Goal: Task Accomplishment & Management: Manage account settings

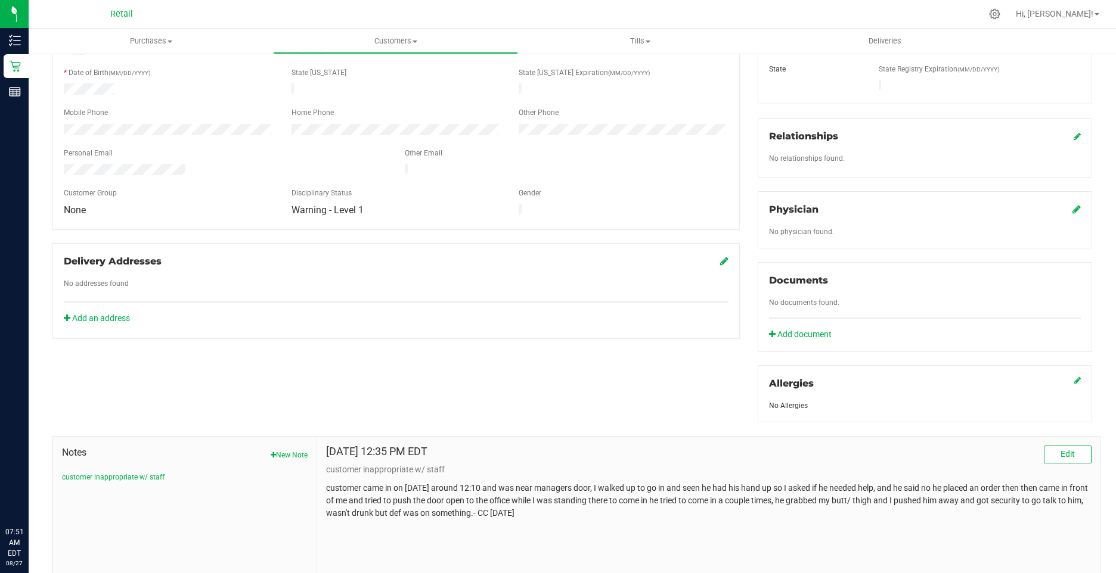
scroll to position [275, 0]
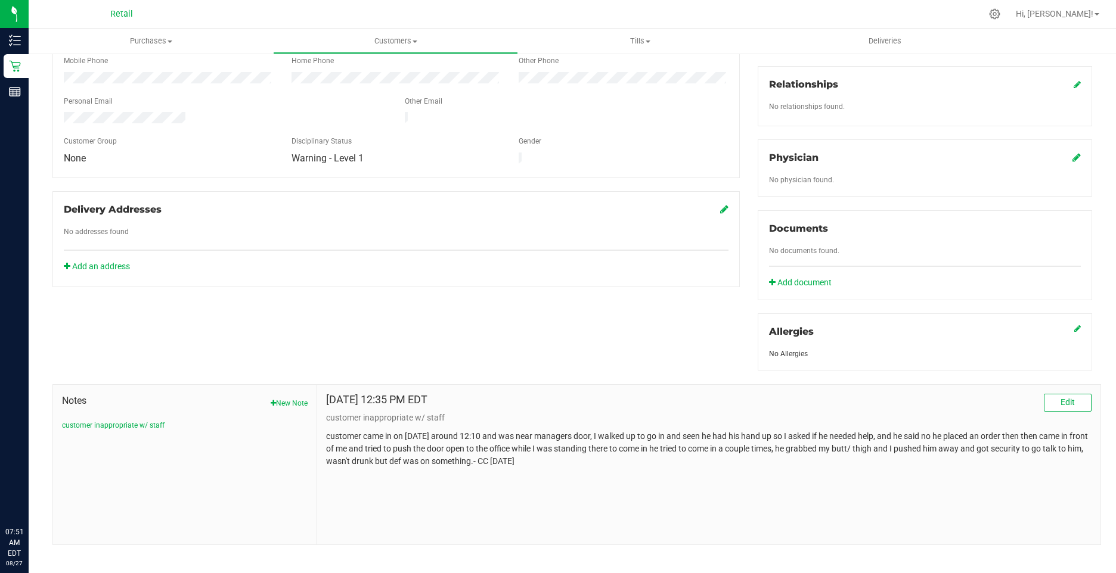
click at [591, 474] on div "Aug 26, 2025 12:35 PM EDT Edit customer inappropriate w/ staff customer came in…" at bounding box center [708, 465] width 783 height 160
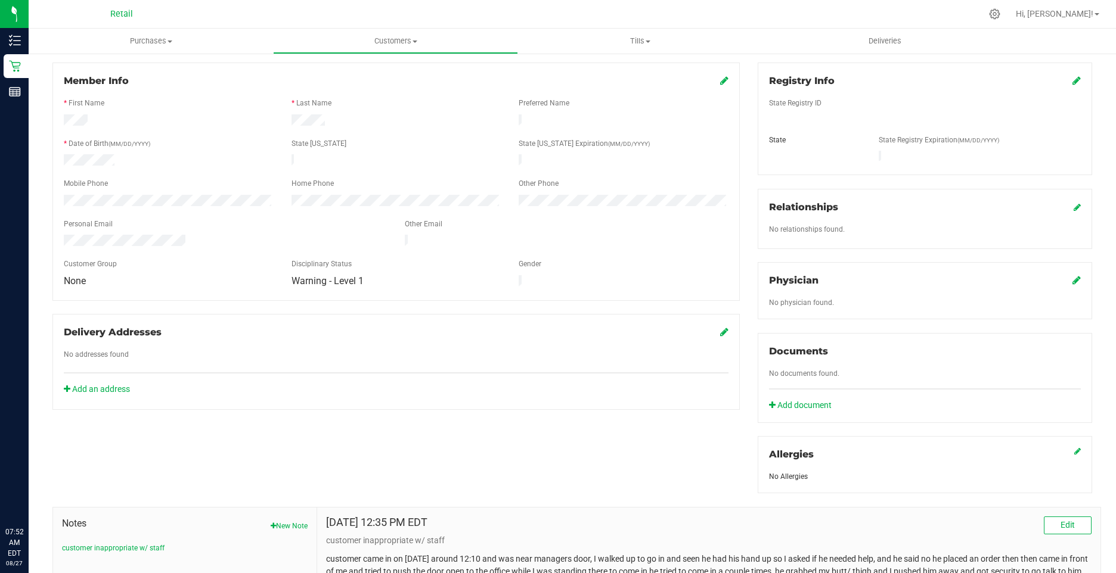
scroll to position [0, 0]
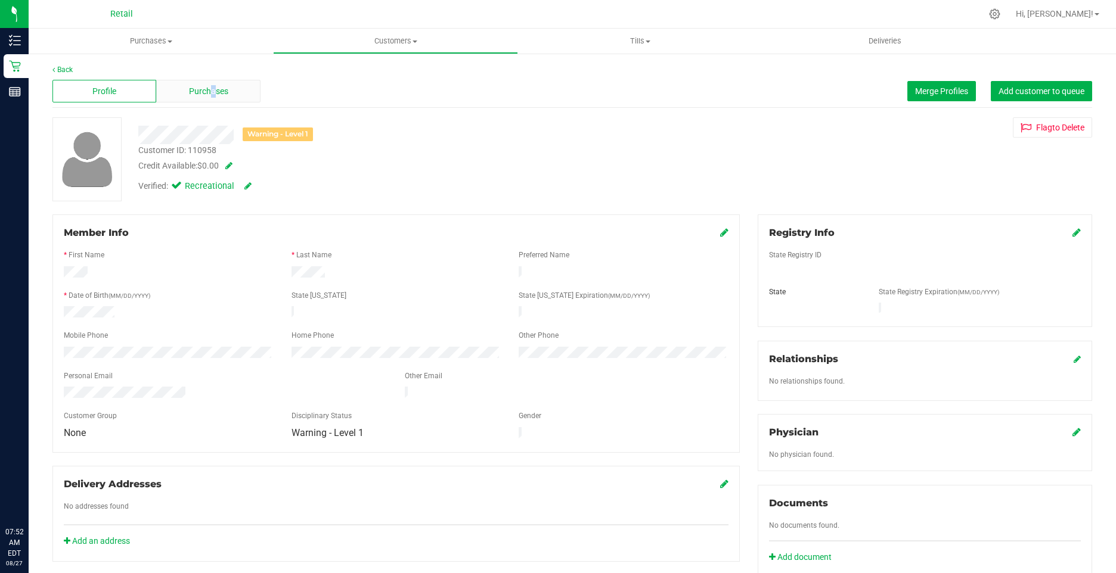
click at [209, 88] on span "Purchases" at bounding box center [208, 91] width 39 height 13
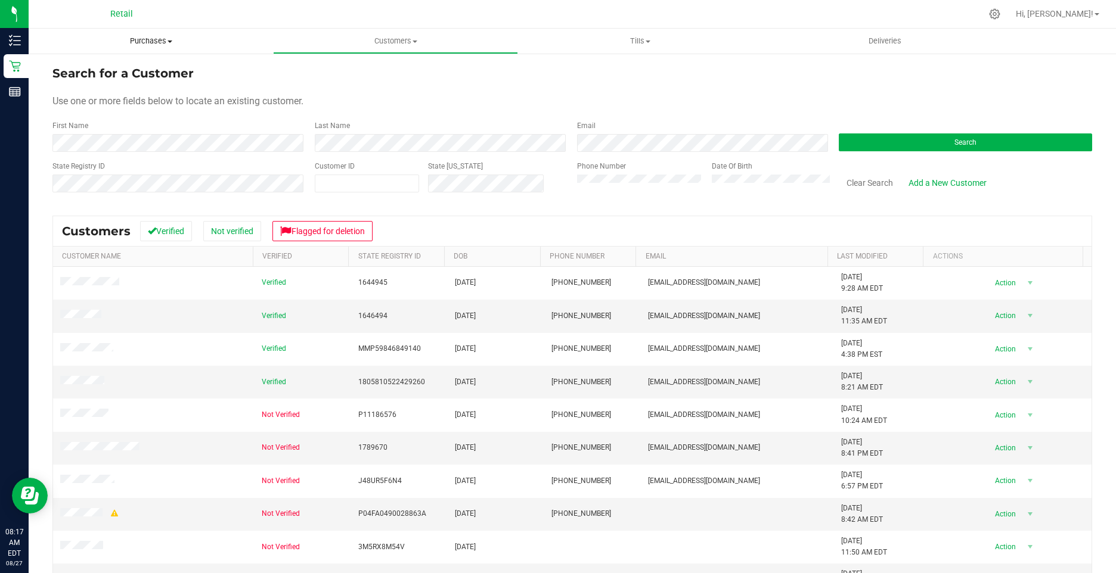
click at [151, 39] on span "Purchases" at bounding box center [151, 41] width 244 height 11
click at [95, 86] on span "Fulfillment" at bounding box center [66, 86] width 74 height 10
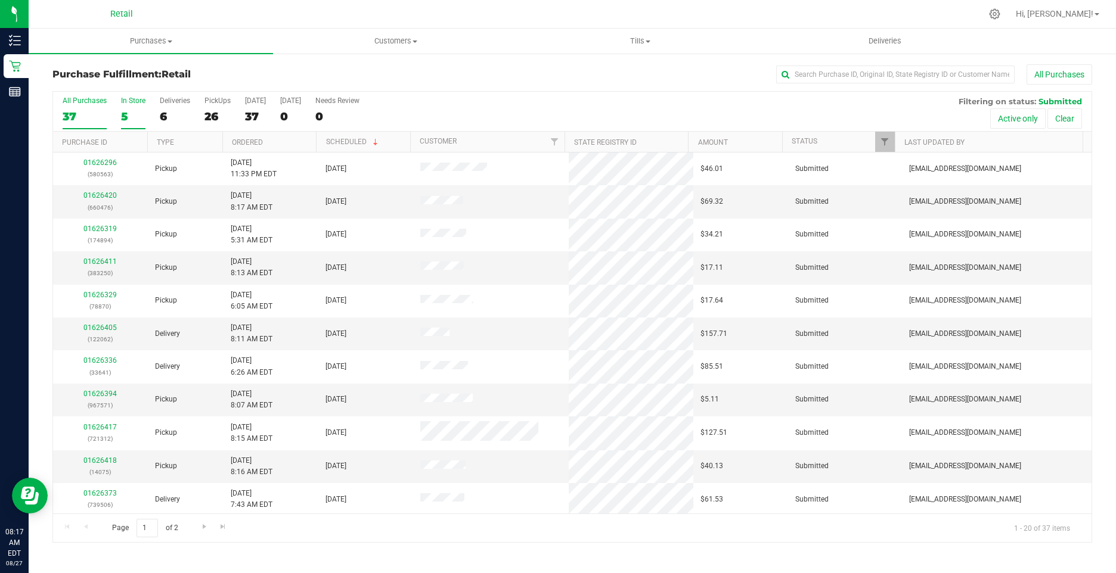
click at [125, 112] on div "5" at bounding box center [133, 117] width 24 height 14
click at [0, 0] on input "In Store 5" at bounding box center [0, 0] width 0 height 0
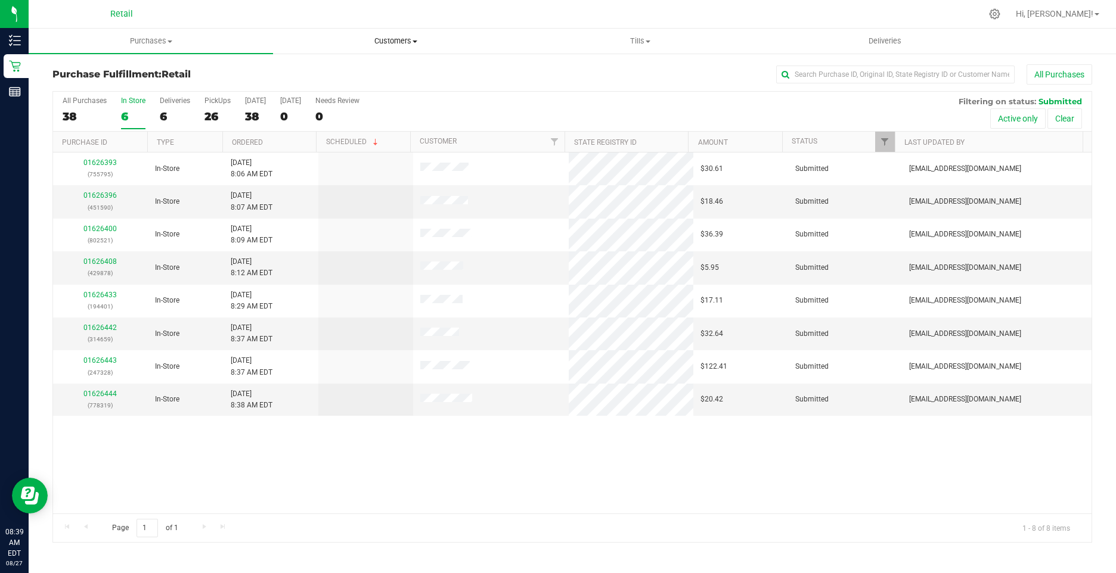
drag, startPoint x: 398, startPoint y: 38, endPoint x: 384, endPoint y: 53, distance: 20.7
click at [398, 38] on span "Customers" at bounding box center [395, 41] width 243 height 11
click at [351, 72] on span "All customers" at bounding box center [316, 72] width 86 height 10
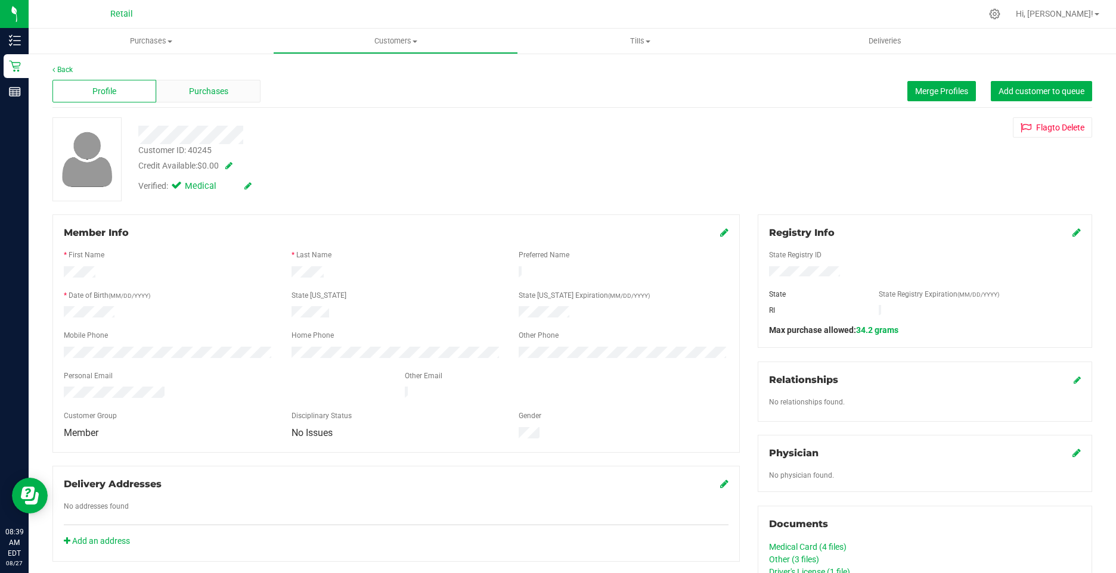
click at [207, 89] on span "Purchases" at bounding box center [208, 91] width 39 height 13
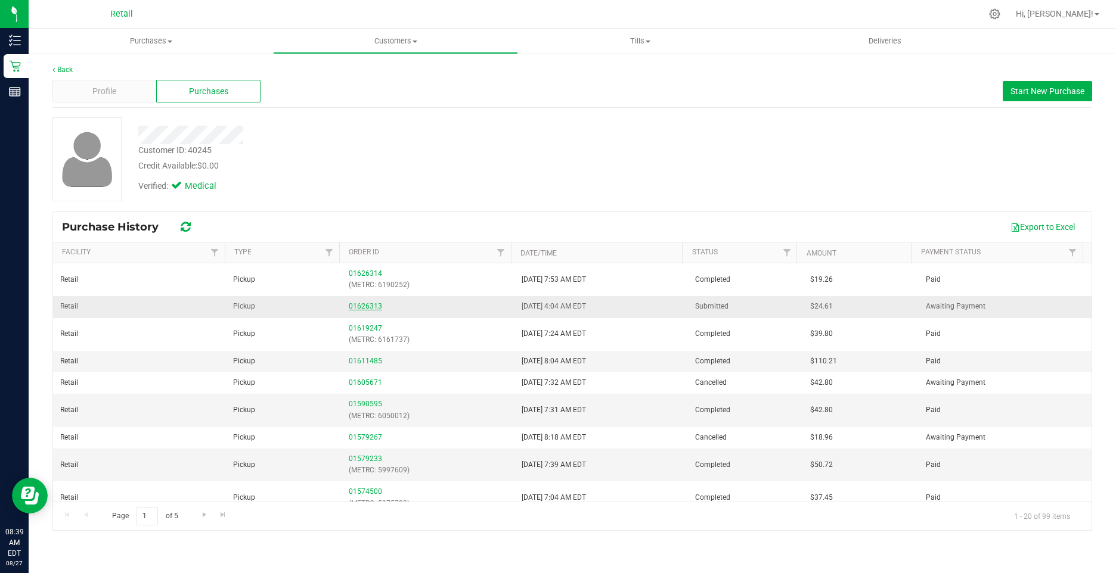
click at [371, 307] on link "01626313" at bounding box center [365, 306] width 33 height 8
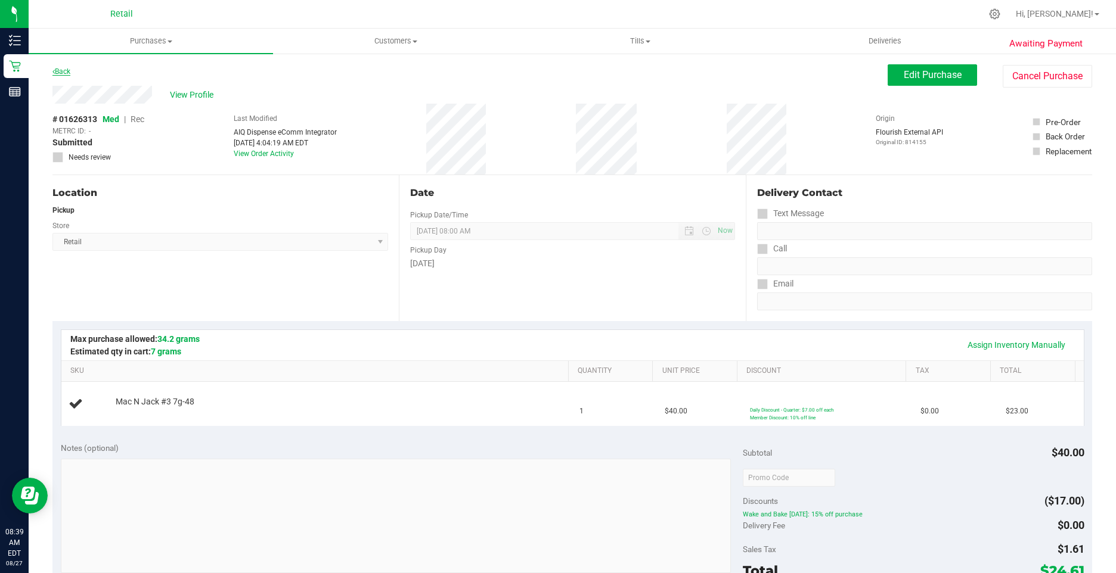
click at [64, 69] on link "Back" at bounding box center [61, 71] width 18 height 8
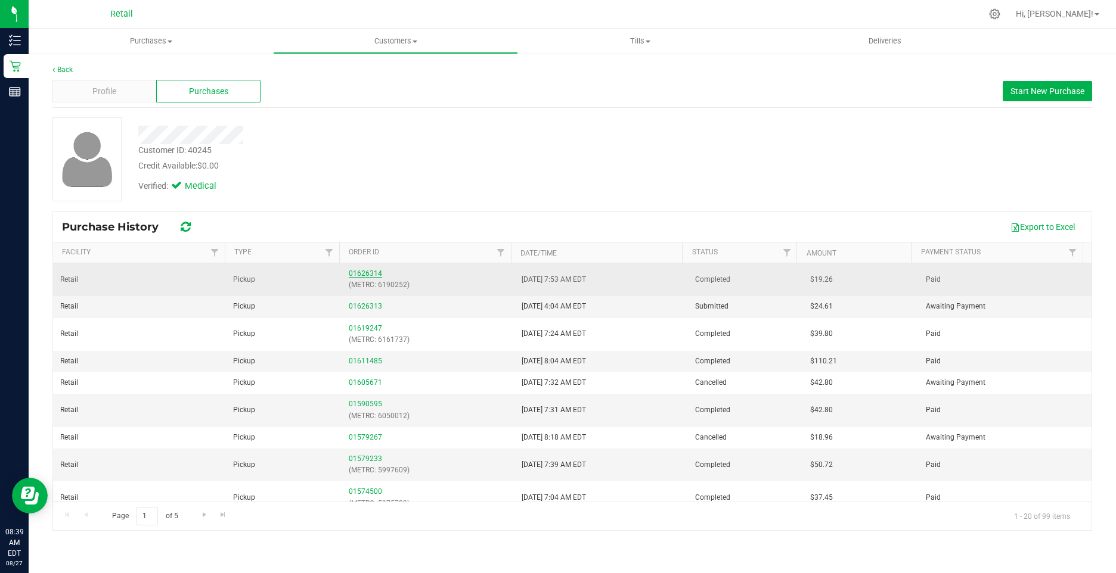
click at [353, 271] on link "01626314" at bounding box center [365, 273] width 33 height 8
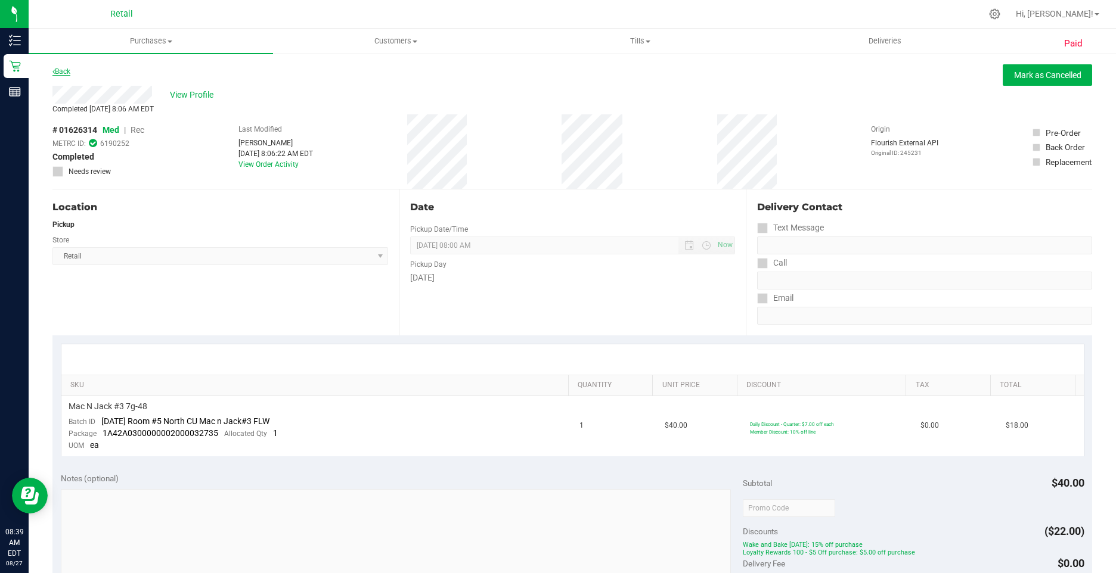
click at [56, 73] on link "Back" at bounding box center [61, 71] width 18 height 8
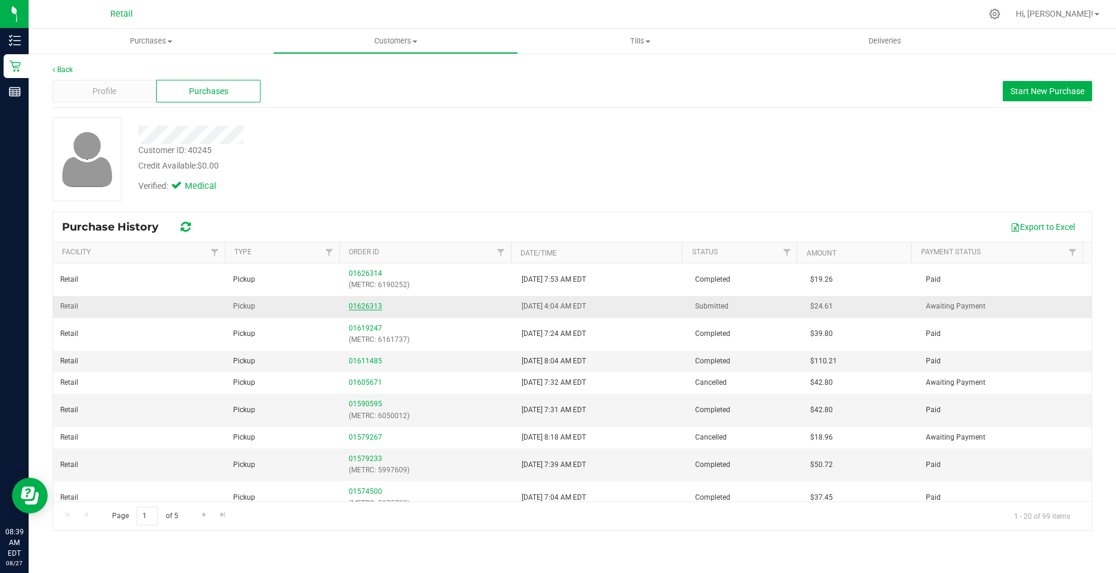
click at [350, 309] on link "01626313" at bounding box center [365, 306] width 33 height 8
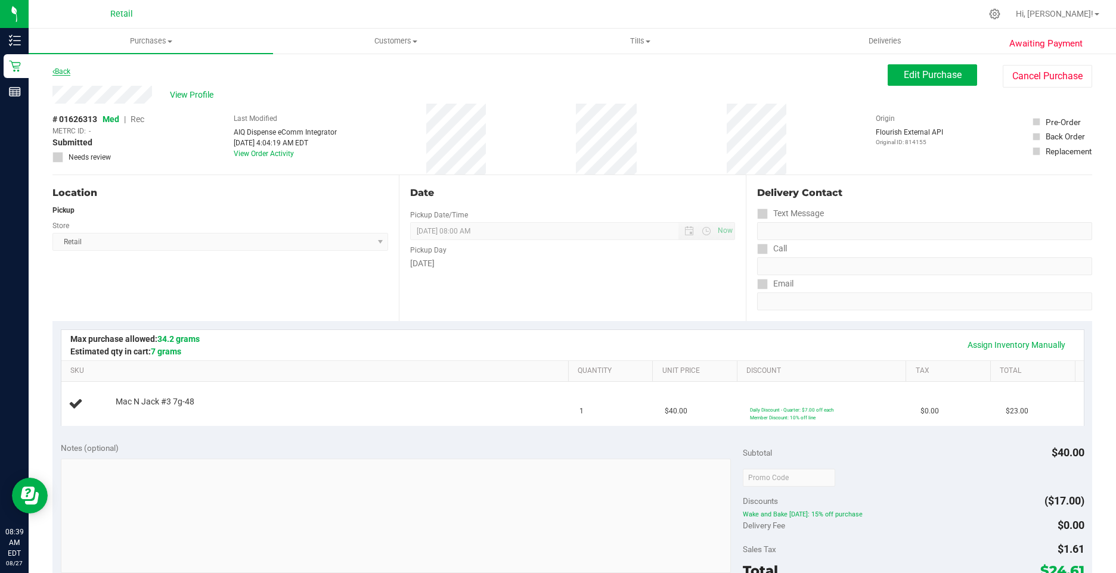
click at [62, 75] on link "Back" at bounding box center [61, 71] width 18 height 8
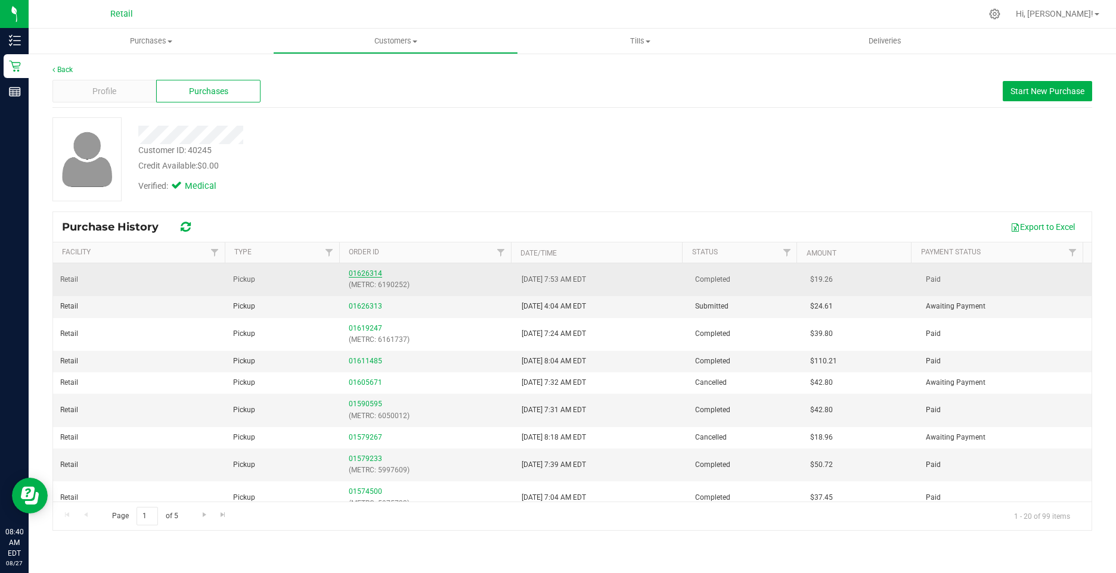
click at [364, 273] on link "01626314" at bounding box center [365, 273] width 33 height 8
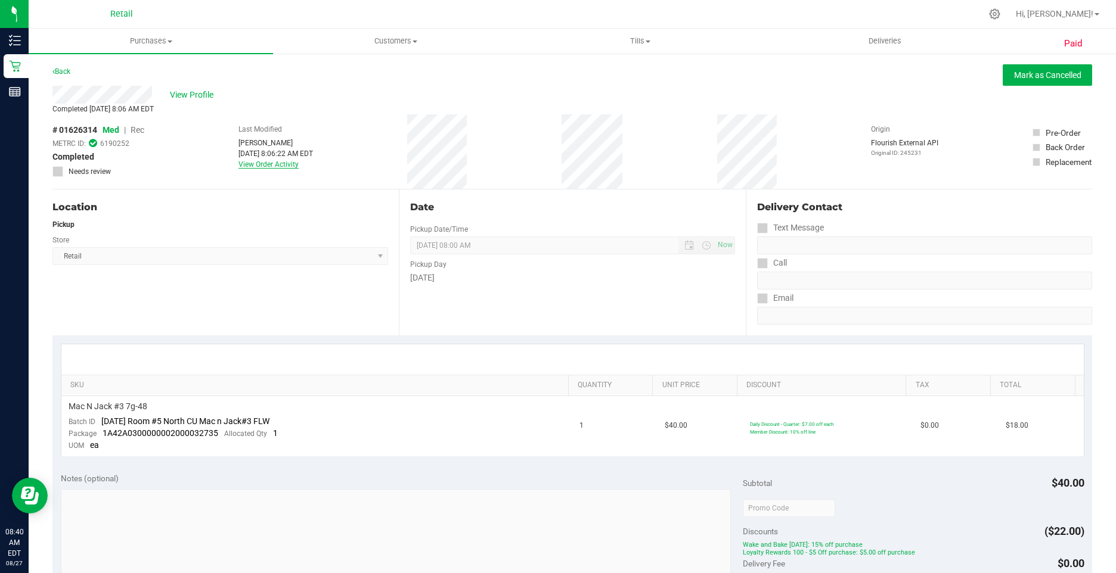
click at [260, 165] on link "View Order Activity" at bounding box center [268, 164] width 60 height 8
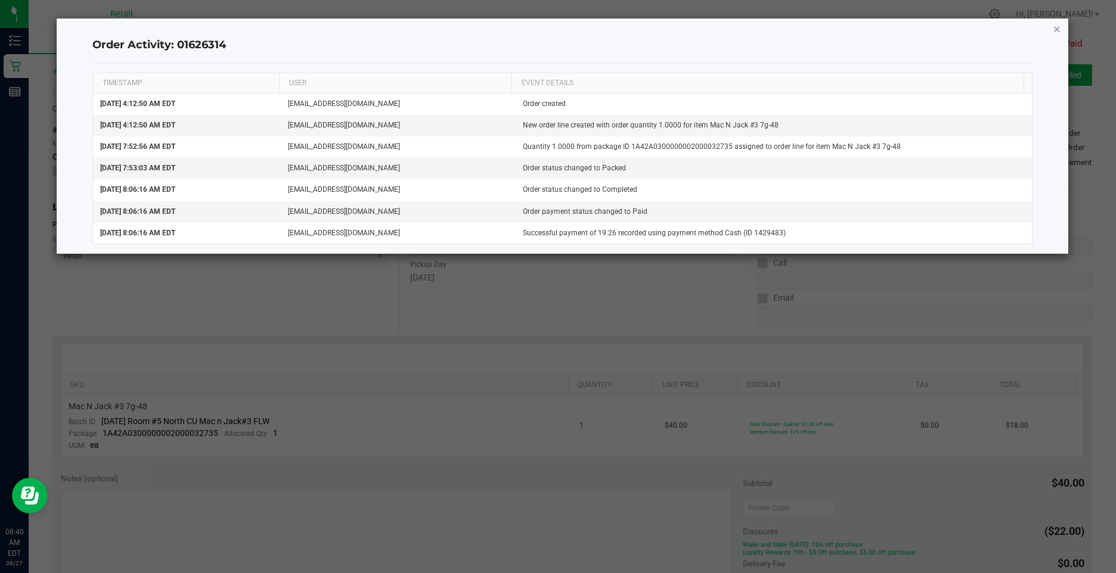
click at [1056, 29] on icon "button" at bounding box center [1057, 28] width 8 height 14
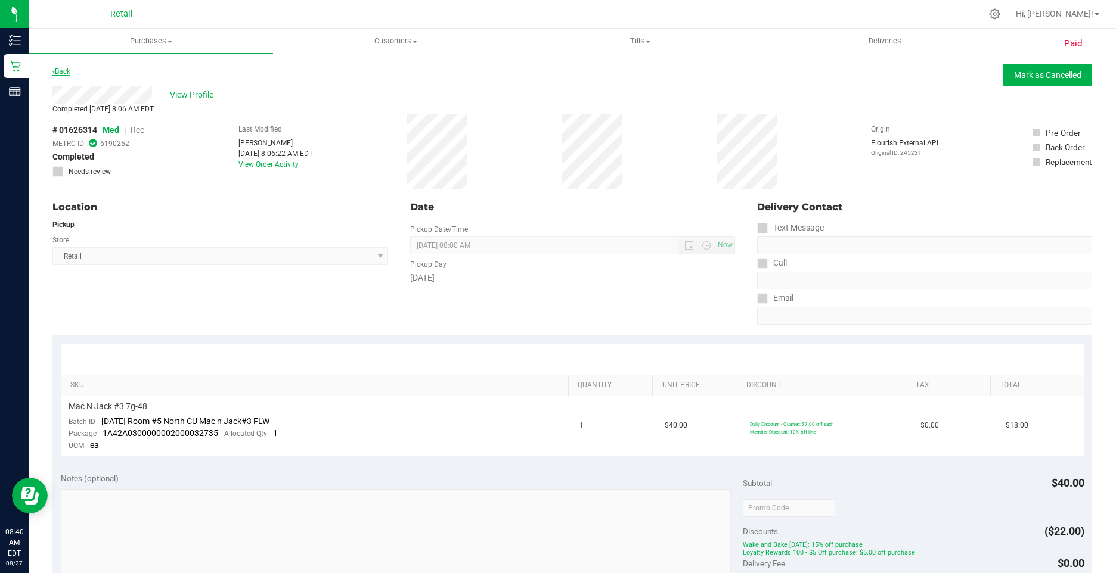
click at [67, 68] on link "Back" at bounding box center [61, 71] width 18 height 8
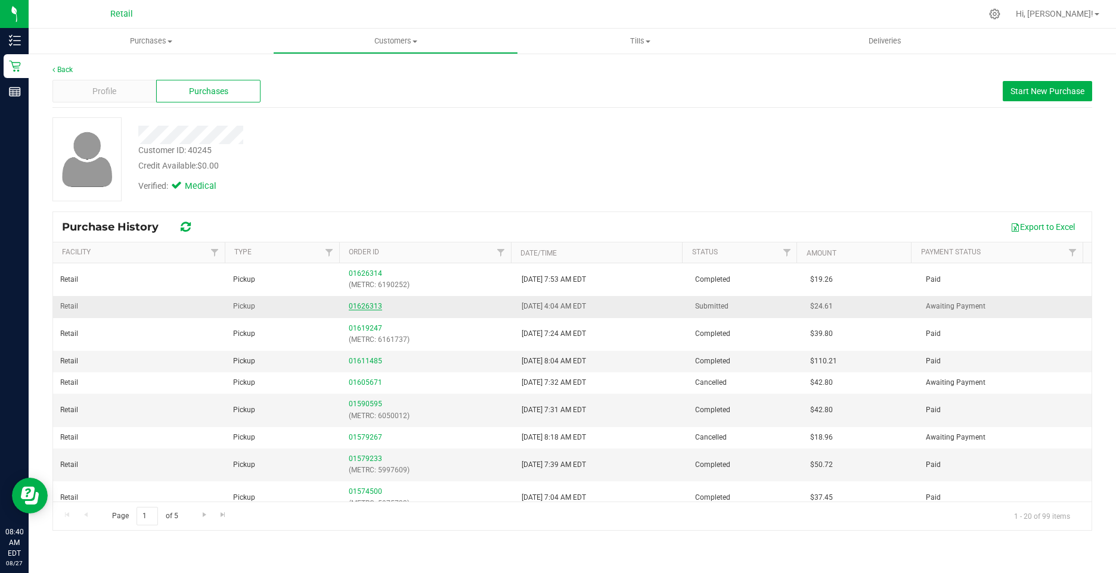
click at [362, 304] on link "01626313" at bounding box center [365, 306] width 33 height 8
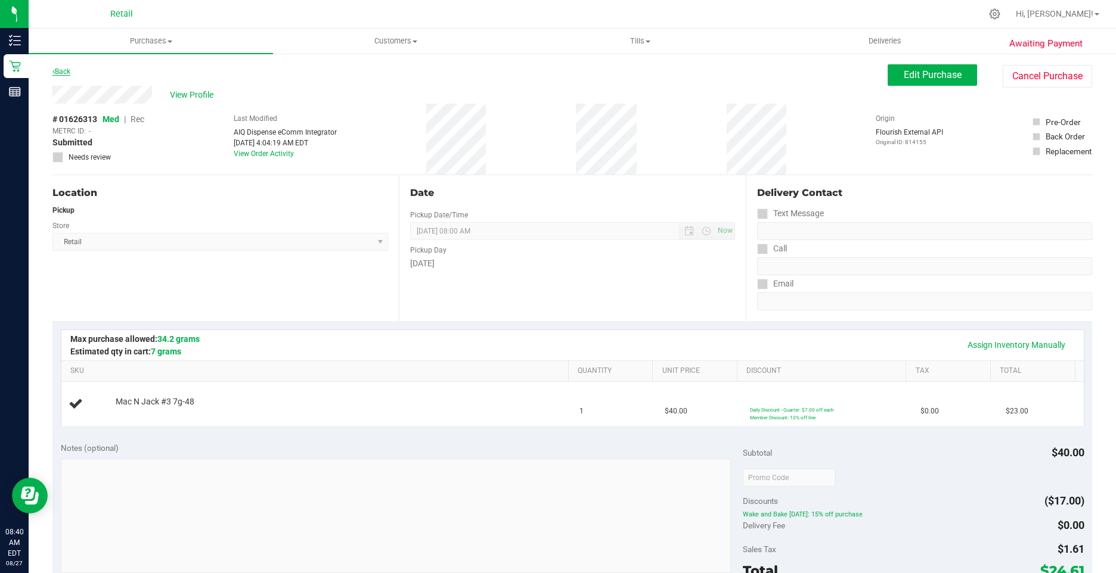
click at [67, 72] on link "Back" at bounding box center [61, 71] width 18 height 8
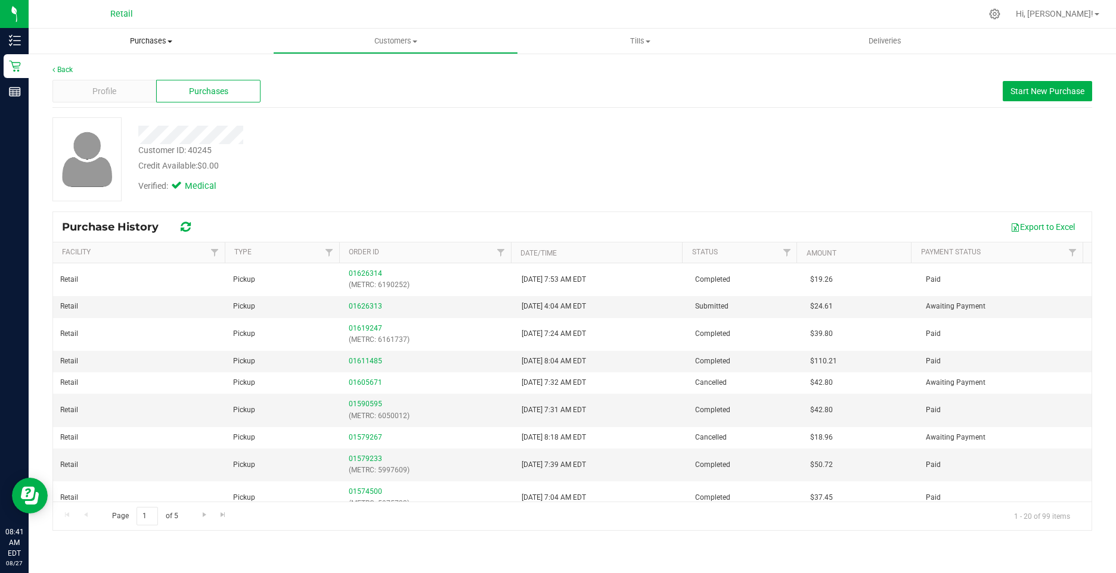
click at [134, 41] on span "Purchases" at bounding box center [151, 41] width 244 height 11
click at [114, 83] on li "Fulfillment" at bounding box center [151, 86] width 244 height 14
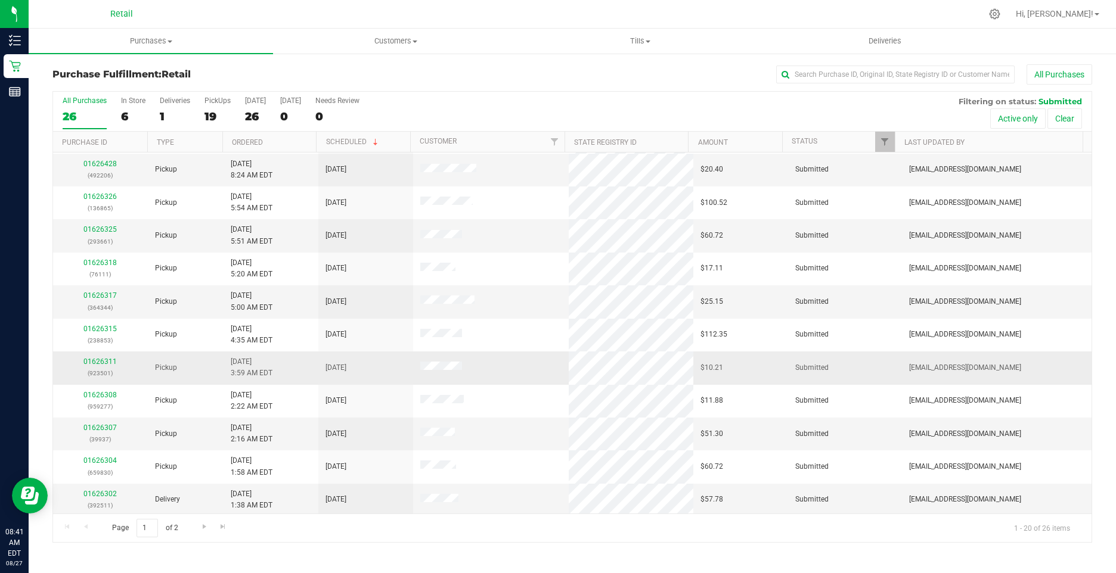
scroll to position [299, 0]
click at [402, 42] on span "Customers" at bounding box center [395, 41] width 243 height 11
click at [323, 69] on span "All customers" at bounding box center [316, 72] width 86 height 10
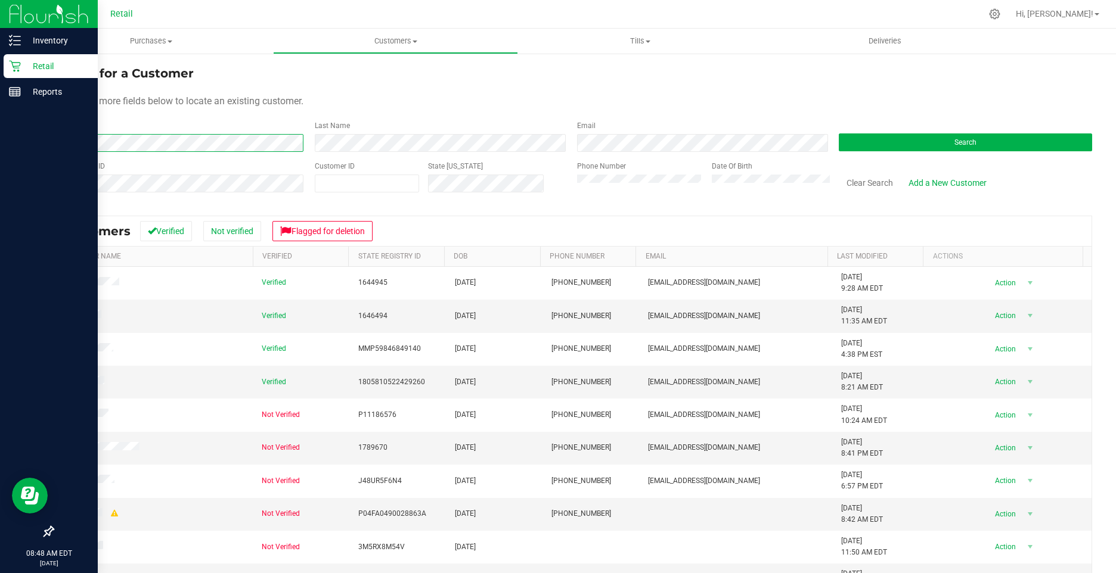
click at [17, 159] on div "Inventory Retail Reports 08:48 AM EDT 08/27/2025 08/27 Retail Hi, Christa! Purc…" at bounding box center [558, 286] width 1116 height 573
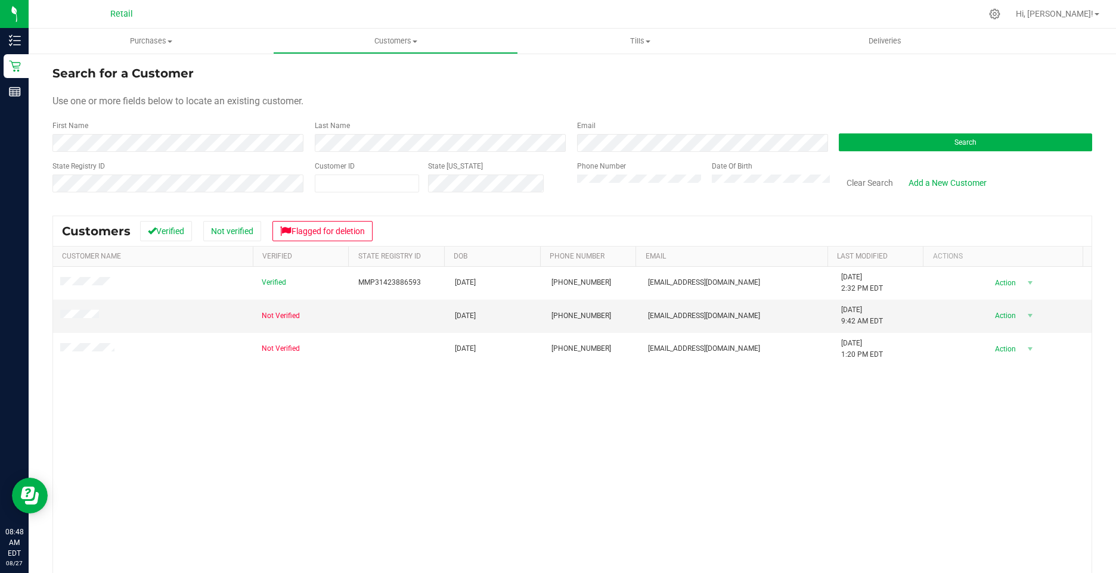
click at [205, 439] on div "Verified MMP31423886593 12/10/2001 (401) 440-4518 heavynnaeivory01@icloud.com 8…" at bounding box center [572, 447] width 1038 height 361
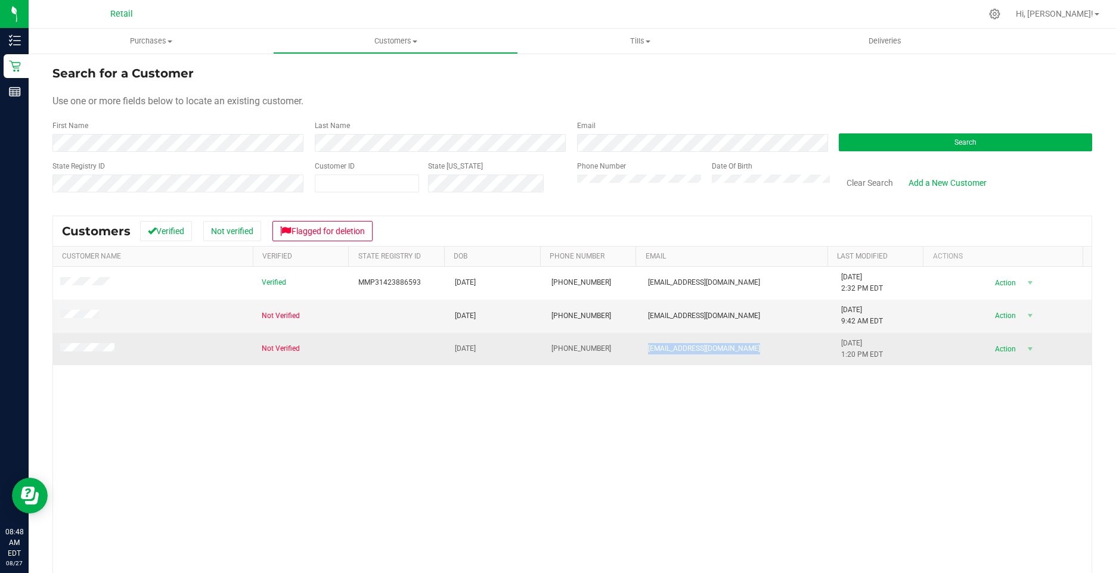
drag, startPoint x: 710, startPoint y: 348, endPoint x: 637, endPoint y: 343, distance: 72.9
click at [641, 343] on td "heavynnaeivory1210@gmail.com" at bounding box center [737, 349] width 193 height 32
drag, startPoint x: 637, startPoint y: 343, endPoint x: 646, endPoint y: 348, distance: 10.1
copy span "heavynnaeivory1210@gmail.com"
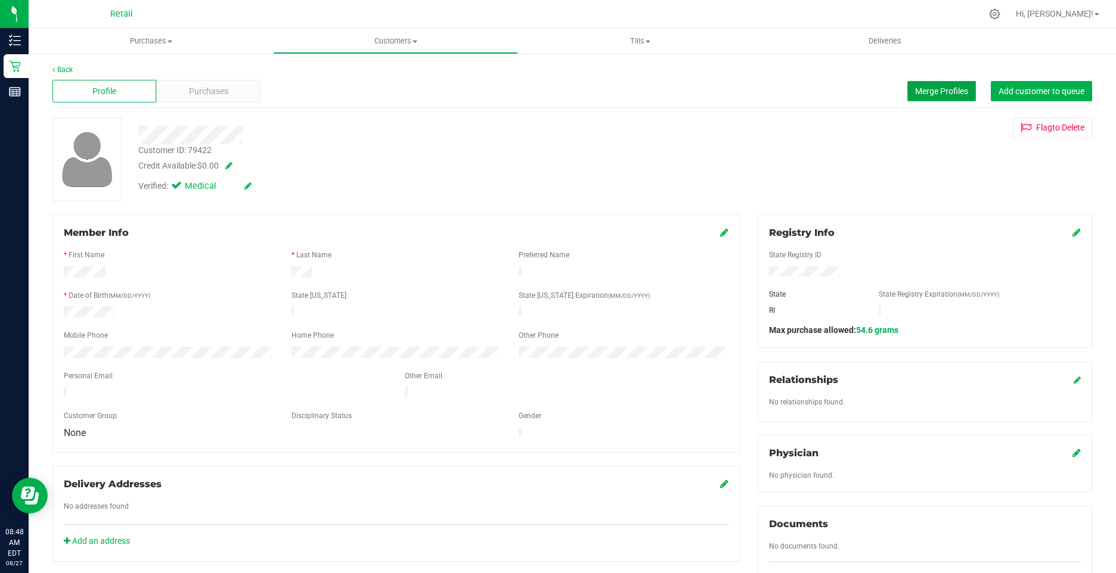
click at [917, 86] on span "Merge Profiles" at bounding box center [941, 91] width 53 height 10
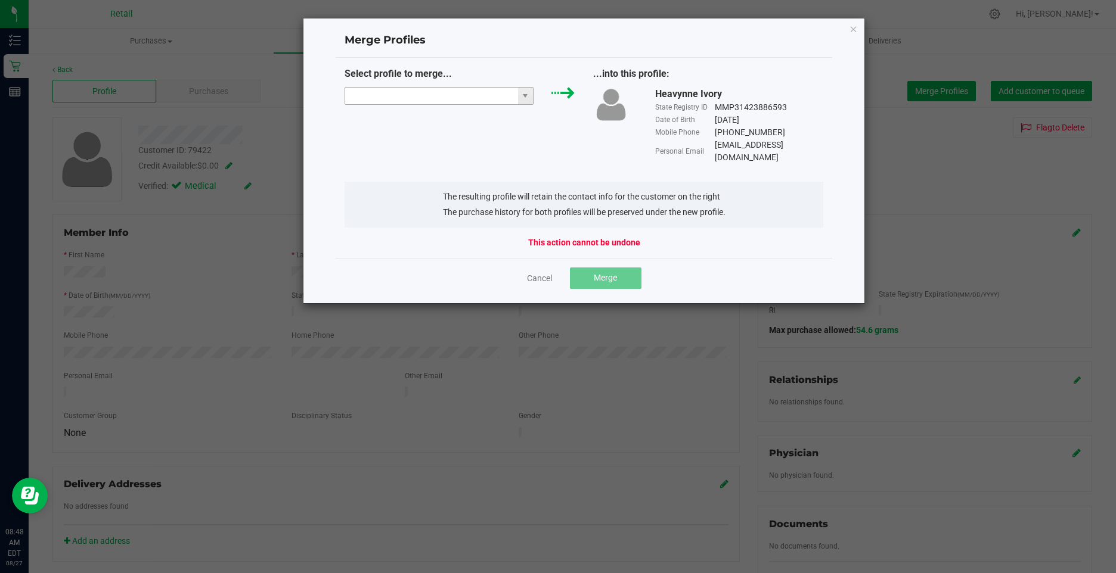
click at [410, 98] on input "NO DATA FOUND" at bounding box center [431, 96] width 173 height 17
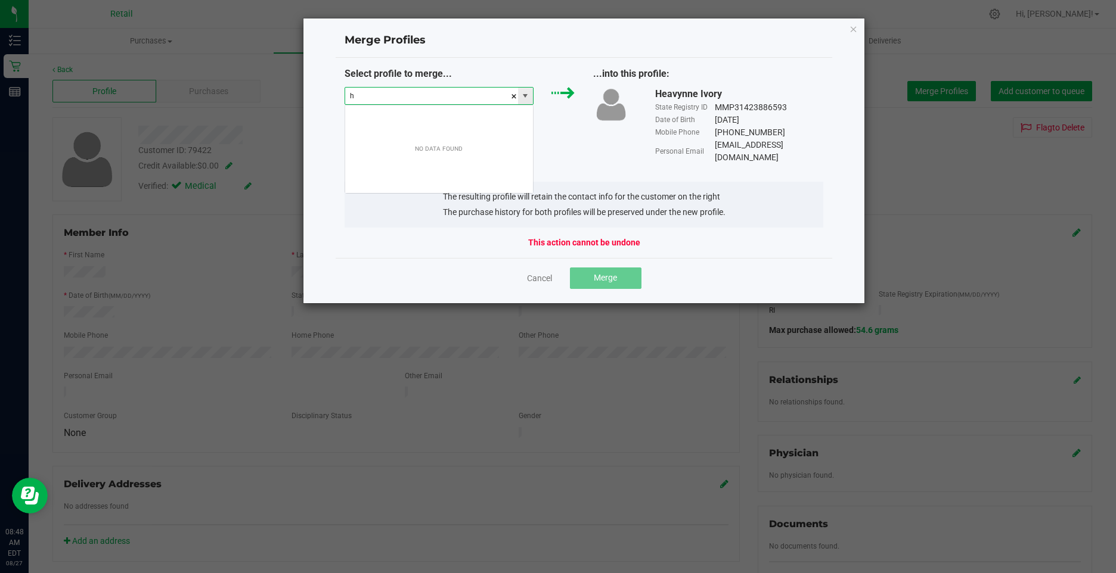
scroll to position [18, 190]
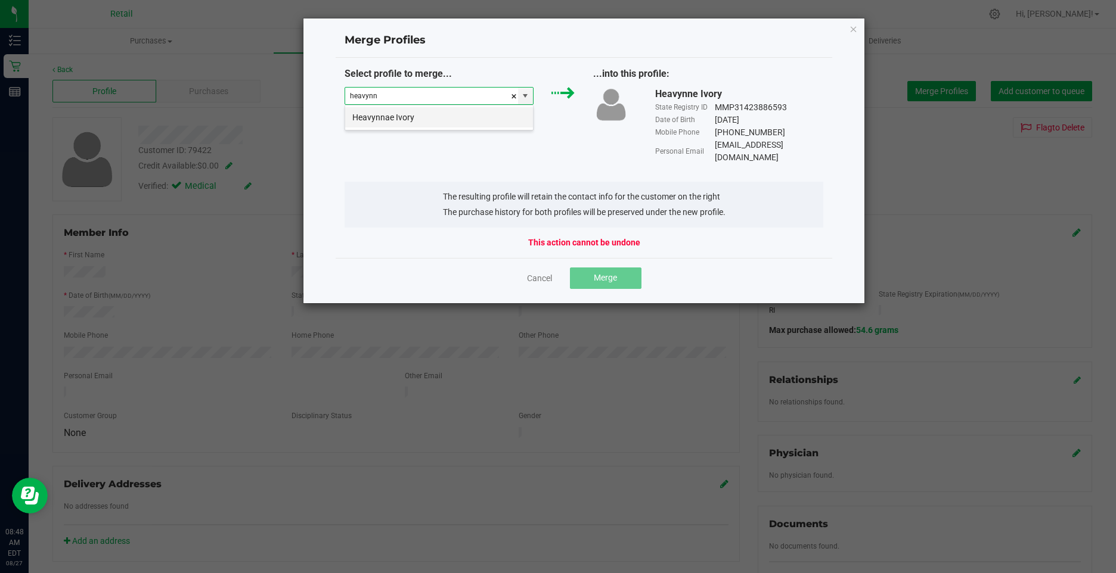
click at [417, 113] on li "Heavynnae Ivory" at bounding box center [439, 117] width 188 height 20
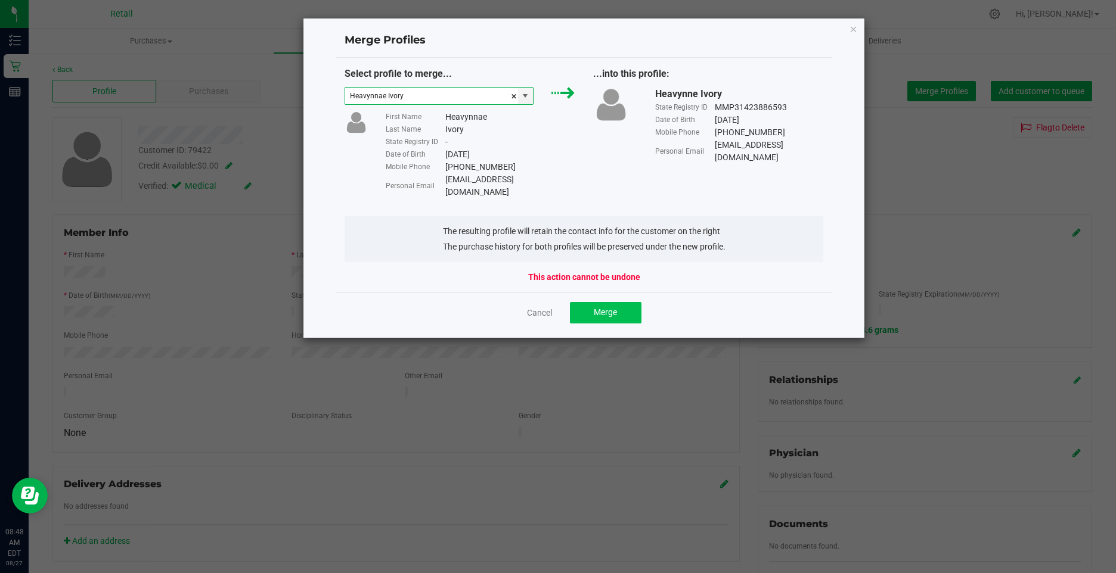
type input "Heavynnae Ivory"
click at [591, 302] on button "Merge" at bounding box center [606, 312] width 72 height 21
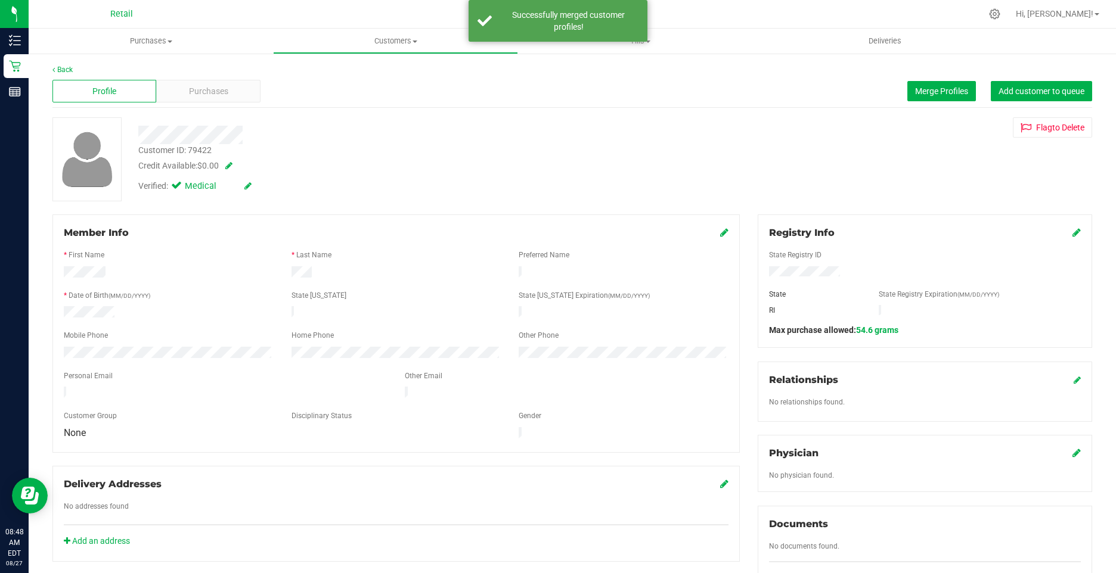
click at [720, 231] on icon at bounding box center [724, 233] width 8 height 10
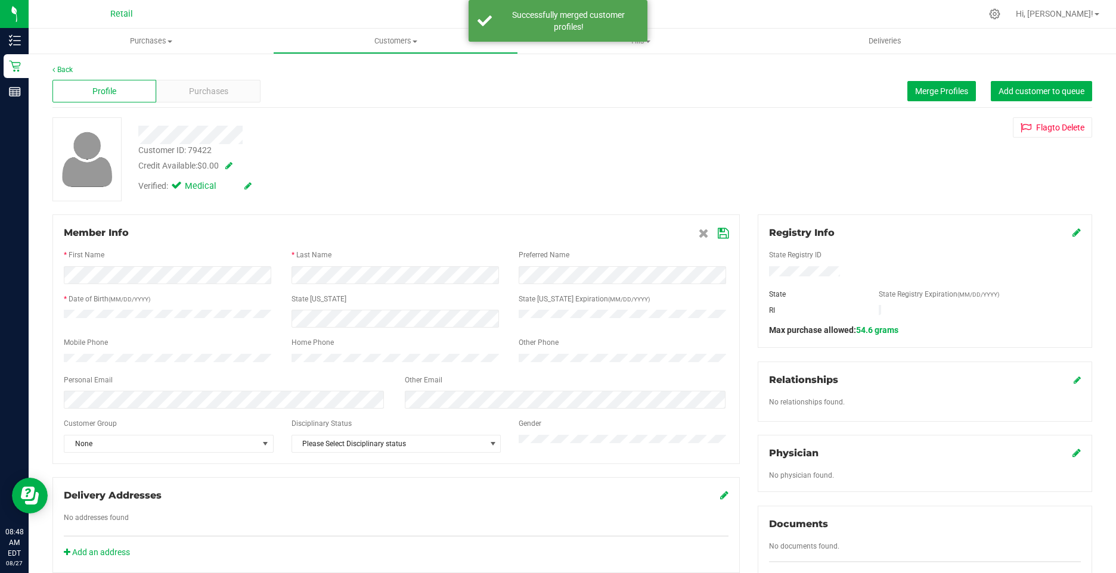
click at [720, 232] on icon at bounding box center [723, 234] width 11 height 10
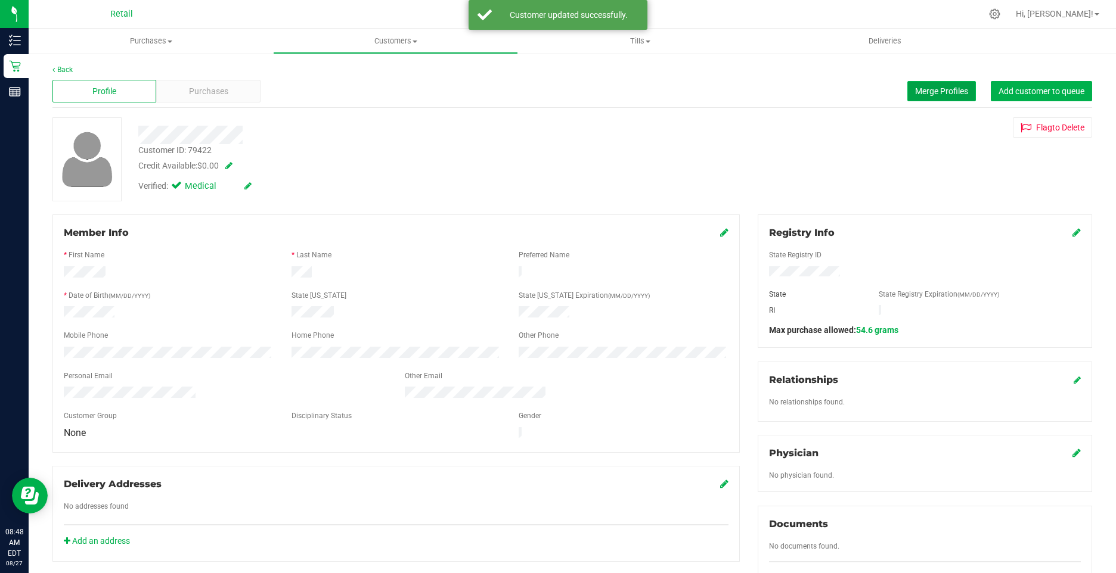
click at [938, 94] on span "Merge Profiles" at bounding box center [941, 91] width 53 height 10
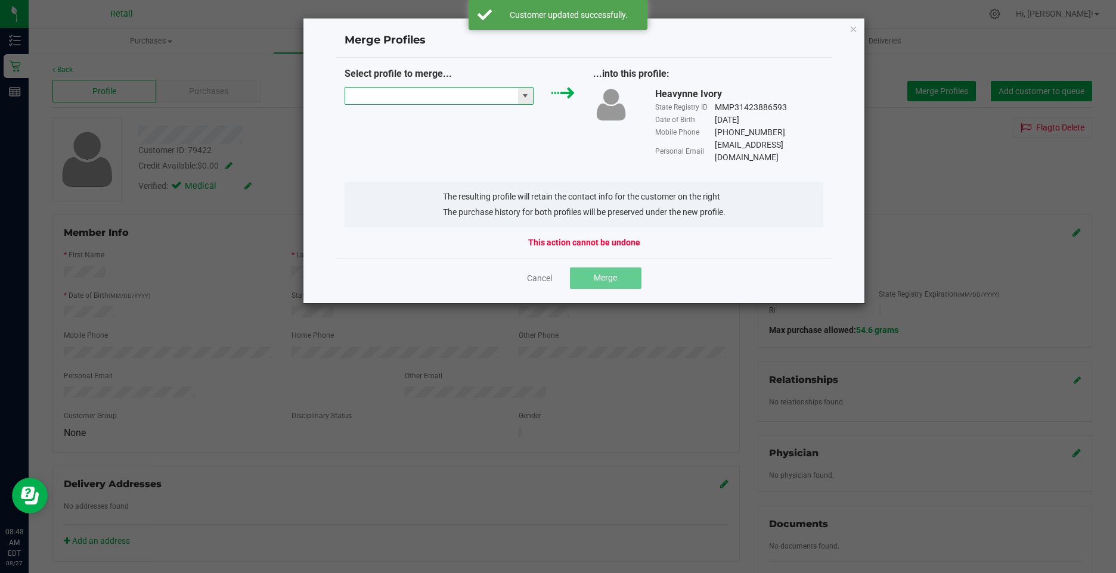
click at [397, 97] on input "NO DATA FOUND" at bounding box center [431, 96] width 173 height 17
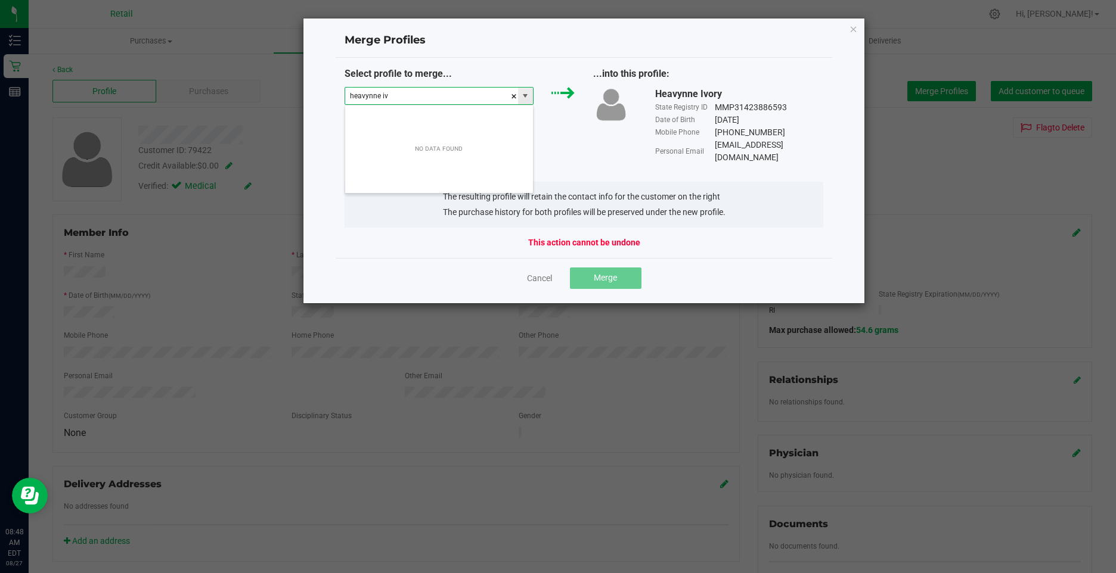
type input "heavynne iv"
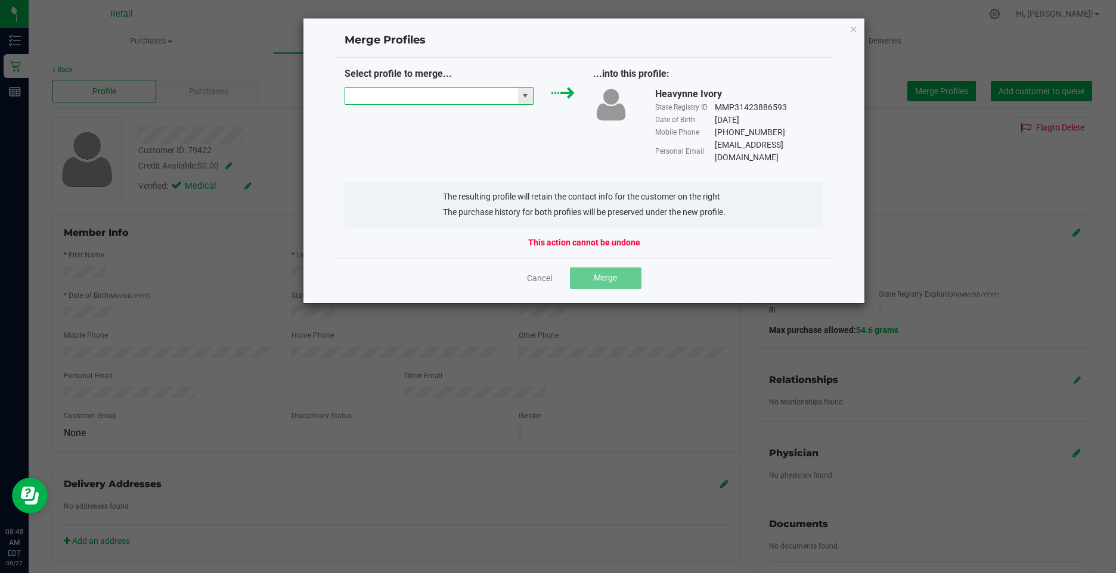
click at [439, 97] on input "NO DATA FOUND" at bounding box center [431, 96] width 173 height 17
click at [420, 117] on li "Heavy Ivory" at bounding box center [439, 117] width 188 height 20
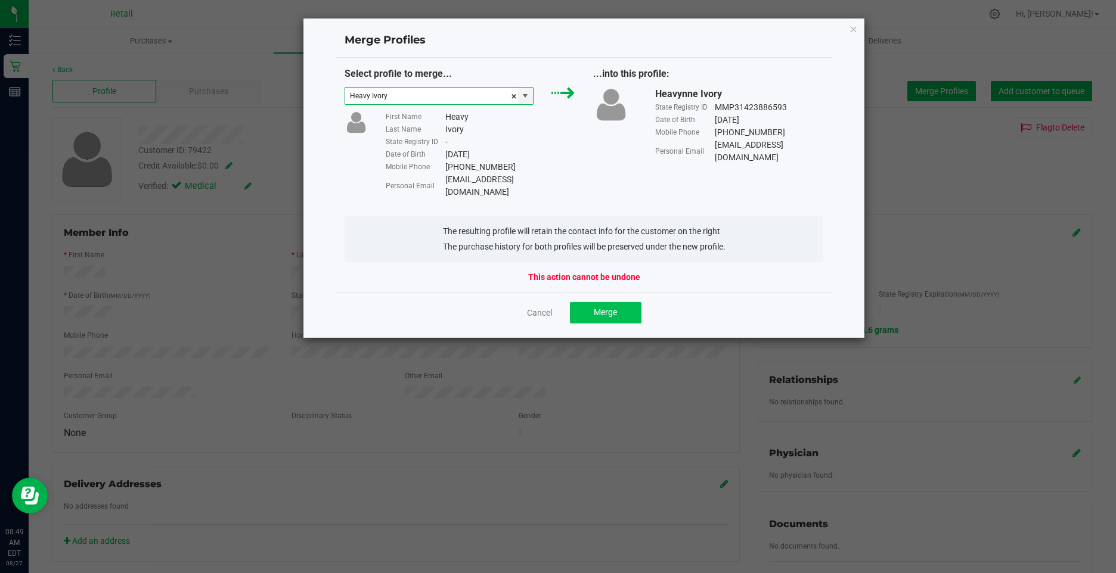
type input "Heavy Ivory"
click at [610, 308] on span "Merge" at bounding box center [605, 313] width 23 height 10
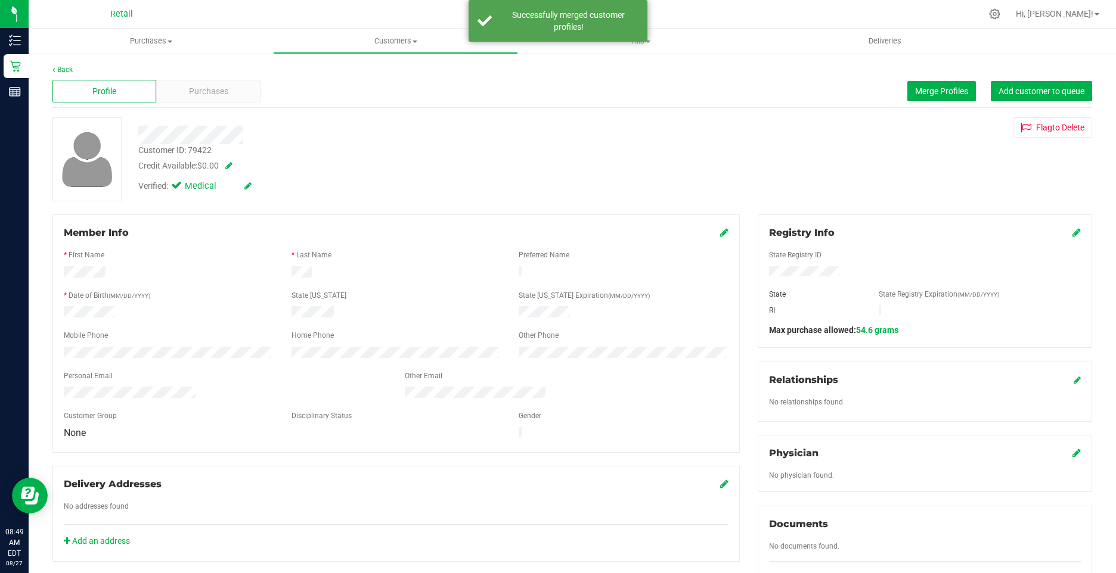
click at [489, 172] on div "Credit Available: $0.00" at bounding box center [393, 166] width 511 height 13
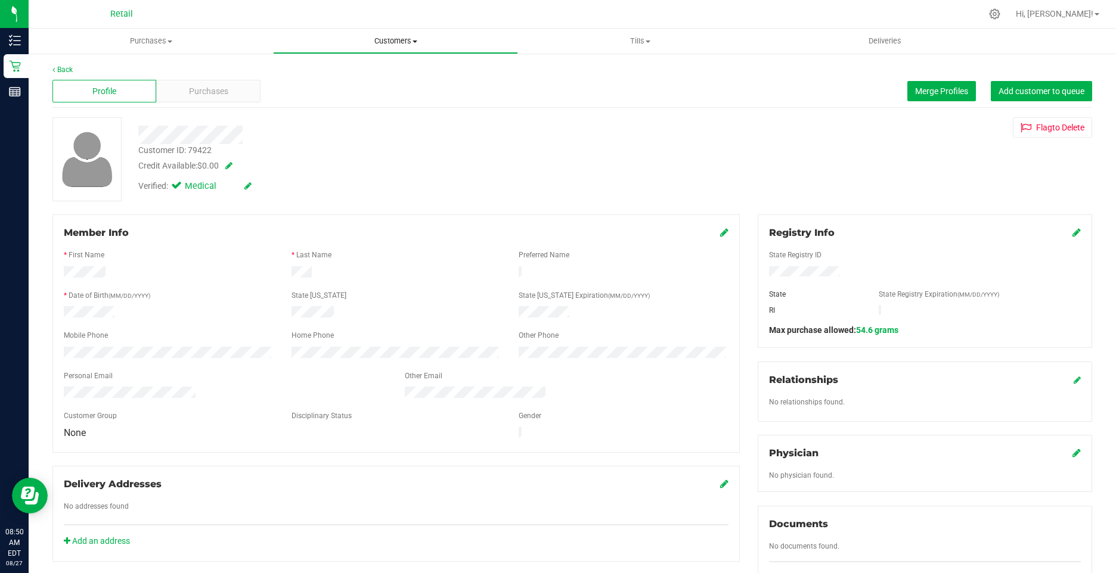
click at [371, 36] on span "Customers" at bounding box center [395, 41] width 243 height 11
click at [291, 69] on span "All customers" at bounding box center [316, 72] width 86 height 10
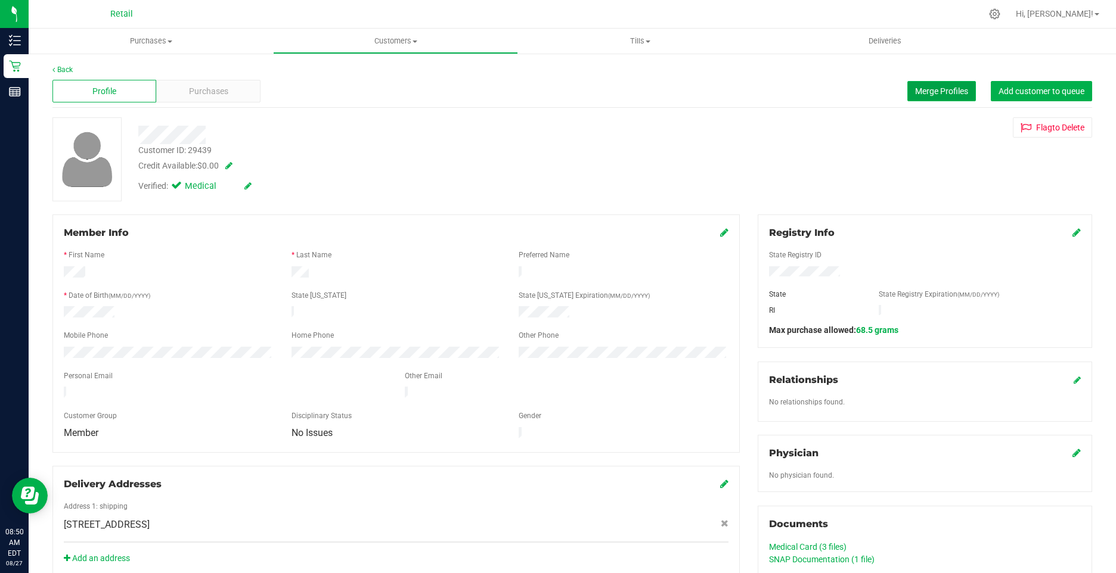
click at [915, 86] on span "Merge Profiles" at bounding box center [941, 91] width 53 height 10
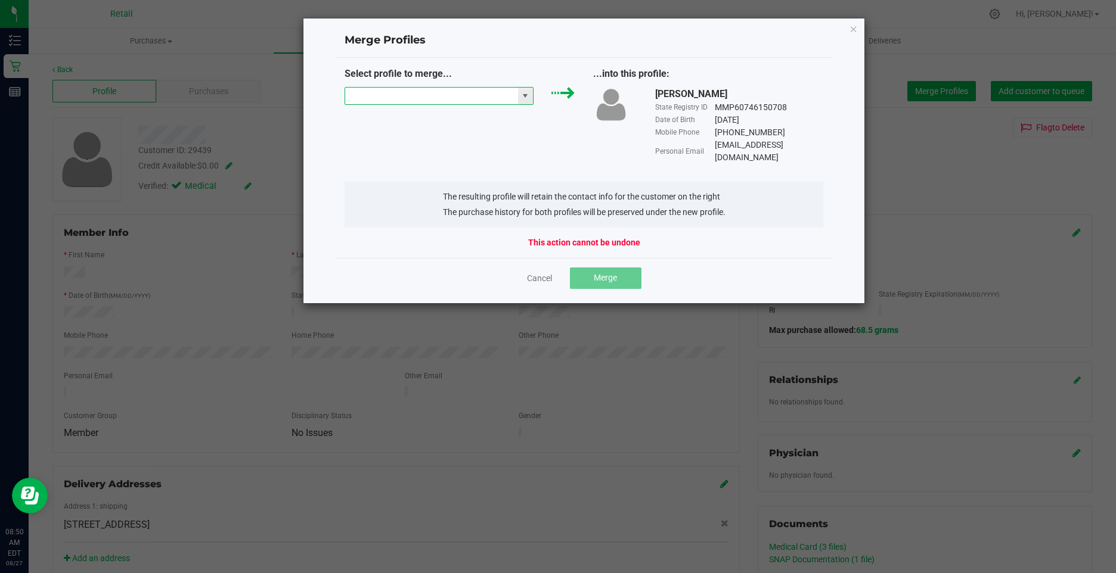
click at [450, 97] on input "NO DATA FOUND" at bounding box center [431, 96] width 173 height 17
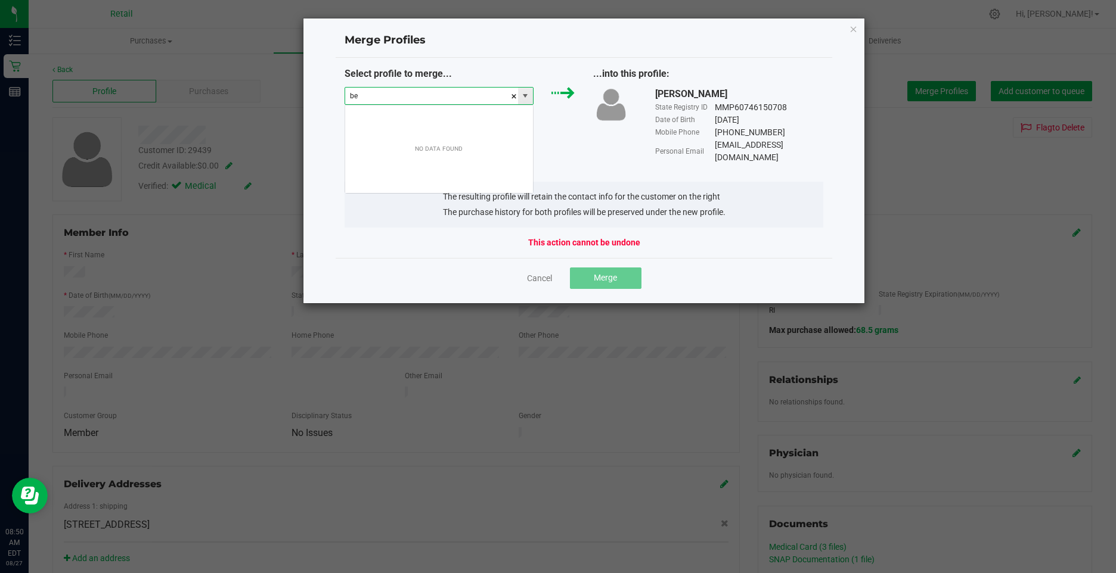
scroll to position [18, 190]
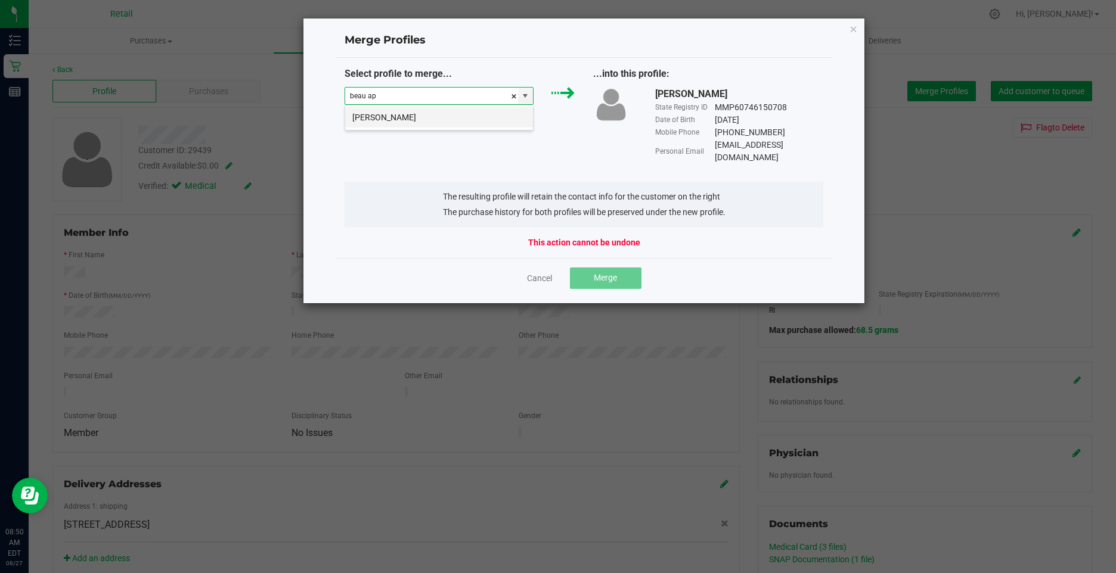
click at [426, 114] on li "Beau Aptt" at bounding box center [439, 117] width 188 height 20
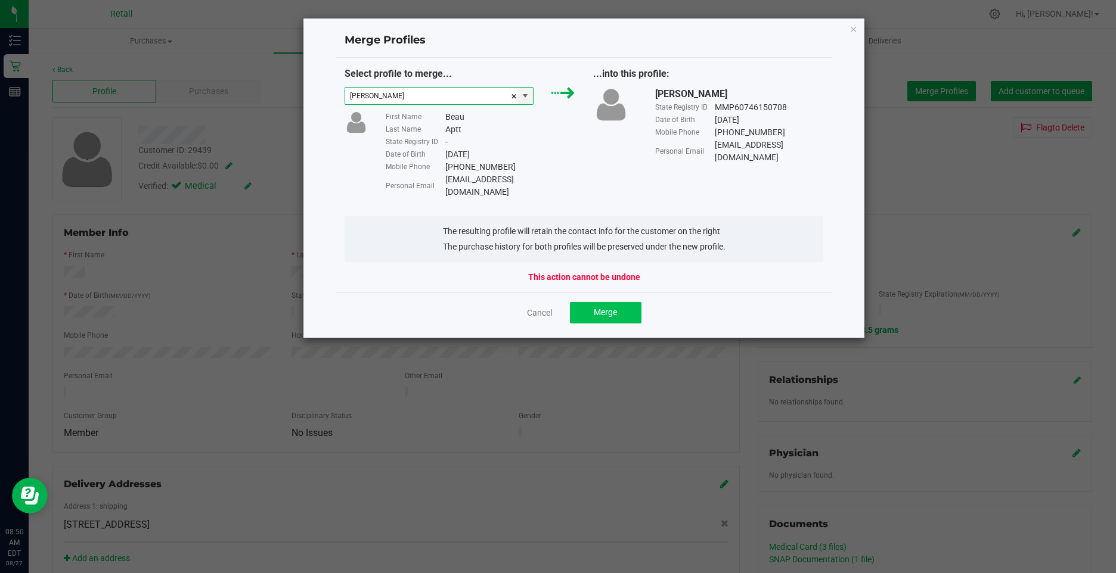
type input "Beau Aptt"
click at [597, 308] on span "Merge" at bounding box center [605, 313] width 23 height 10
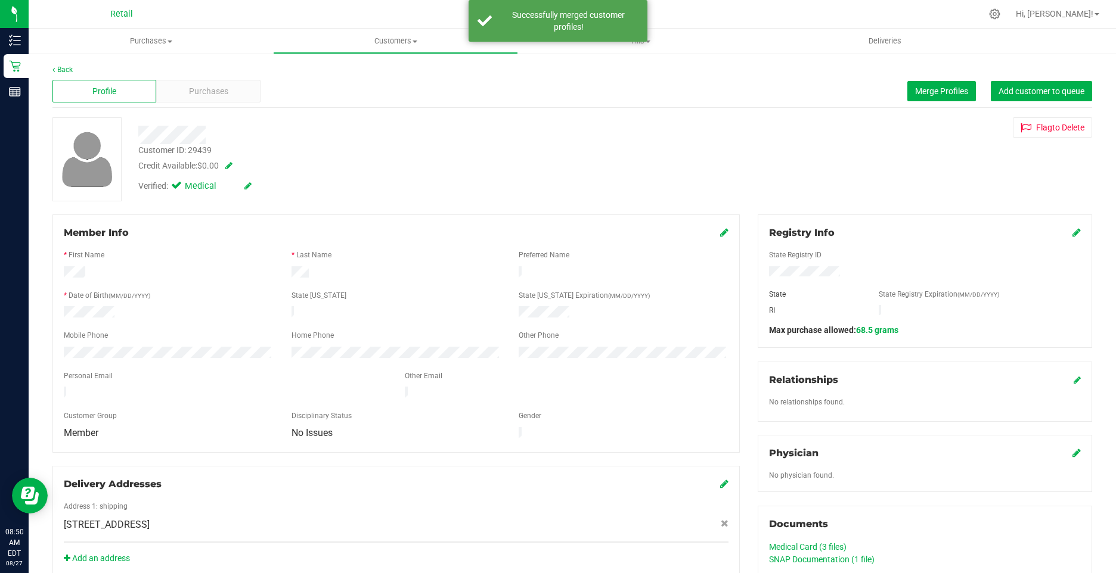
click at [720, 231] on icon at bounding box center [724, 233] width 8 height 10
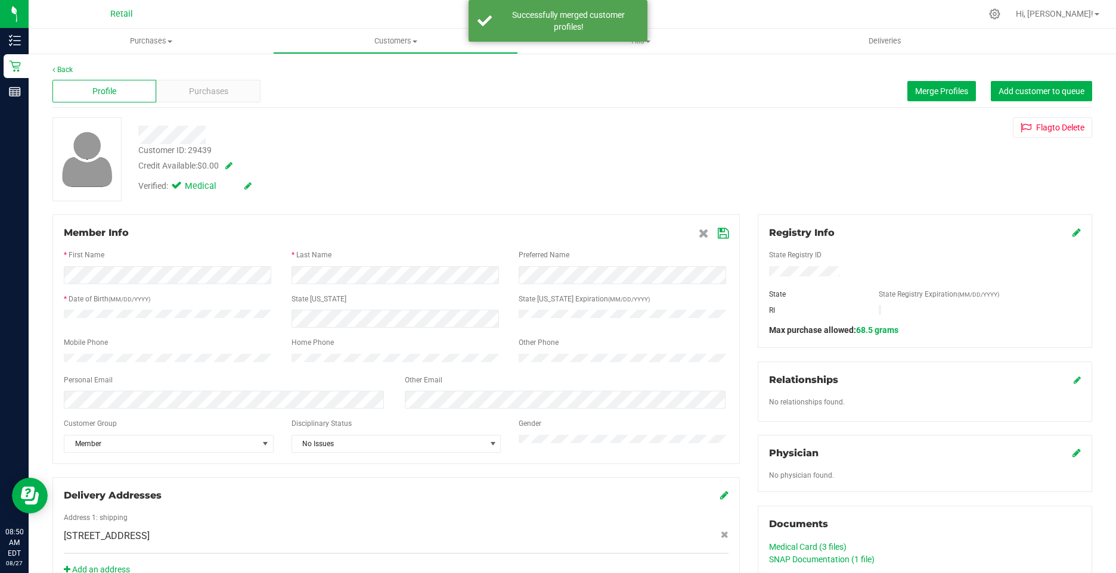
click at [721, 238] on icon at bounding box center [723, 234] width 11 height 10
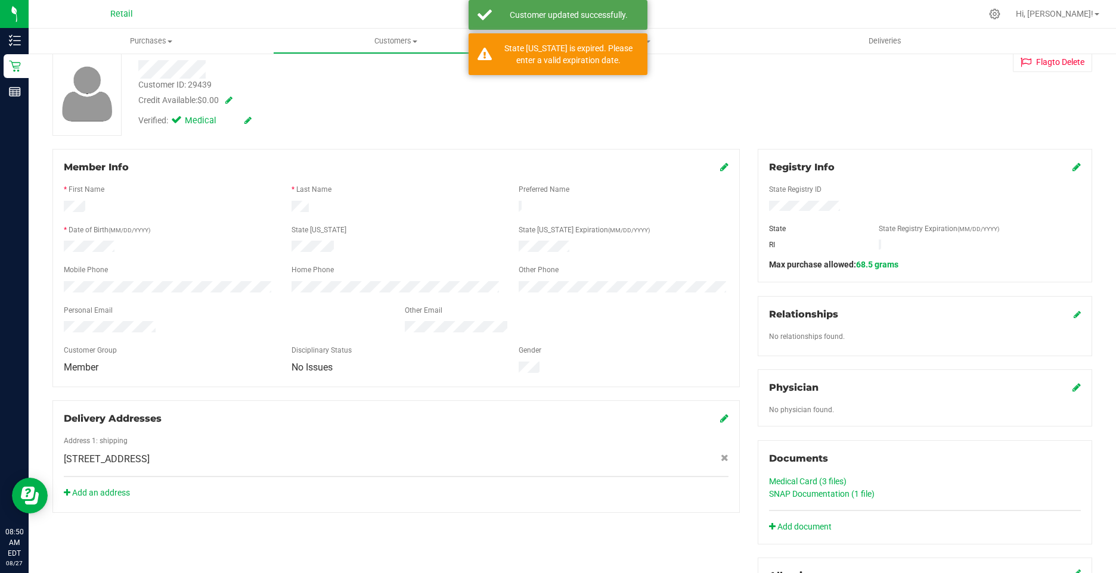
scroll to position [0, 0]
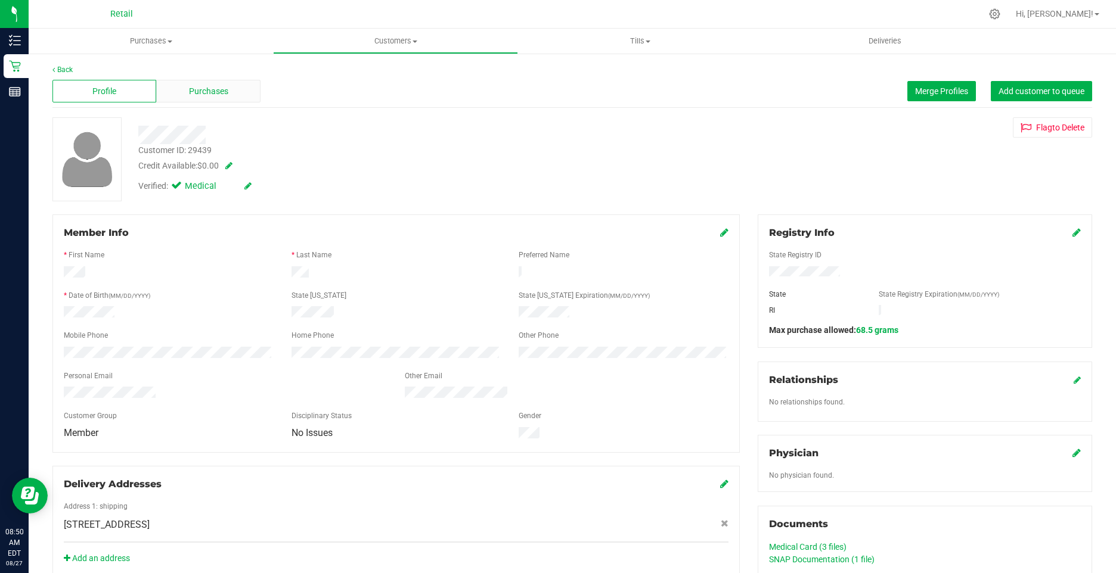
click at [230, 90] on div "Purchases" at bounding box center [208, 91] width 104 height 23
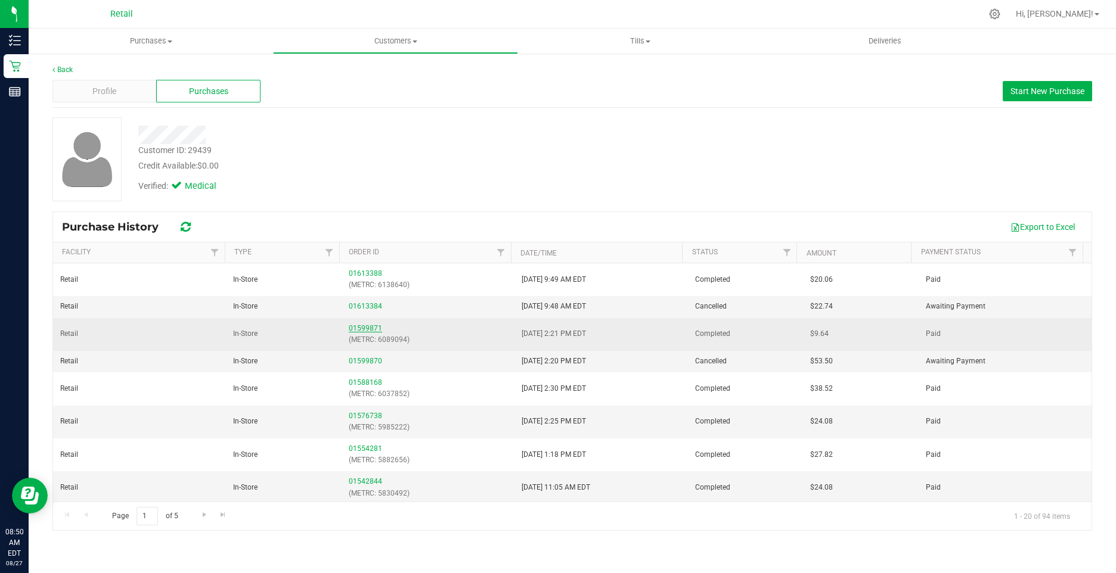
click at [349, 326] on link "01599871" at bounding box center [365, 328] width 33 height 8
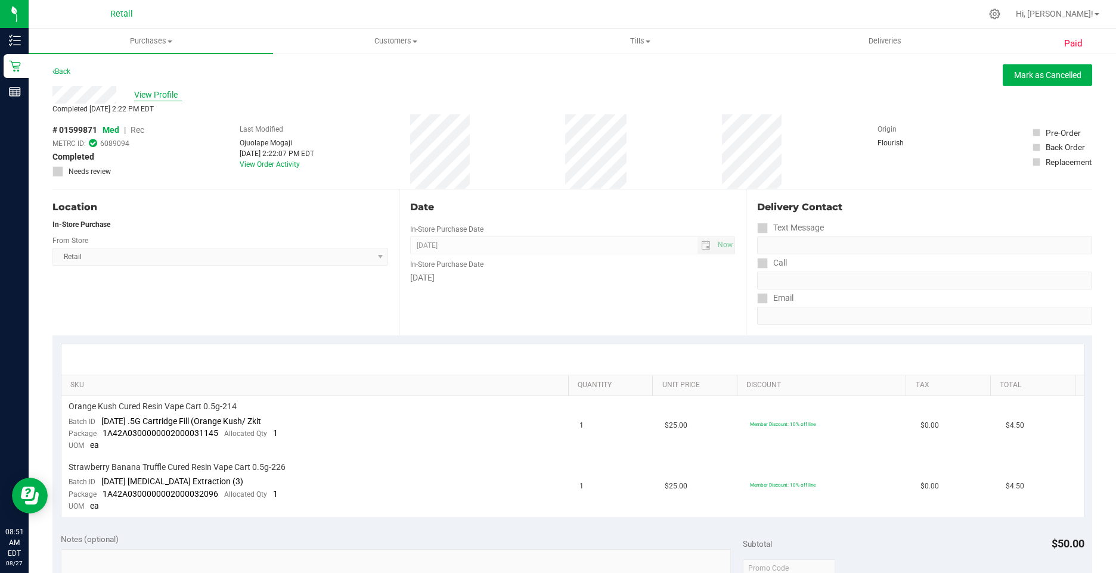
click at [166, 93] on span "View Profile" at bounding box center [158, 95] width 48 height 13
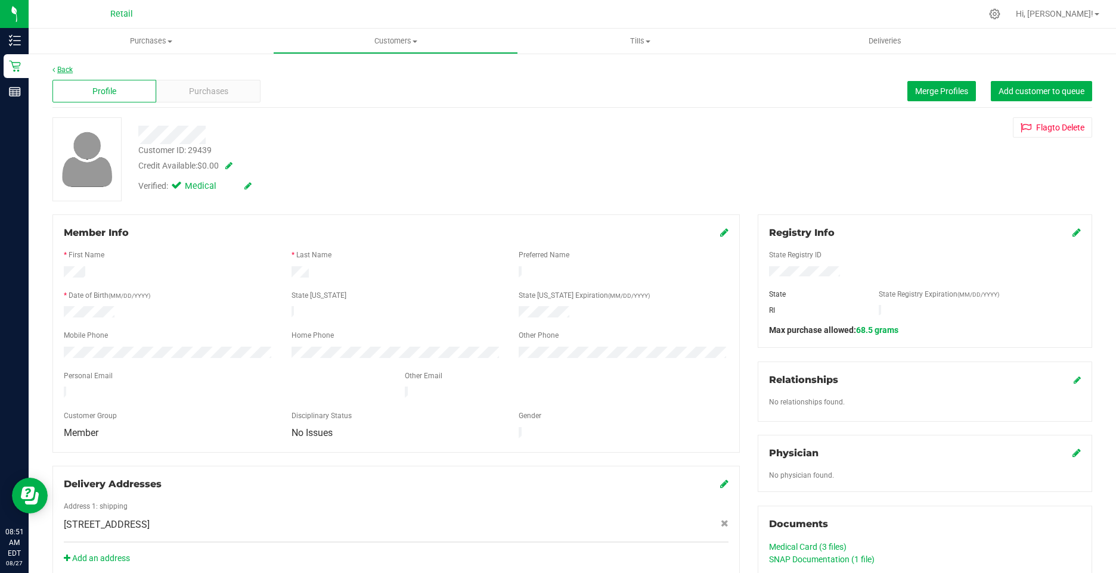
click at [61, 71] on link "Back" at bounding box center [62, 70] width 20 height 8
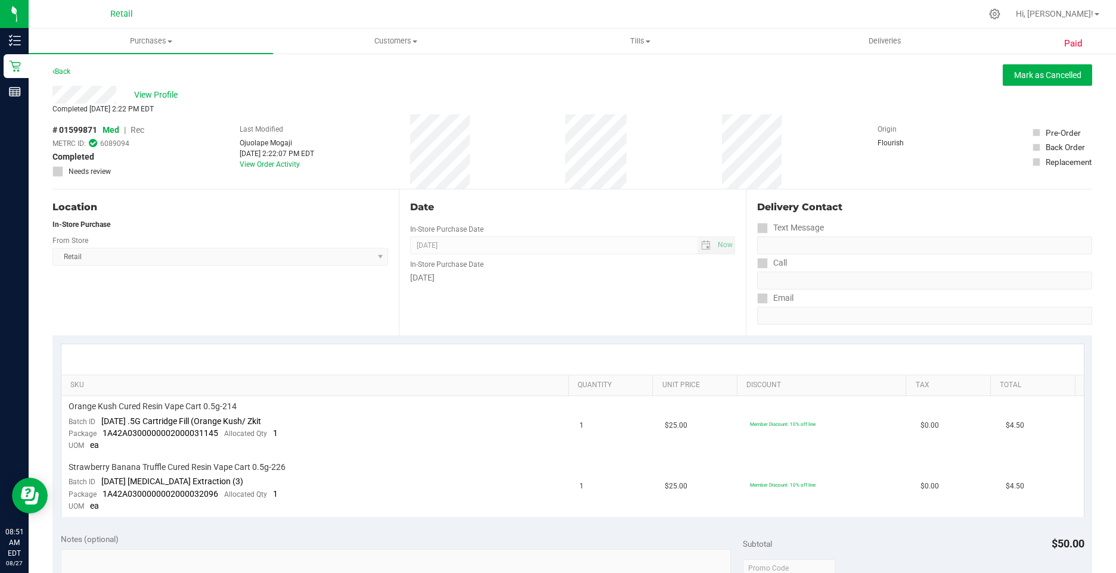
scroll to position [417, 0]
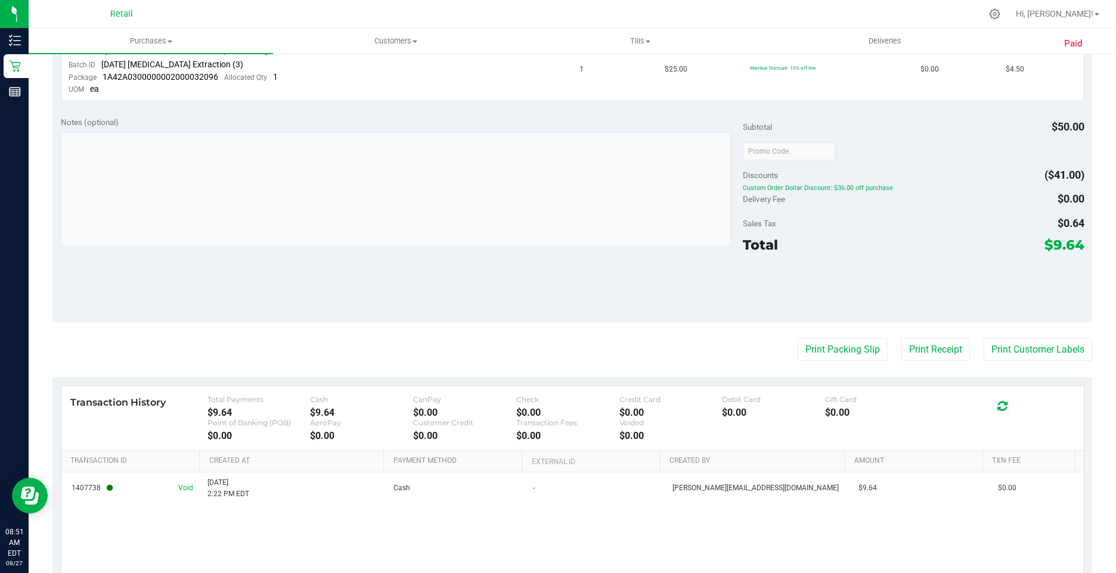
drag, startPoint x: 765, startPoint y: 184, endPoint x: 885, endPoint y: 184, distance: 119.8
click at [885, 184] on span "Custom Order Dollar Discount: $36.00 off purchase" at bounding box center [913, 188] width 341 height 8
drag, startPoint x: 885, startPoint y: 184, endPoint x: 944, endPoint y: 243, distance: 83.5
click at [944, 243] on div "Total $9.64" at bounding box center [913, 244] width 341 height 21
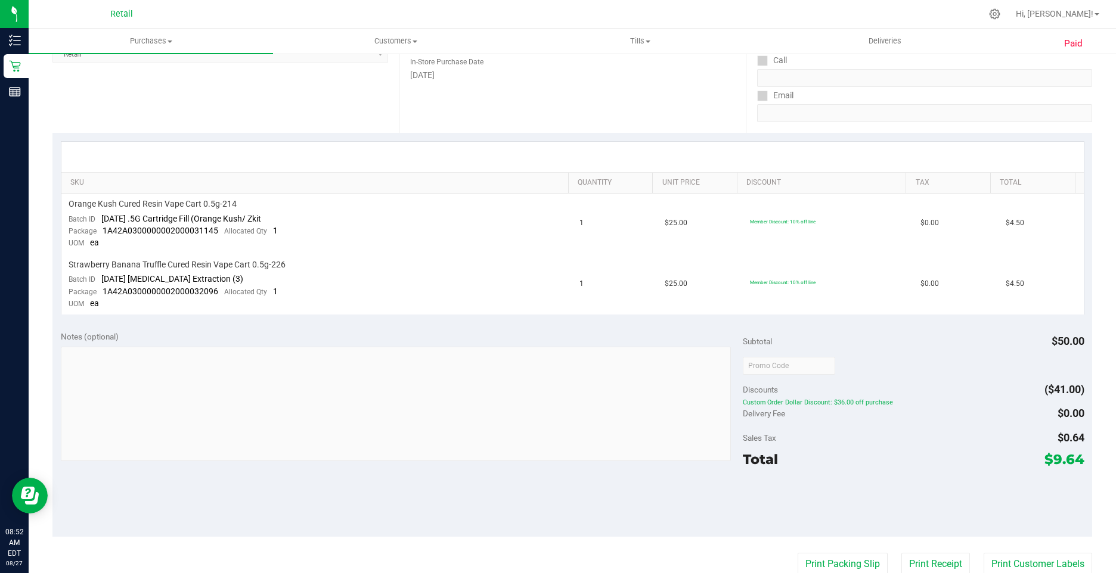
scroll to position [0, 0]
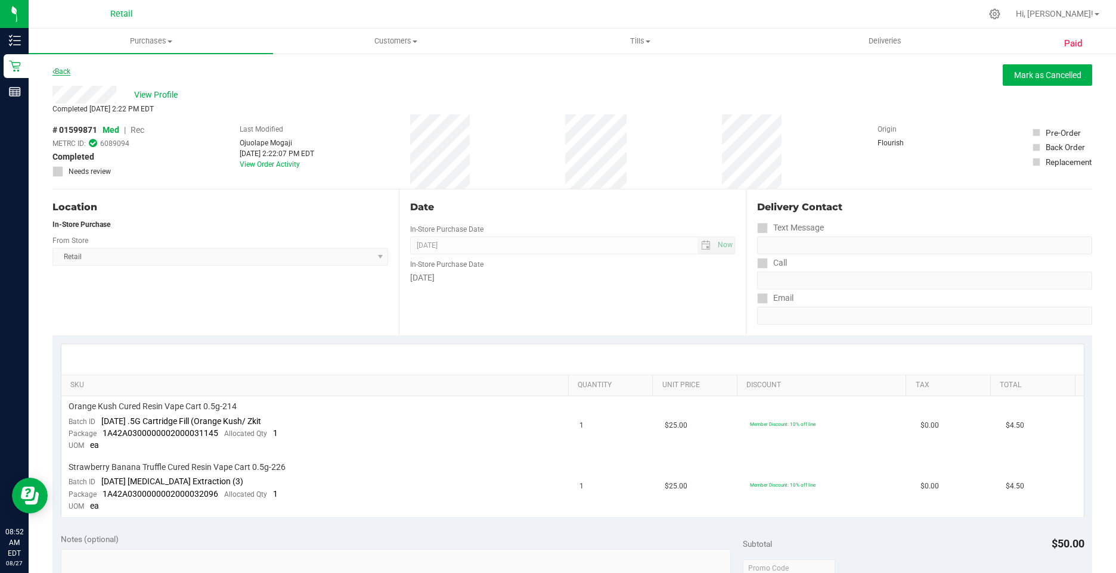
click at [60, 70] on link "Back" at bounding box center [61, 71] width 18 height 8
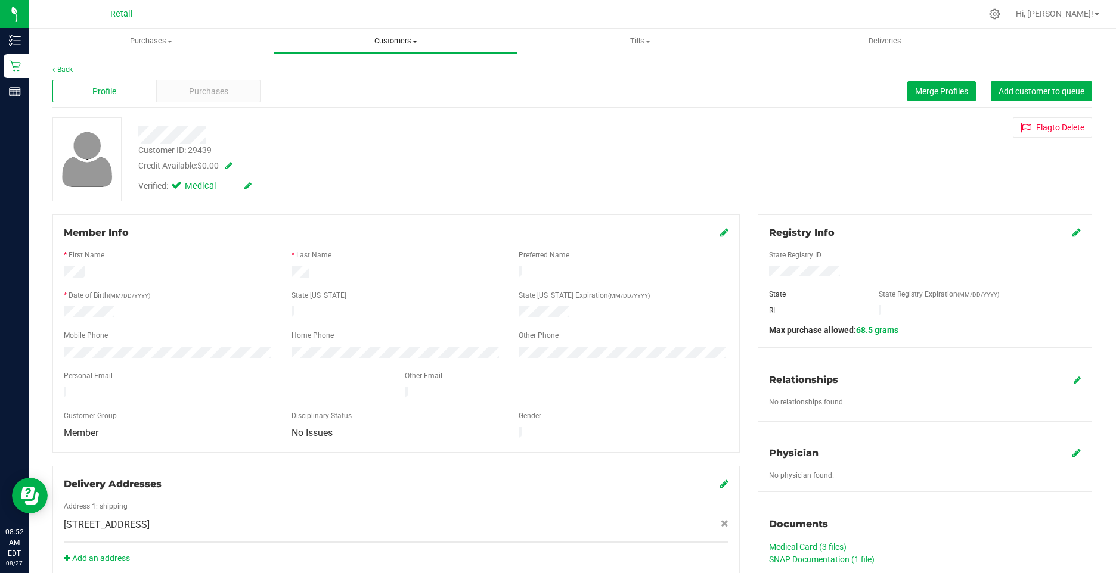
click at [398, 45] on span "Customers" at bounding box center [395, 41] width 243 height 11
click at [351, 76] on span "All customers" at bounding box center [316, 72] width 86 height 10
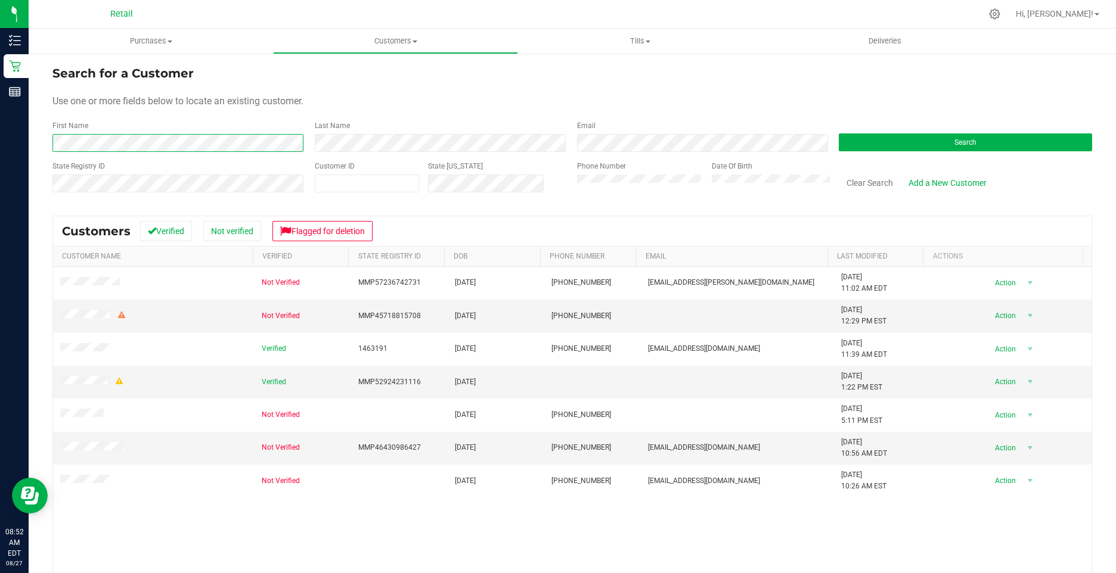
click at [0, 147] on html "Inventory Retail Reports 08:52 AM EDT 08/27/2025 08/27 Retail Hi, Christa! Purc…" at bounding box center [558, 286] width 1116 height 573
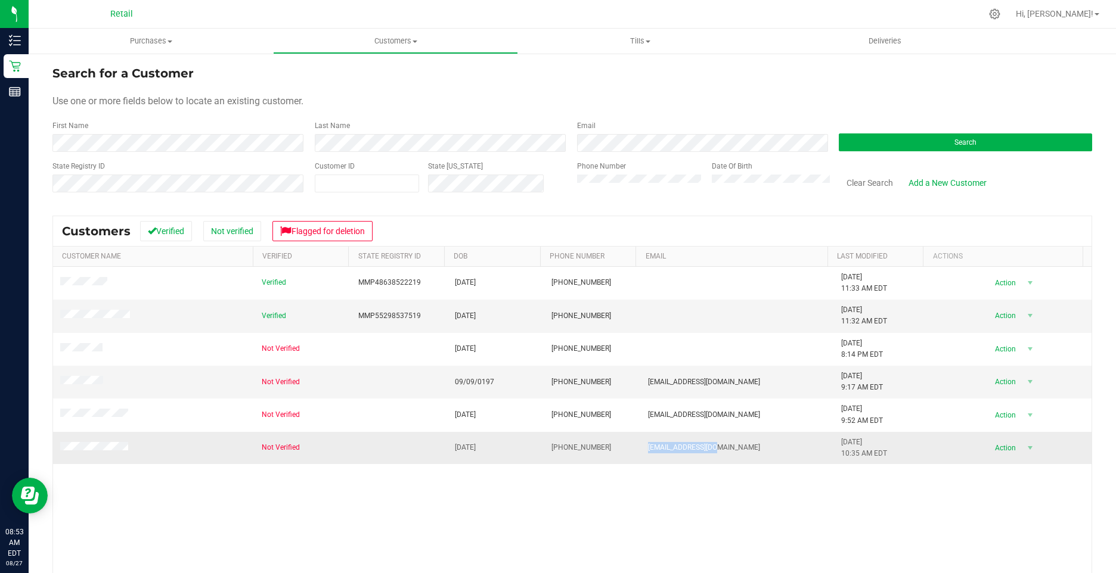
drag, startPoint x: 689, startPoint y: 450, endPoint x: 638, endPoint y: 450, distance: 50.7
click at [641, 450] on td "Nrlynrml99@aol.com" at bounding box center [737, 448] width 193 height 32
copy span "Nrlynrml99@aol.com"
click at [982, 145] on button "Search" at bounding box center [965, 143] width 253 height 18
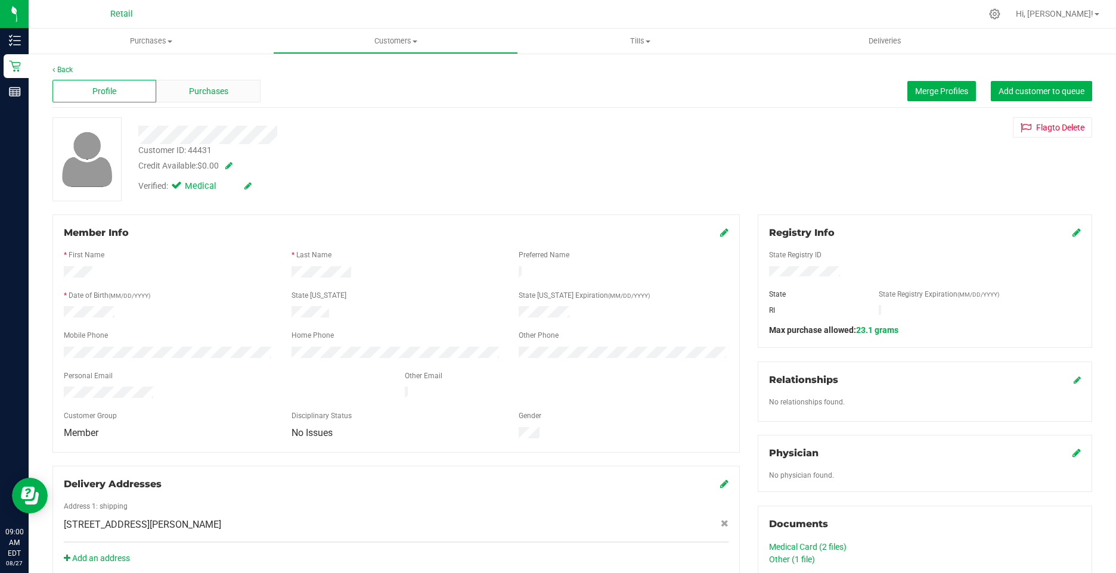
click at [193, 86] on span "Purchases" at bounding box center [208, 91] width 39 height 13
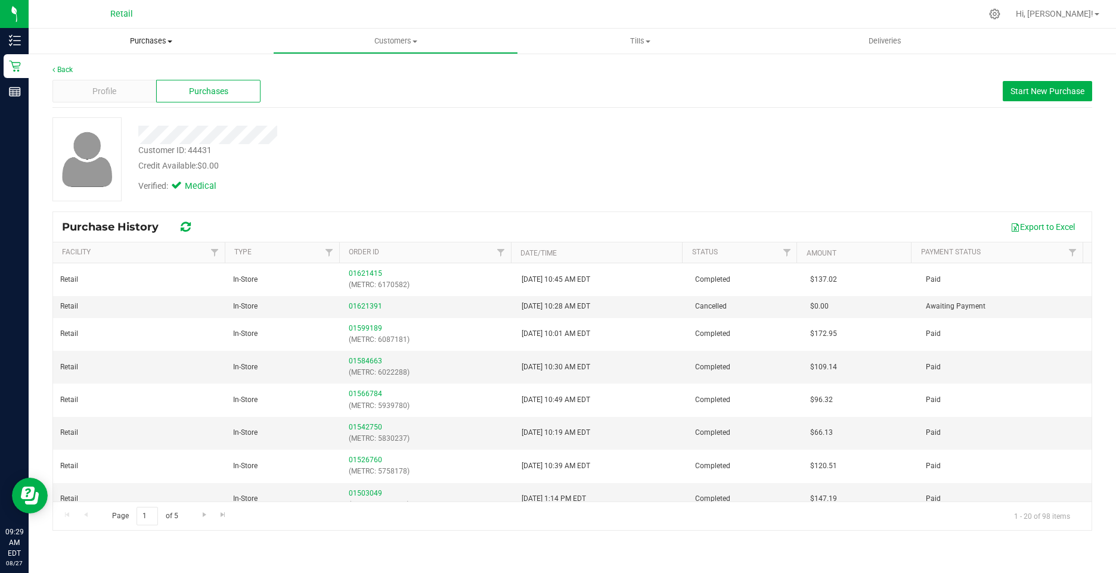
click at [134, 38] on span "Purchases" at bounding box center [151, 41] width 244 height 11
click at [83, 101] on span "All purchases" at bounding box center [71, 100] width 85 height 10
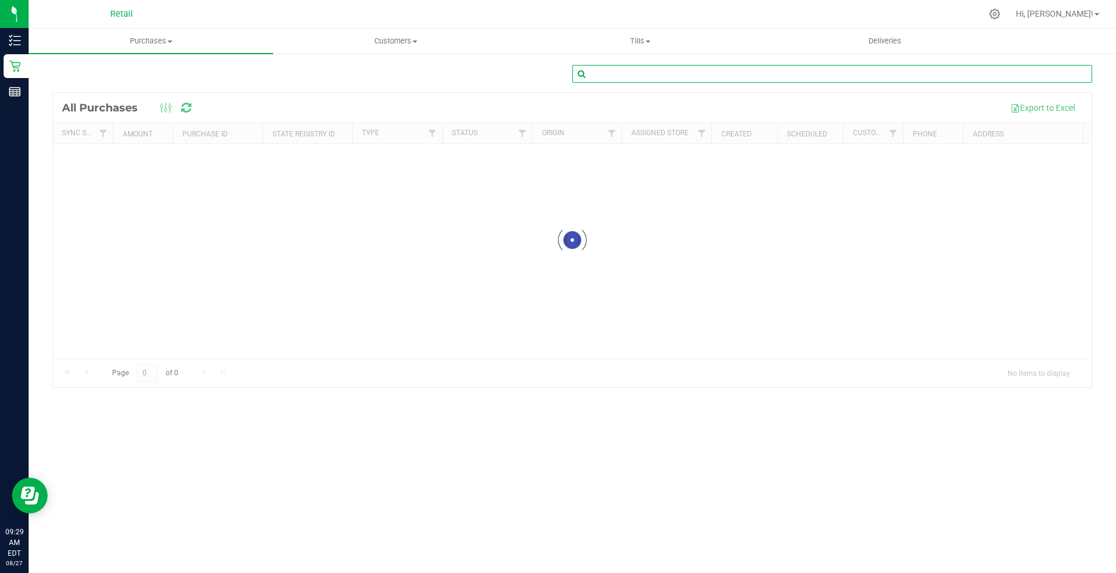
paste input "01598859"
type input "01598859"
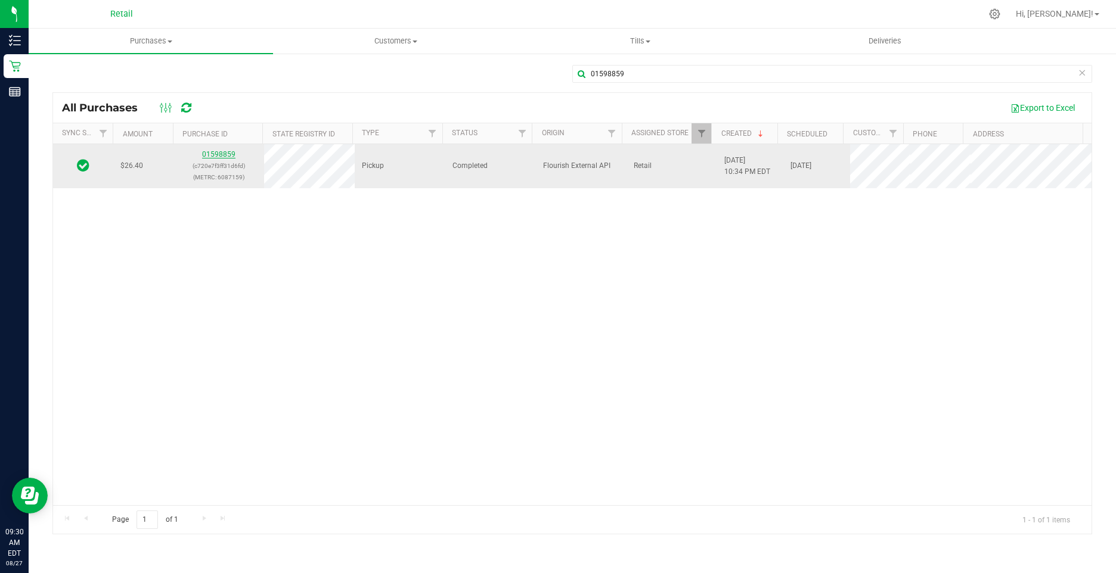
click at [215, 152] on link "01598859" at bounding box center [218, 154] width 33 height 8
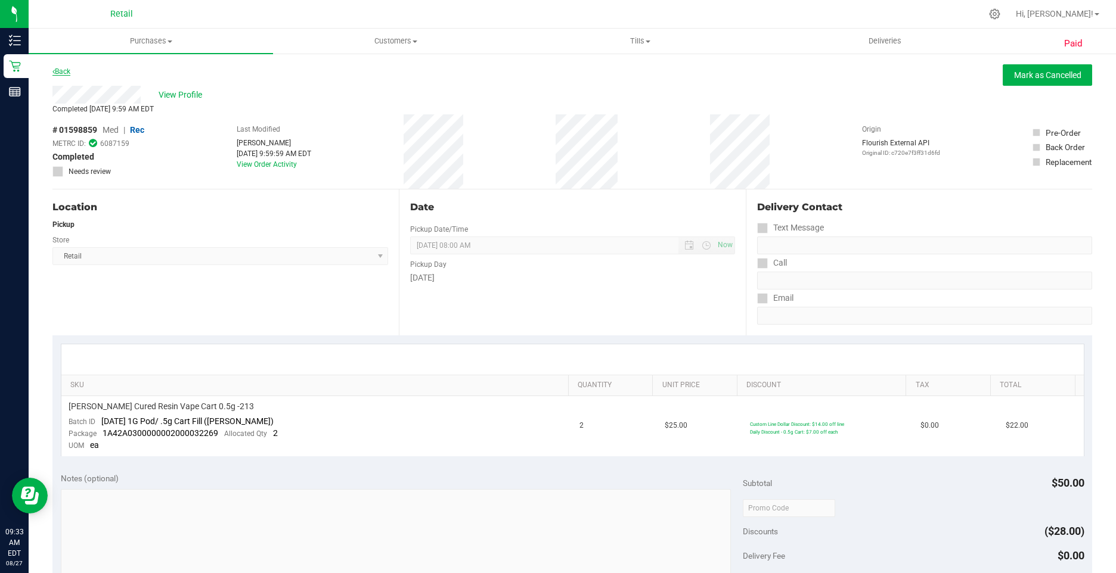
click at [63, 71] on link "Back" at bounding box center [61, 71] width 18 height 8
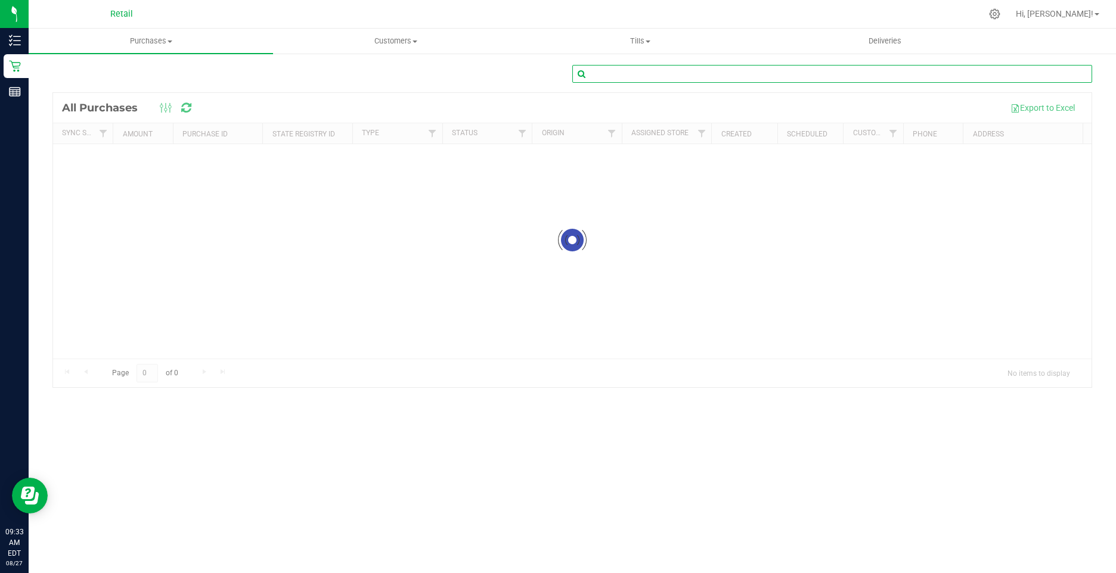
paste input "01599192"
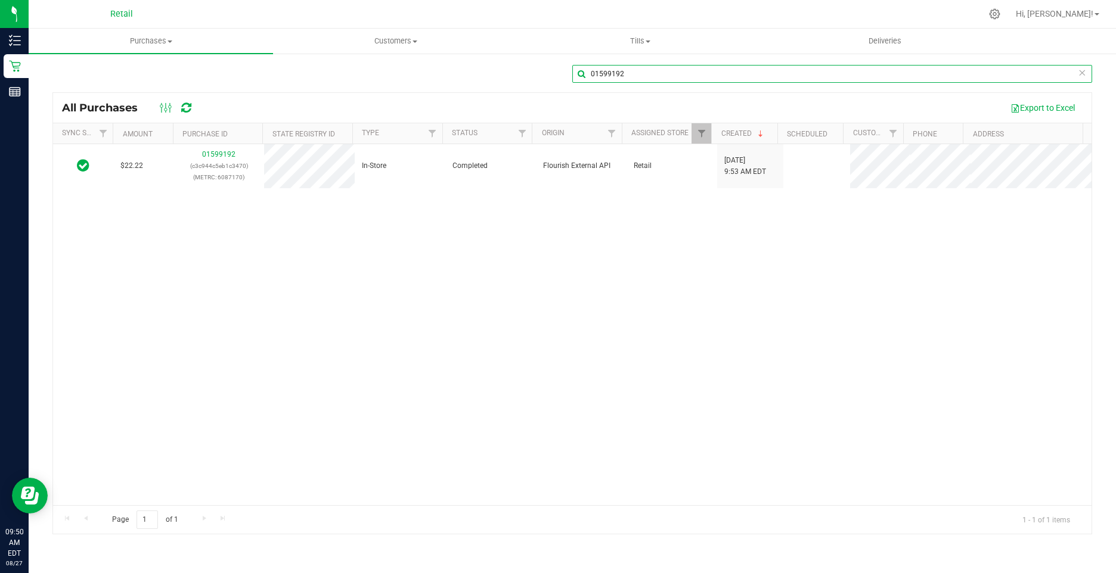
drag, startPoint x: 622, startPoint y: 71, endPoint x: 583, endPoint y: 72, distance: 38.8
click at [568, 68] on div "01599192" at bounding box center [572, 78] width 1040 height 27
paste input "624"
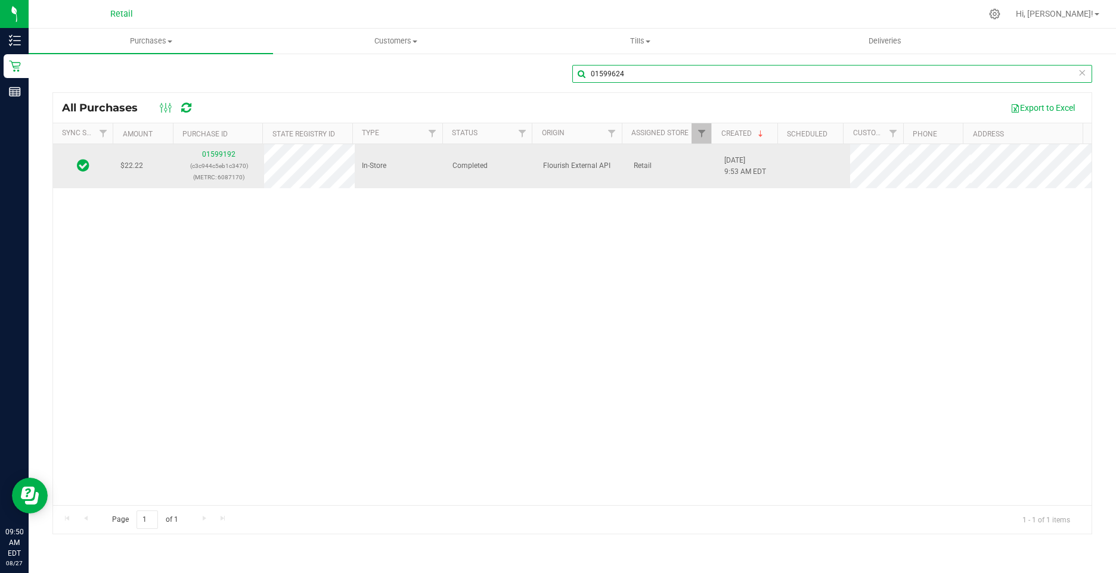
type input "01599624"
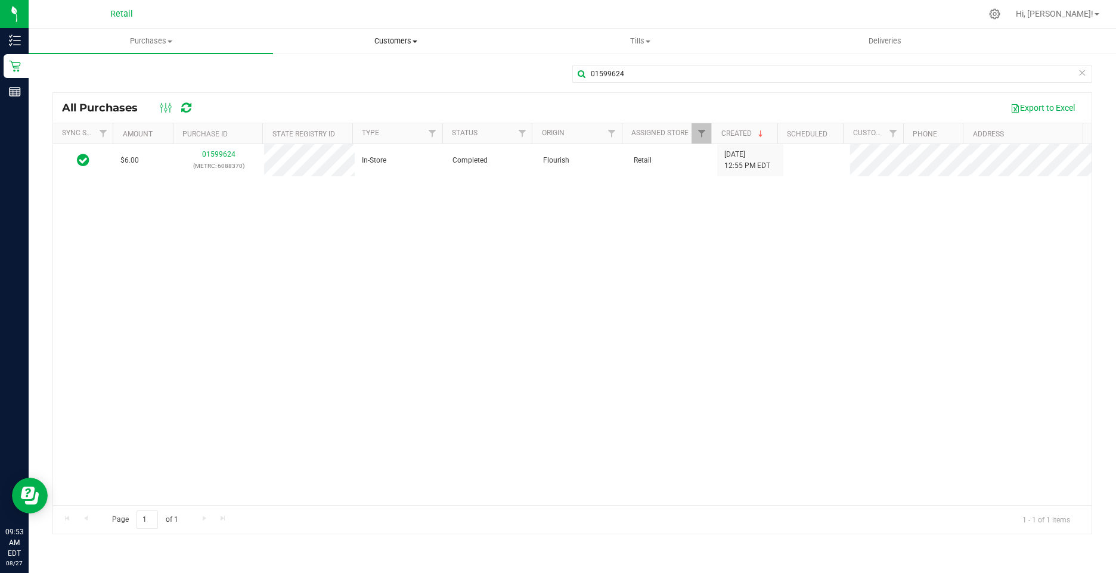
click at [398, 38] on span "Customers" at bounding box center [395, 41] width 243 height 11
click at [346, 70] on span "All customers" at bounding box center [316, 72] width 86 height 10
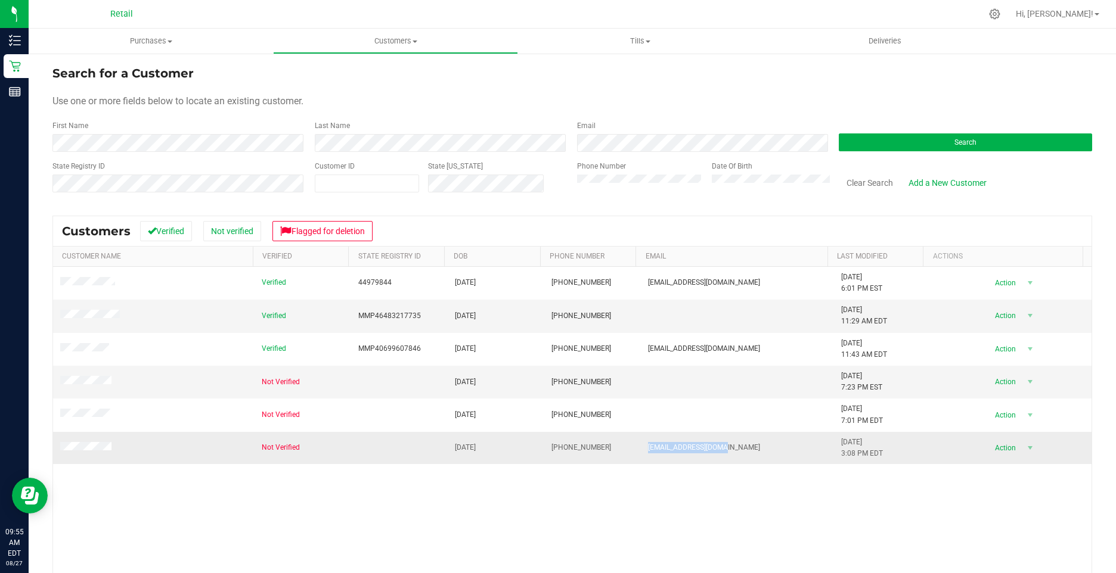
drag, startPoint x: 711, startPoint y: 449, endPoint x: 636, endPoint y: 451, distance: 74.5
click at [641, 451] on td "frankiea1949@aol.com" at bounding box center [737, 448] width 193 height 32
copy span "frankiea1949@aol.com"
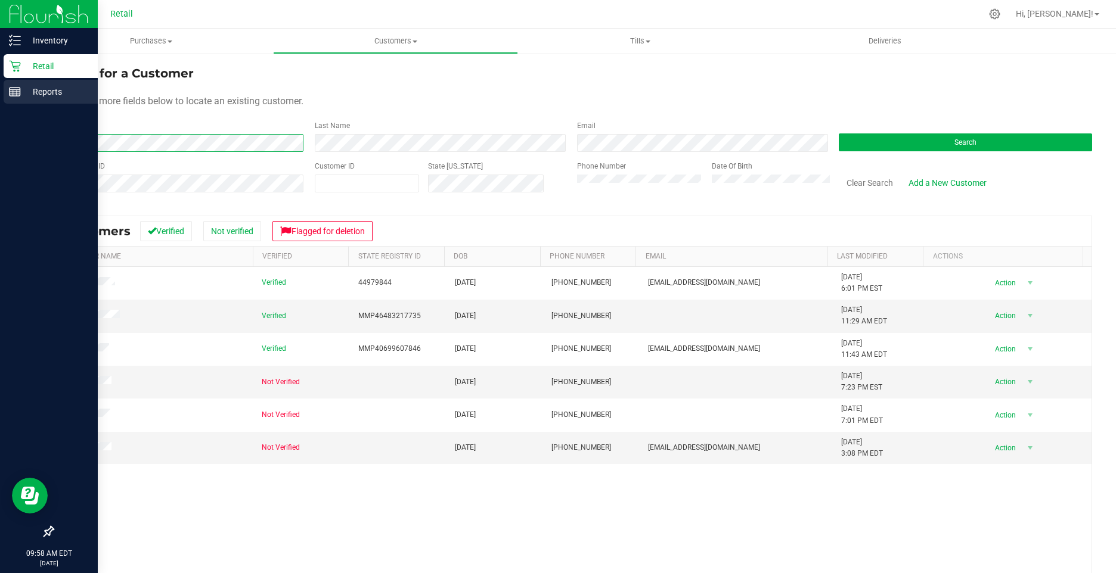
click at [0, 107] on html "Inventory Retail Reports 09:58 AM EDT 08/27/2025 08/27 Retail Hi, Christa! Purc…" at bounding box center [558, 286] width 1116 height 573
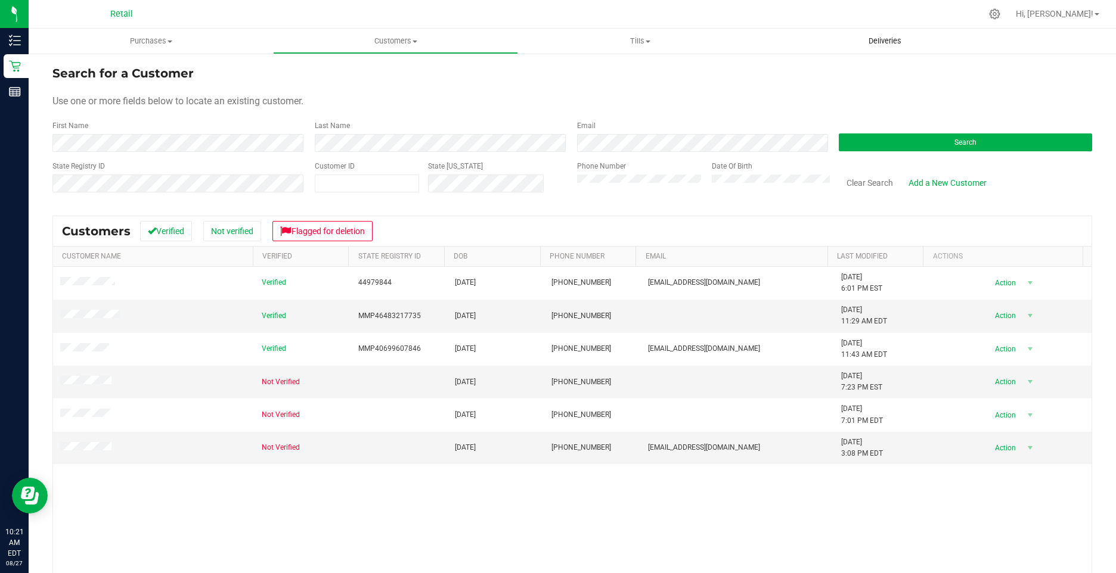
click at [900, 45] on span "Deliveries" at bounding box center [884, 41] width 65 height 11
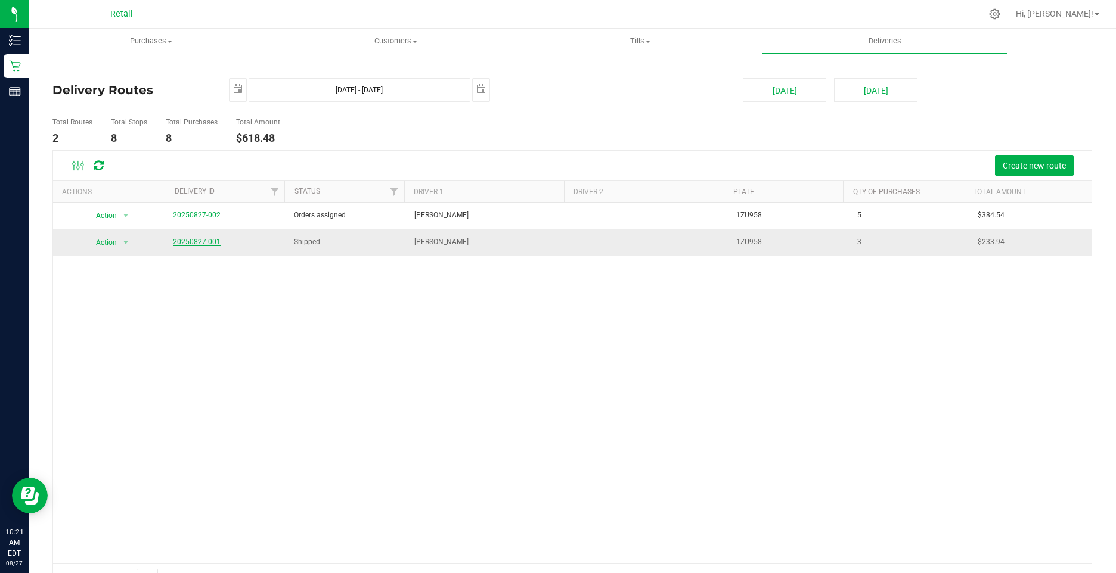
click at [179, 241] on link "20250827-001" at bounding box center [197, 242] width 48 height 8
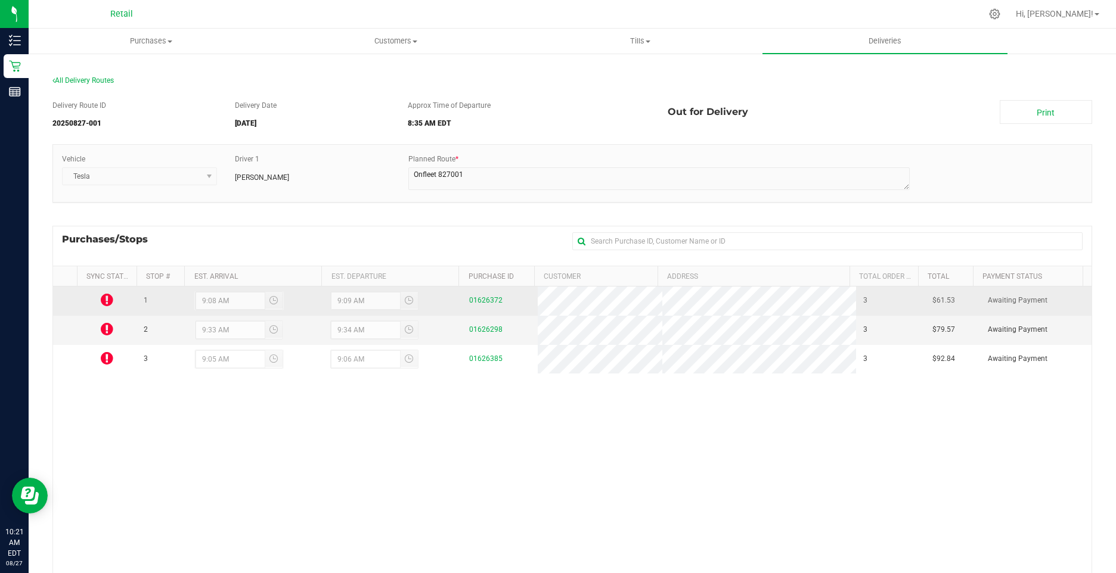
click at [106, 296] on icon at bounding box center [107, 300] width 13 height 14
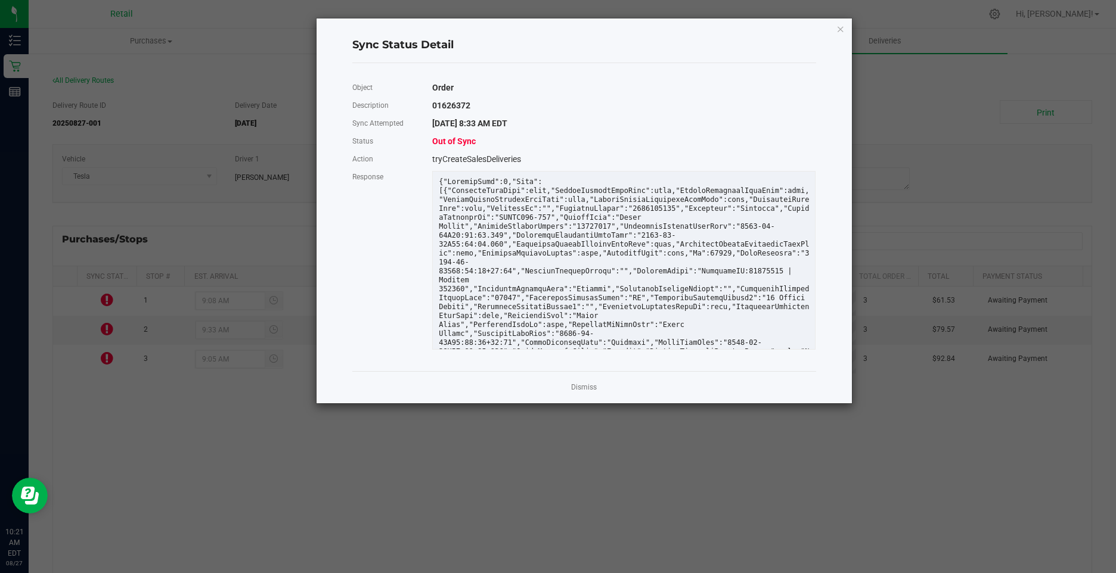
click at [457, 140] on span "Out of Sync" at bounding box center [454, 142] width 44 height 10
click at [838, 29] on icon "Close" at bounding box center [840, 28] width 8 height 14
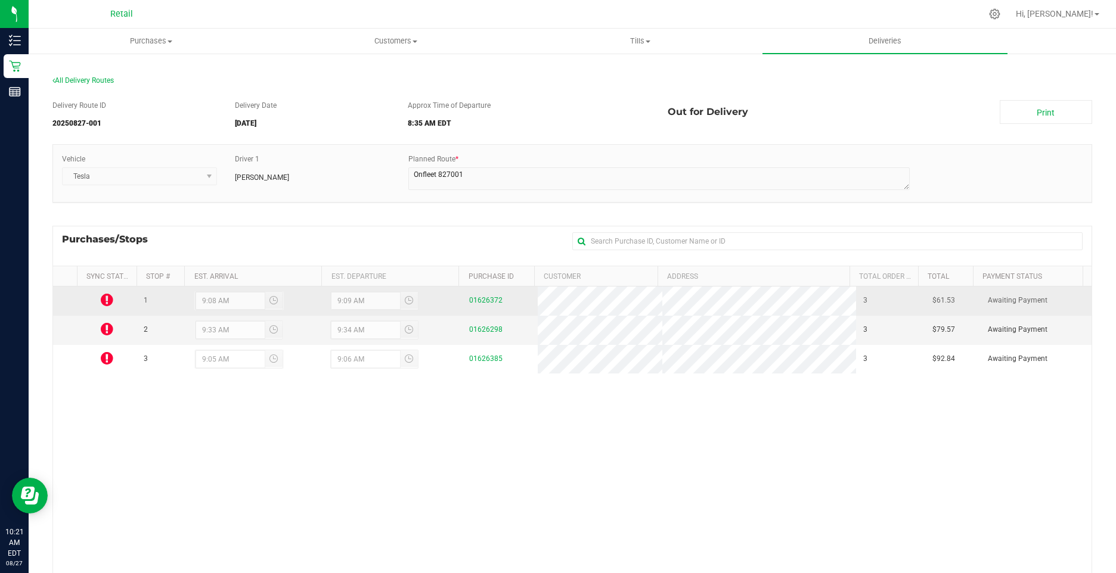
click at [110, 301] on icon at bounding box center [107, 300] width 13 height 14
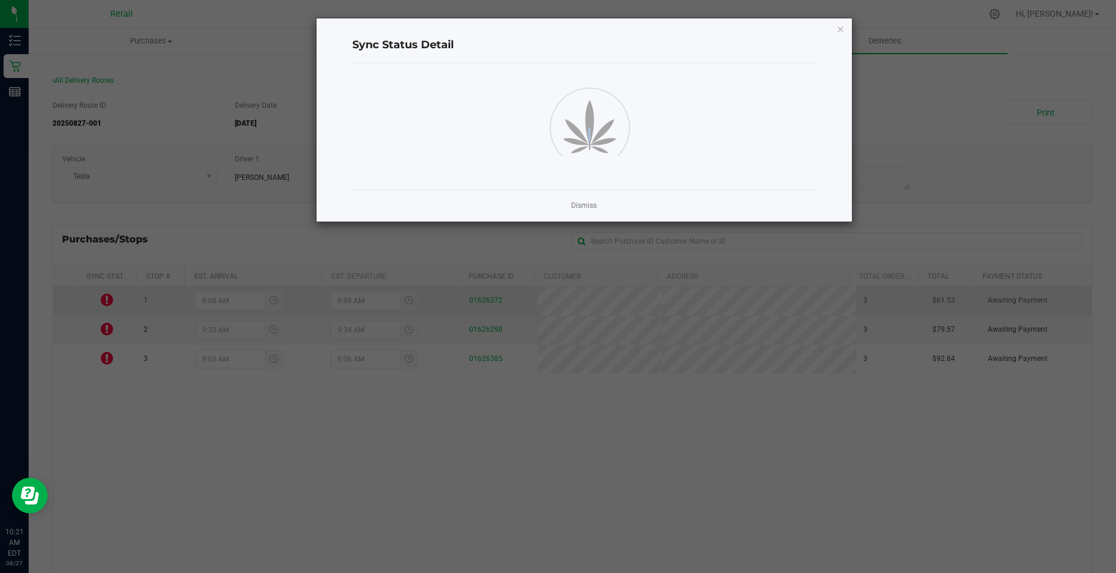
click at [110, 301] on ngb-modal-window "Sync Status Detail Dismiss" at bounding box center [562, 286] width 1125 height 573
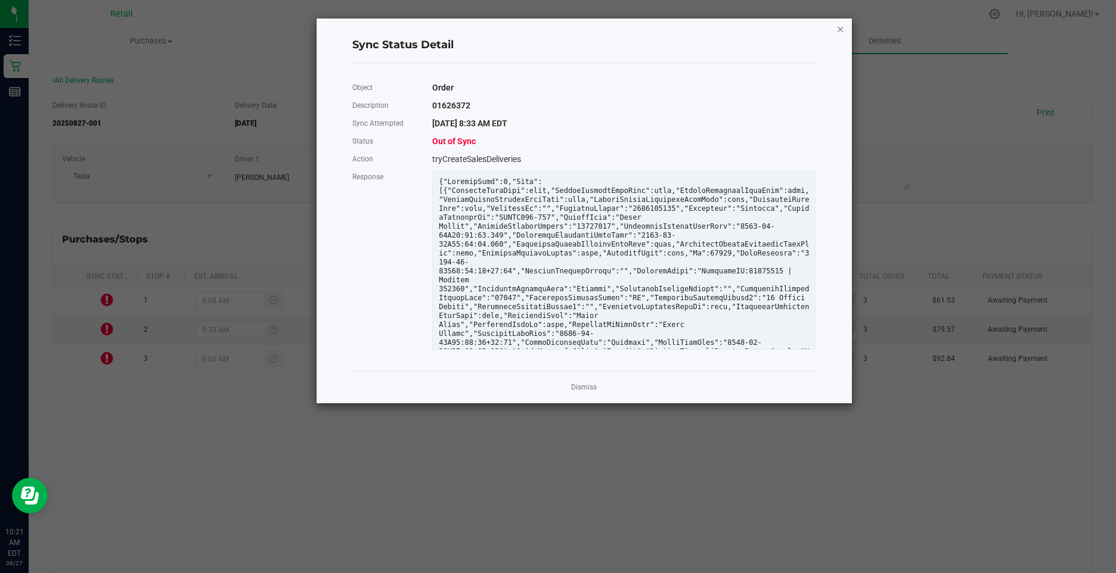
click at [838, 29] on icon "Close" at bounding box center [840, 28] width 8 height 14
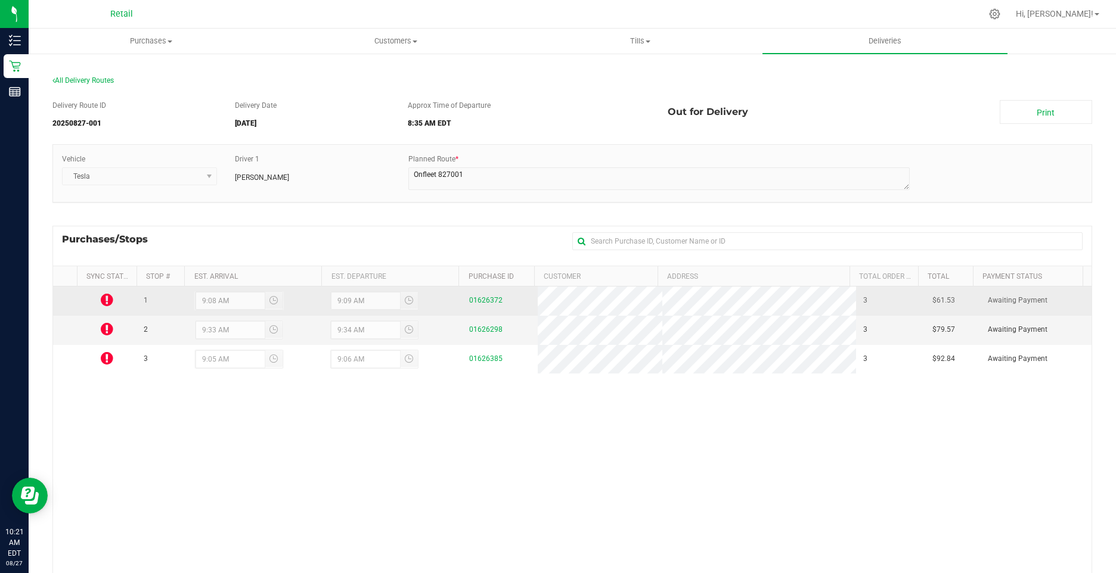
click at [102, 301] on icon at bounding box center [107, 300] width 13 height 14
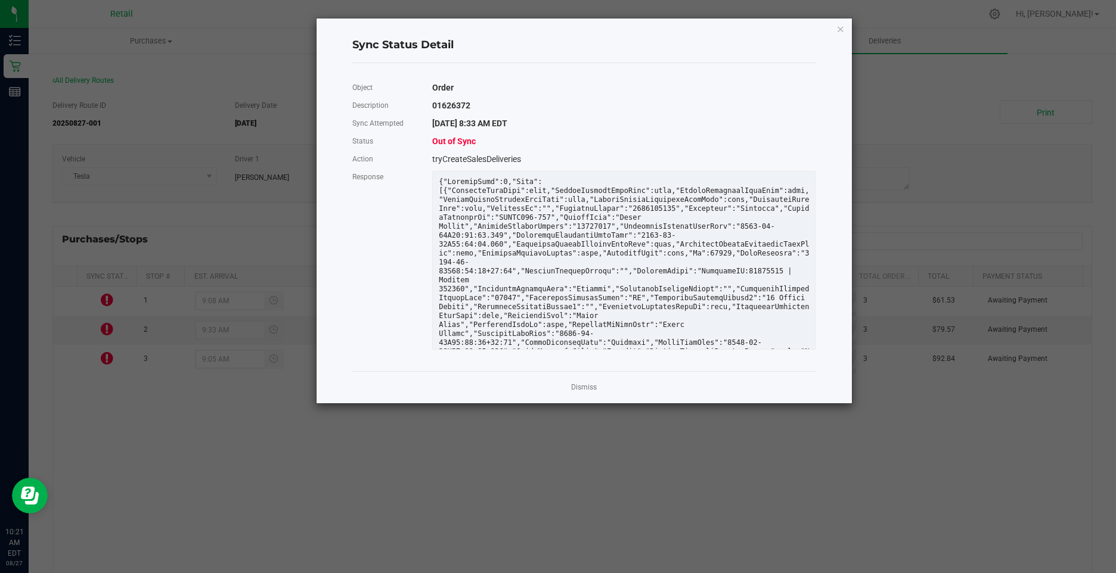
click at [461, 141] on span "Out of Sync" at bounding box center [454, 142] width 44 height 10
click at [578, 395] on div "Dismiss" at bounding box center [584, 387] width 464 height 32
click at [578, 390] on link "Dismiss" at bounding box center [584, 388] width 26 height 10
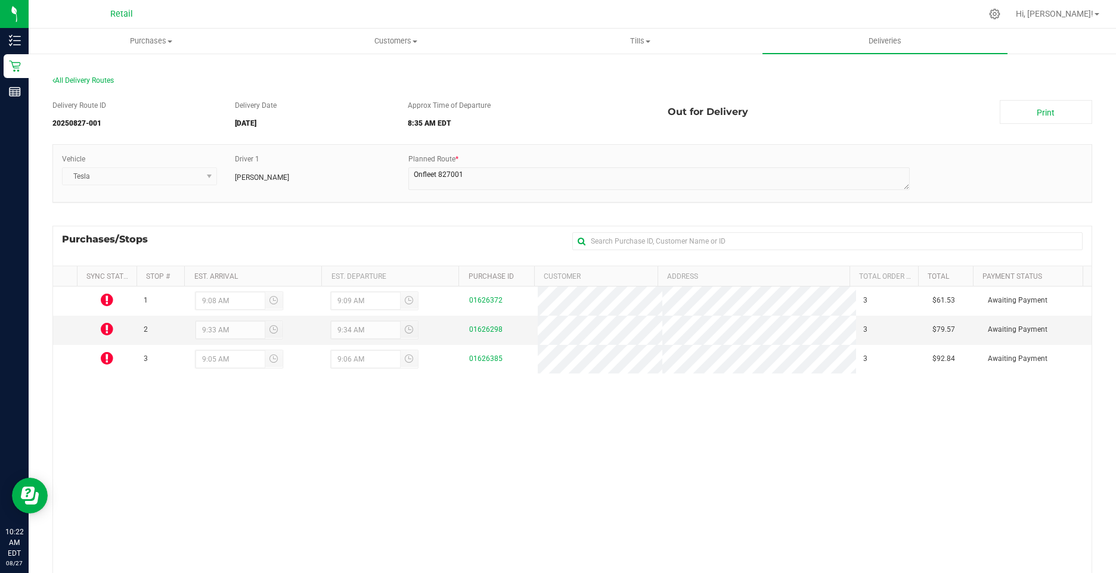
drag, startPoint x: 105, startPoint y: 300, endPoint x: 77, endPoint y: 399, distance: 102.8
click at [77, 399] on div "1 9:08 AM 9:09 AM 01626372 3 $61.53 Awaiting Payment 2 9:33 AM 9:34 AM 01626298…" at bounding box center [572, 467] width 1038 height 361
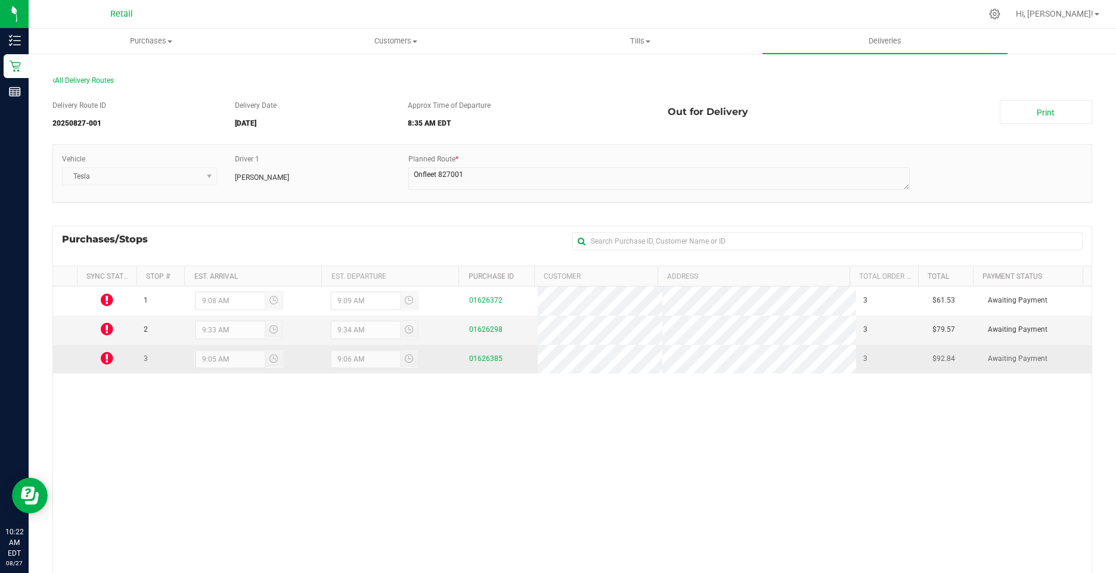
click at [111, 355] on icon at bounding box center [107, 358] width 13 height 14
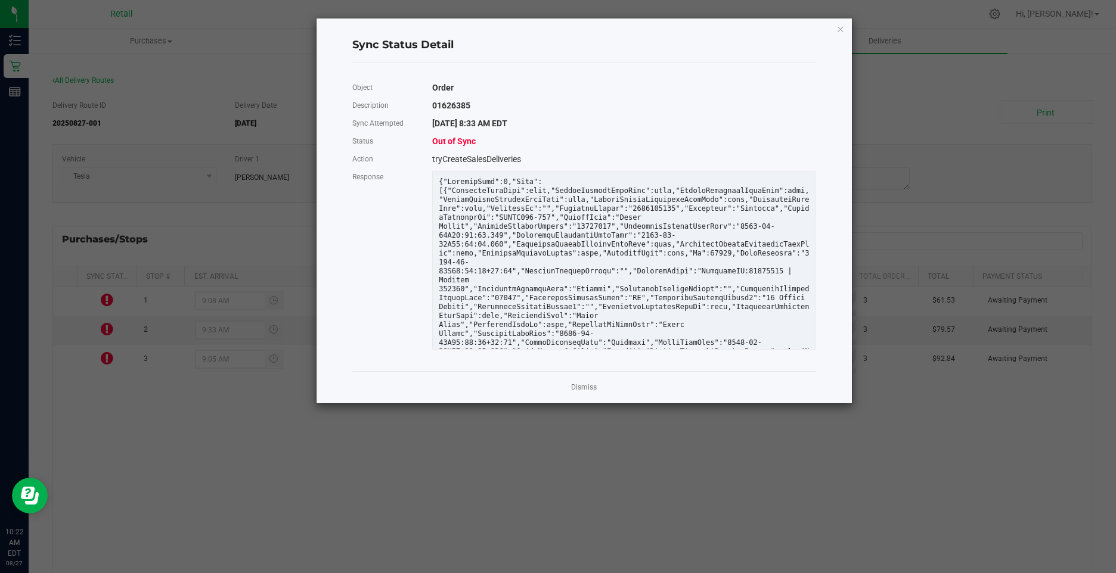
click at [104, 358] on ngb-modal-window "Sync Status Detail Object Order Description 01626385 Sync Attempted 8/27/2025 8…" at bounding box center [562, 286] width 1125 height 573
click at [446, 141] on span "Out of Sync" at bounding box center [454, 142] width 44 height 10
click at [586, 393] on link "Dismiss" at bounding box center [584, 388] width 26 height 10
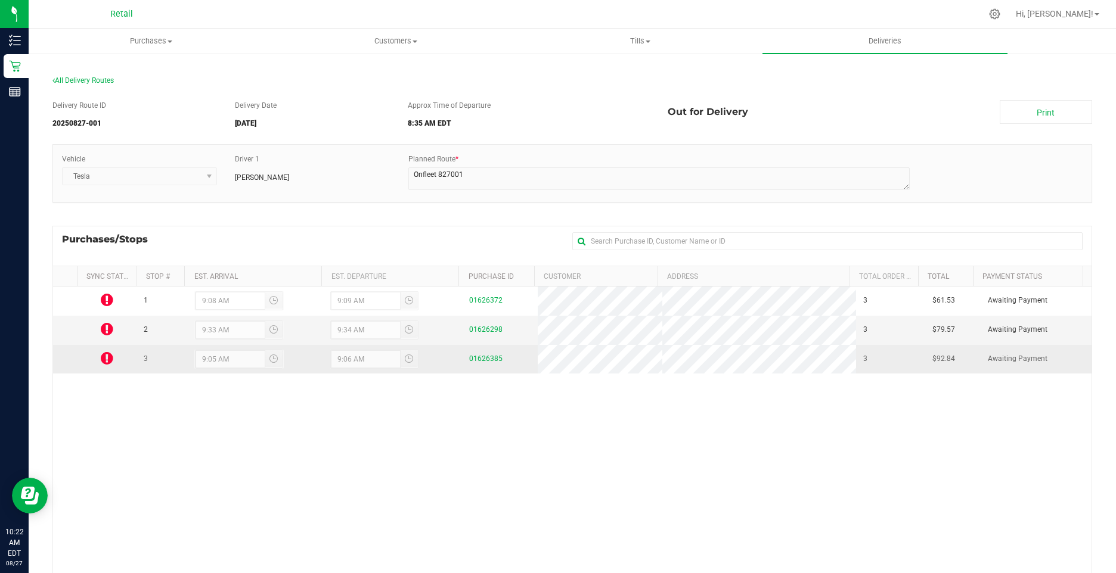
click at [142, 359] on td "3" at bounding box center [161, 359] width 48 height 29
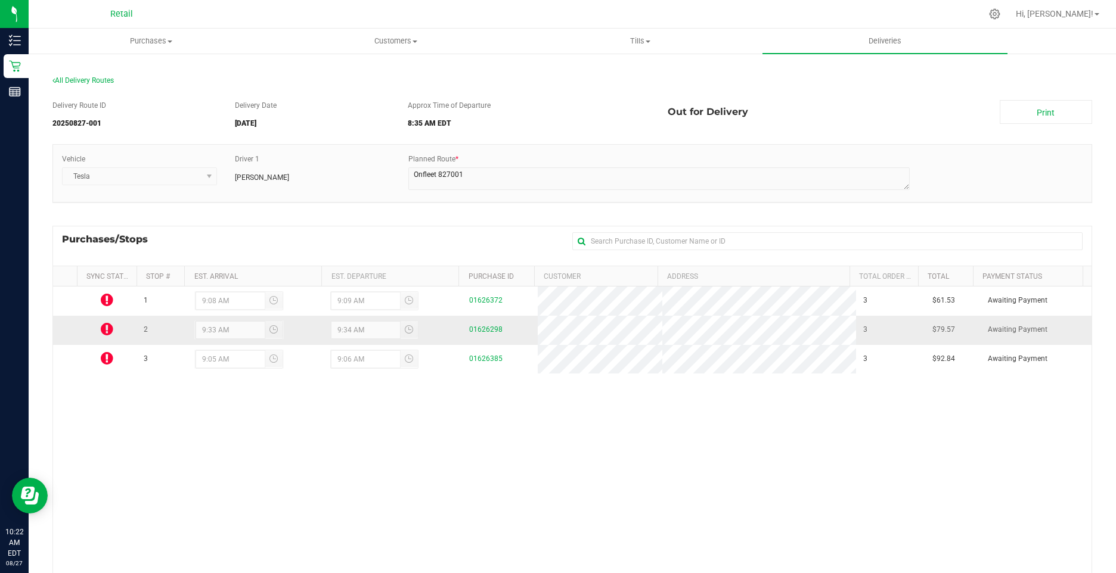
click at [109, 325] on icon at bounding box center [107, 329] width 13 height 14
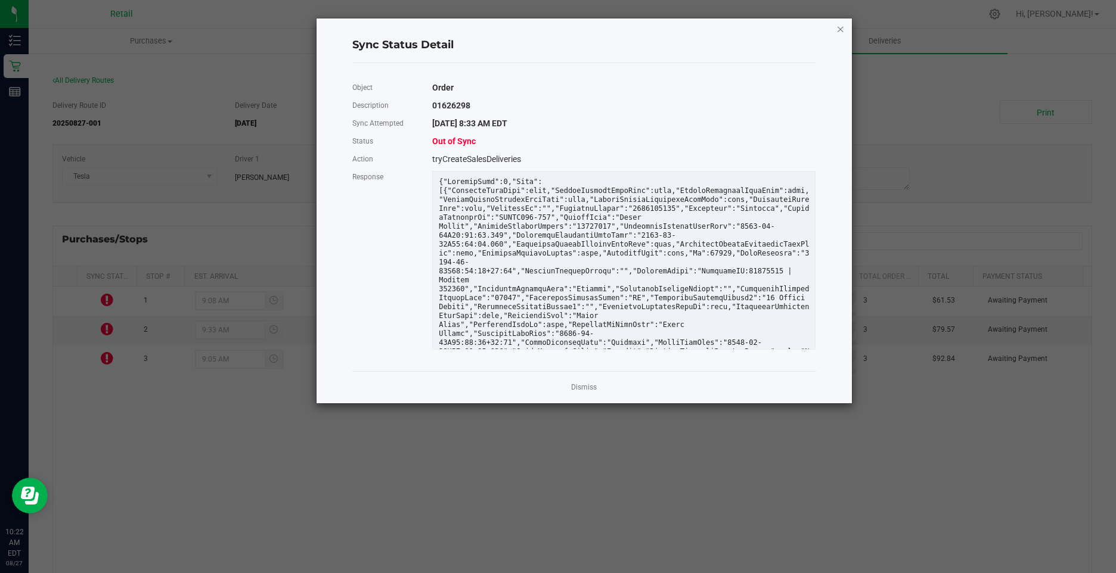
click at [839, 29] on icon "Close" at bounding box center [840, 28] width 8 height 14
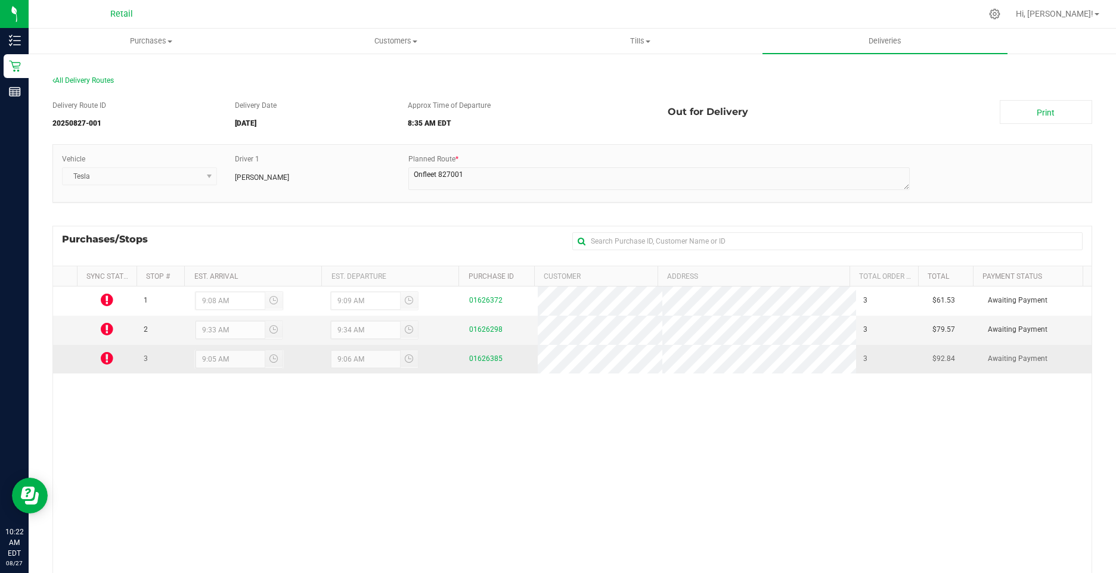
click at [483, 354] on div "01626385" at bounding box center [500, 358] width 62 height 11
click at [474, 361] on link "01626385" at bounding box center [485, 359] width 33 height 8
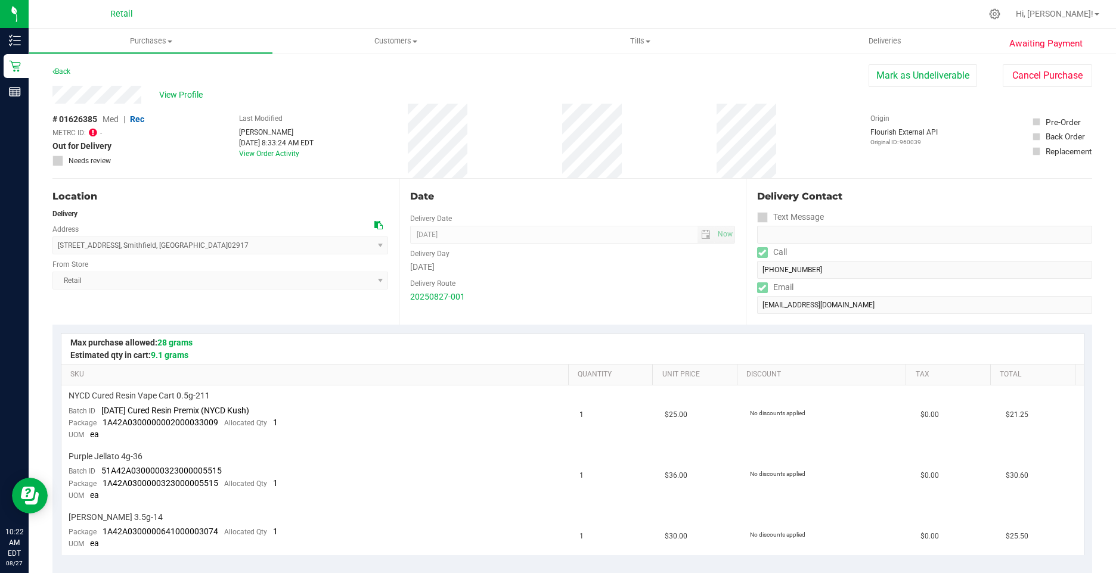
click at [95, 131] on icon at bounding box center [93, 133] width 8 height 10
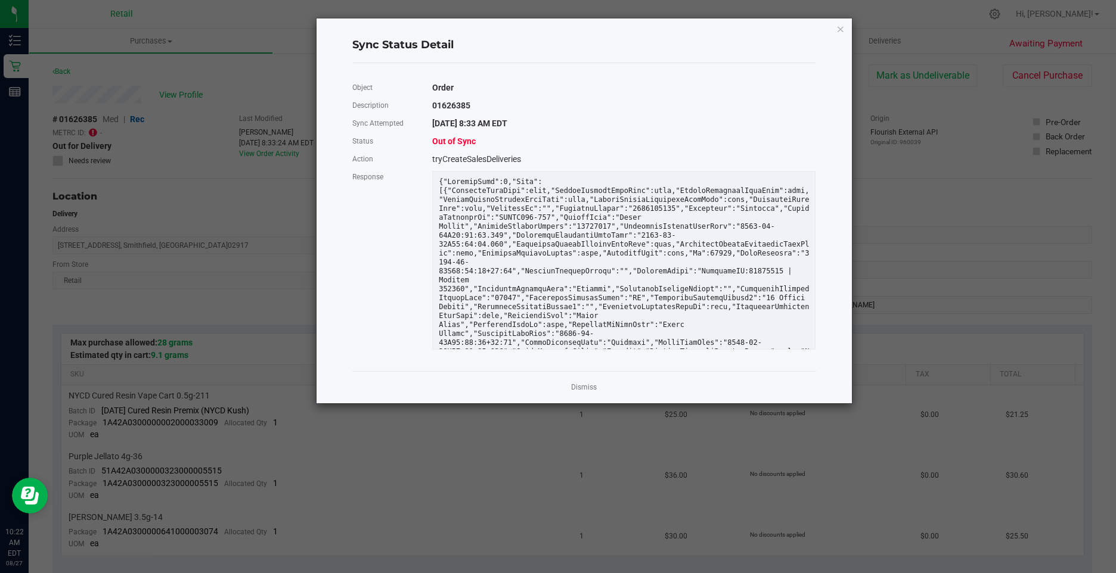
click at [441, 140] on span "Out of Sync" at bounding box center [454, 142] width 44 height 10
click at [516, 130] on div "8/27/2025 8:33 AM EDT" at bounding box center [623, 123] width 401 height 18
click at [581, 387] on link "Dismiss" at bounding box center [584, 388] width 26 height 10
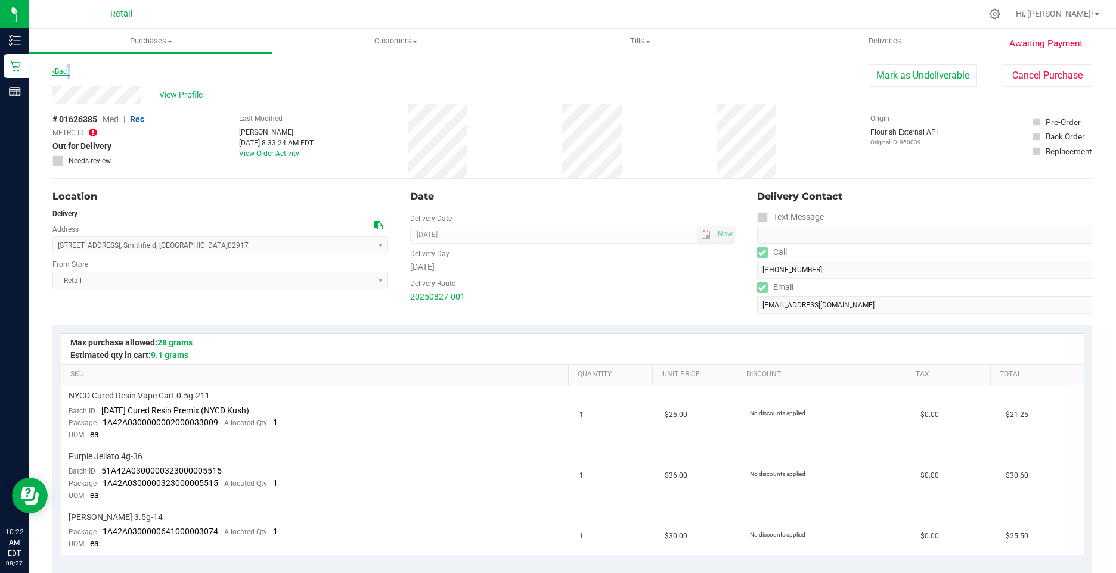
click at [66, 72] on link "Back" at bounding box center [61, 71] width 18 height 8
click at [60, 72] on link "Back" at bounding box center [61, 71] width 18 height 8
click at [60, 69] on link "Back" at bounding box center [61, 71] width 18 height 8
drag, startPoint x: 85, startPoint y: 73, endPoint x: 351, endPoint y: 153, distance: 277.6
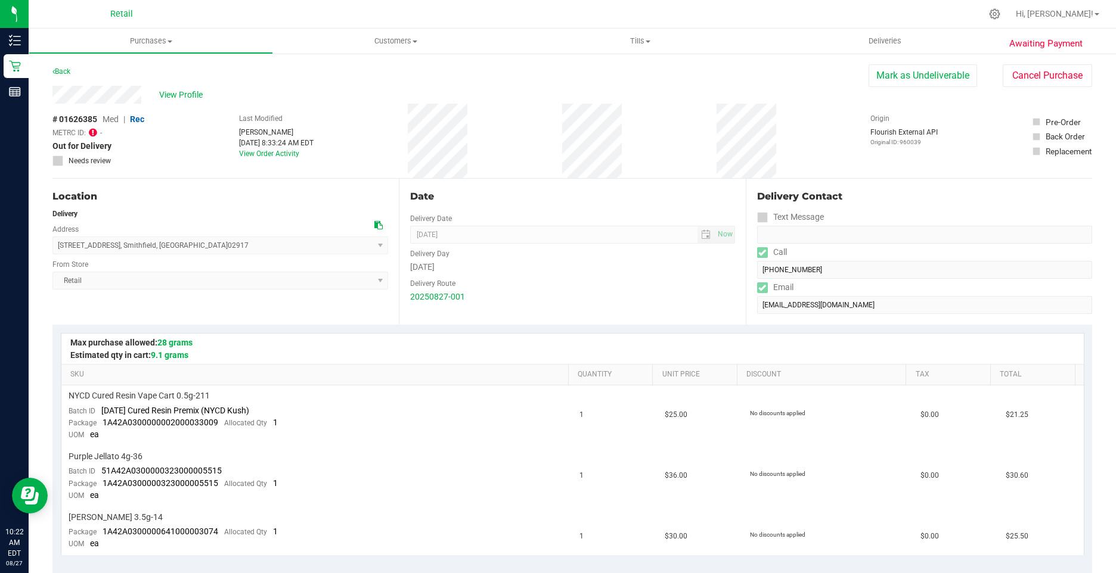
click at [89, 73] on div "Back Mark as Undeliverable Cancel Purchase" at bounding box center [572, 74] width 1040 height 21
click at [401, 160] on div "# 01626385 Med | Rec METRC ID: - Out for Delivery Needs review Last Modified Ke…" at bounding box center [572, 141] width 1040 height 75
click at [66, 71] on link "Back" at bounding box center [61, 71] width 18 height 8
click at [64, 70] on link "Back" at bounding box center [61, 71] width 18 height 8
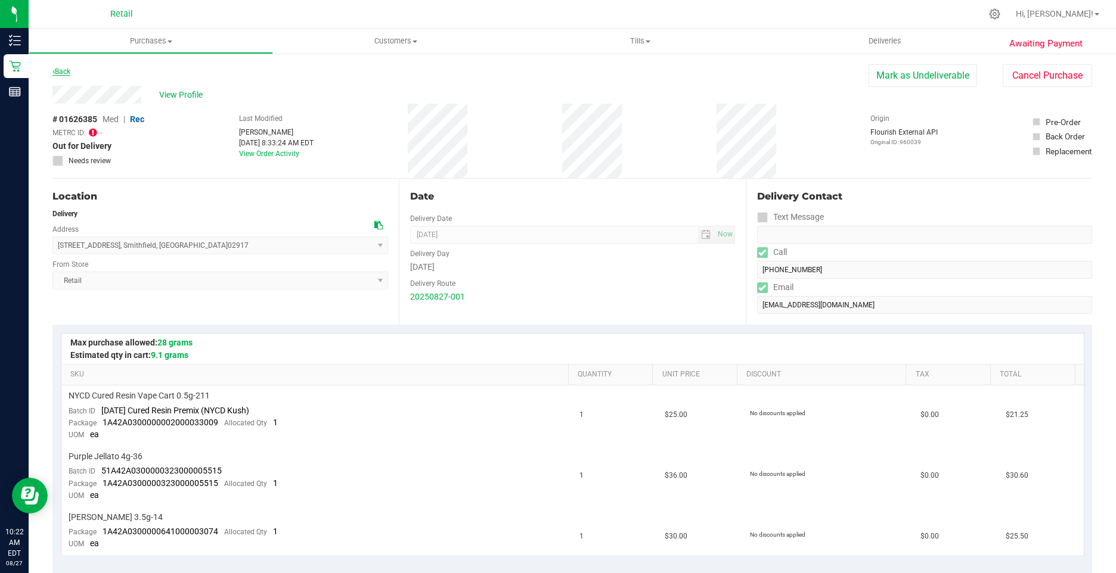
click at [64, 68] on link "Back" at bounding box center [61, 71] width 18 height 8
click at [880, 42] on span "Deliveries" at bounding box center [884, 41] width 65 height 11
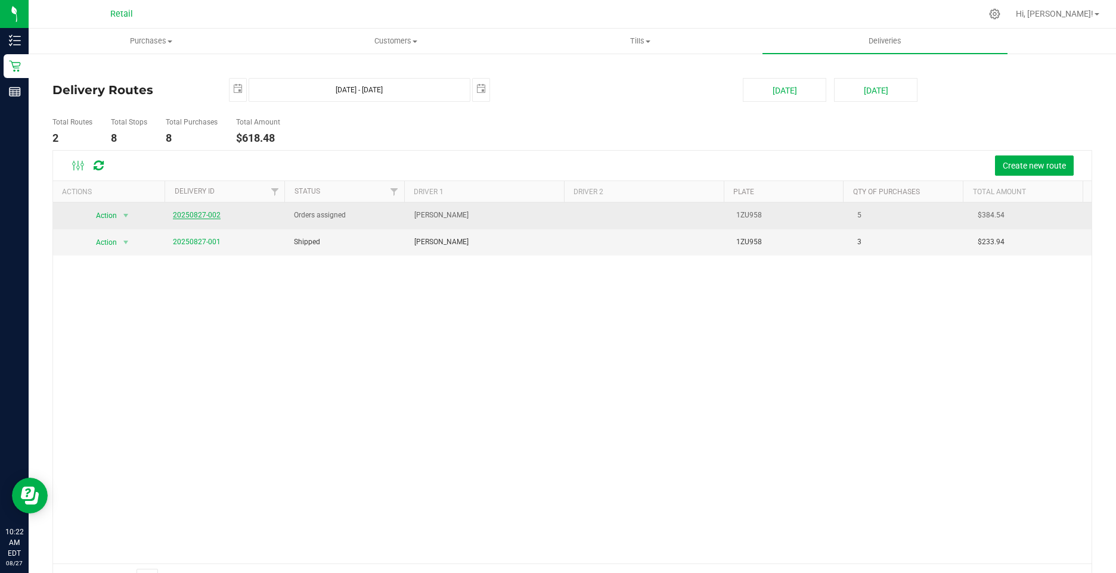
click at [182, 211] on link "20250827-002" at bounding box center [197, 215] width 48 height 8
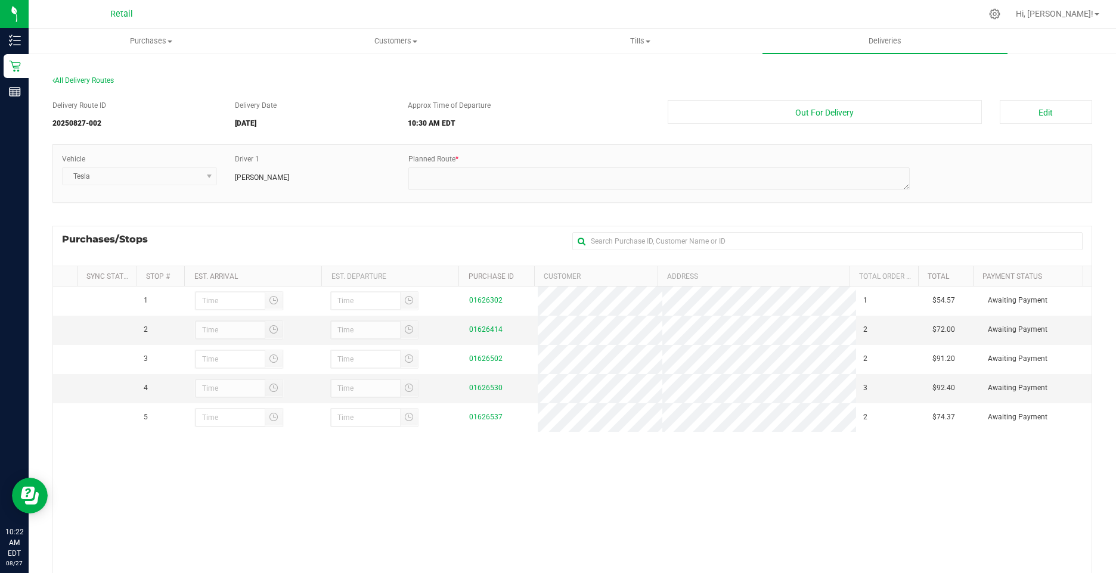
click at [75, 73] on section "All Delivery Routes Delivery Route ID 20250827-002 Delivery Date 08/27/2025 App…" at bounding box center [572, 380] width 1040 height 632
click at [78, 82] on span "All Delivery Routes" at bounding box center [82, 80] width 61 height 8
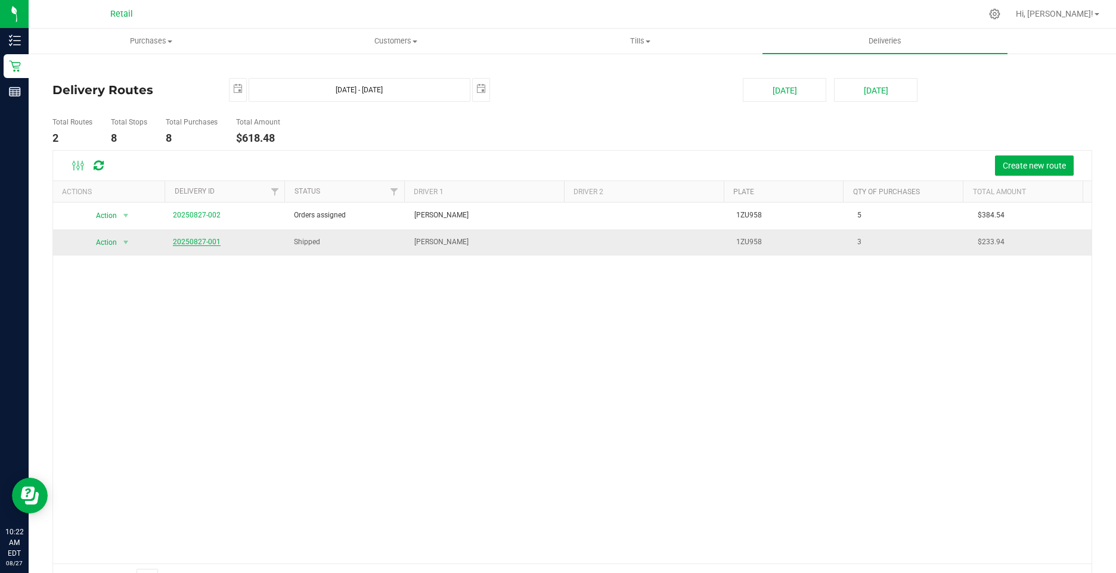
click at [195, 241] on link "20250827-001" at bounding box center [197, 242] width 48 height 8
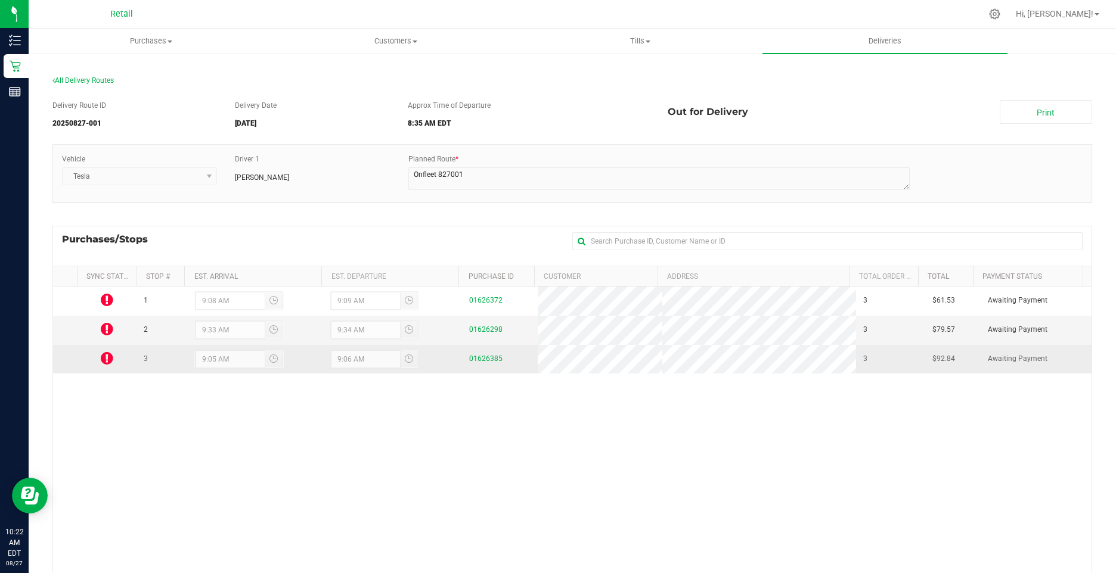
click at [102, 357] on icon at bounding box center [107, 358] width 13 height 14
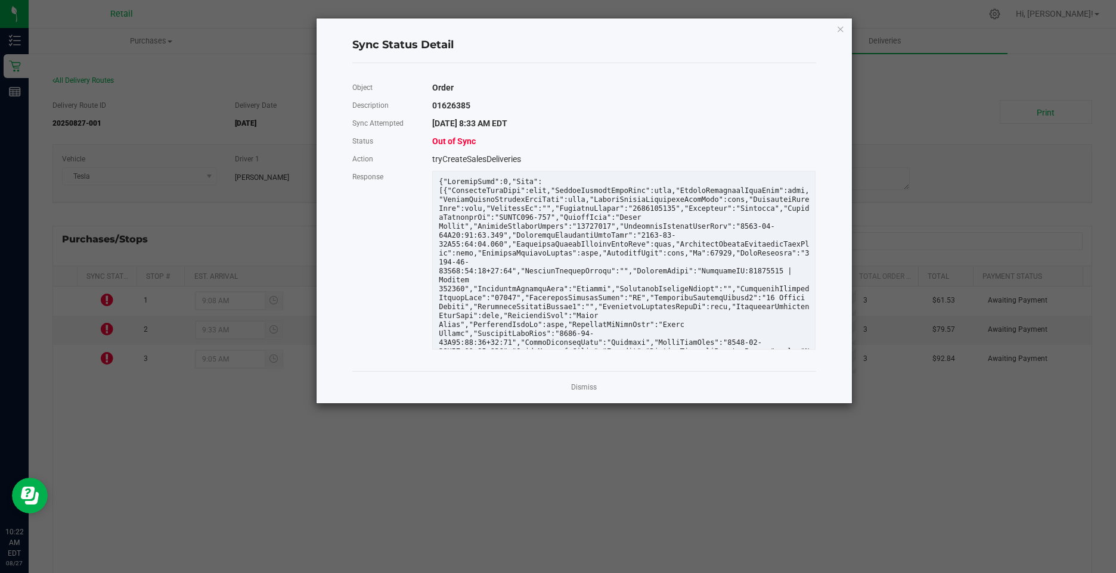
drag, startPoint x: 102, startPoint y: 357, endPoint x: 446, endPoint y: 137, distance: 409.1
click at [446, 137] on span "Out of Sync" at bounding box center [454, 142] width 44 height 10
click at [448, 137] on span "Out of Sync" at bounding box center [454, 142] width 44 height 10
drag, startPoint x: 580, startPoint y: 377, endPoint x: 578, endPoint y: 390, distance: 13.3
click at [580, 379] on div "Dismiss" at bounding box center [584, 387] width 464 height 32
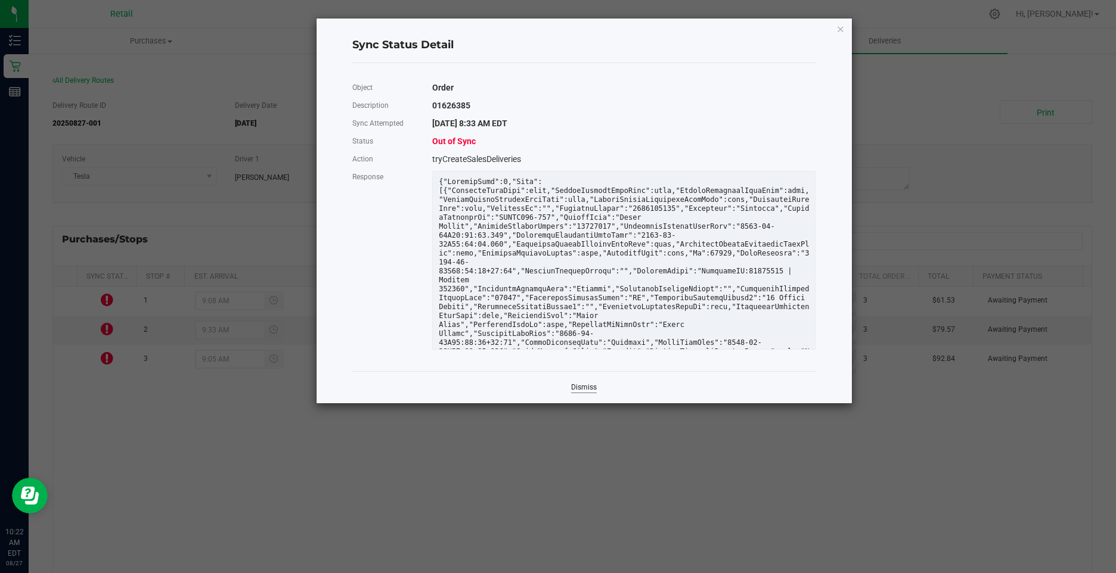
click at [578, 390] on link "Dismiss" at bounding box center [584, 388] width 26 height 10
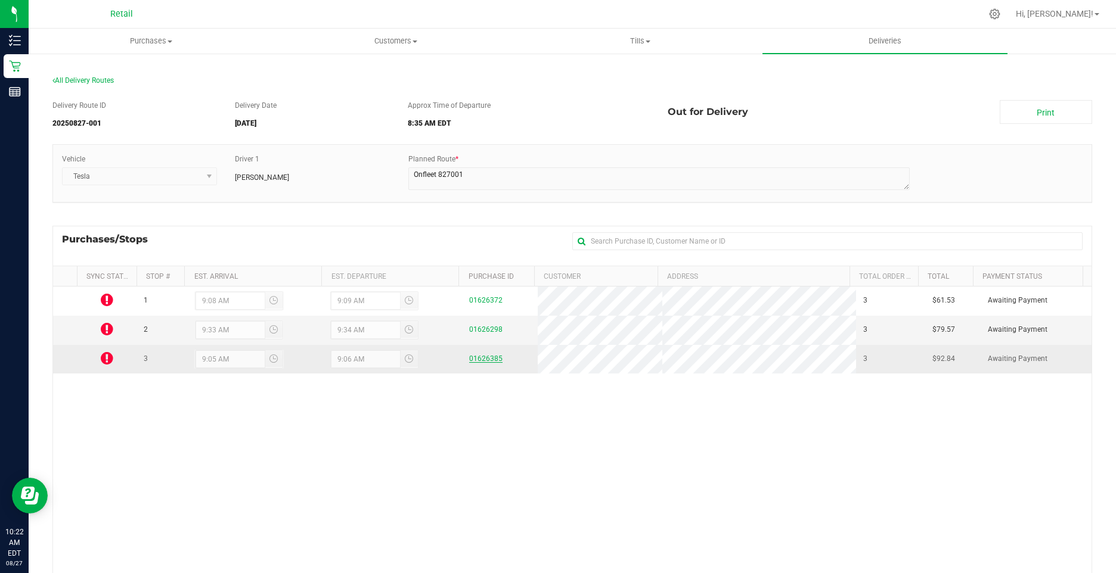
click at [469, 355] on link "01626385" at bounding box center [485, 359] width 33 height 8
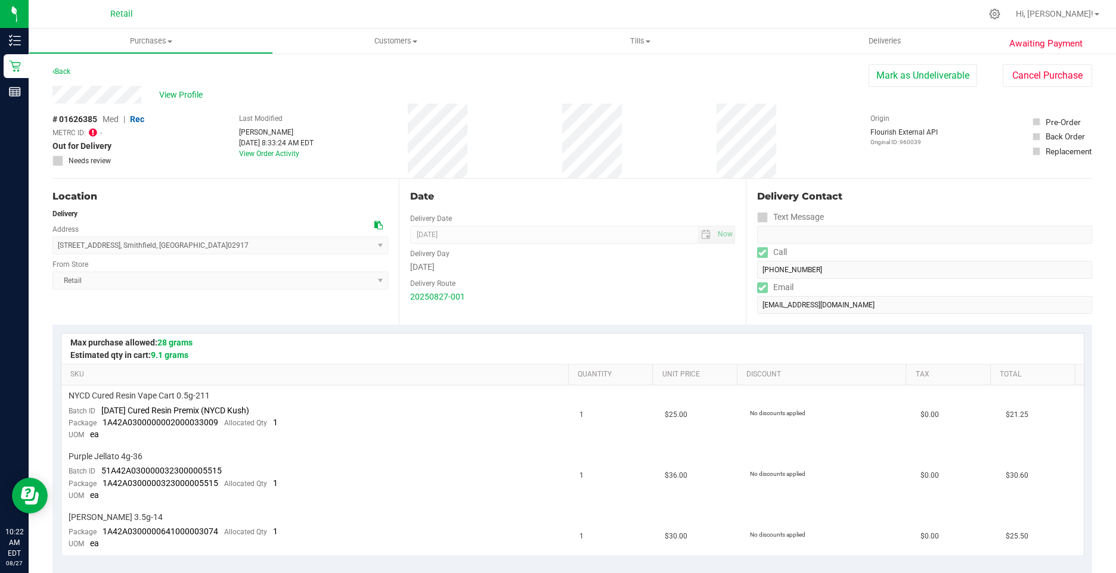
click at [91, 134] on icon at bounding box center [93, 133] width 8 height 10
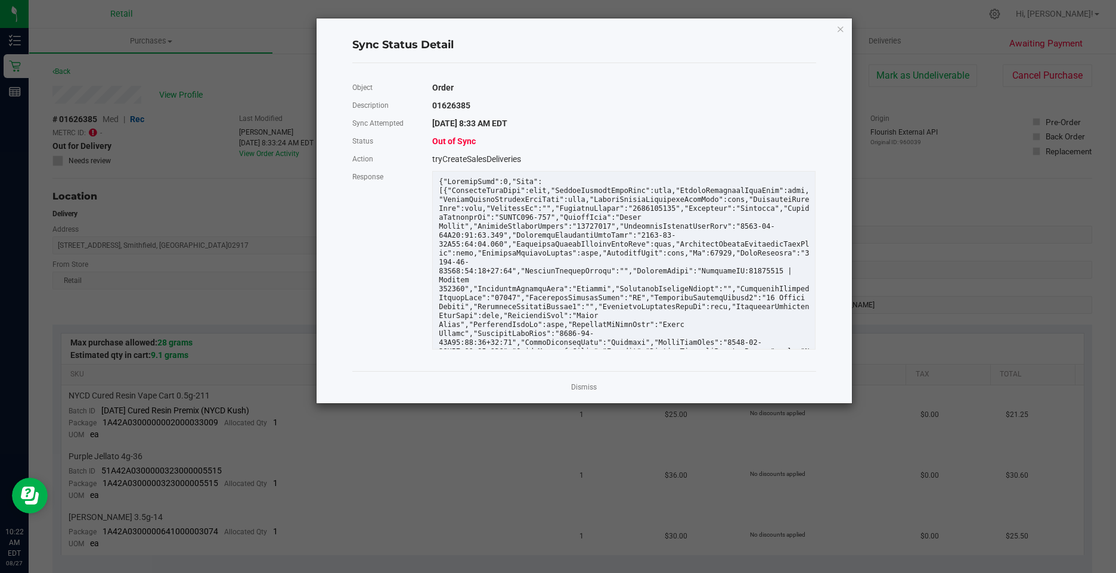
click at [91, 133] on ngb-modal-window "Sync Status Detail Object Order Description 01626385 Sync Attempted 8/27/2025 8…" at bounding box center [562, 286] width 1125 height 573
click at [476, 142] on span "Out of Sync" at bounding box center [454, 142] width 44 height 10
click at [556, 136] on div "Out of Sync" at bounding box center [623, 141] width 401 height 18
drag, startPoint x: 427, startPoint y: 159, endPoint x: 533, endPoint y: 160, distance: 105.5
click at [531, 160] on div "tryCreateSalesDeliveries" at bounding box center [623, 159] width 401 height 18
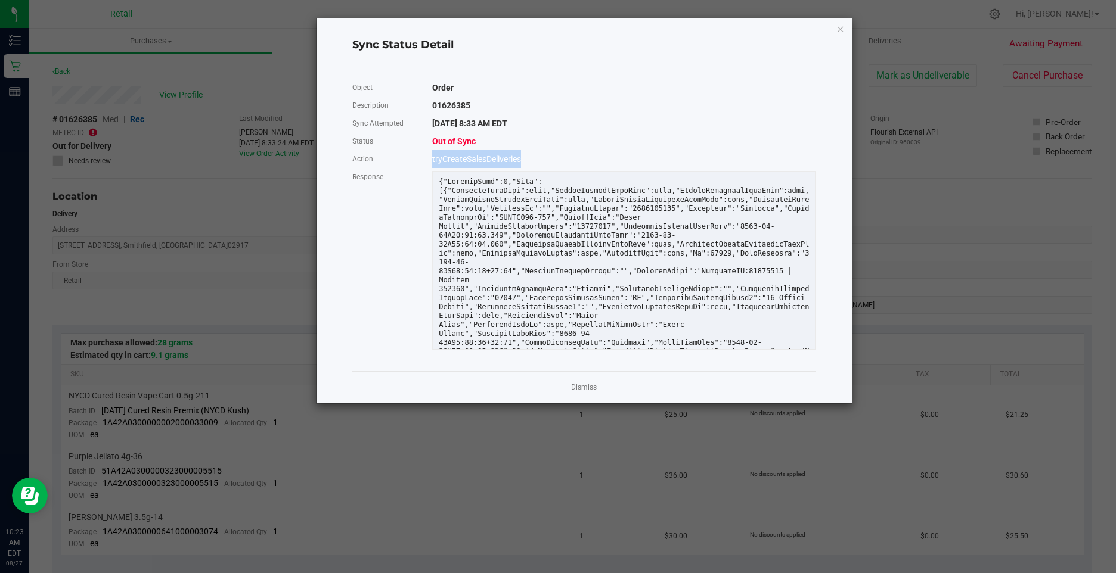
drag, startPoint x: 533, startPoint y: 160, endPoint x: 654, endPoint y: 159, distance: 121.0
click at [654, 159] on div "tryCreateSalesDeliveries" at bounding box center [623, 159] width 401 height 18
click at [585, 391] on link "Dismiss" at bounding box center [584, 388] width 26 height 10
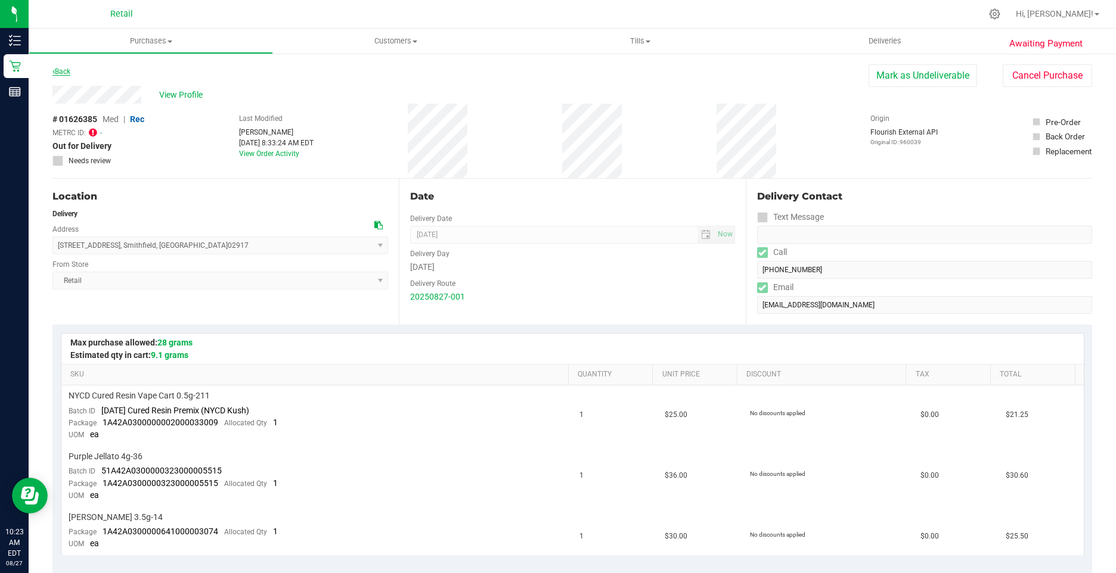
click at [61, 67] on link "Back" at bounding box center [61, 71] width 18 height 8
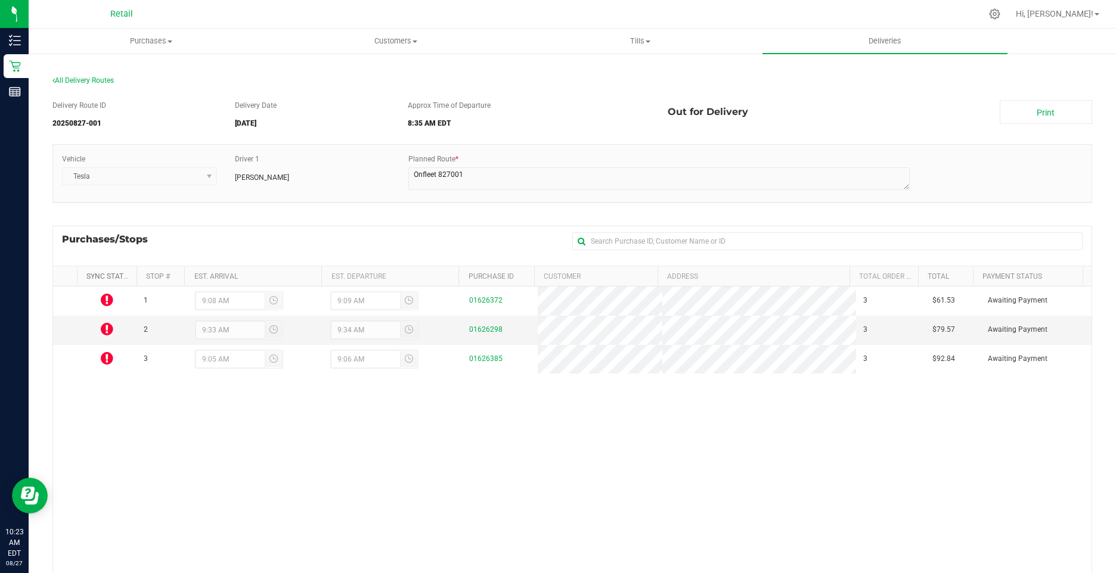
click at [92, 277] on link "Sync Status" at bounding box center [109, 276] width 46 height 8
click at [92, 277] on link "Sync Status" at bounding box center [116, 276] width 60 height 8
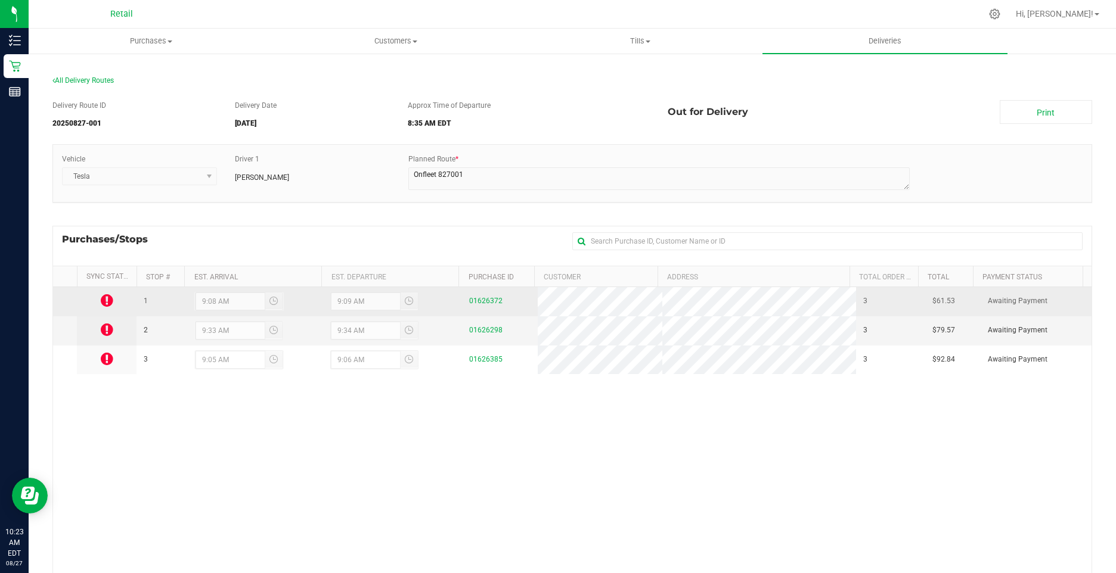
click at [101, 297] on icon at bounding box center [107, 300] width 13 height 14
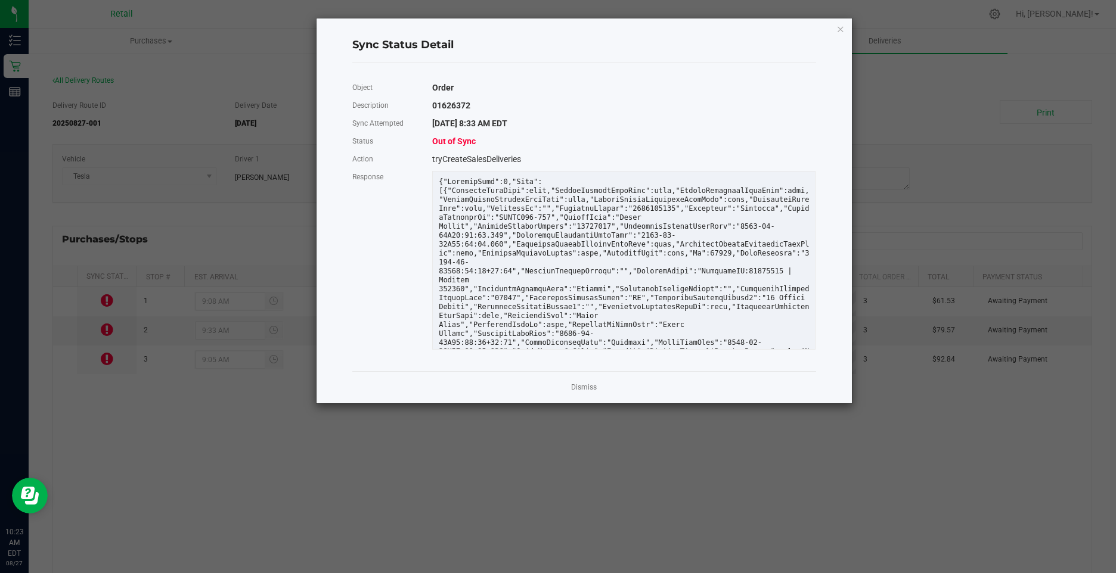
click at [463, 141] on span "Out of Sync" at bounding box center [454, 142] width 44 height 10
click at [460, 142] on span "Out of Sync" at bounding box center [454, 142] width 44 height 10
click at [455, 139] on span "Out of Sync" at bounding box center [454, 142] width 44 height 10
click at [572, 384] on link "Dismiss" at bounding box center [584, 388] width 26 height 10
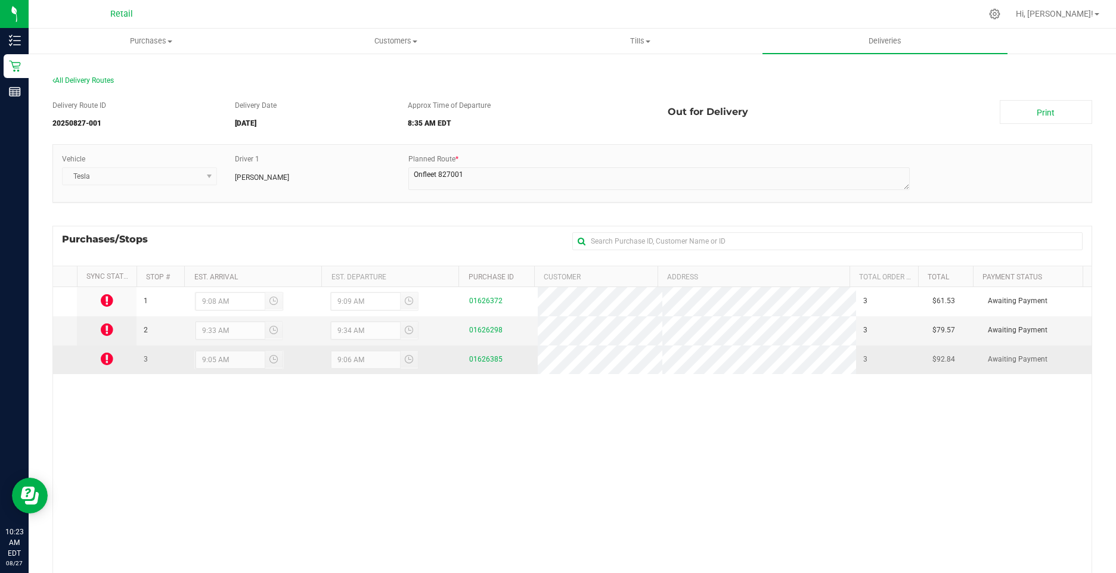
click at [103, 358] on icon at bounding box center [107, 359] width 13 height 14
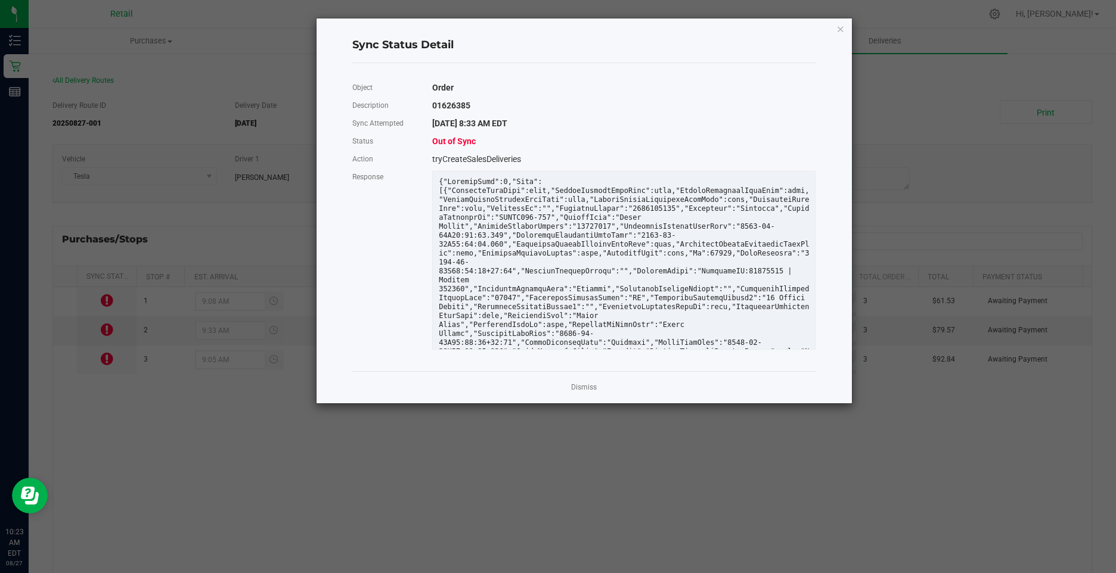
click at [446, 142] on span "Out of Sync" at bounding box center [454, 142] width 44 height 10
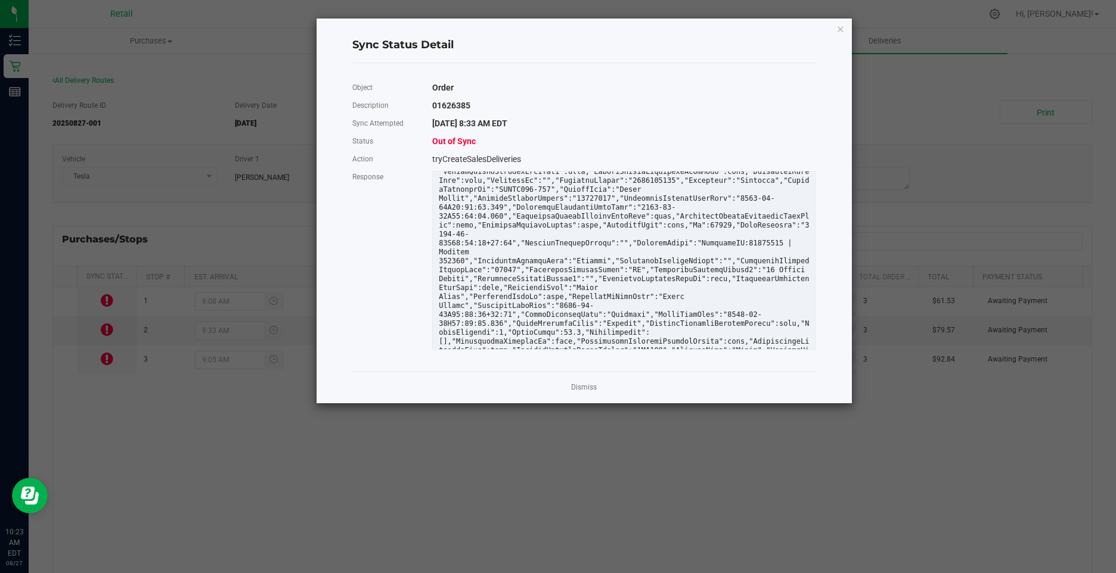
scroll to position [43, 0]
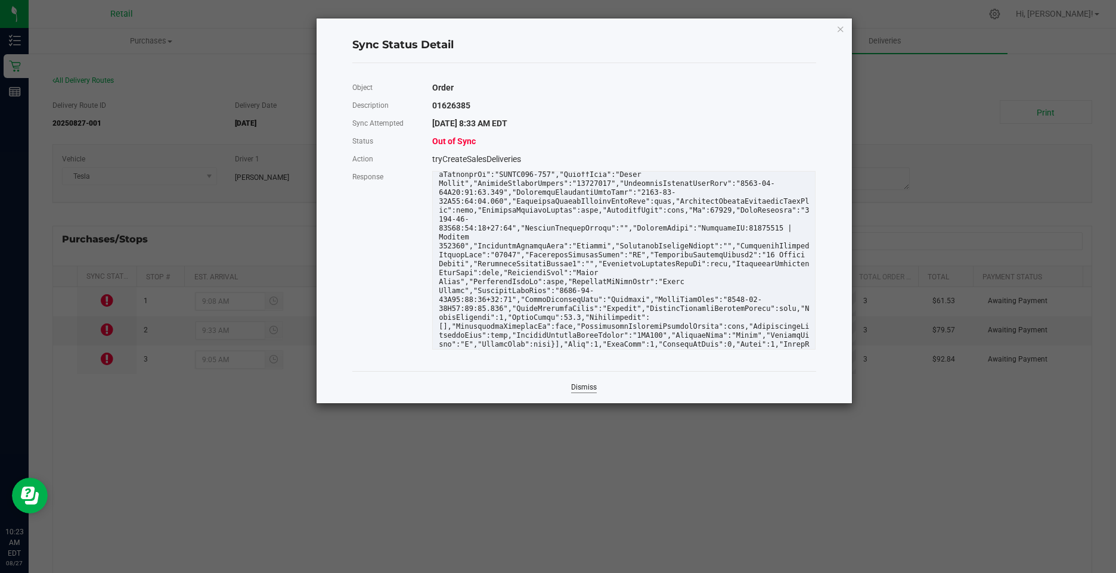
click at [584, 387] on link "Dismiss" at bounding box center [584, 388] width 26 height 10
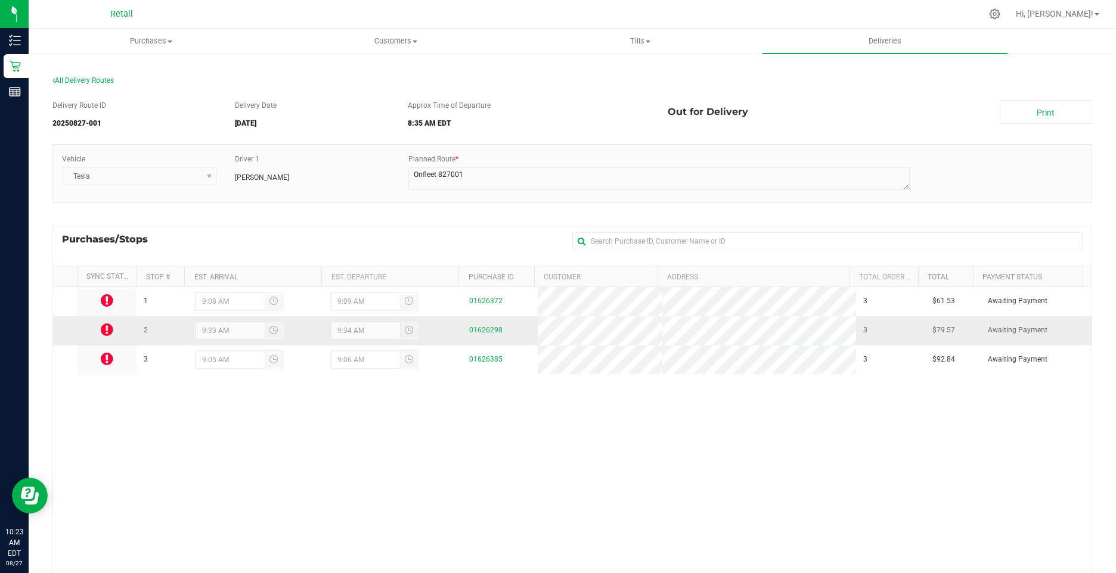
click at [101, 330] on icon at bounding box center [107, 329] width 13 height 14
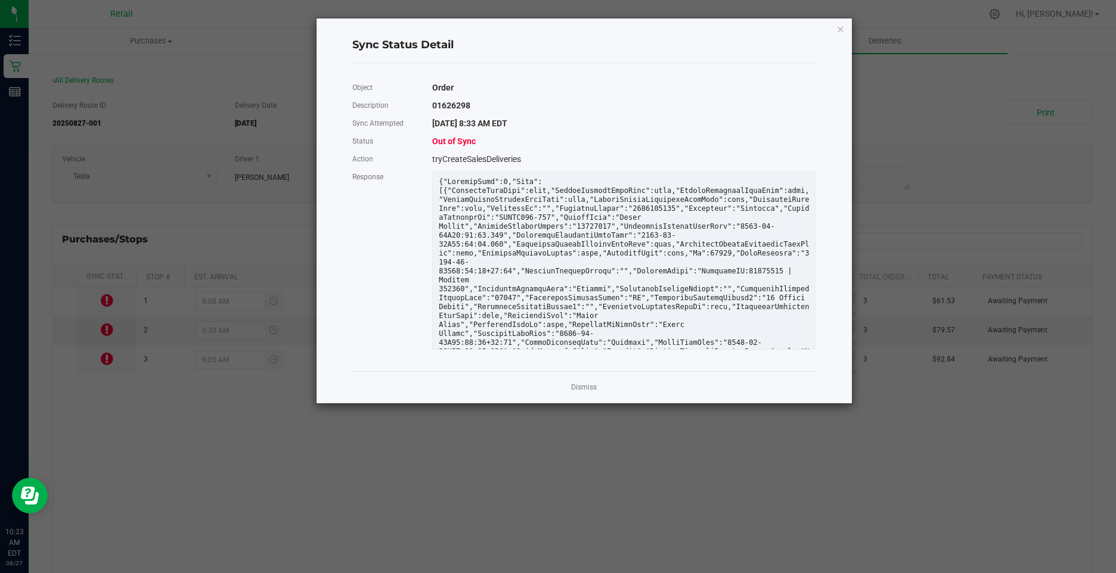
click at [444, 138] on span "Out of Sync" at bounding box center [454, 142] width 44 height 10
click at [433, 144] on span "Out of Sync" at bounding box center [454, 142] width 44 height 10
drag, startPoint x: 433, startPoint y: 144, endPoint x: 534, endPoint y: 285, distance: 172.7
click at [359, 143] on div "Status" at bounding box center [383, 141] width 80 height 18
click at [580, 383] on link "Dismiss" at bounding box center [584, 388] width 26 height 10
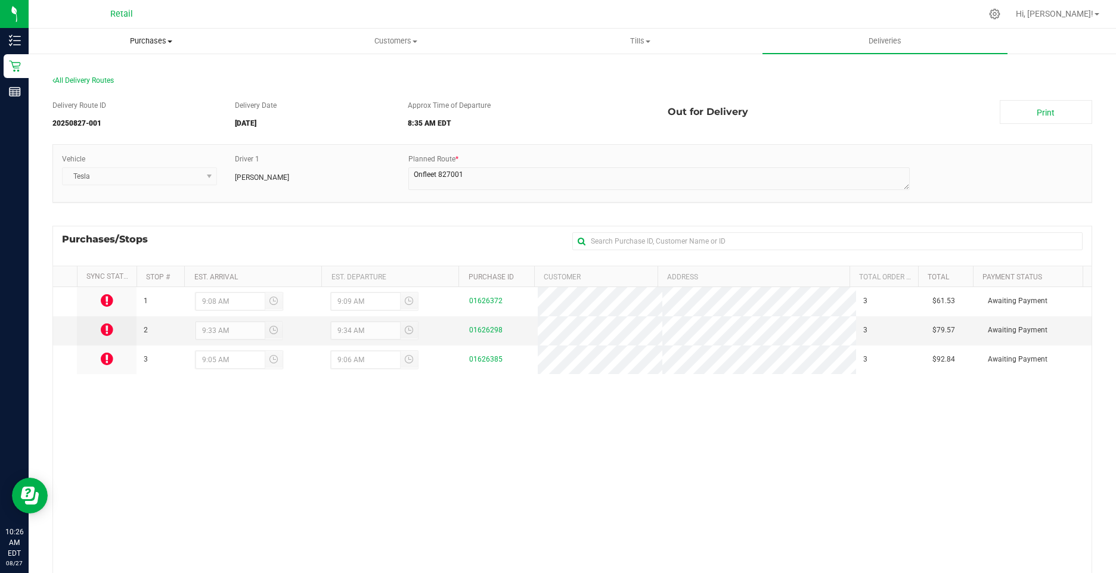
click at [152, 41] on span "Purchases" at bounding box center [150, 41] width 243 height 11
click at [96, 103] on span "All purchases" at bounding box center [71, 100] width 85 height 10
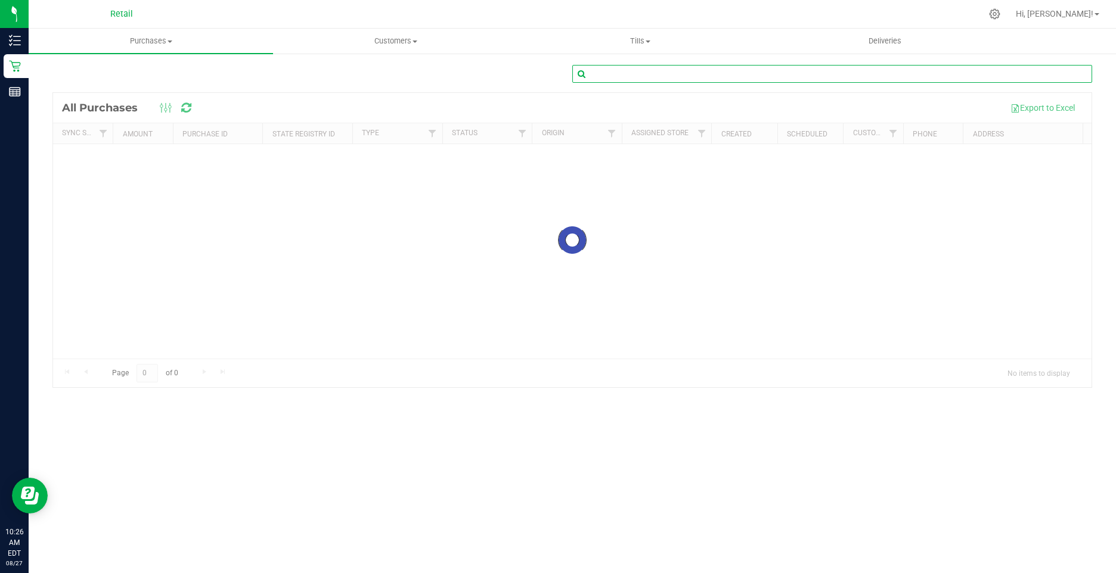
paste input "01600787"
type input "01600787"
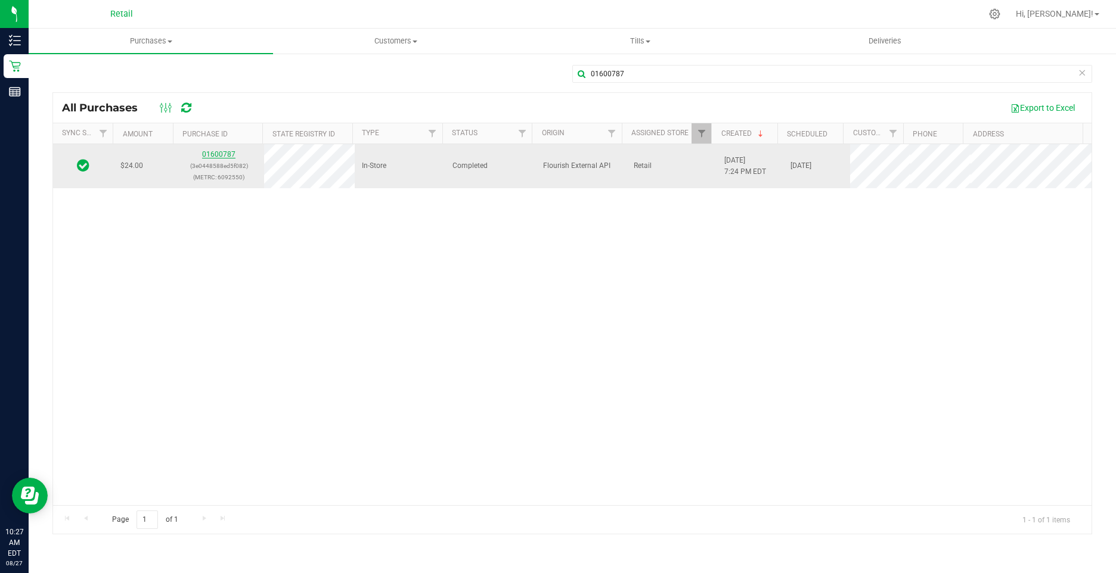
click at [221, 151] on link "01600787" at bounding box center [218, 154] width 33 height 8
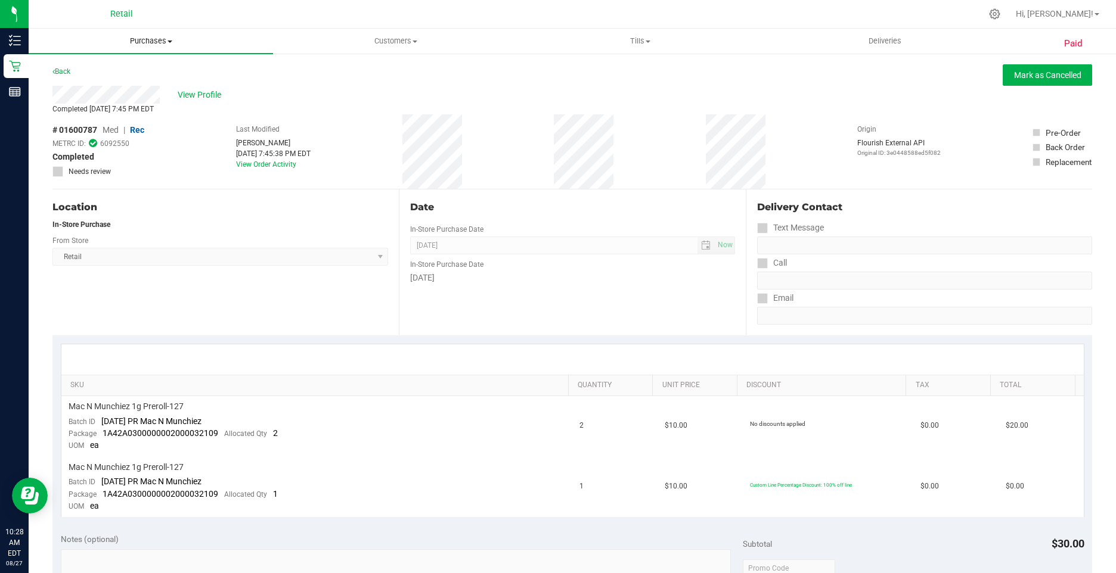
click at [126, 44] on span "Purchases" at bounding box center [151, 41] width 244 height 11
click at [105, 86] on li "Fulfillment" at bounding box center [151, 86] width 244 height 14
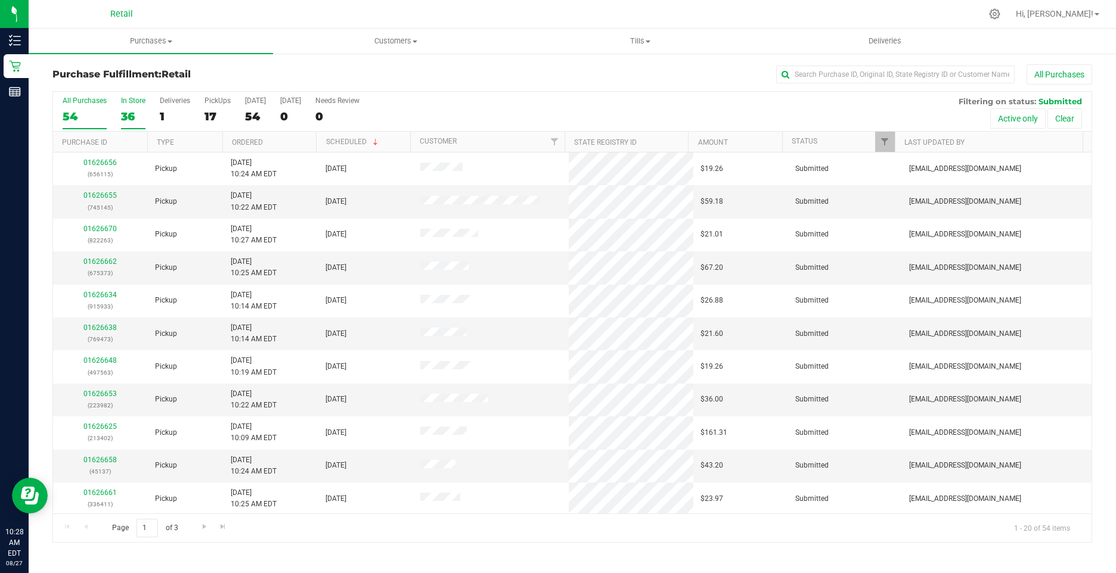
click at [128, 120] on div "36" at bounding box center [133, 117] width 24 height 14
click at [0, 0] on input "In Store 36" at bounding box center [0, 0] width 0 height 0
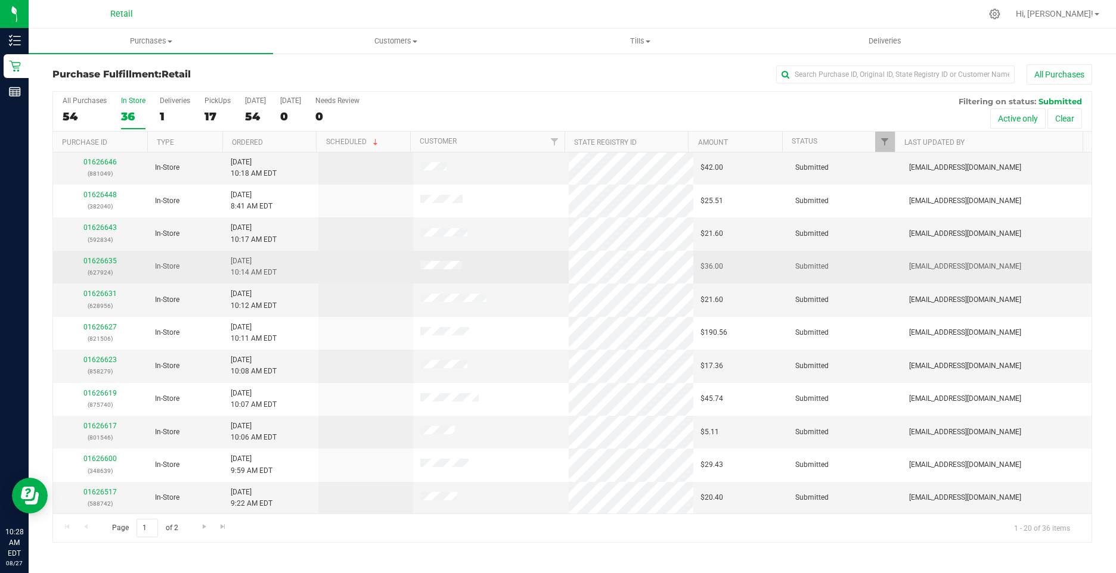
scroll to position [299, 0]
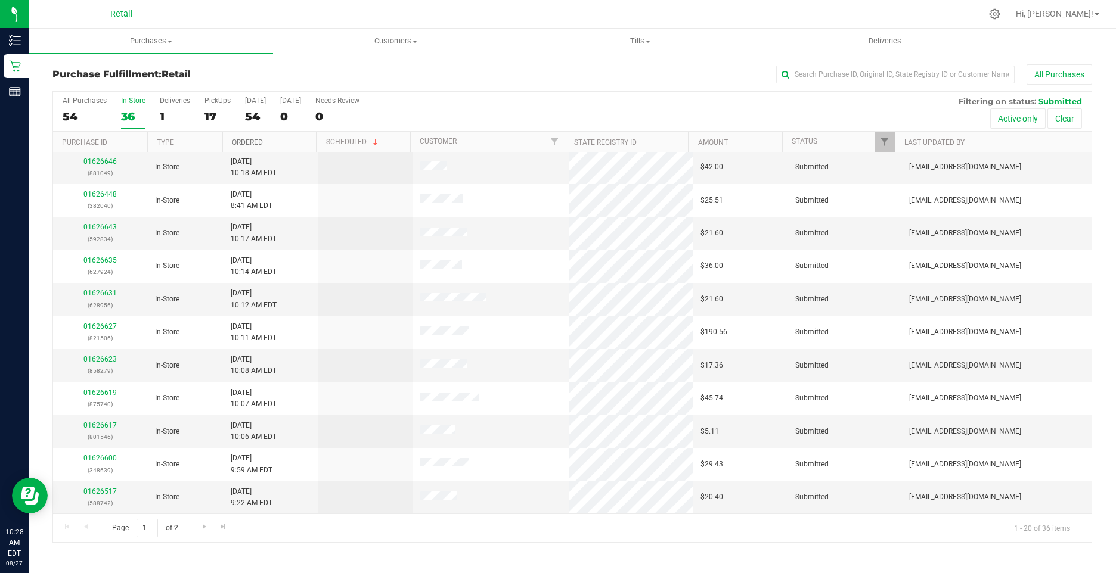
click at [241, 141] on link "Ordered" at bounding box center [247, 142] width 31 height 8
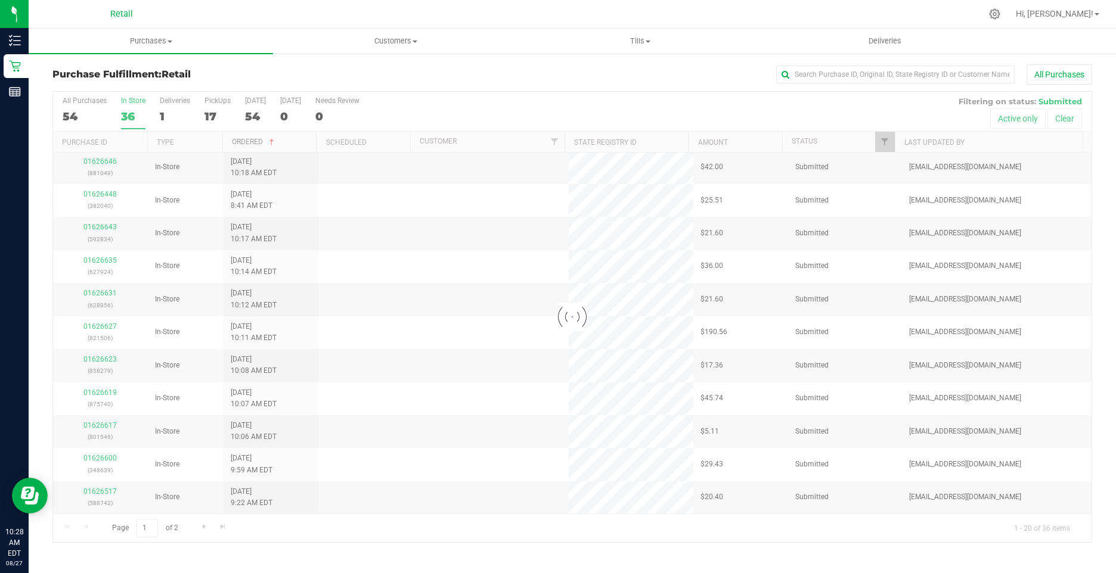
scroll to position [0, 0]
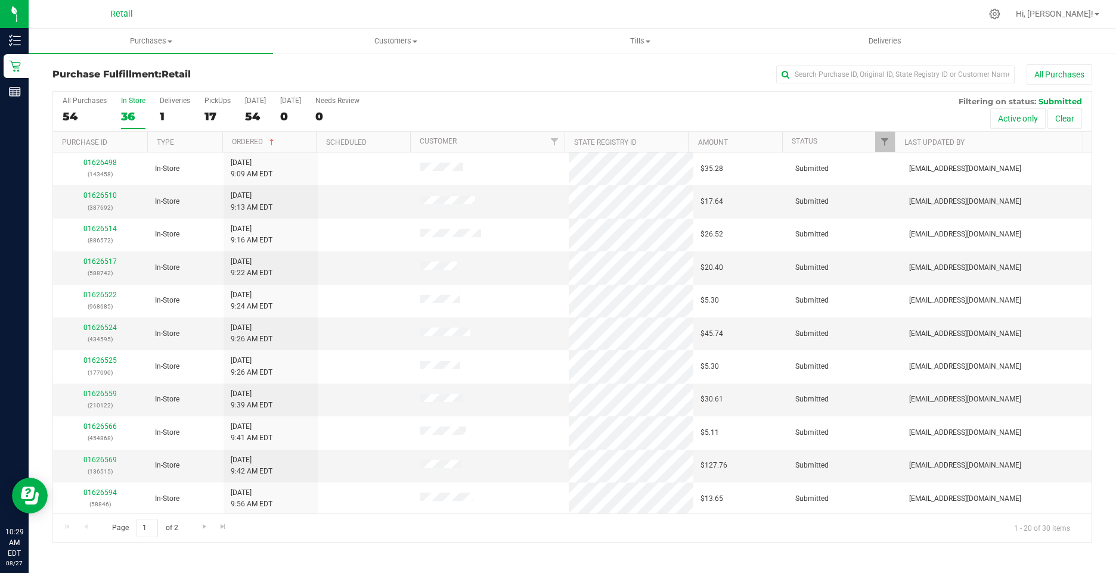
click at [127, 114] on div "36" at bounding box center [133, 117] width 24 height 14
click at [0, 0] on input "In Store 36" at bounding box center [0, 0] width 0 height 0
click at [127, 114] on div "25" at bounding box center [133, 117] width 24 height 14
click at [0, 0] on input "In Store 25" at bounding box center [0, 0] width 0 height 0
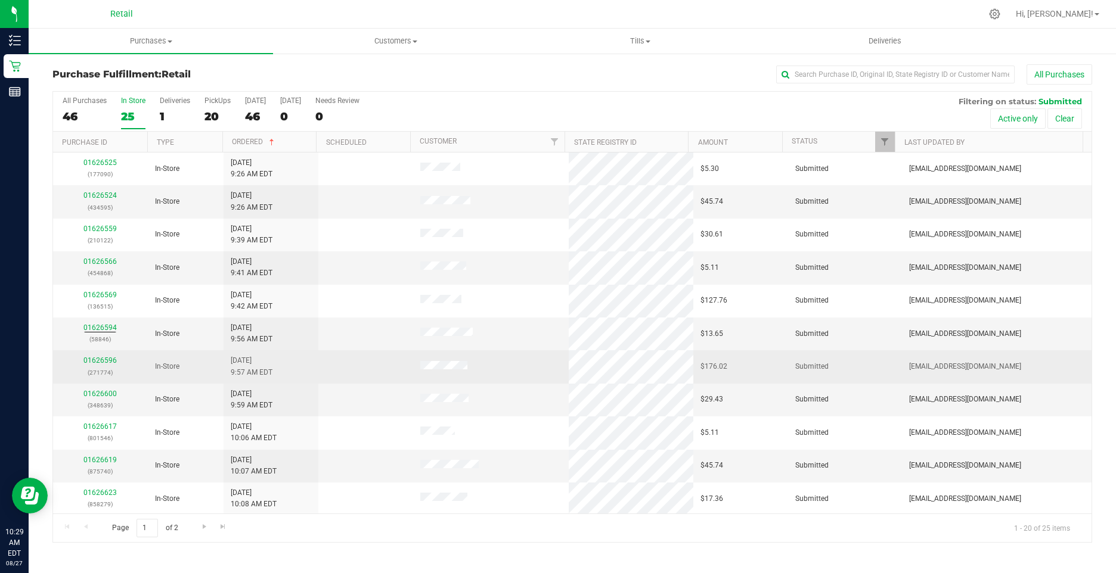
drag, startPoint x: 88, startPoint y: 356, endPoint x: 82, endPoint y: 359, distance: 7.2
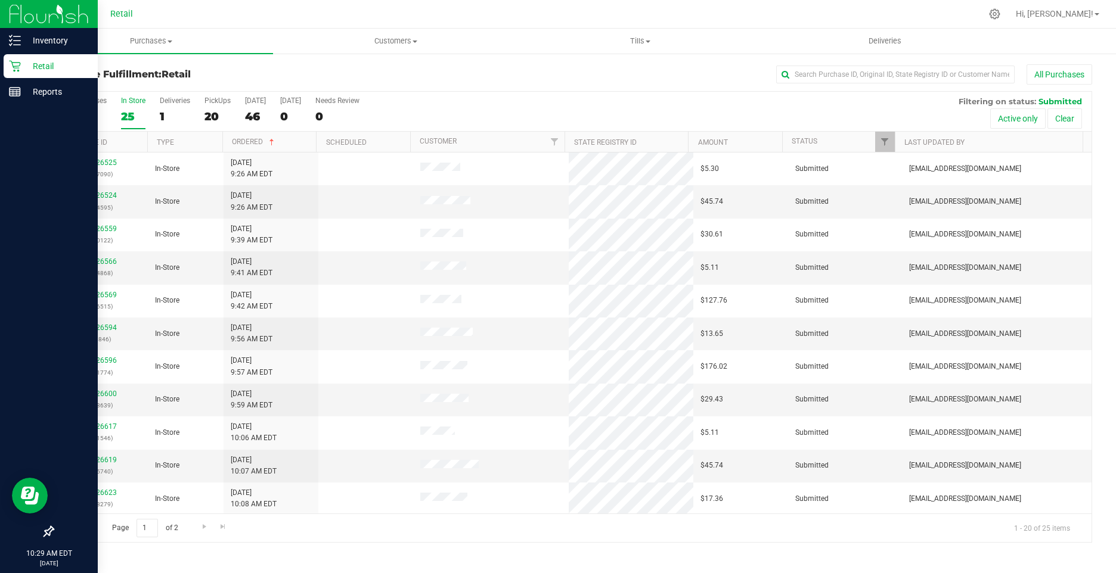
drag, startPoint x: 82, startPoint y: 359, endPoint x: 14, endPoint y: 358, distance: 67.4
click at [14, 358] on div at bounding box center [49, 313] width 98 height 415
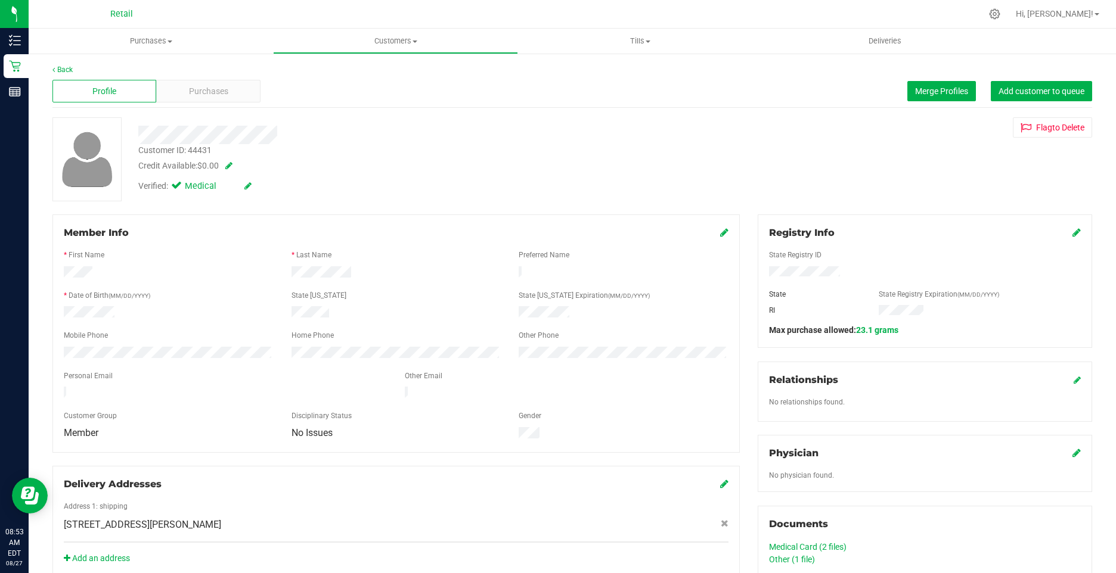
click at [720, 234] on icon at bounding box center [724, 233] width 8 height 10
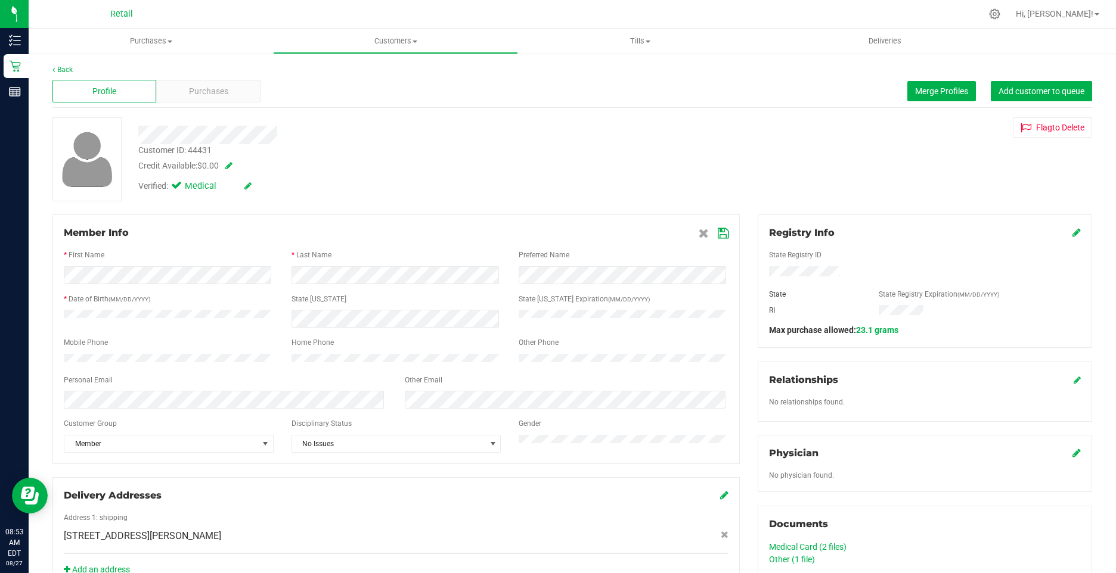
click at [718, 230] on icon at bounding box center [723, 234] width 11 height 10
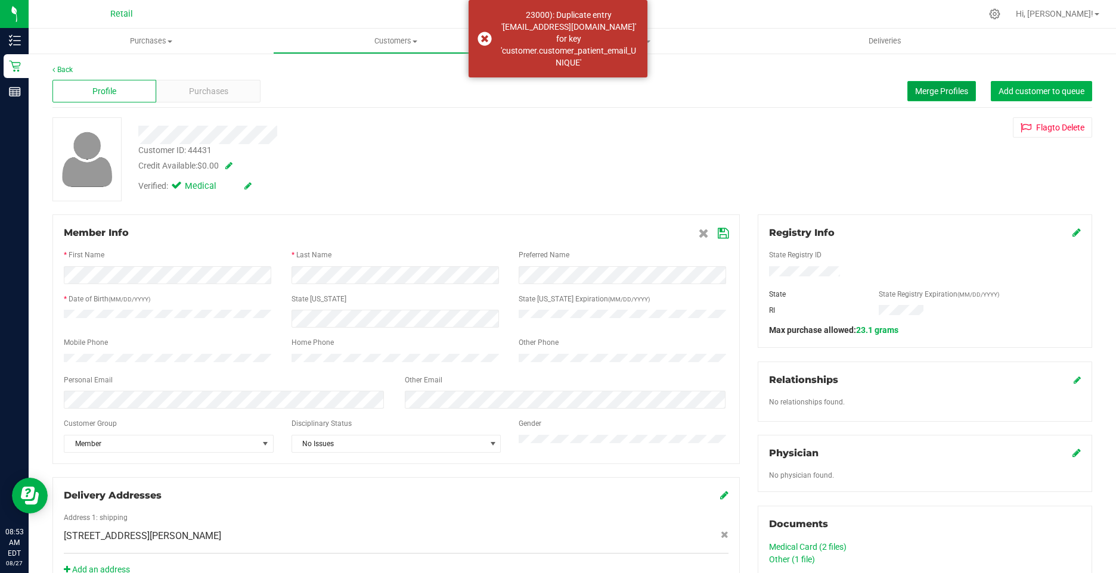
click at [916, 92] on span "Merge Profiles" at bounding box center [941, 91] width 53 height 10
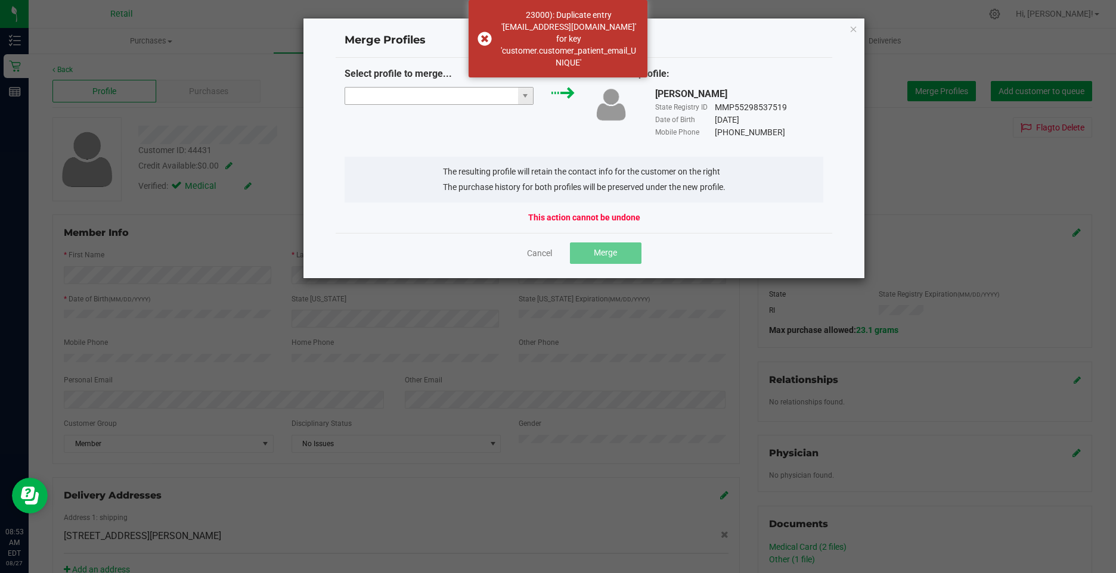
click at [390, 92] on input "NO DATA FOUND" at bounding box center [431, 96] width 173 height 17
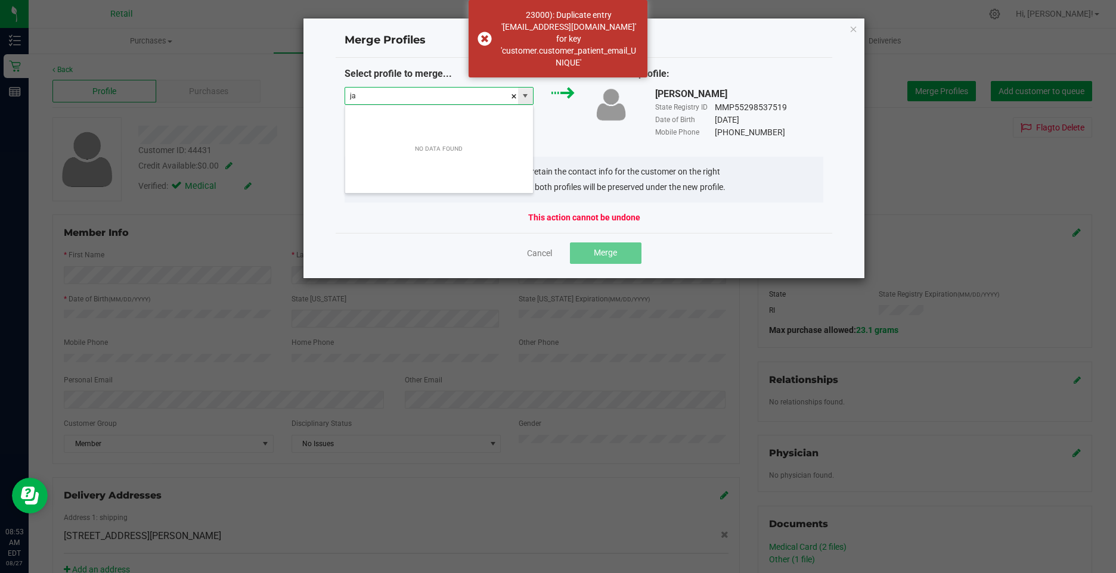
scroll to position [18, 190]
type input "james"
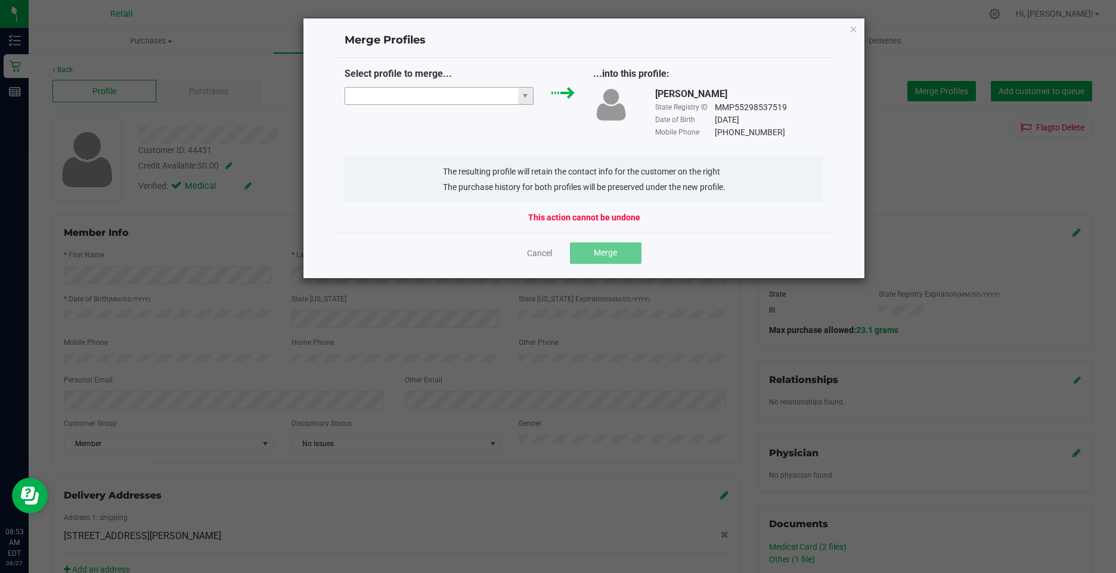
click at [393, 91] on input at bounding box center [431, 96] width 173 height 17
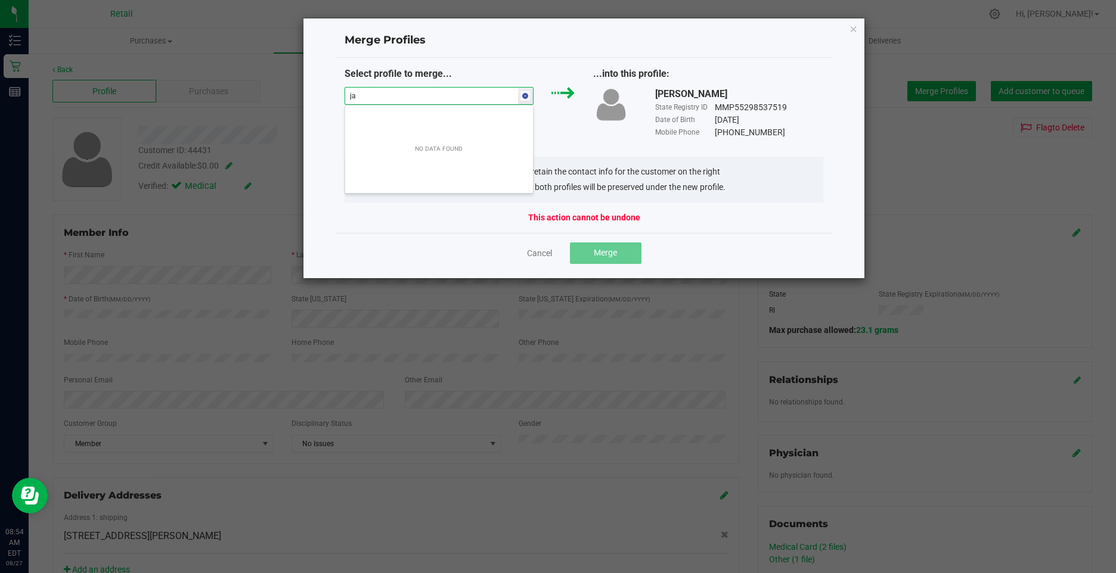
type input "j"
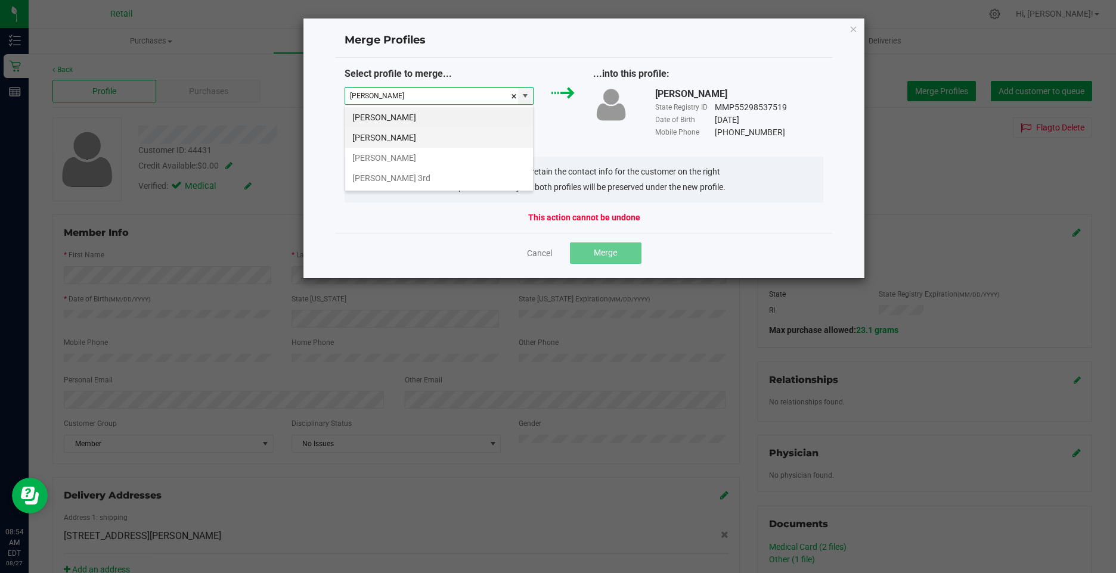
click at [407, 132] on li "James Thomasmelly" at bounding box center [439, 138] width 188 height 20
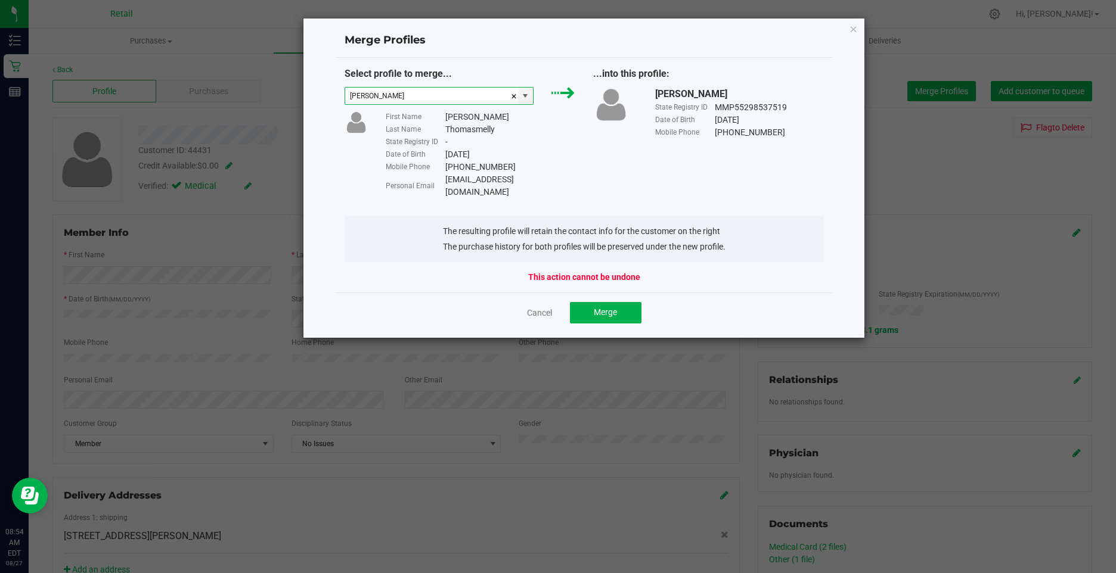
type input "James Thomasmelly"
drag, startPoint x: 539, startPoint y: 181, endPoint x: 445, endPoint y: 184, distance: 94.2
click at [445, 184] on div "Personal Email Nflynrml99@aol.com" at bounding box center [480, 185] width 189 height 25
drag, startPoint x: 445, startPoint y: 184, endPoint x: 451, endPoint y: 183, distance: 6.0
copy div "Nflynrml99@aol.com"
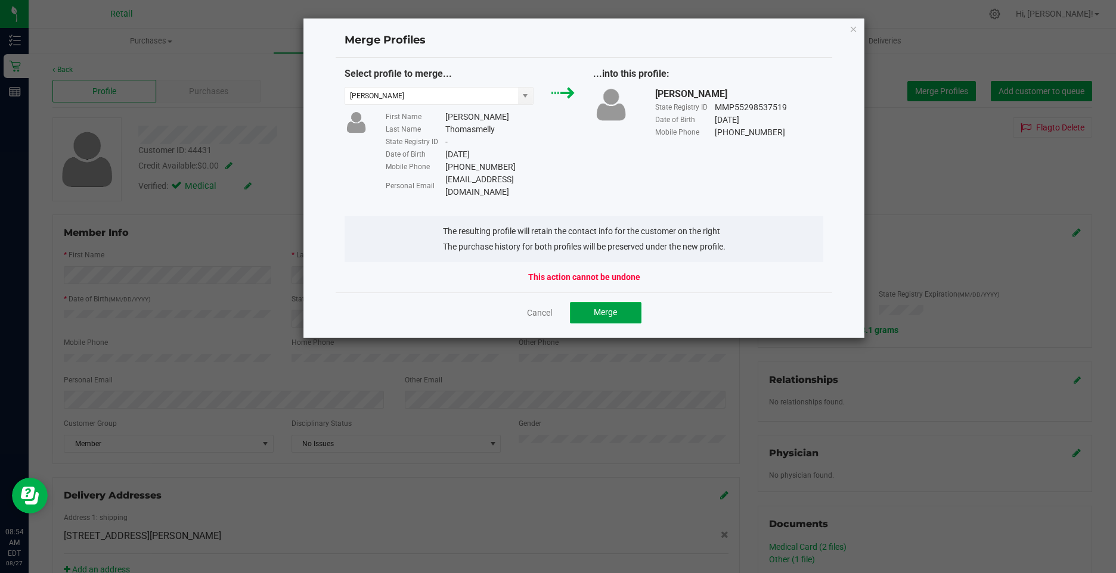
click at [604, 308] on span "Merge" at bounding box center [605, 313] width 23 height 10
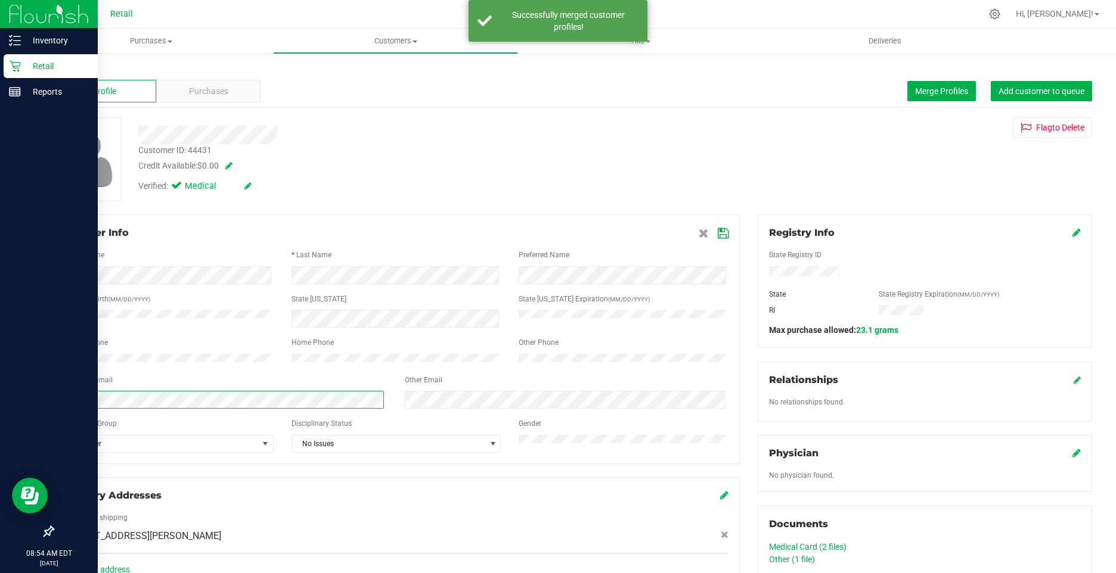
click at [5, 404] on div "Inventory Retail Reports 08:54 AM EDT 08/27/2025 08/27 Retail Hi, Christa! Purc…" at bounding box center [558, 286] width 1116 height 573
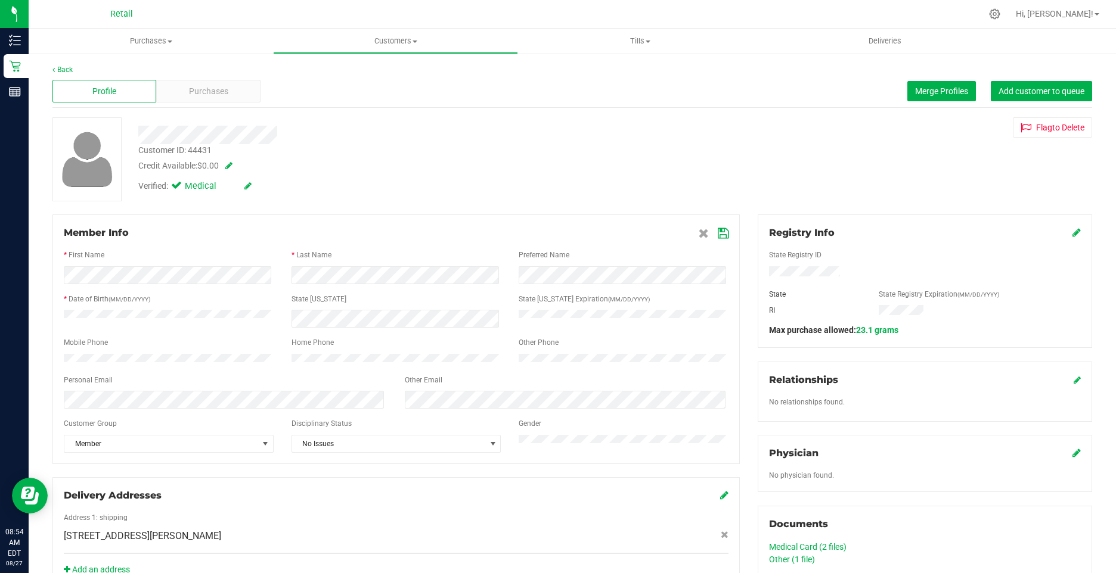
click at [718, 234] on icon at bounding box center [723, 234] width 11 height 10
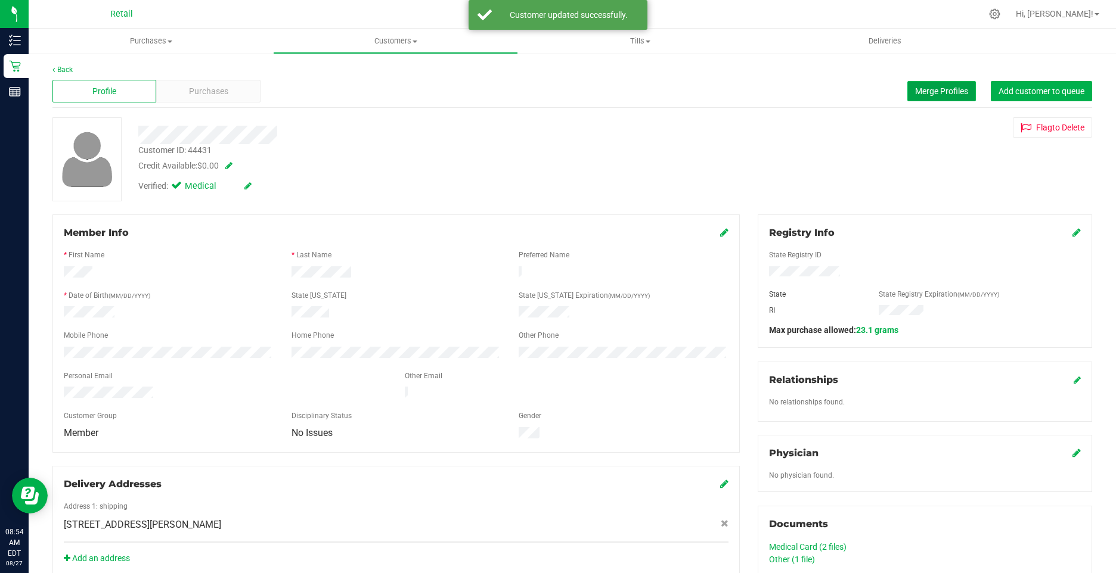
click at [911, 97] on button "Merge Profiles" at bounding box center [941, 91] width 69 height 20
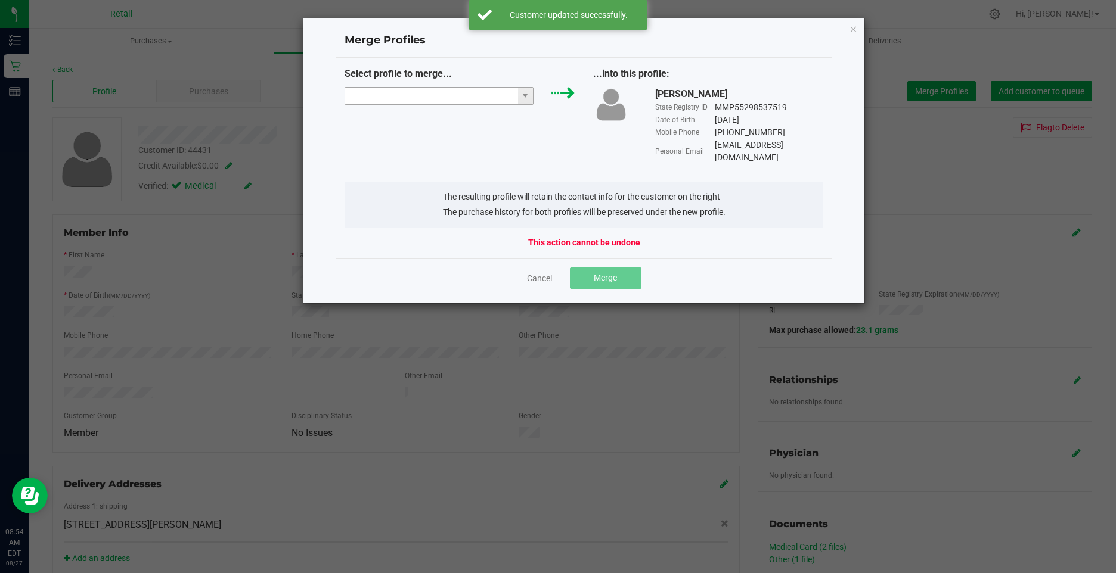
click at [449, 89] on input "NO DATA FOUND" at bounding box center [431, 96] width 173 height 17
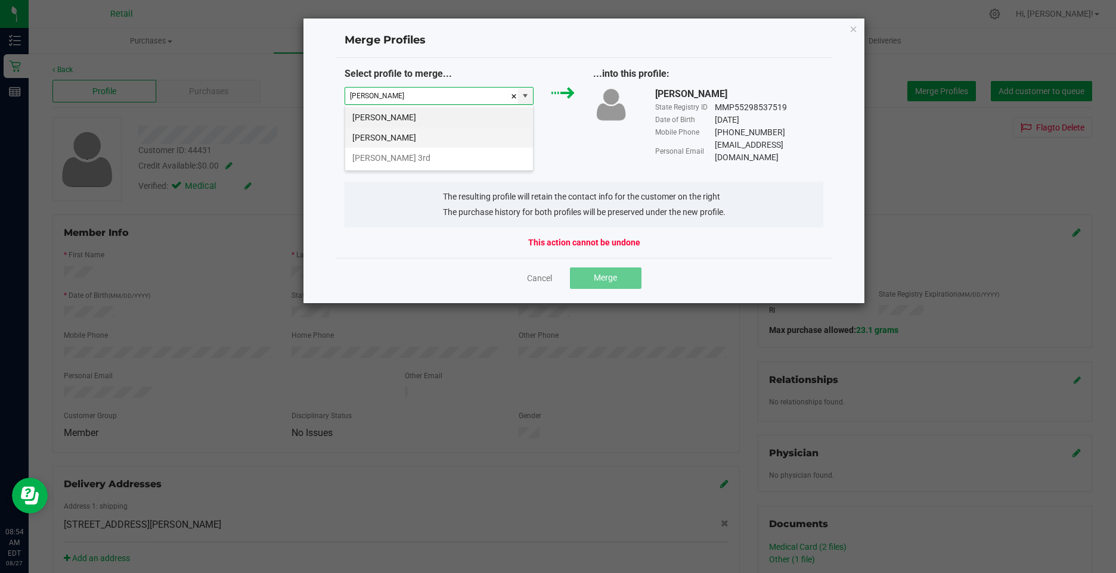
click at [411, 135] on li "James Thomasmelly" at bounding box center [439, 138] width 188 height 20
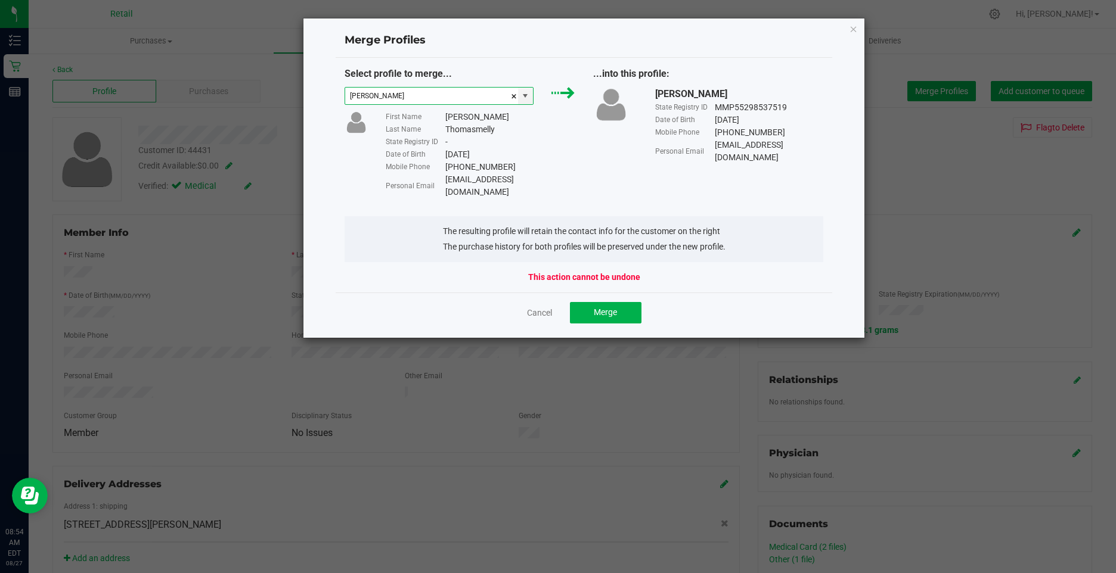
type input "James Thomasmelly"
drag, startPoint x: 541, startPoint y: 179, endPoint x: 448, endPoint y: 176, distance: 93.0
click at [448, 176] on div "Personal Email Nrlynrml99@aol.com" at bounding box center [480, 185] width 189 height 25
copy div "Nrlynrml99@aol.com"
click at [628, 302] on button "Merge" at bounding box center [606, 312] width 72 height 21
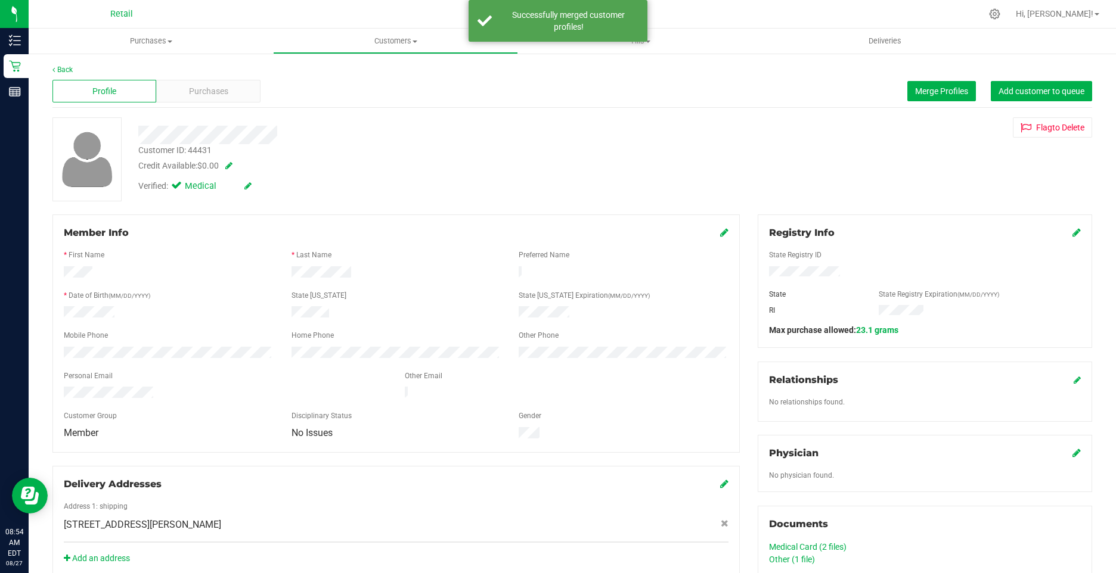
drag, startPoint x: 718, startPoint y: 233, endPoint x: 681, endPoint y: 244, distance: 38.1
click at [720, 232] on icon at bounding box center [724, 233] width 8 height 10
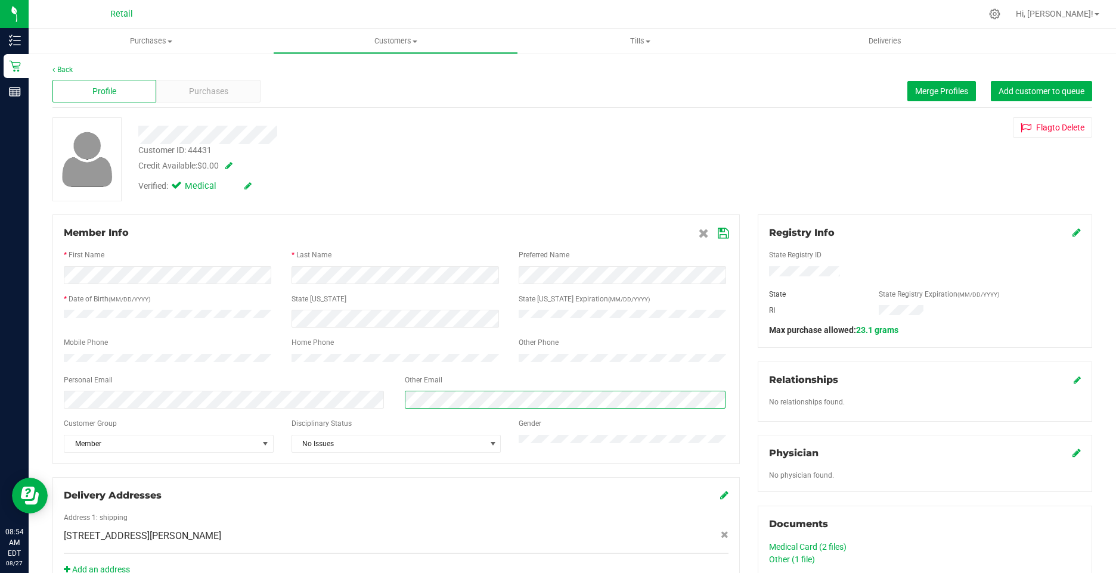
click at [221, 409] on div at bounding box center [396, 400] width 683 height 18
click at [721, 237] on icon at bounding box center [723, 234] width 11 height 10
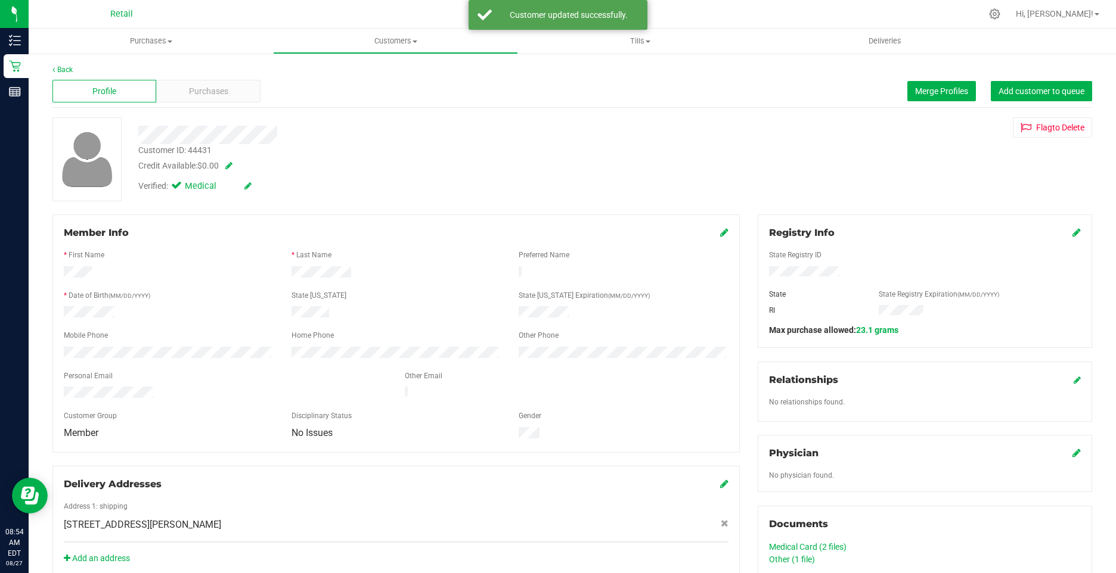
click at [722, 162] on div "Customer ID: 44431 Credit Available: $0.00 Verified: Medical Flag to Delete" at bounding box center [572, 159] width 1057 height 84
click at [210, 91] on span "Purchases" at bounding box center [208, 91] width 39 height 13
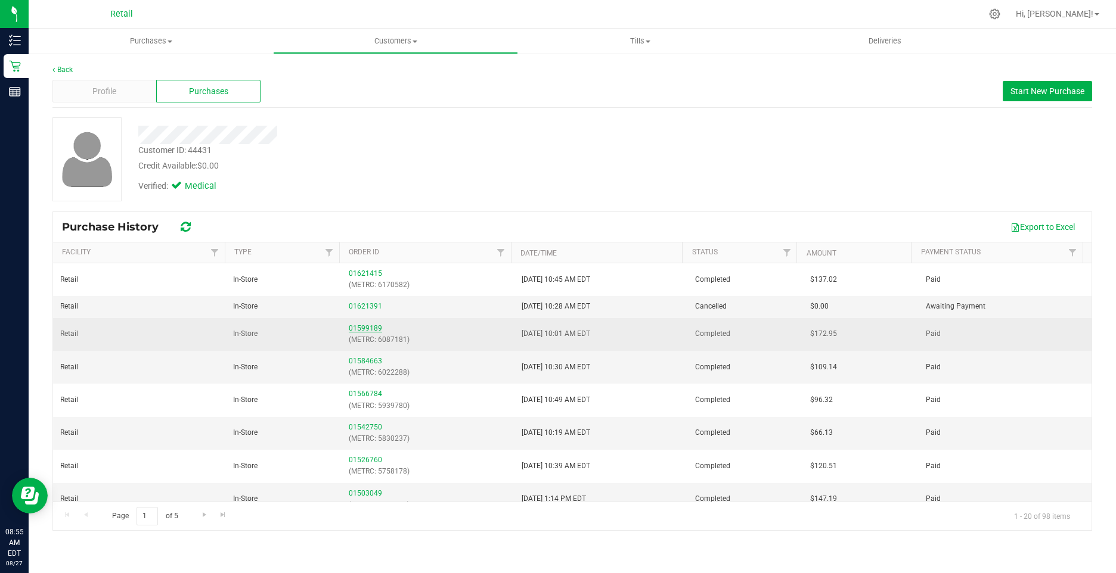
click at [372, 327] on link "01599189" at bounding box center [365, 328] width 33 height 8
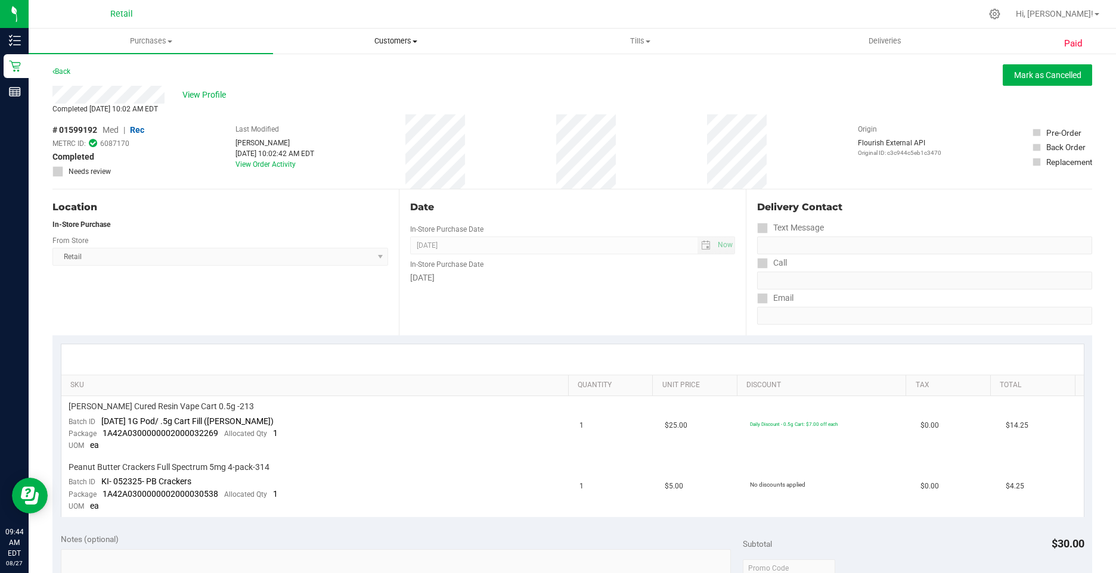
drag, startPoint x: 372, startPoint y: 43, endPoint x: 358, endPoint y: 58, distance: 21.1
click at [372, 43] on span "Customers" at bounding box center [395, 41] width 243 height 11
click at [334, 70] on span "All customers" at bounding box center [316, 72] width 86 height 10
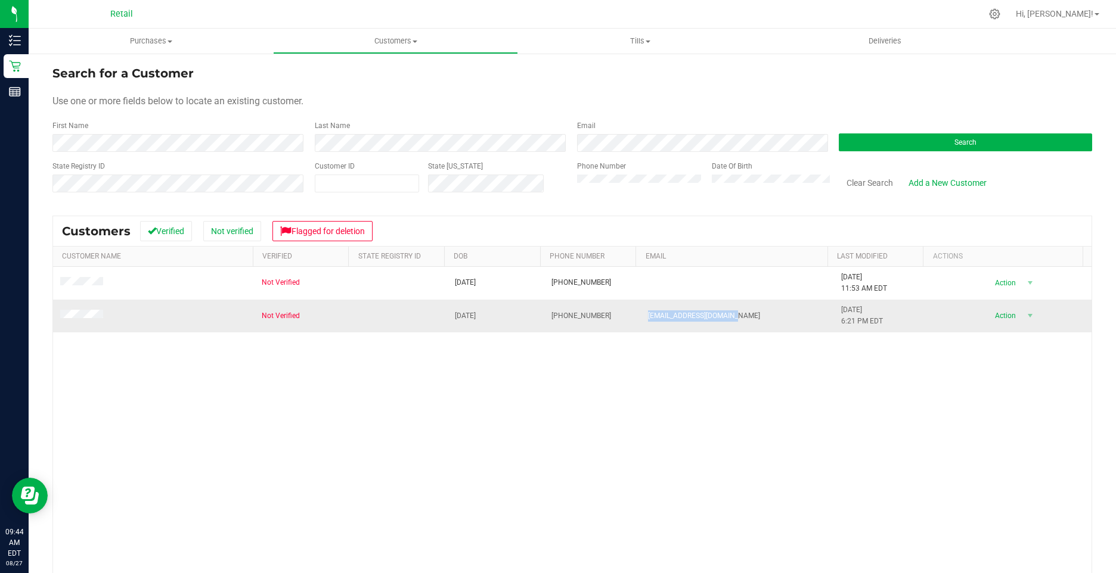
drag, startPoint x: 725, startPoint y: 317, endPoint x: 637, endPoint y: 321, distance: 87.7
click at [641, 321] on td "[EMAIL_ADDRESS][DOMAIN_NAME]" at bounding box center [737, 316] width 193 height 32
drag, startPoint x: 637, startPoint y: 321, endPoint x: 643, endPoint y: 317, distance: 7.2
copy span "[EMAIL_ADDRESS][DOMAIN_NAME]"
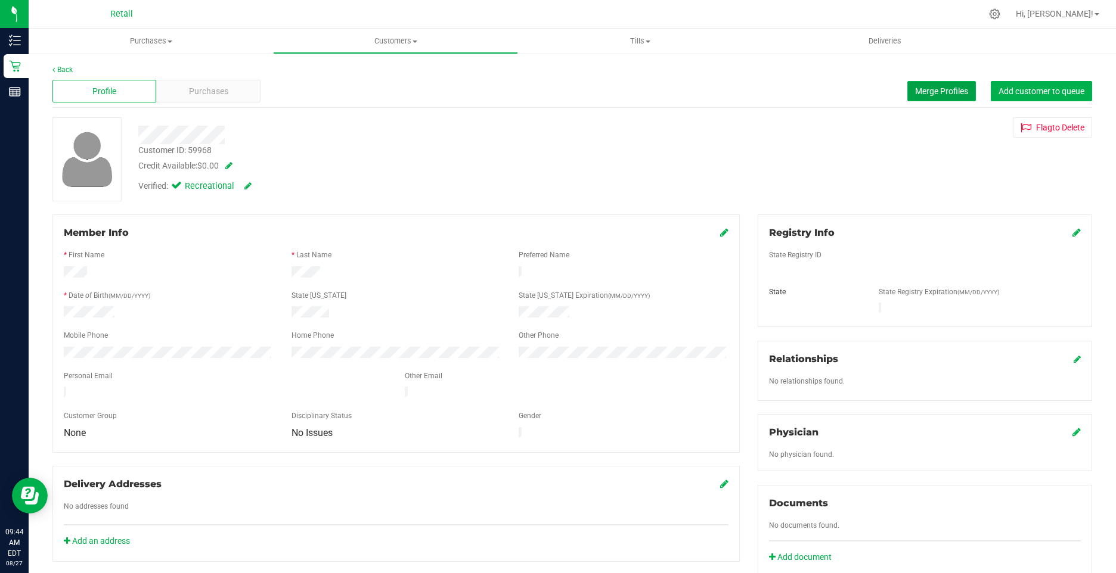
click at [925, 87] on span "Merge Profiles" at bounding box center [941, 91] width 53 height 10
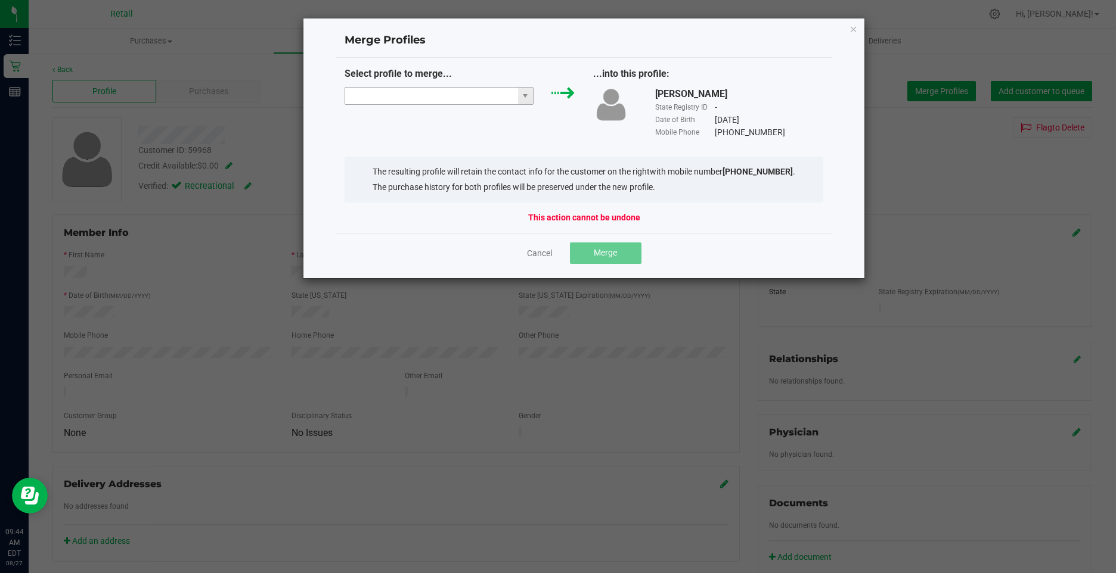
click at [424, 94] on input "NO DATA FOUND" at bounding box center [431, 96] width 173 height 17
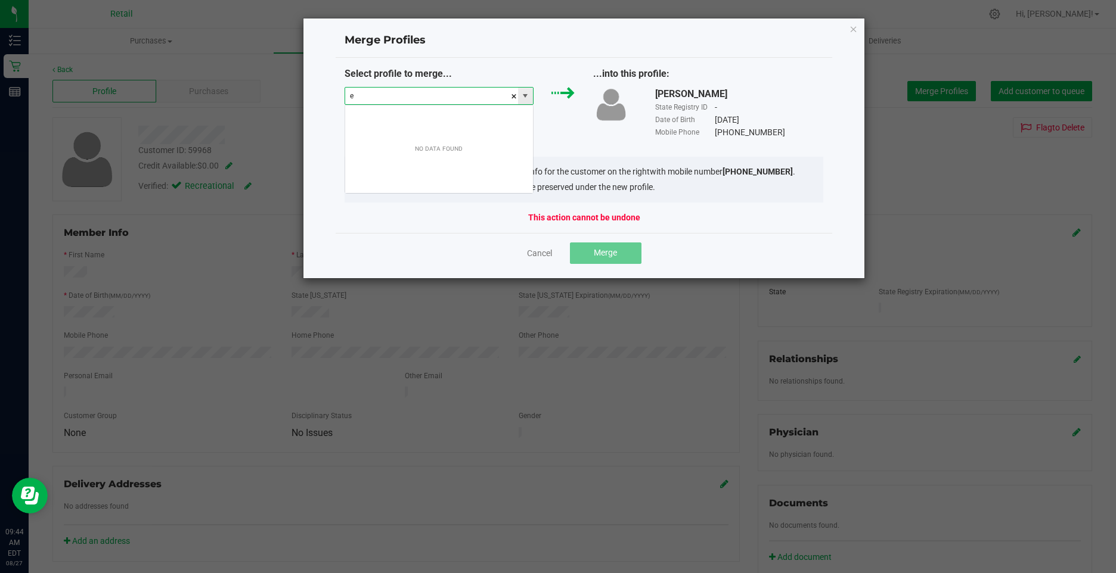
scroll to position [18, 190]
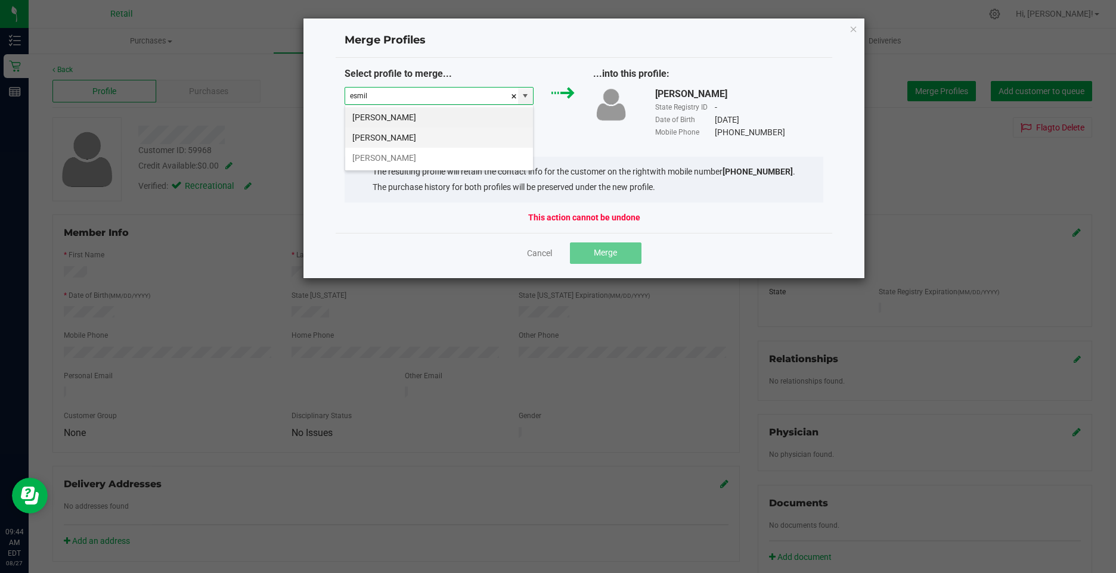
click at [399, 135] on li "Esmil Ortega" at bounding box center [439, 138] width 188 height 20
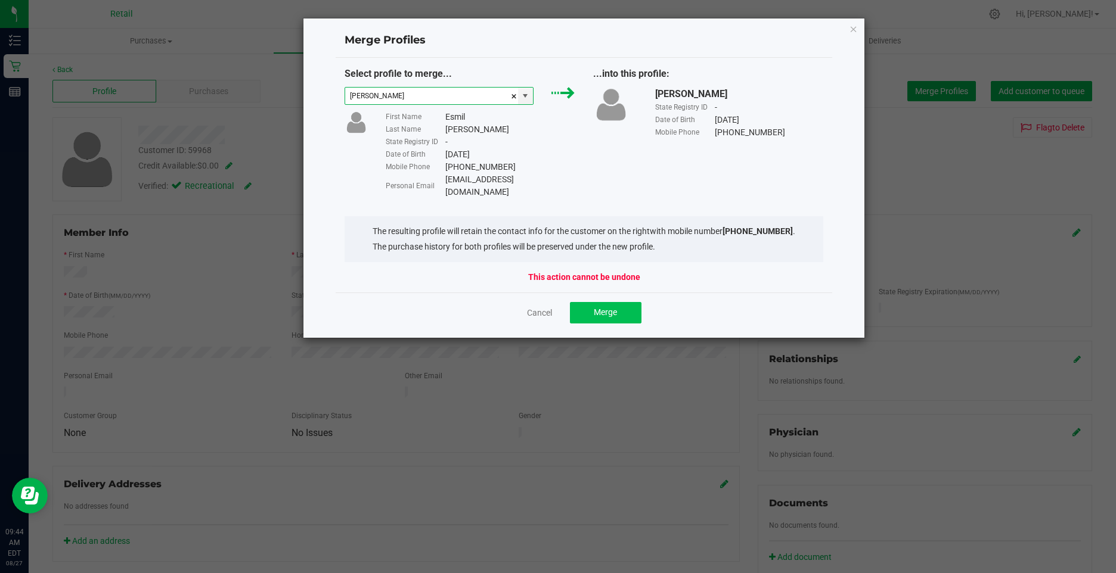
type input "Esmil Ortega"
click at [596, 302] on button "Merge" at bounding box center [606, 312] width 72 height 21
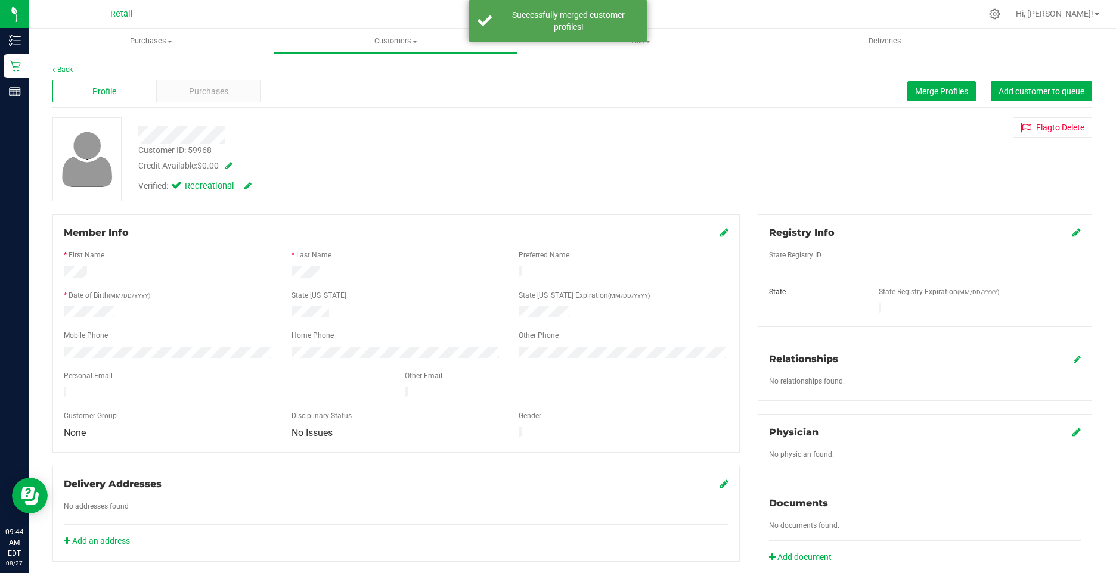
click at [720, 231] on icon at bounding box center [724, 233] width 8 height 10
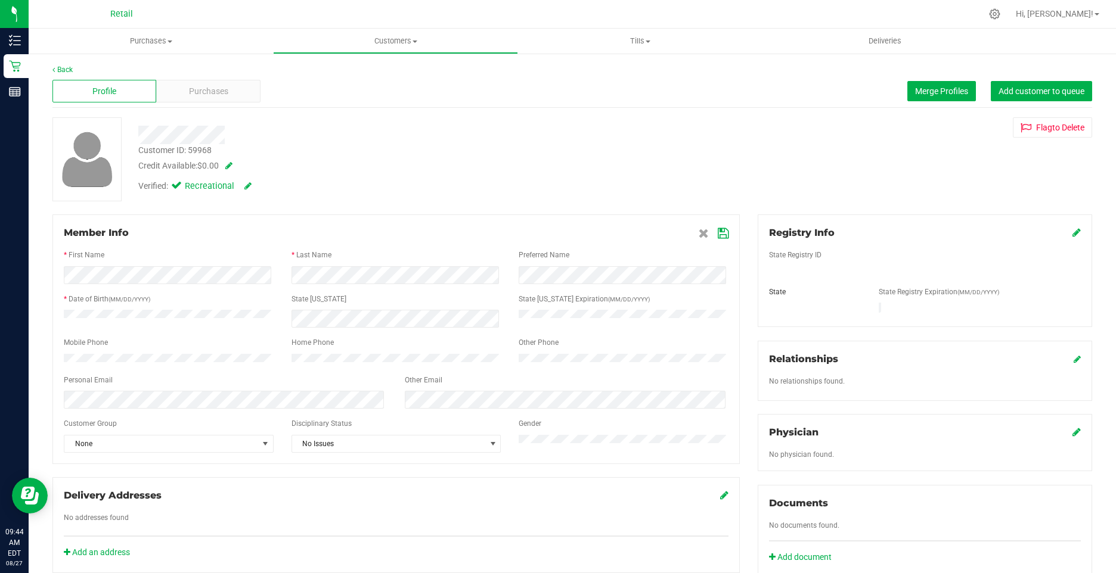
click at [719, 233] on icon at bounding box center [723, 234] width 11 height 10
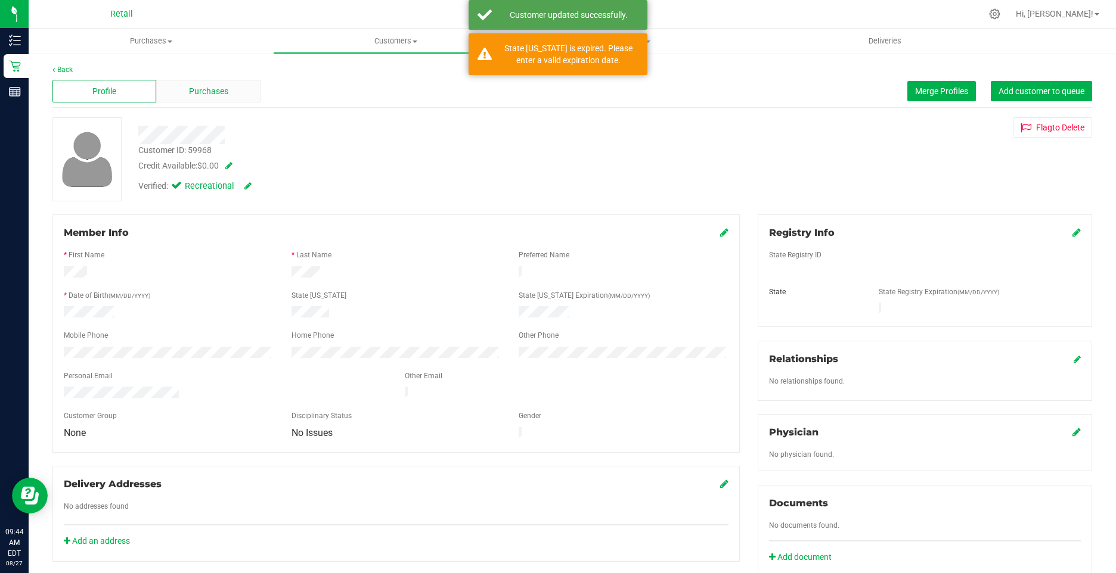
click at [209, 89] on span "Purchases" at bounding box center [208, 91] width 39 height 13
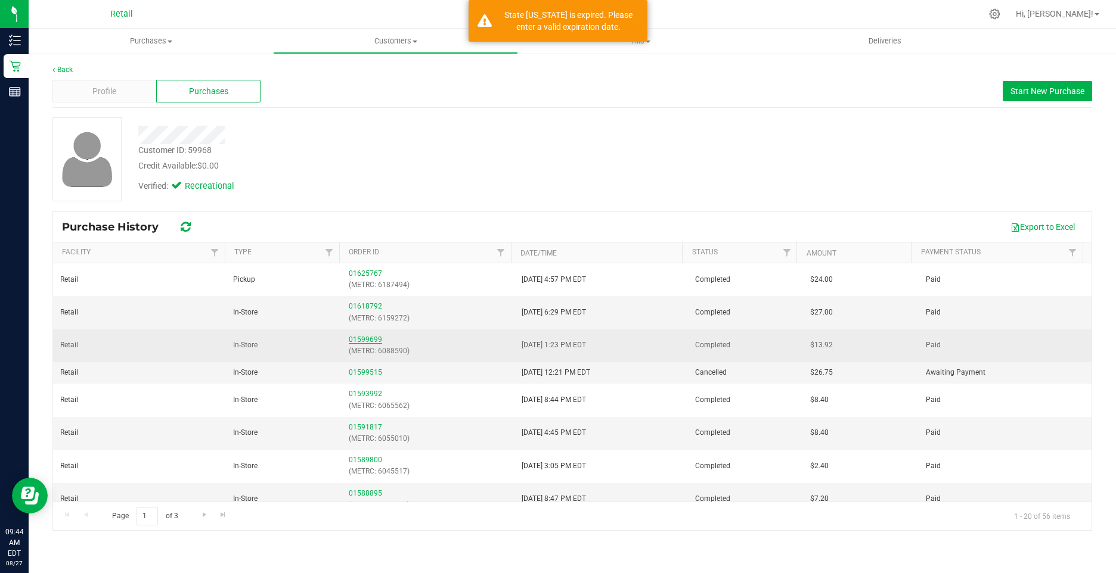
click at [352, 341] on link "01599699" at bounding box center [365, 340] width 33 height 8
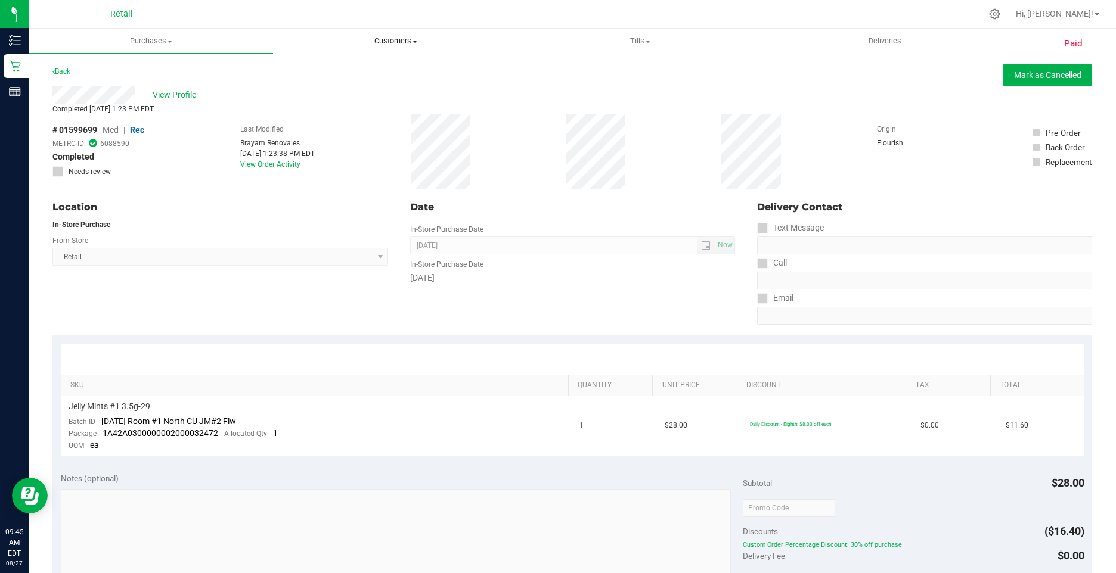
click at [389, 43] on span "Customers" at bounding box center [395, 41] width 243 height 11
click at [297, 77] on span "All customers" at bounding box center [316, 72] width 86 height 10
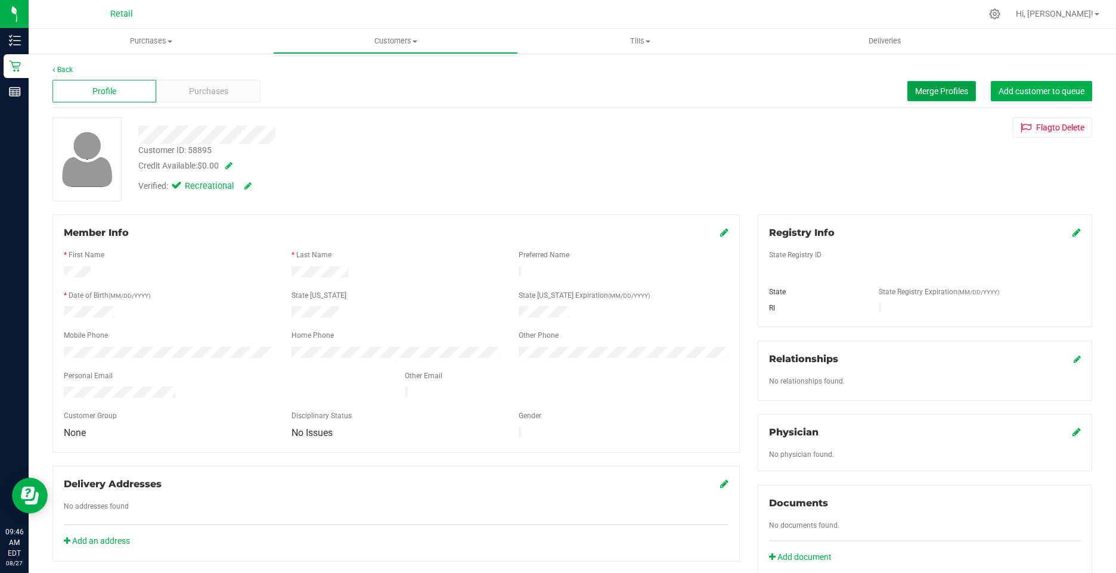
click at [933, 95] on span "Merge Profiles" at bounding box center [941, 91] width 53 height 10
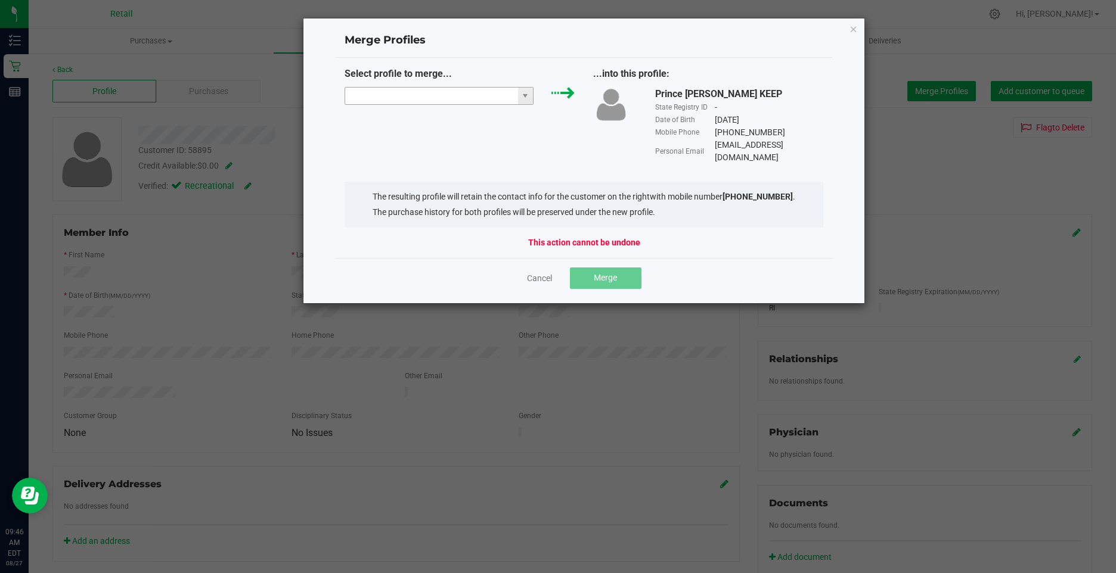
click at [370, 94] on input "NO DATA FOUND" at bounding box center [431, 96] width 173 height 17
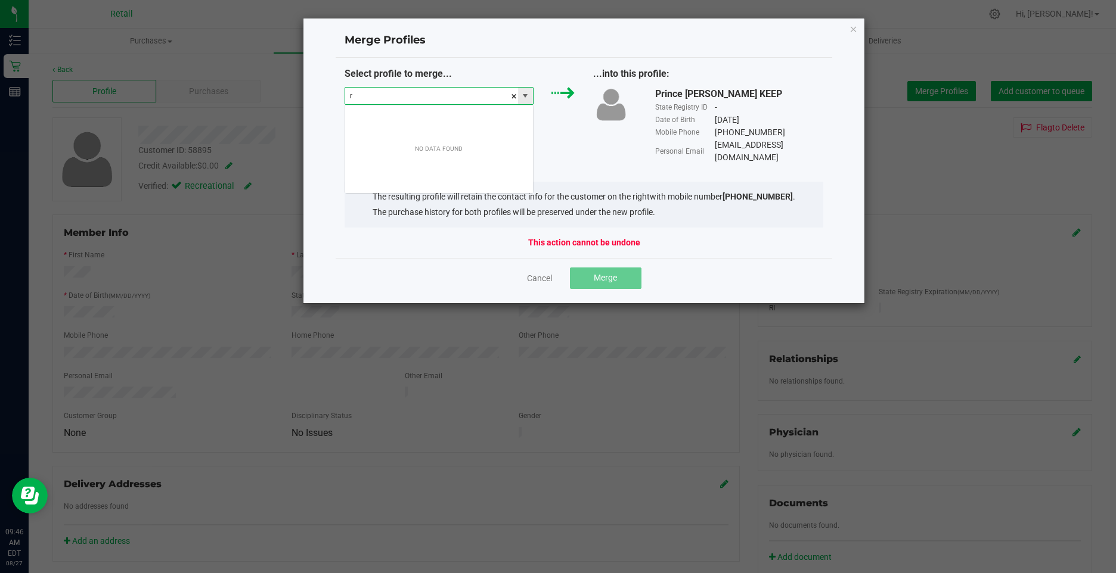
scroll to position [18, 190]
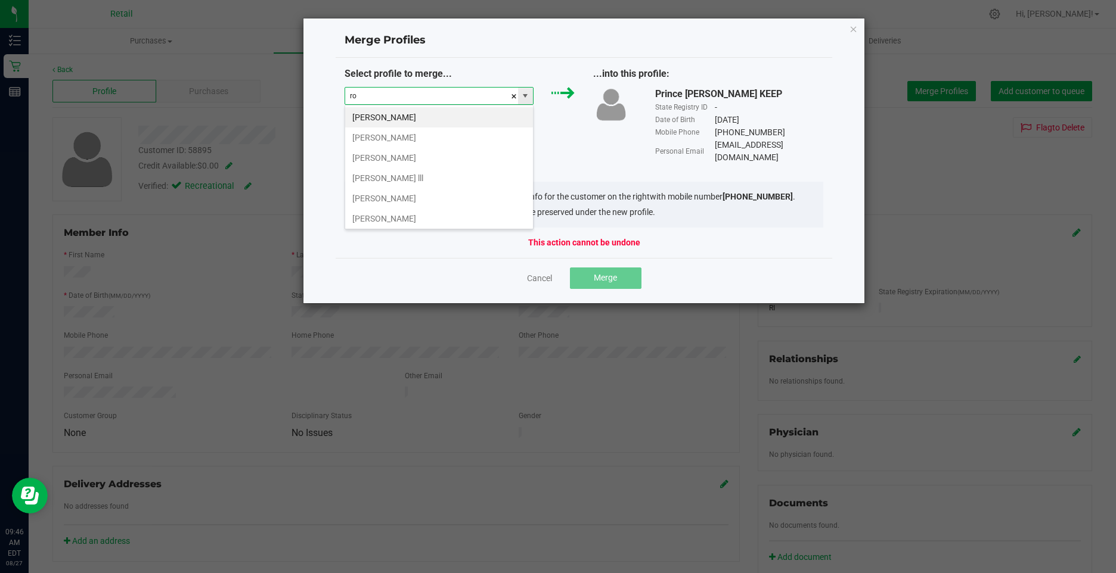
type input "r"
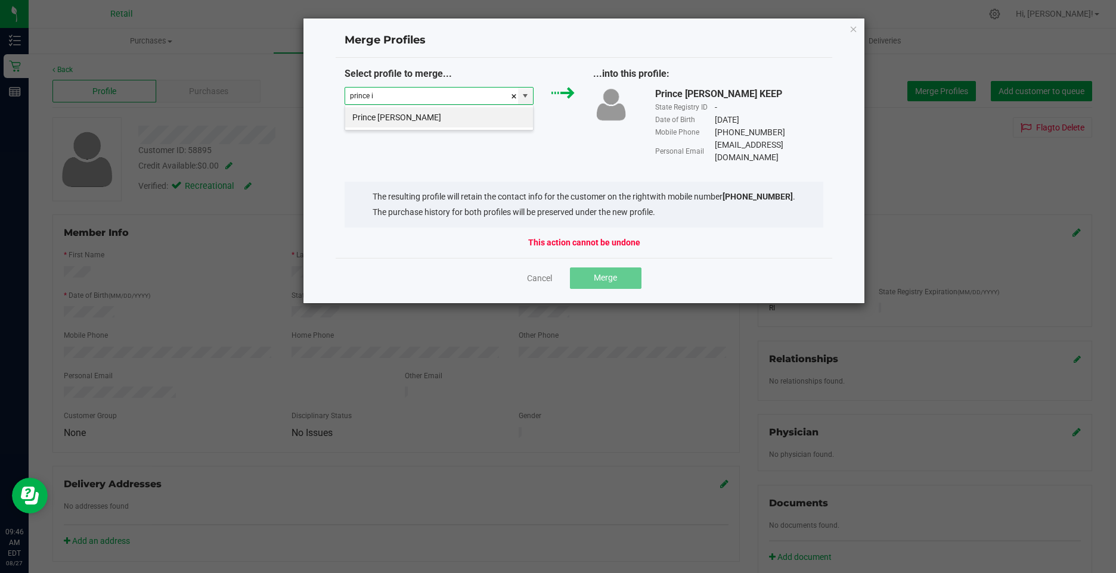
click at [374, 116] on li "Prince Ingham" at bounding box center [439, 117] width 188 height 20
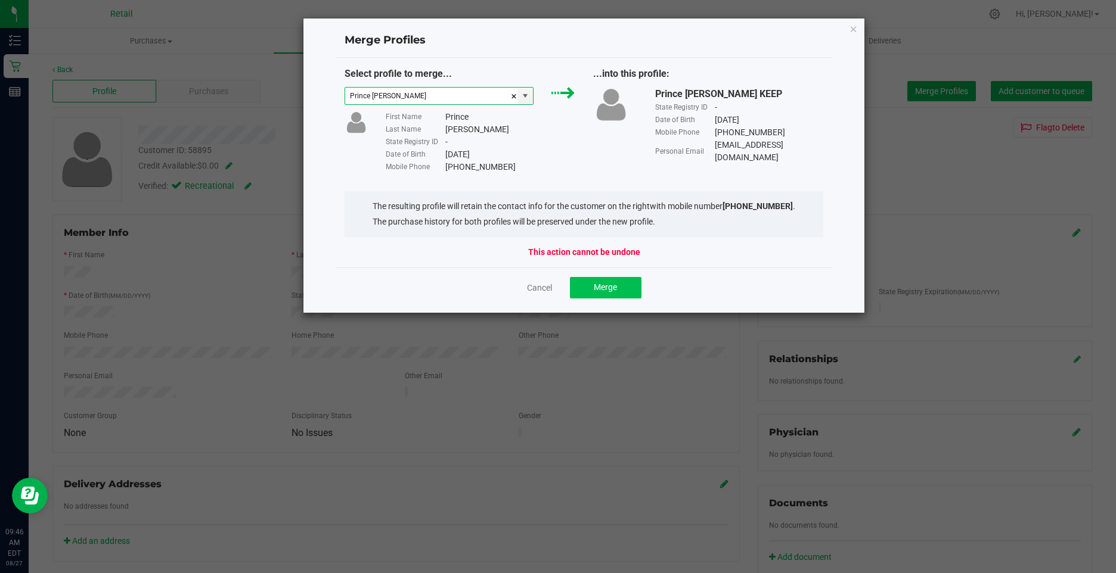
type input "Prince Ingham"
click at [613, 289] on span "Merge" at bounding box center [605, 288] width 23 height 10
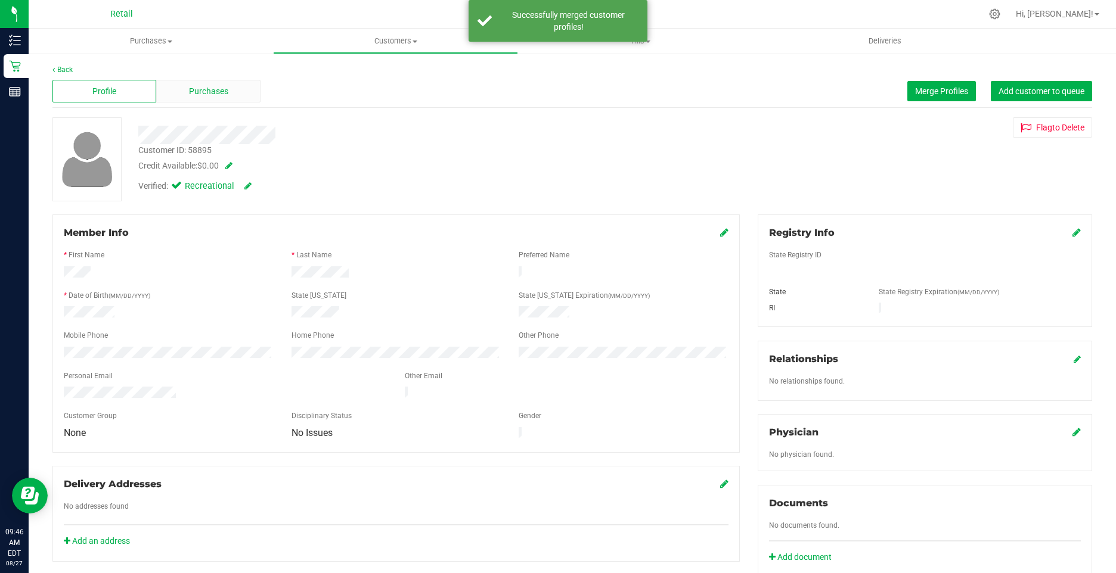
click at [205, 86] on span "Purchases" at bounding box center [208, 91] width 39 height 13
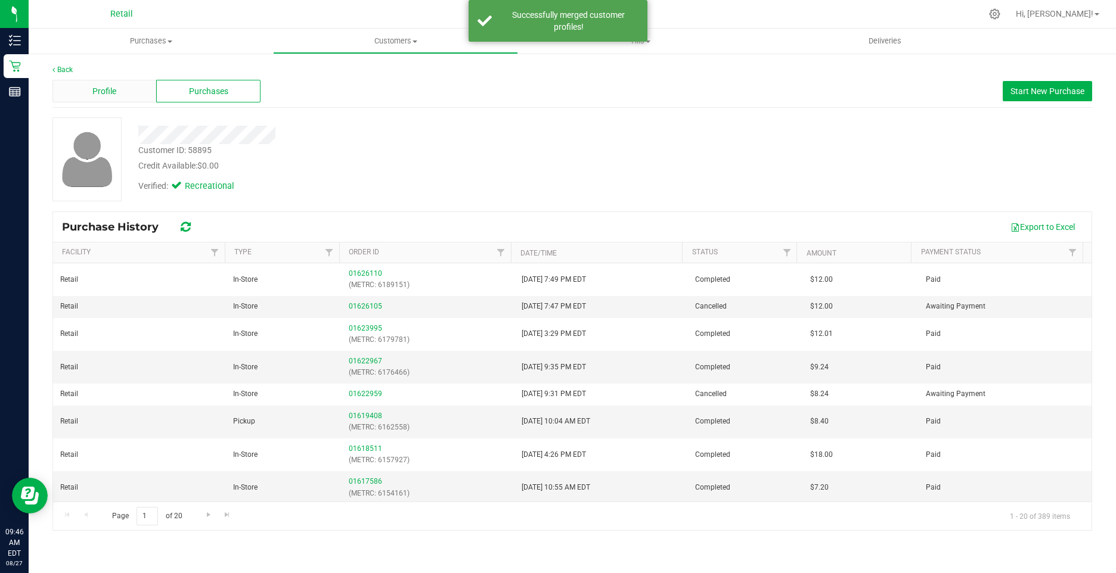
click at [112, 77] on div "Profile Purchases Start New Purchase" at bounding box center [572, 91] width 1040 height 33
click at [112, 82] on div "Profile" at bounding box center [104, 91] width 104 height 23
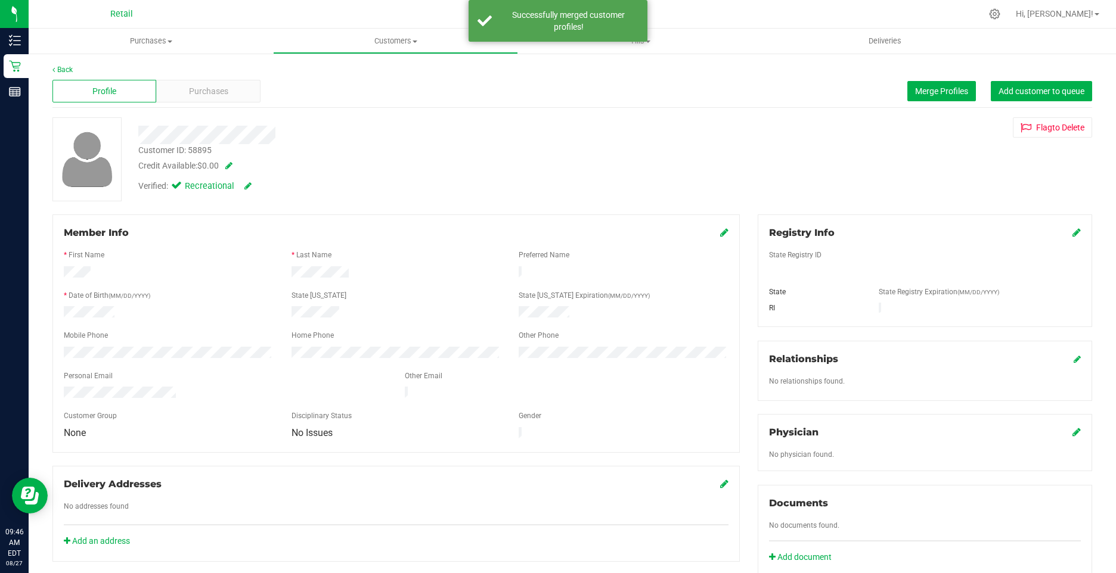
click at [720, 234] on icon at bounding box center [724, 233] width 8 height 10
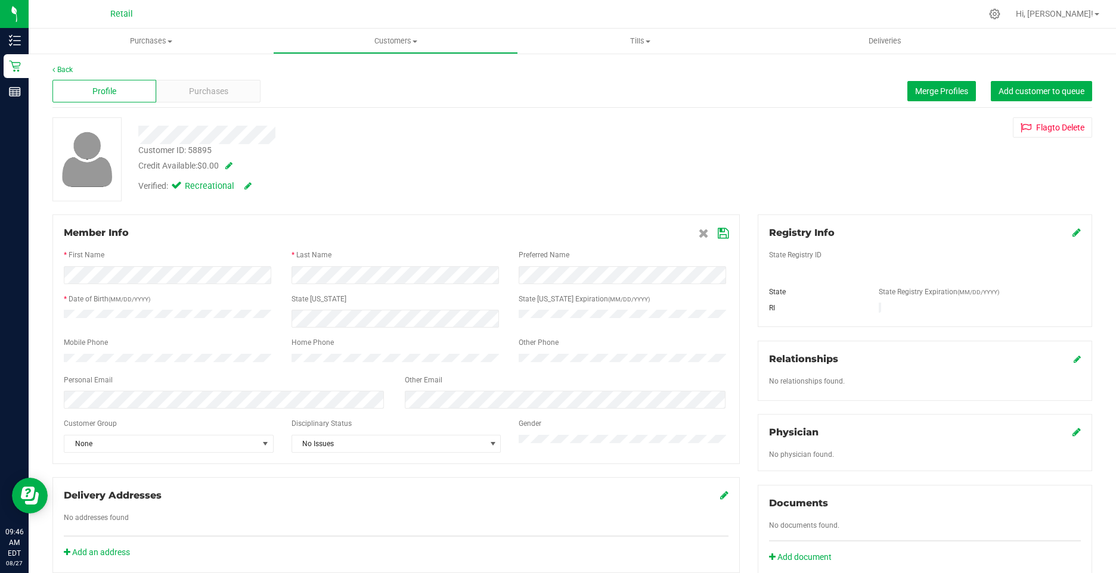
click at [718, 230] on icon at bounding box center [723, 234] width 11 height 10
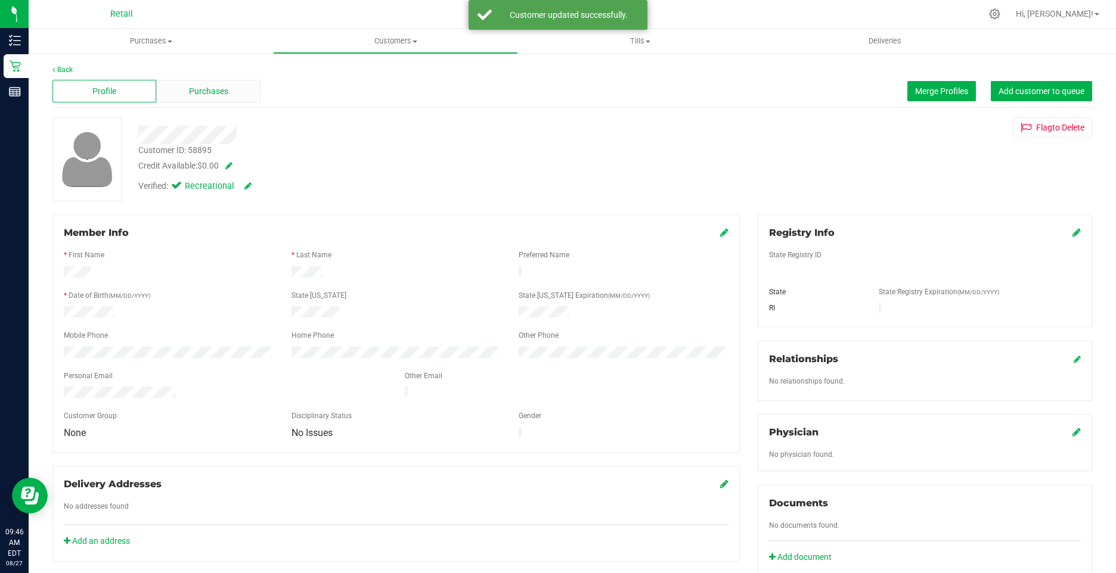
click at [186, 97] on div "Purchases" at bounding box center [208, 91] width 104 height 23
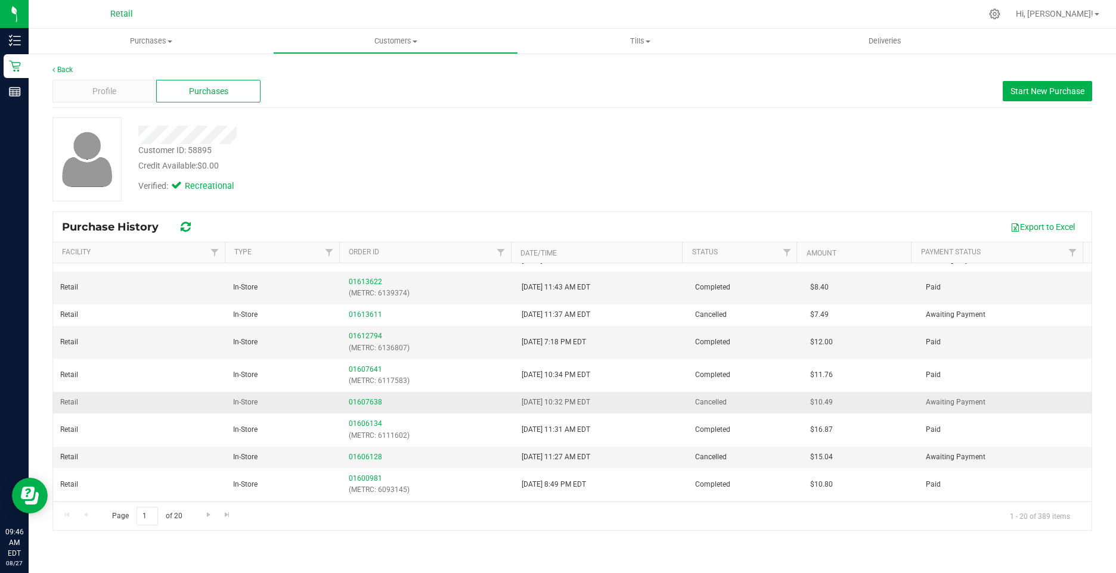
scroll to position [342, 0]
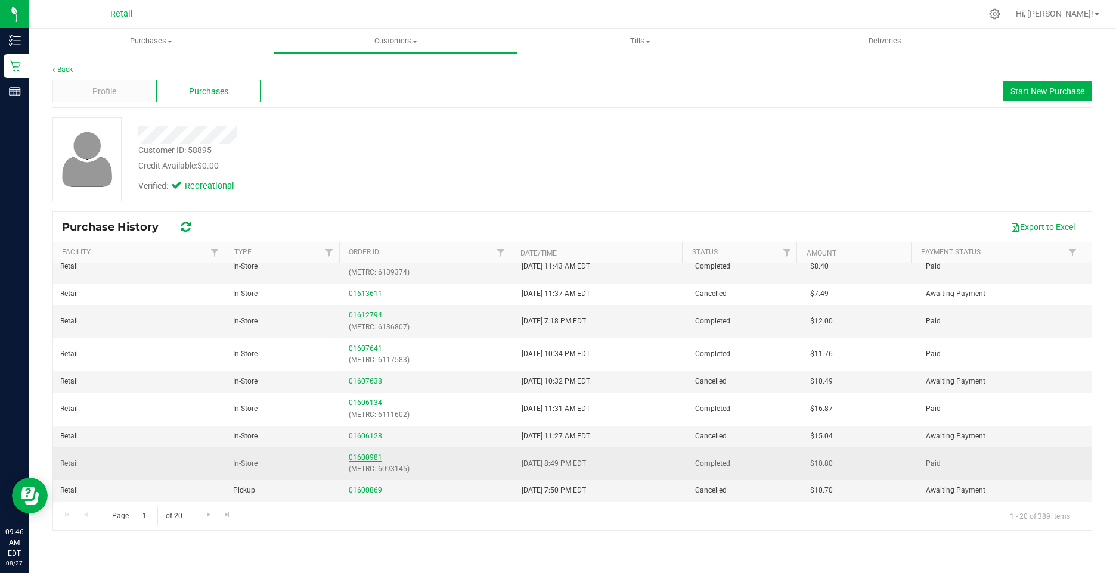
click at [355, 458] on link "01600981" at bounding box center [365, 458] width 33 height 8
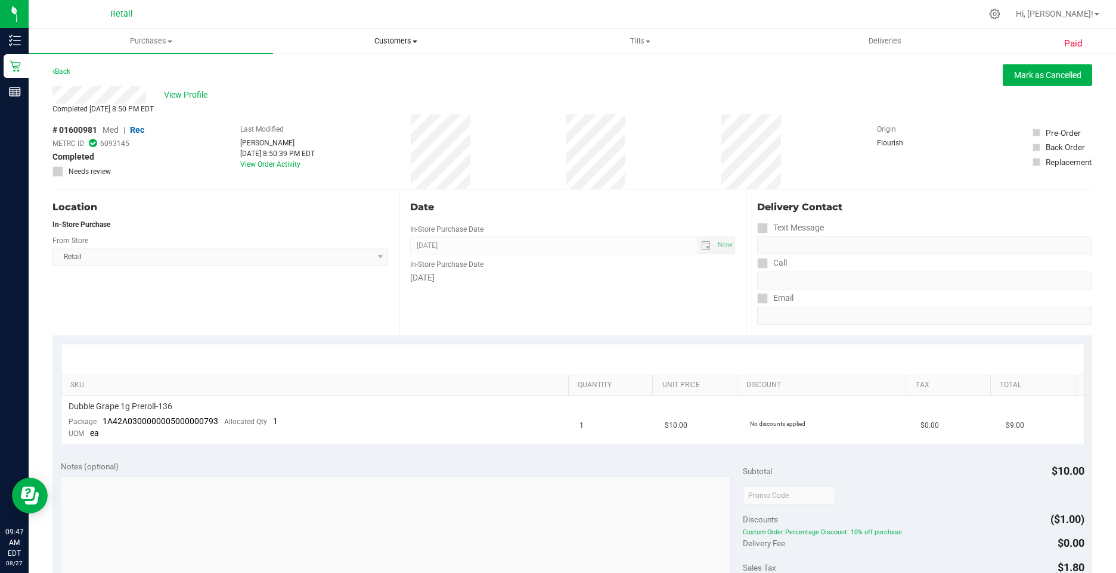
click at [377, 36] on span "Customers" at bounding box center [395, 41] width 243 height 11
click at [318, 70] on span "All customers" at bounding box center [316, 72] width 86 height 10
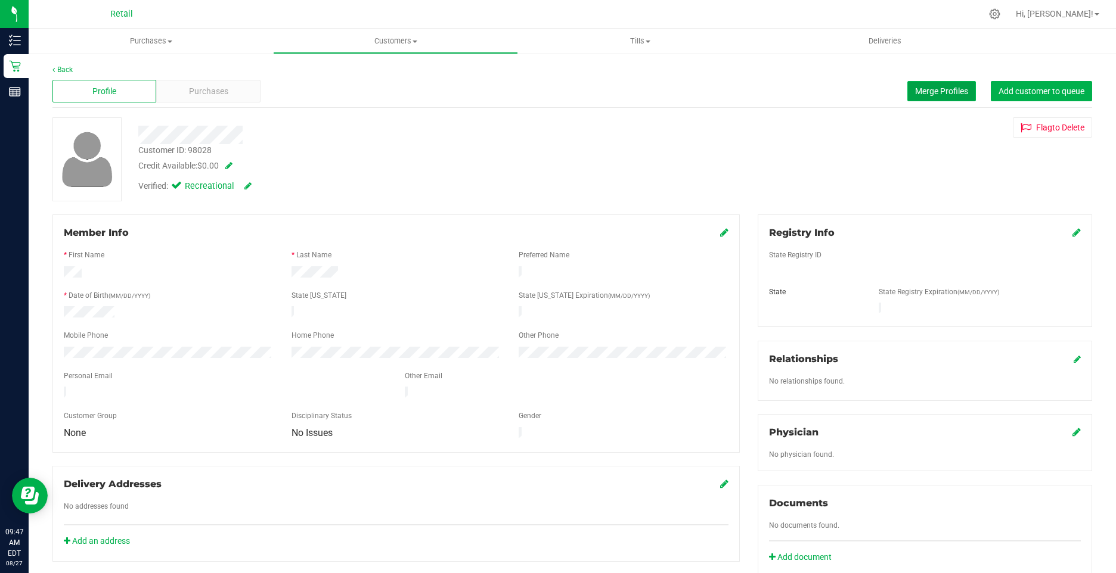
click at [915, 86] on span "Merge Profiles" at bounding box center [941, 91] width 53 height 10
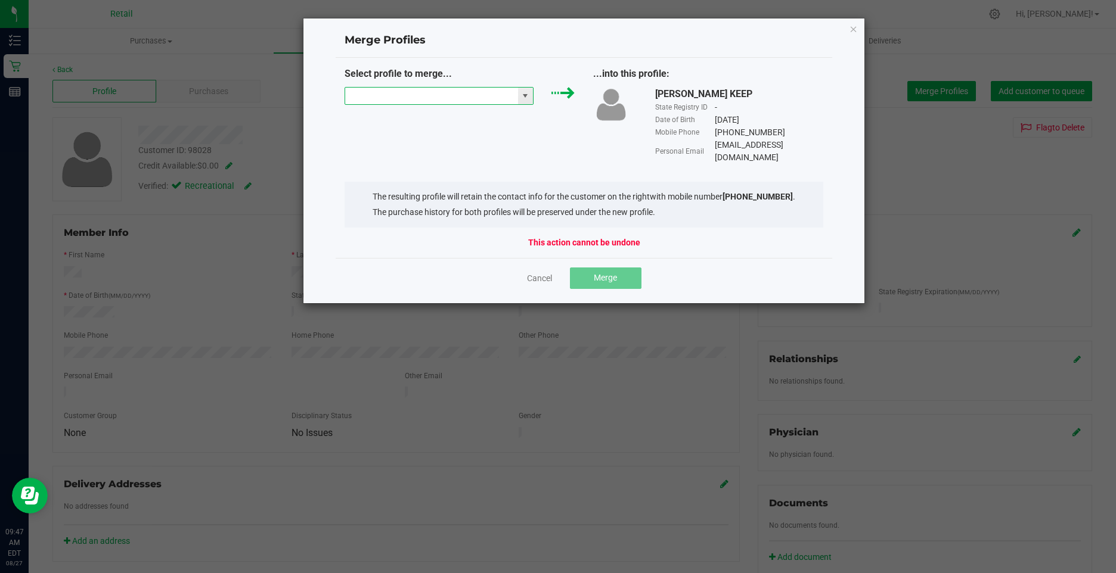
click at [442, 96] on input "NO DATA FOUND" at bounding box center [431, 96] width 173 height 17
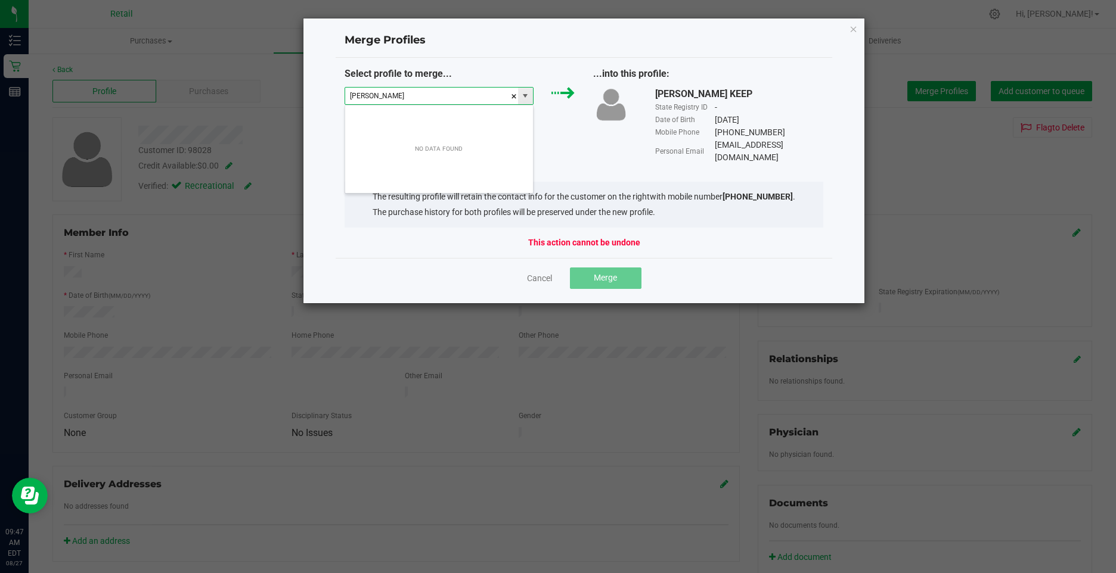
scroll to position [18, 190]
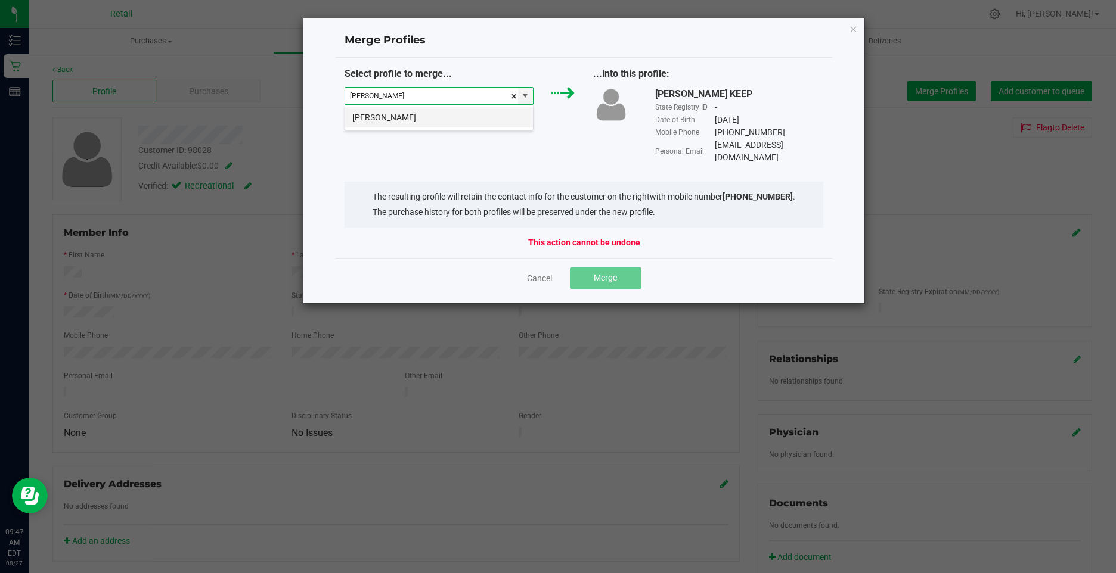
click at [427, 117] on li "Jose Plata" at bounding box center [439, 117] width 188 height 20
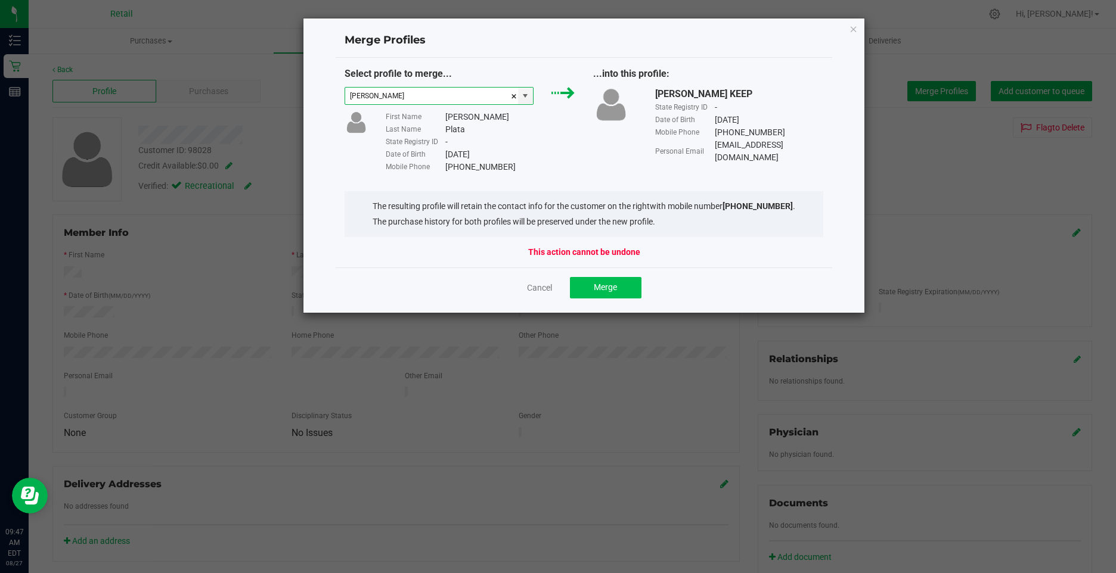
type input "Jose Plata"
click at [604, 288] on span "Merge" at bounding box center [605, 288] width 23 height 10
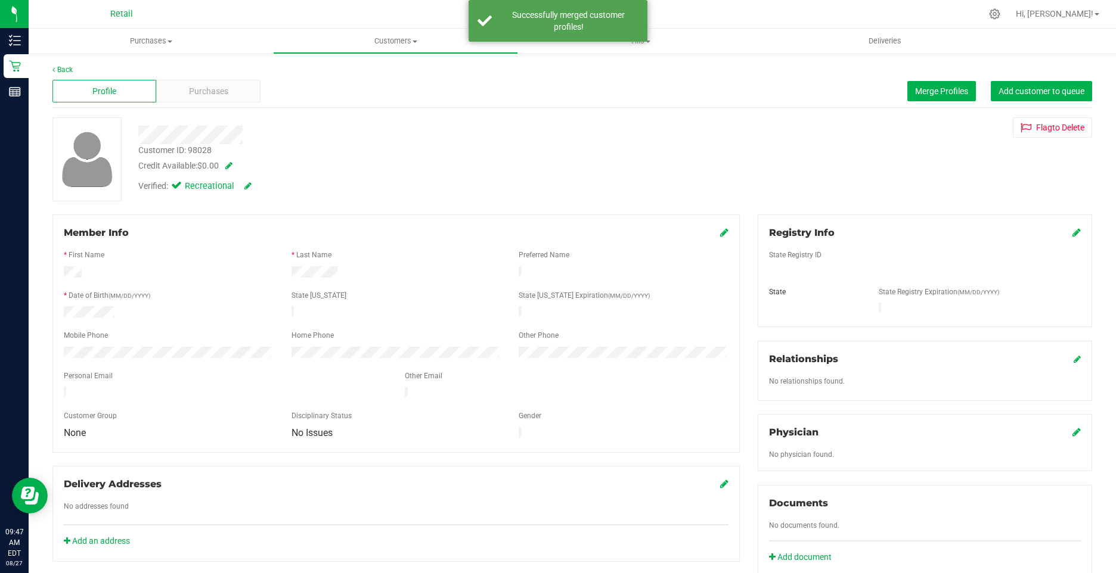
click at [720, 234] on icon at bounding box center [724, 233] width 8 height 10
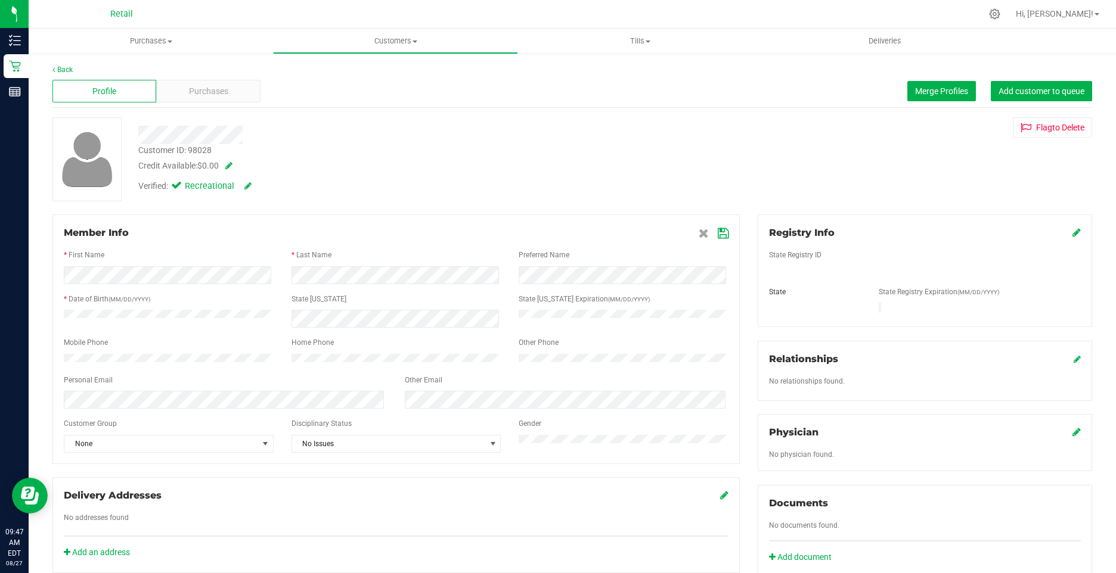
click at [718, 235] on icon at bounding box center [723, 234] width 11 height 10
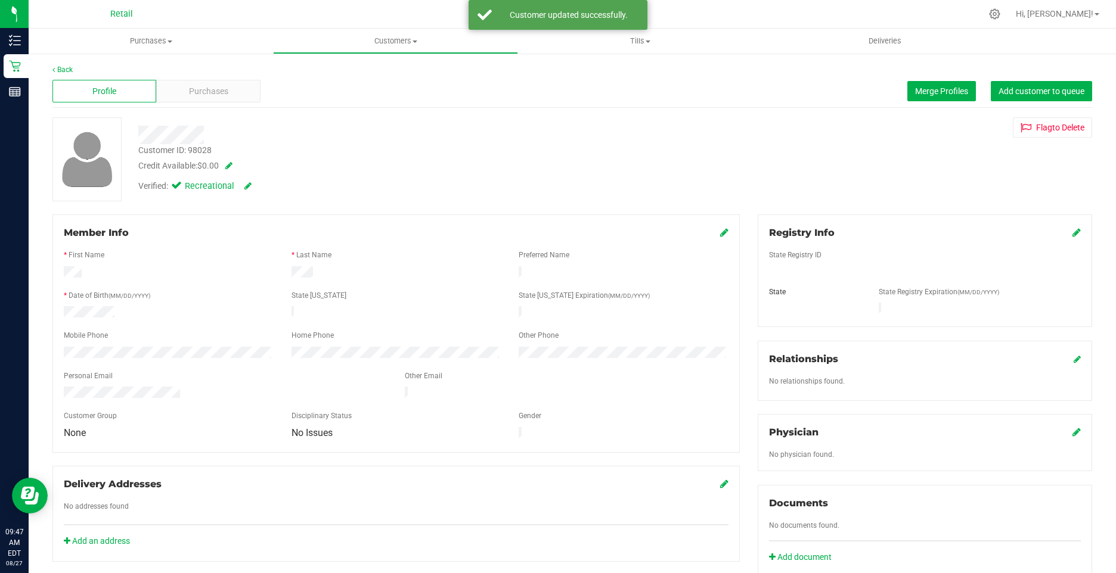
click at [411, 179] on div "Verified: Recreational" at bounding box center [393, 185] width 529 height 26
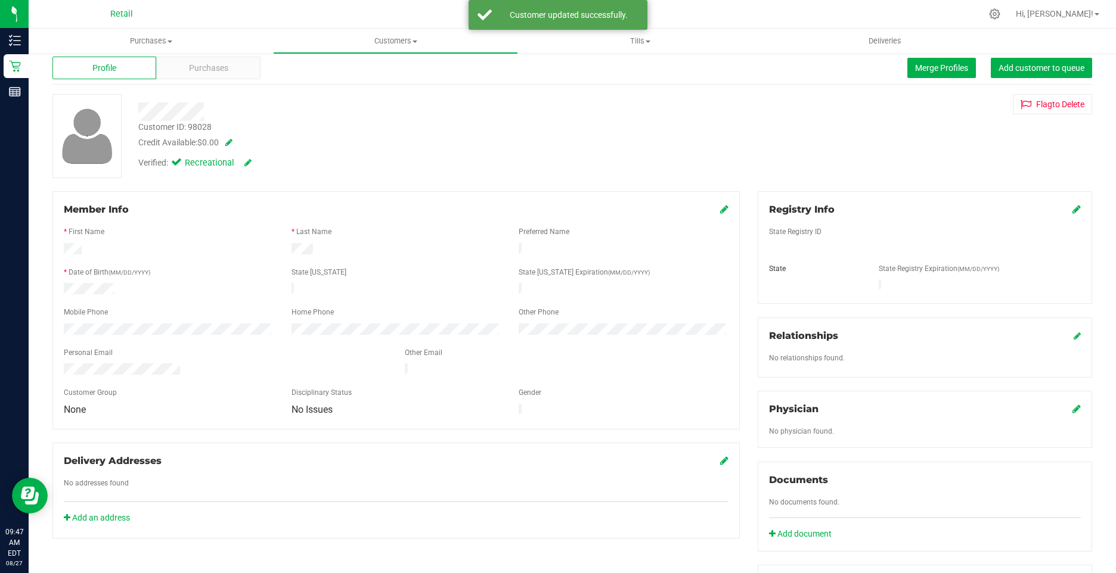
scroll to position [0, 0]
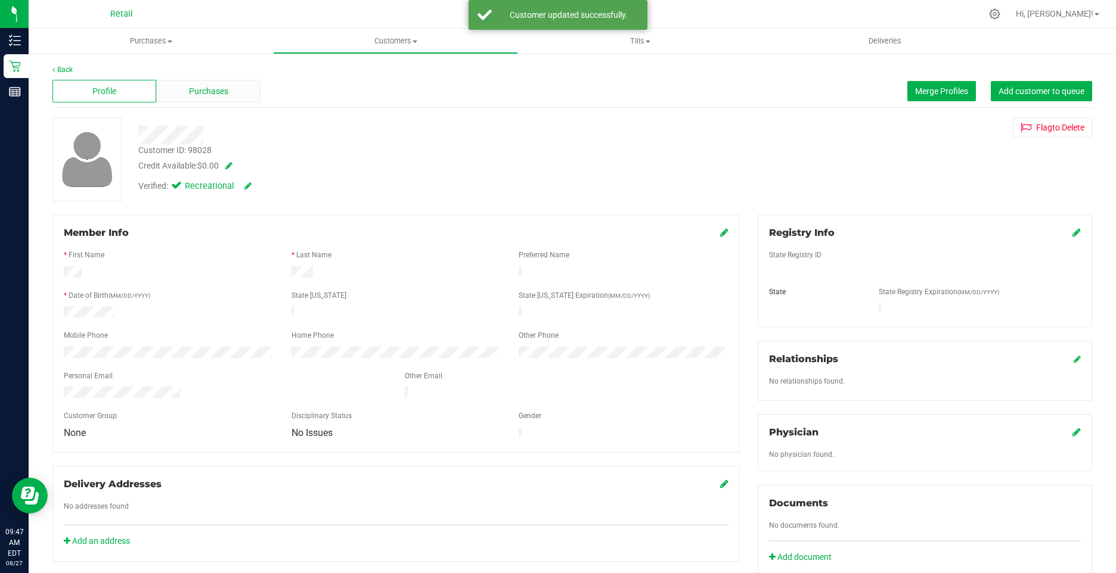
click at [203, 96] on span "Purchases" at bounding box center [208, 91] width 39 height 13
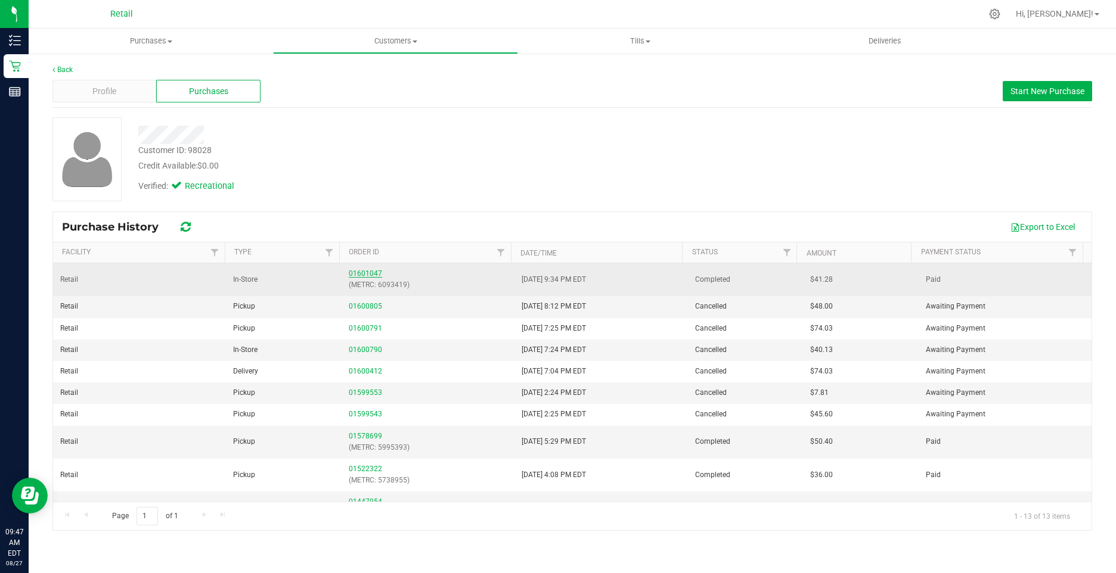
click at [353, 274] on link "01601047" at bounding box center [365, 273] width 33 height 8
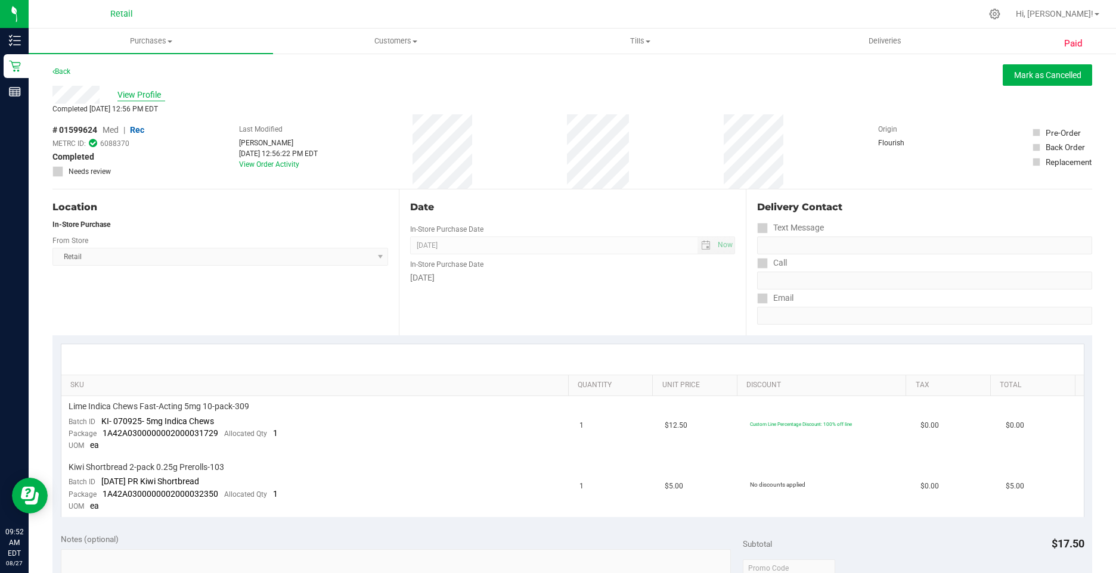
click at [135, 91] on span "View Profile" at bounding box center [141, 95] width 48 height 13
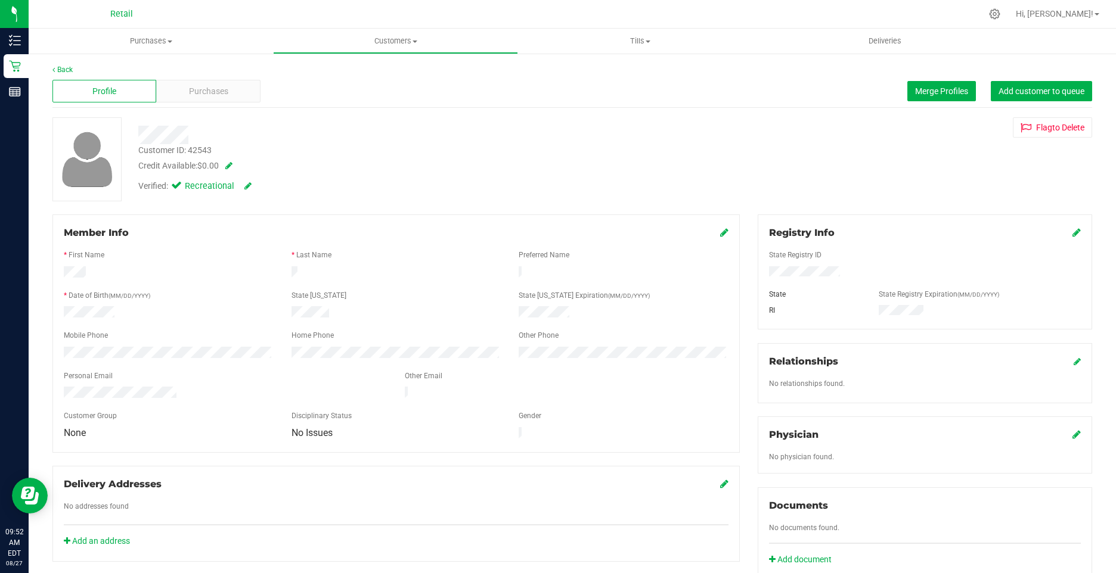
click at [720, 230] on icon at bounding box center [724, 233] width 8 height 10
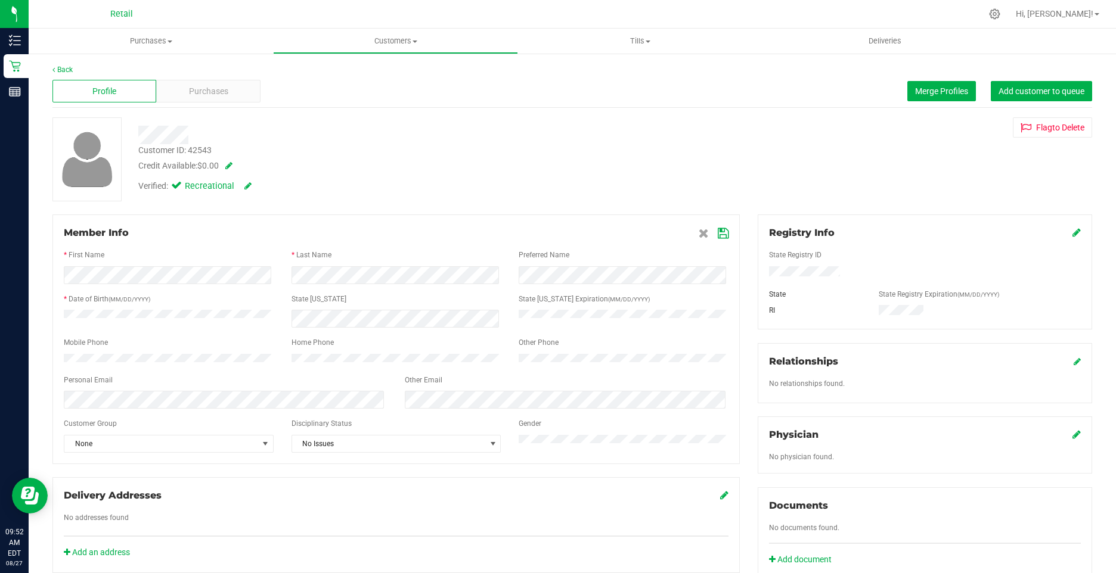
click at [718, 238] on icon at bounding box center [723, 234] width 11 height 10
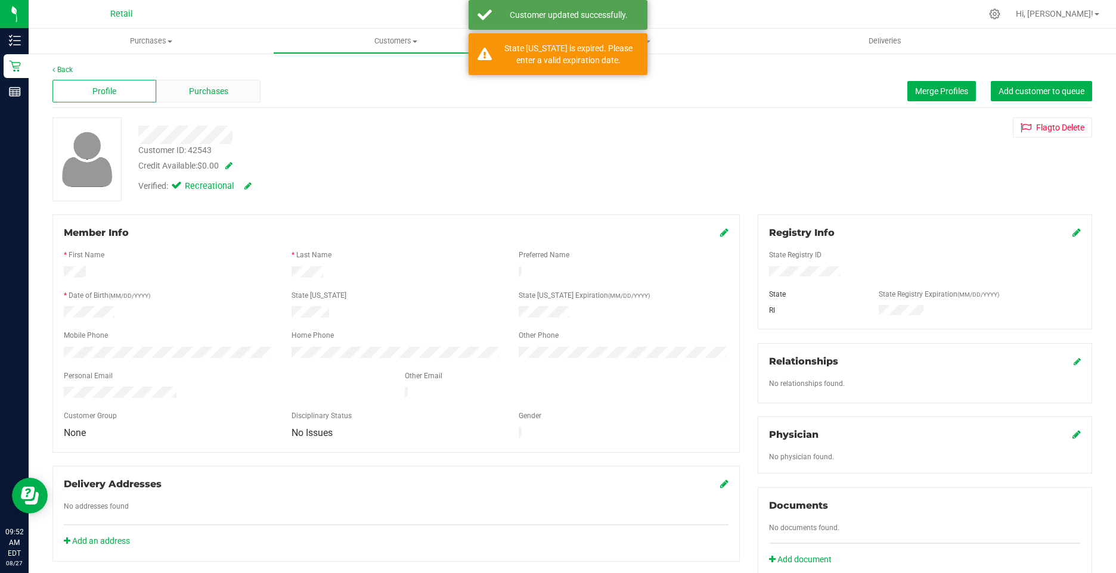
click at [191, 80] on div "Purchases" at bounding box center [208, 91] width 104 height 23
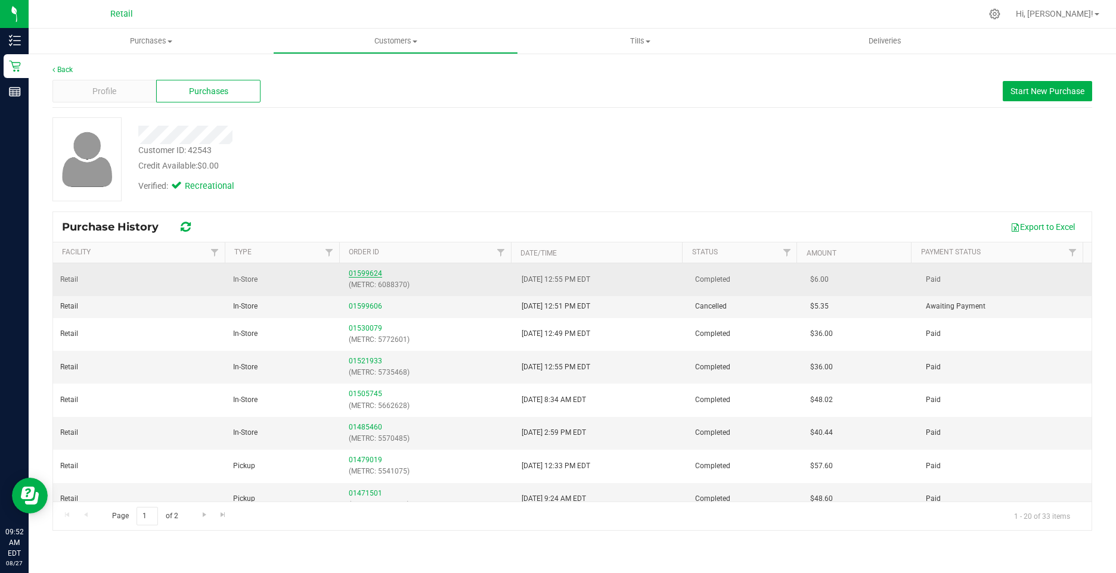
click at [362, 275] on link "01599624" at bounding box center [365, 273] width 33 height 8
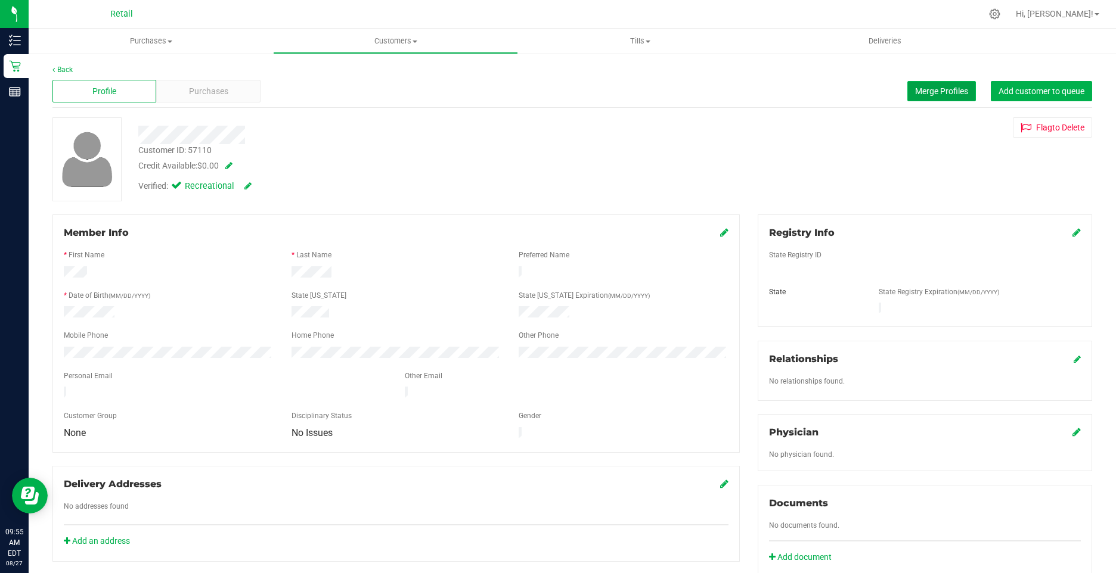
click at [916, 97] on button "Merge Profiles" at bounding box center [941, 91] width 69 height 20
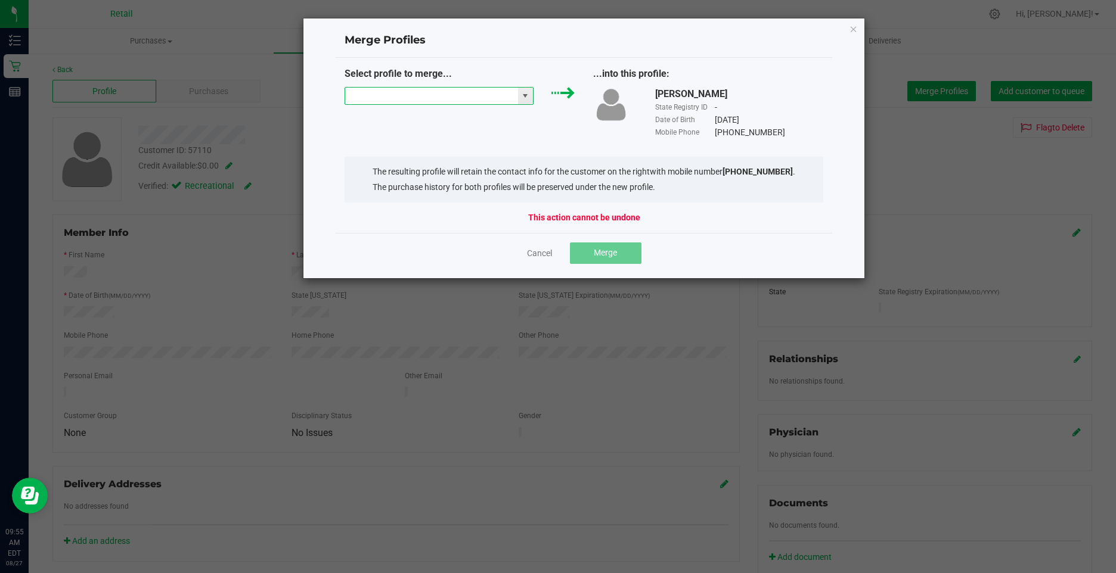
click at [438, 97] on input "NO DATA FOUND" at bounding box center [431, 96] width 173 height 17
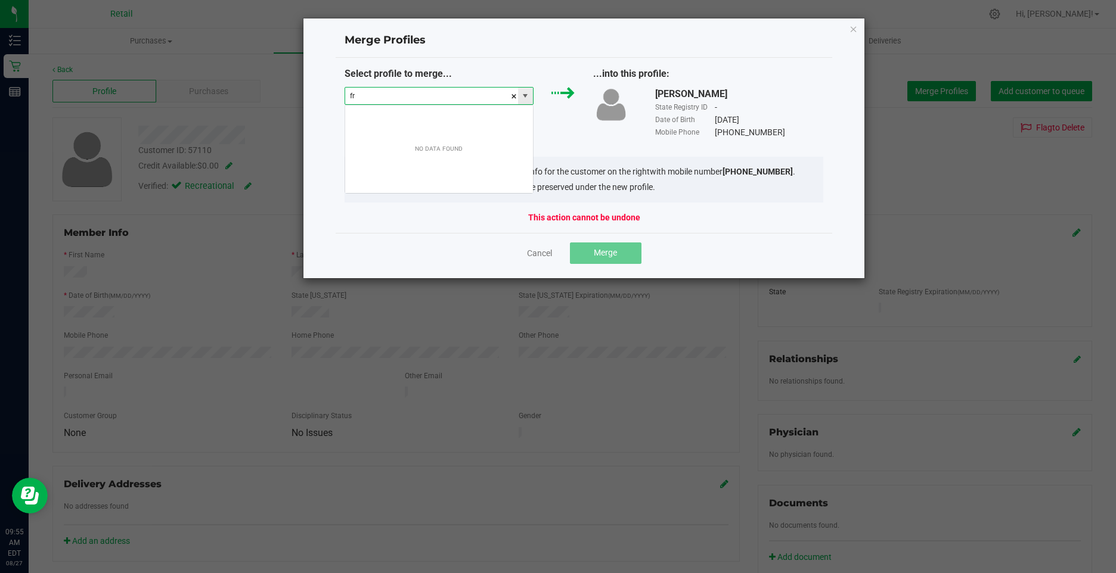
scroll to position [18, 190]
type input "frank"
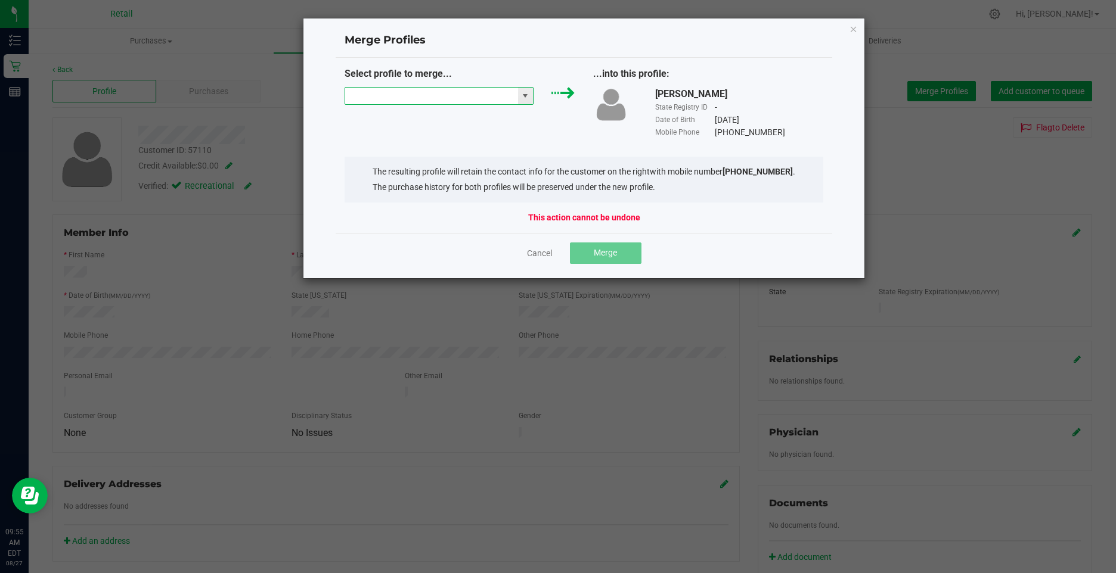
click at [439, 95] on input at bounding box center [431, 96] width 173 height 17
click at [418, 111] on li "Frank Antonizio" at bounding box center [439, 117] width 188 height 20
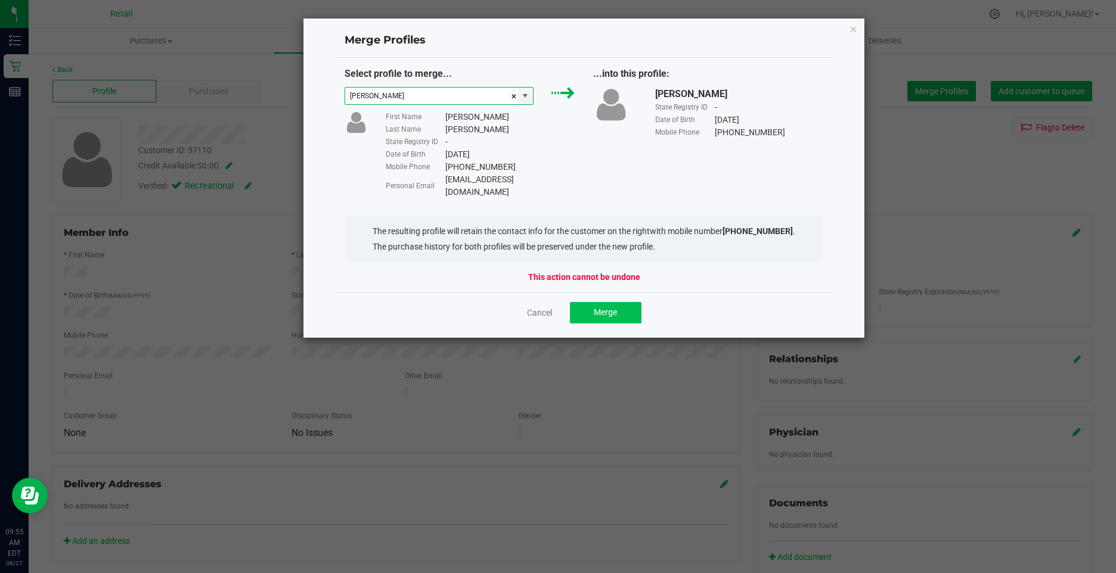
type input "Frank Antonizio"
click at [607, 302] on button "Merge" at bounding box center [606, 312] width 72 height 21
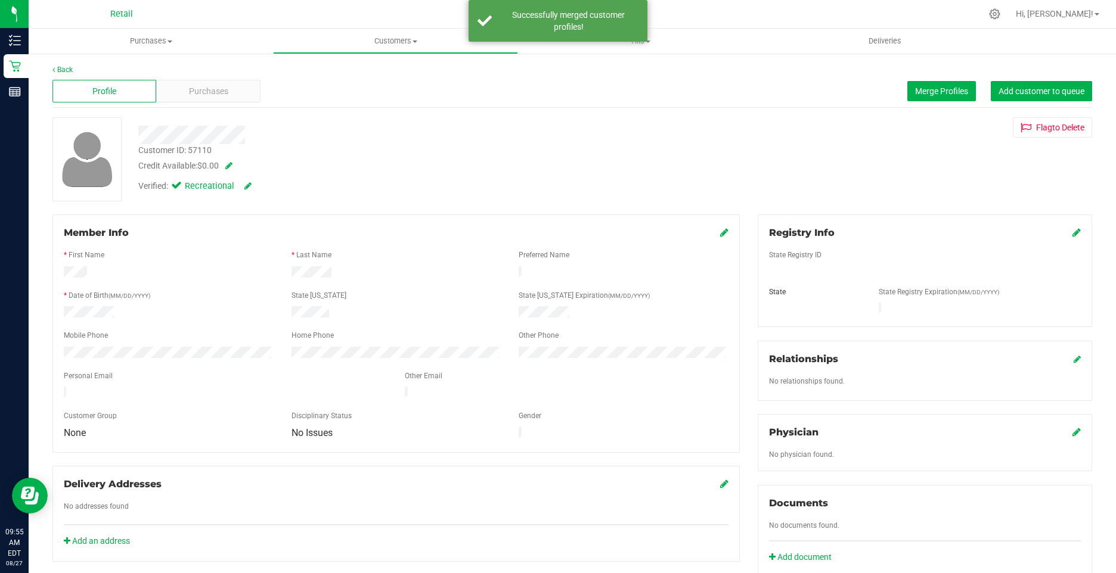
click at [720, 235] on icon at bounding box center [724, 233] width 8 height 10
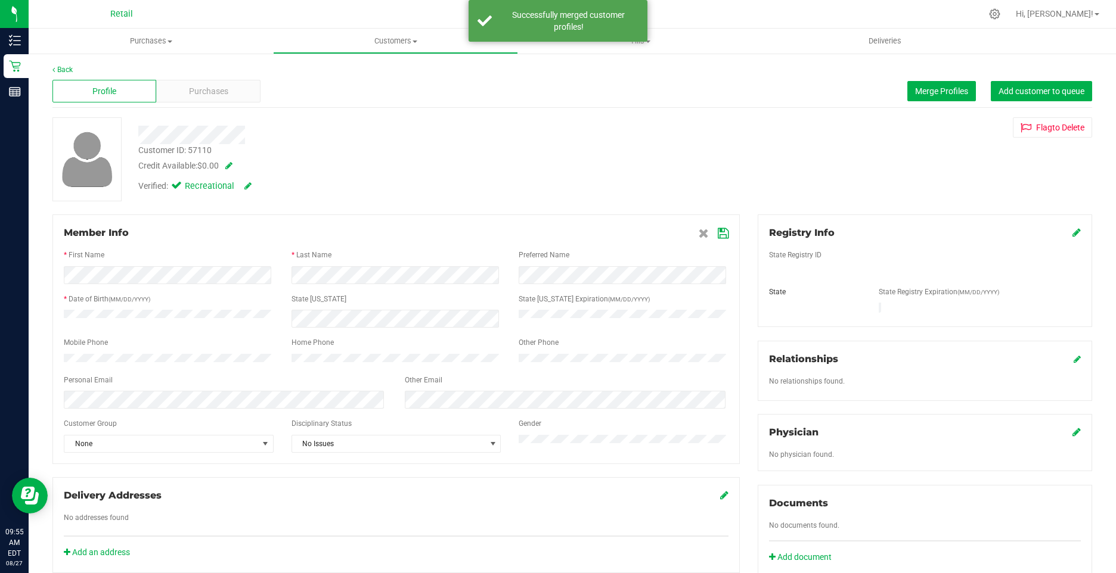
click at [722, 237] on div "Member Info * First Name * Last Name Preferred Name * Date of Birth (MM/DD/YYYY…" at bounding box center [395, 340] width 687 height 250
click at [718, 234] on icon at bounding box center [723, 234] width 11 height 10
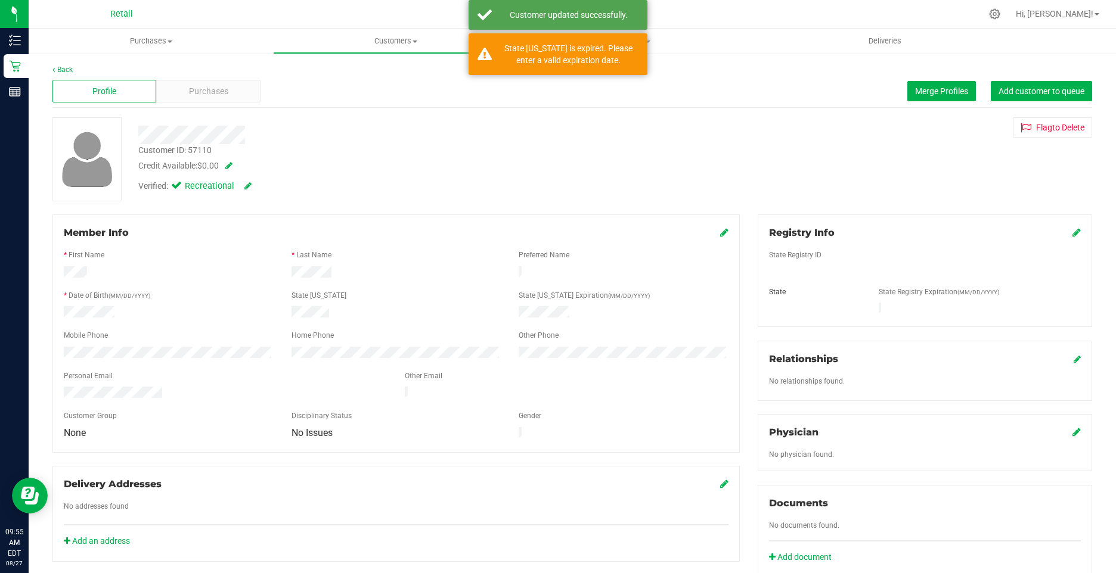
drag, startPoint x: 677, startPoint y: 196, endPoint x: 199, endPoint y: 147, distance: 480.0
click at [674, 196] on div "Customer ID: 57110 Credit Available: $0.00 Verified: Recreational Flag to Delete" at bounding box center [572, 159] width 1057 height 84
click at [191, 84] on div "Profile Purchases Merge Profiles Add customer to queue" at bounding box center [572, 91] width 1040 height 33
click at [191, 86] on span "Purchases" at bounding box center [208, 91] width 39 height 13
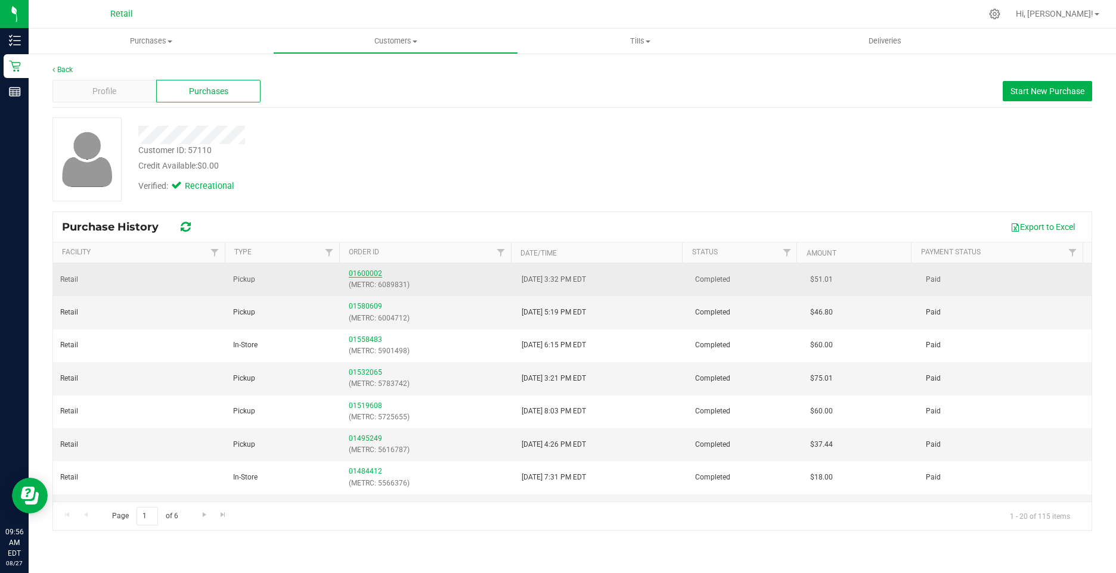
click at [356, 275] on link "01600002" at bounding box center [365, 273] width 33 height 8
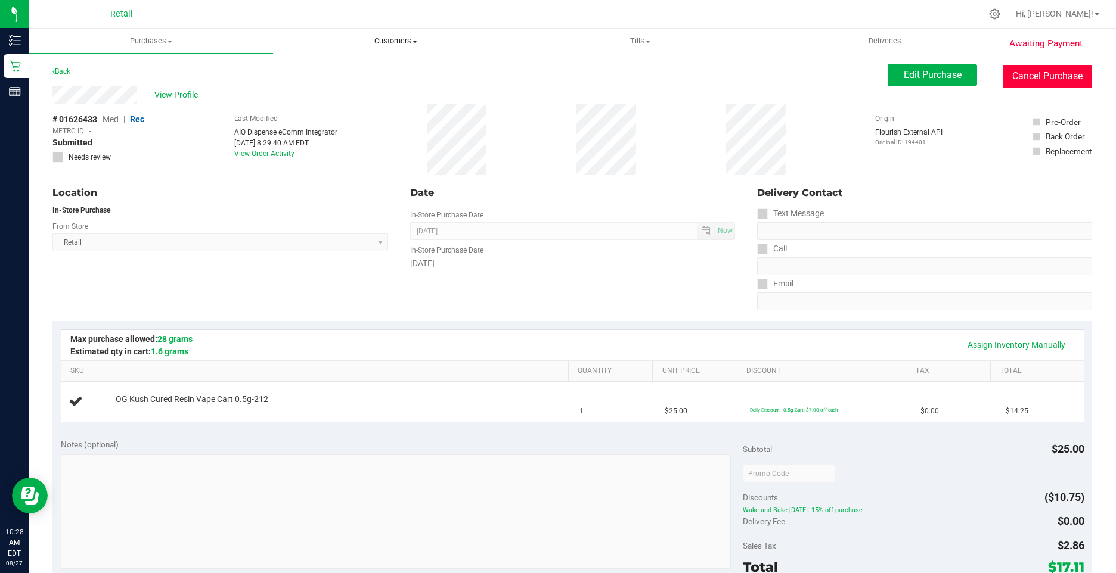
drag, startPoint x: 1067, startPoint y: 70, endPoint x: 448, endPoint y: 30, distance: 620.6
click at [1065, 70] on button "Cancel Purchase" at bounding box center [1047, 76] width 89 height 23
click at [1028, 75] on button "Cancel Purchase" at bounding box center [1047, 76] width 89 height 23
click at [1032, 70] on button "Cancel Purchase" at bounding box center [1047, 76] width 89 height 23
click at [1029, 60] on div "Awaiting Payment Back Edit Purchase Cancel Purchase View Profile # 01626463 Med…" at bounding box center [572, 499] width 1087 height 894
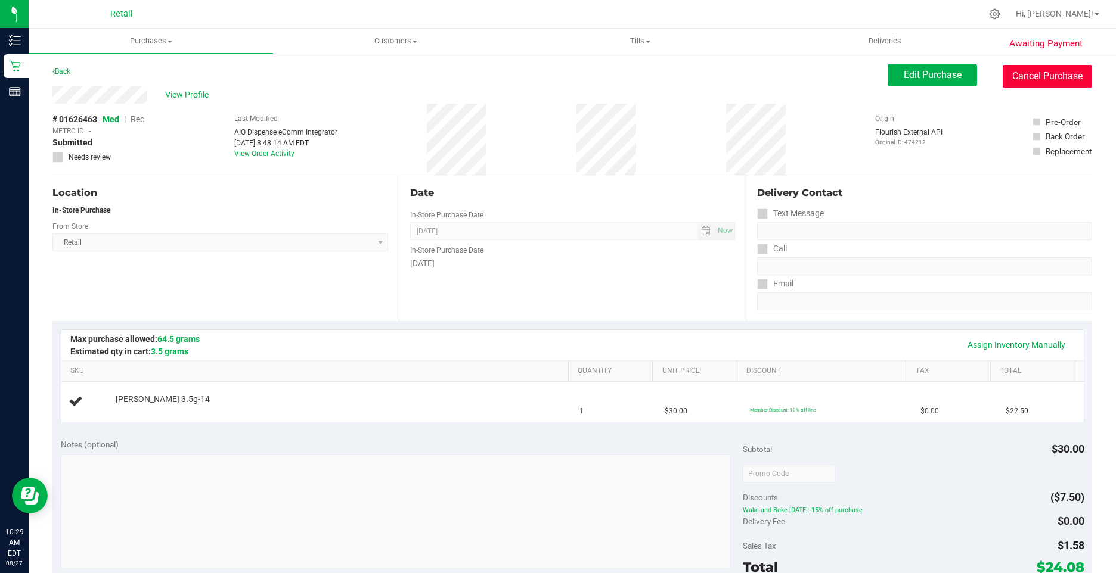
click at [1007, 82] on button "Cancel Purchase" at bounding box center [1047, 76] width 89 height 23
click at [1055, 78] on button "Cancel Purchase" at bounding box center [1047, 76] width 89 height 23
click at [607, 73] on div "Back Edit Purchase Cancel Purchase" at bounding box center [572, 74] width 1040 height 21
click at [1051, 74] on button "Cancel Purchase" at bounding box center [1047, 76] width 89 height 23
click at [1024, 86] on button "Cancel Purchase" at bounding box center [1047, 76] width 89 height 23
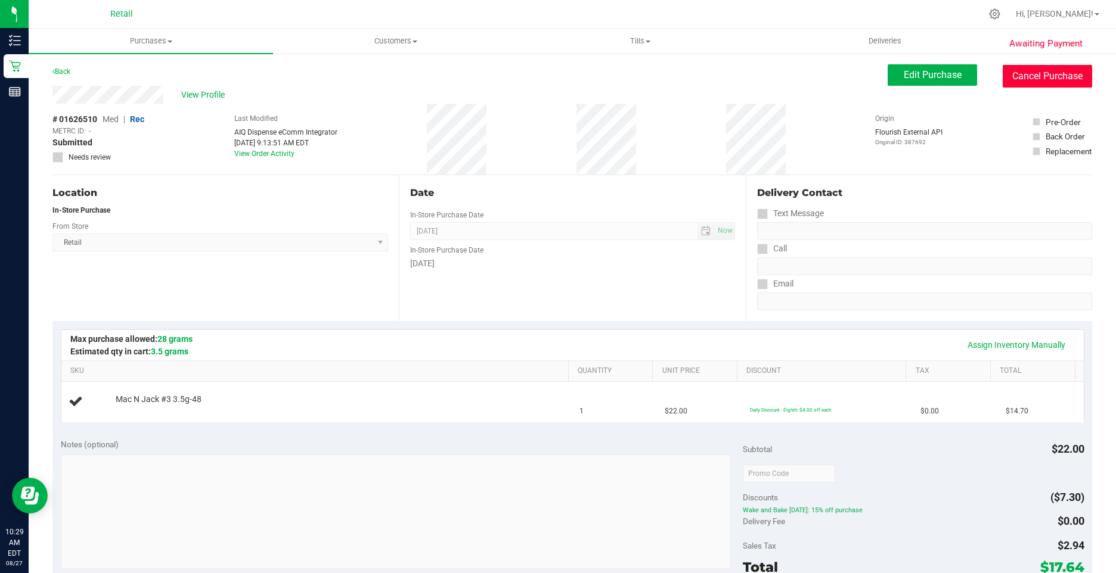
click at [1044, 79] on button "Cancel Purchase" at bounding box center [1047, 76] width 89 height 23
drag, startPoint x: 1049, startPoint y: 92, endPoint x: 1049, endPoint y: 83, distance: 9.5
click at [1049, 92] on div "View Profile # 01626514 Med | Rec METRC ID: - Submitted Needs review Last Modif…" at bounding box center [572, 130] width 1040 height 89
click at [1047, 79] on button "Cancel Purchase" at bounding box center [1047, 76] width 89 height 23
click at [1075, 87] on button "Cancel Purchase" at bounding box center [1047, 76] width 89 height 23
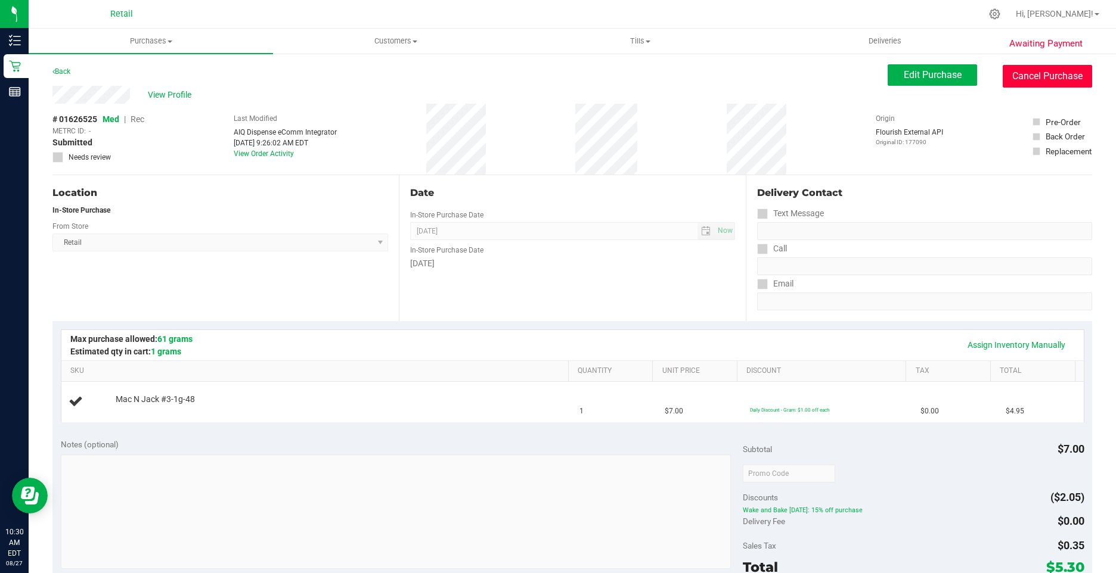
click at [1021, 66] on button "Cancel Purchase" at bounding box center [1047, 76] width 89 height 23
click at [1017, 69] on button "Cancel Purchase" at bounding box center [1047, 76] width 89 height 23
click at [1062, 78] on button "Cancel Purchase" at bounding box center [1047, 76] width 89 height 23
drag, startPoint x: 1054, startPoint y: 72, endPoint x: 606, endPoint y: 71, distance: 447.7
click at [1053, 73] on button "Cancel Purchase" at bounding box center [1047, 76] width 89 height 23
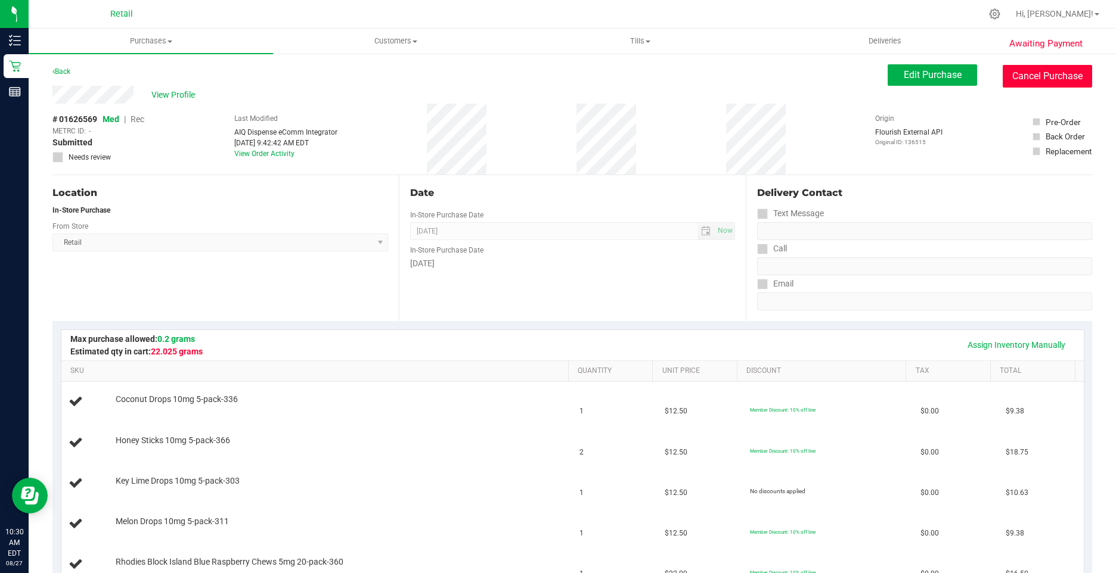
click at [1045, 77] on button "Cancel Purchase" at bounding box center [1047, 76] width 89 height 23
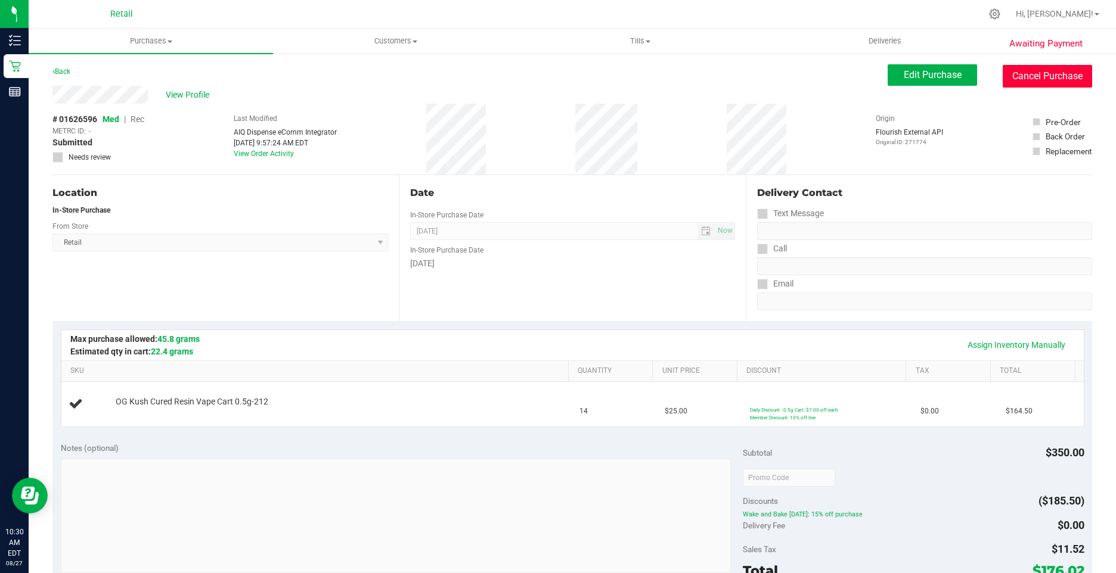
drag, startPoint x: 1025, startPoint y: 77, endPoint x: 584, endPoint y: 76, distance: 441.7
click at [1025, 76] on button "Cancel Purchase" at bounding box center [1047, 76] width 89 height 23
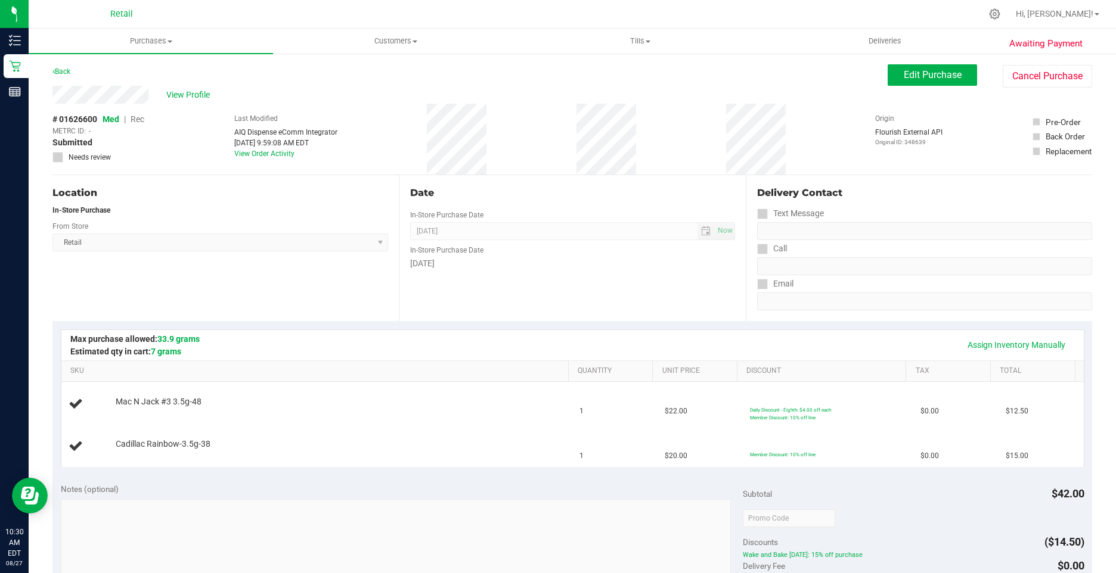
click at [1071, 63] on div "Awaiting Payment Back Edit Purchase Cancel Purchase View Profile # 01626600 Med…" at bounding box center [572, 521] width 1087 height 939
click at [1065, 72] on button "Cancel Purchase" at bounding box center [1047, 76] width 89 height 23
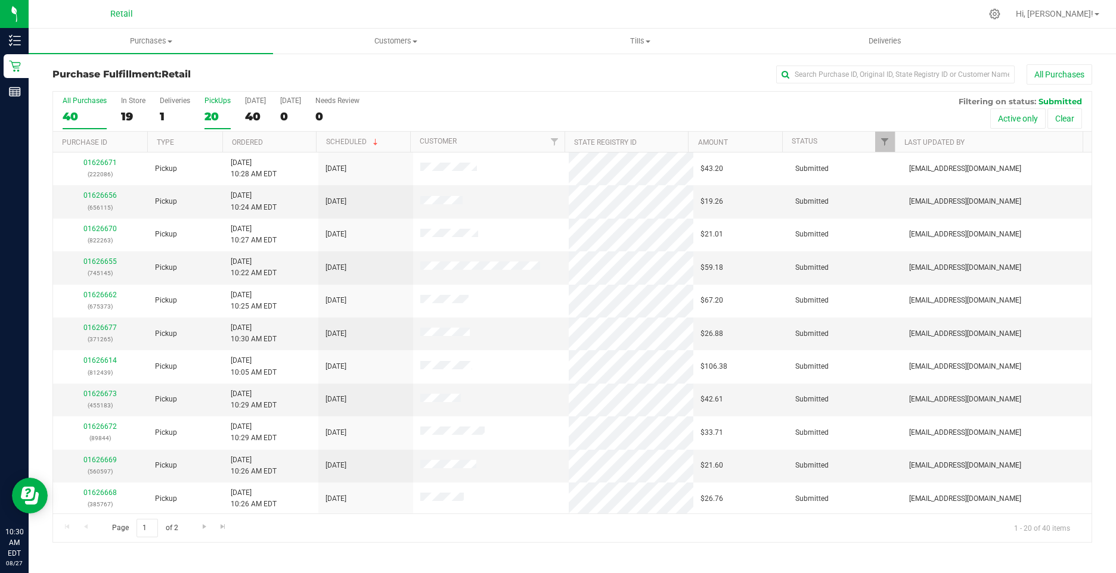
click at [208, 116] on div "20" at bounding box center [217, 117] width 26 height 14
click at [0, 0] on input "PickUps 20" at bounding box center [0, 0] width 0 height 0
click at [150, 40] on span "Purchases" at bounding box center [151, 41] width 244 height 11
click at [92, 103] on span "All purchases" at bounding box center [71, 100] width 85 height 10
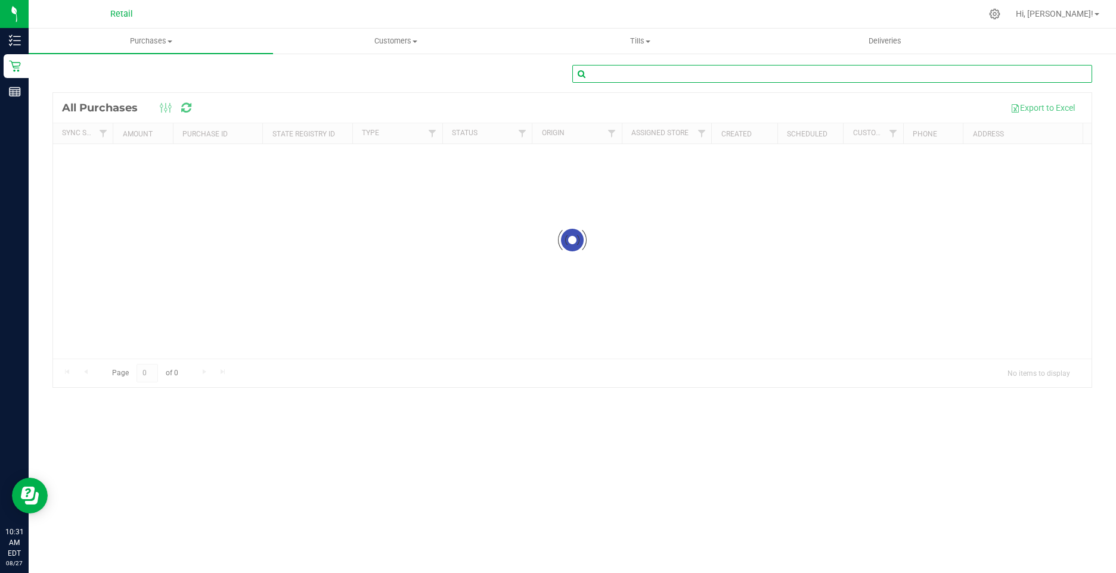
paste input "01625548"
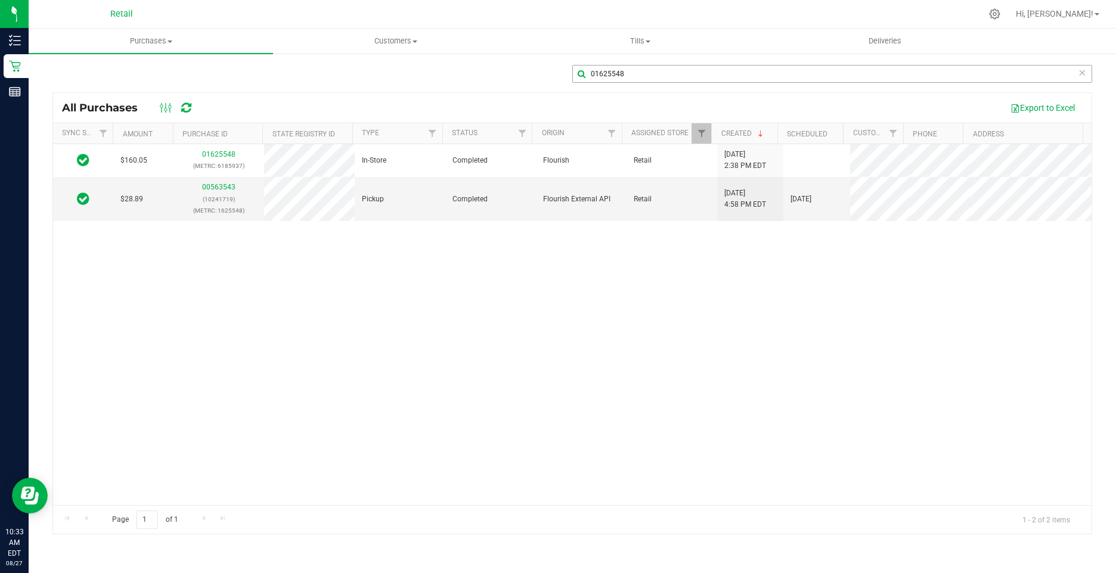
drag, startPoint x: 619, startPoint y: 67, endPoint x: 589, endPoint y: 70, distance: 30.6
click at [589, 70] on div "01625548 All Purchases Export to Excel Sync Status Amount Purchase ID State Reg…" at bounding box center [572, 299] width 1087 height 494
drag, startPoint x: 620, startPoint y: 79, endPoint x: 575, endPoint y: 70, distance: 46.2
click at [575, 70] on input "01625548" at bounding box center [832, 74] width 520 height 18
paste input "960"
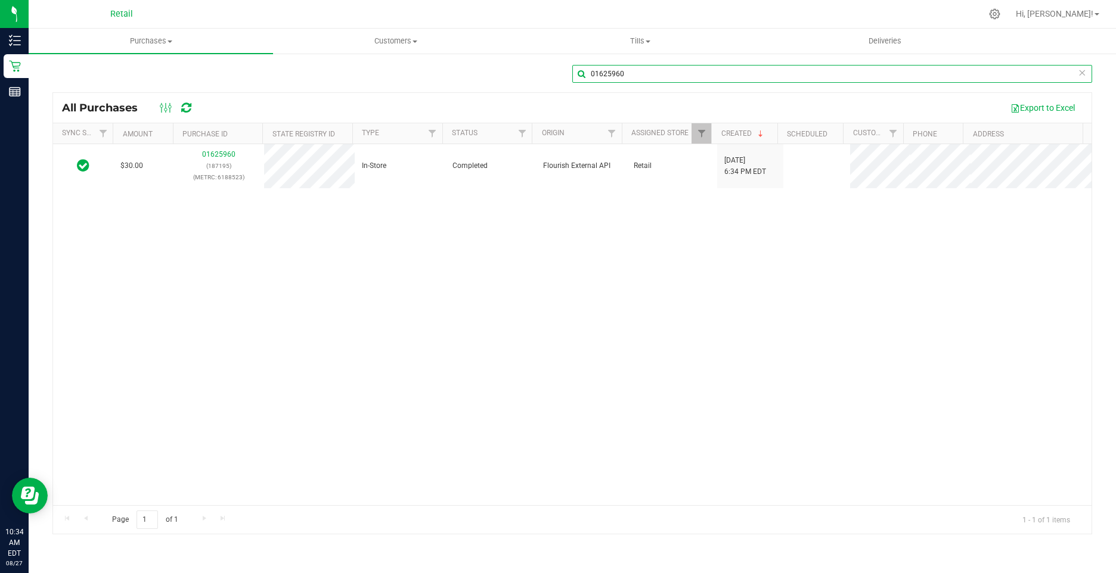
drag, startPoint x: 624, startPoint y: 75, endPoint x: 579, endPoint y: 70, distance: 45.6
click at [579, 70] on input "01625960" at bounding box center [832, 74] width 520 height 18
paste input "00"
drag, startPoint x: 634, startPoint y: 73, endPoint x: 593, endPoint y: 74, distance: 41.1
click at [593, 74] on input "01625000" at bounding box center [832, 74] width 520 height 18
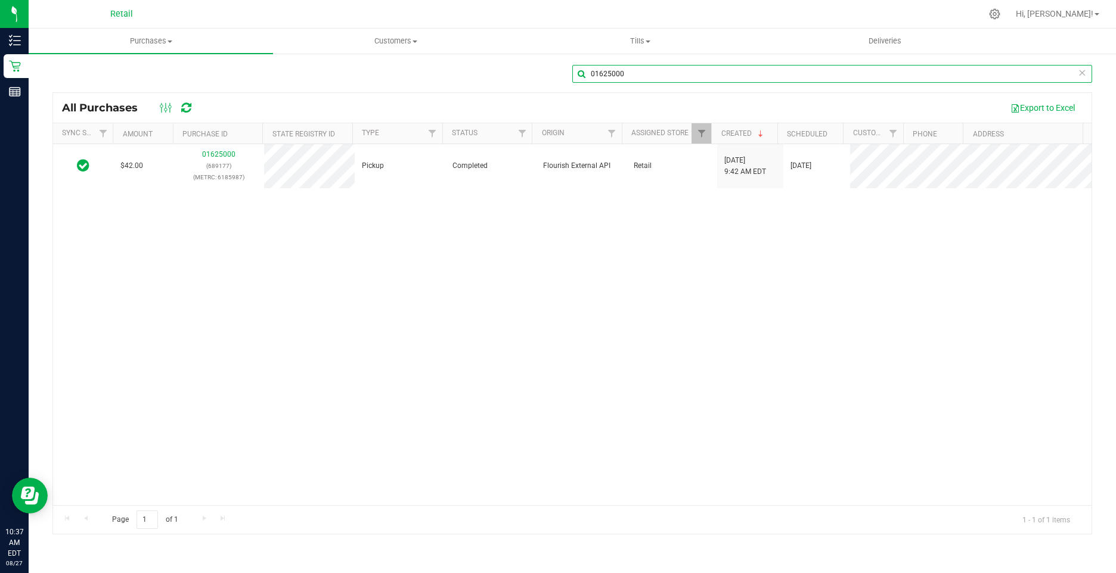
paste input "185"
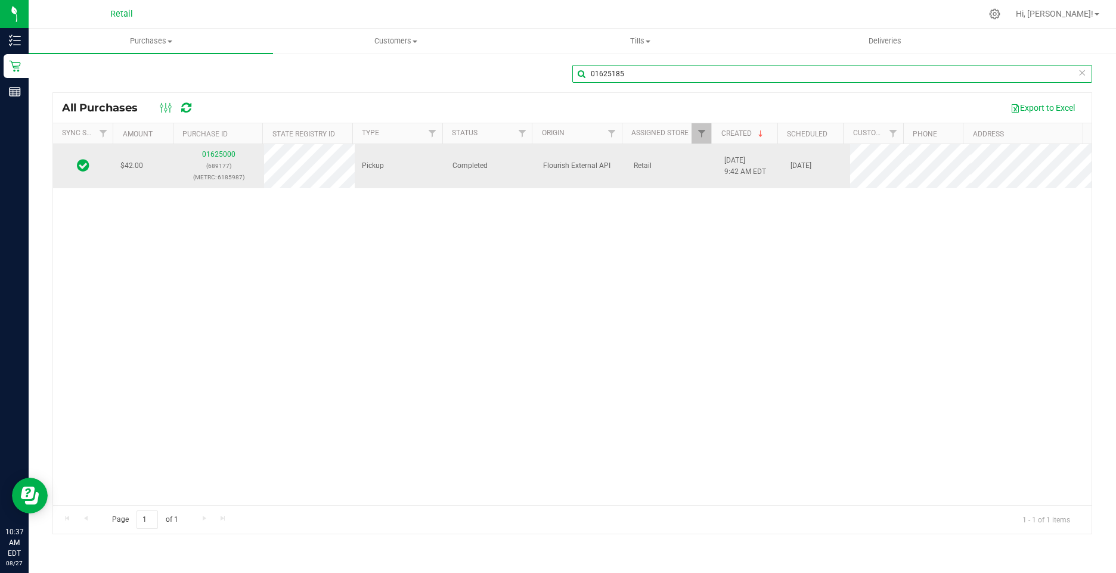
type input "01625185"
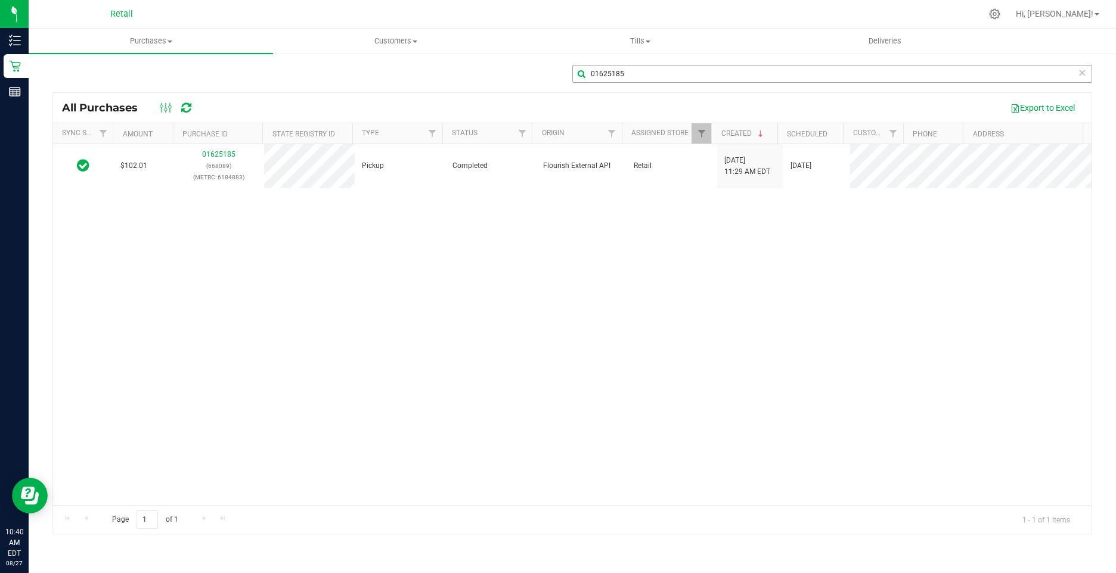
drag, startPoint x: 627, startPoint y: 79, endPoint x: 580, endPoint y: 75, distance: 46.7
click at [580, 75] on div "01625185" at bounding box center [832, 78] width 520 height 27
drag, startPoint x: 594, startPoint y: 70, endPoint x: 563, endPoint y: 77, distance: 31.2
click at [541, 80] on div "01625185" at bounding box center [572, 78] width 1040 height 27
drag, startPoint x: 665, startPoint y: 73, endPoint x: 539, endPoint y: 73, distance: 125.8
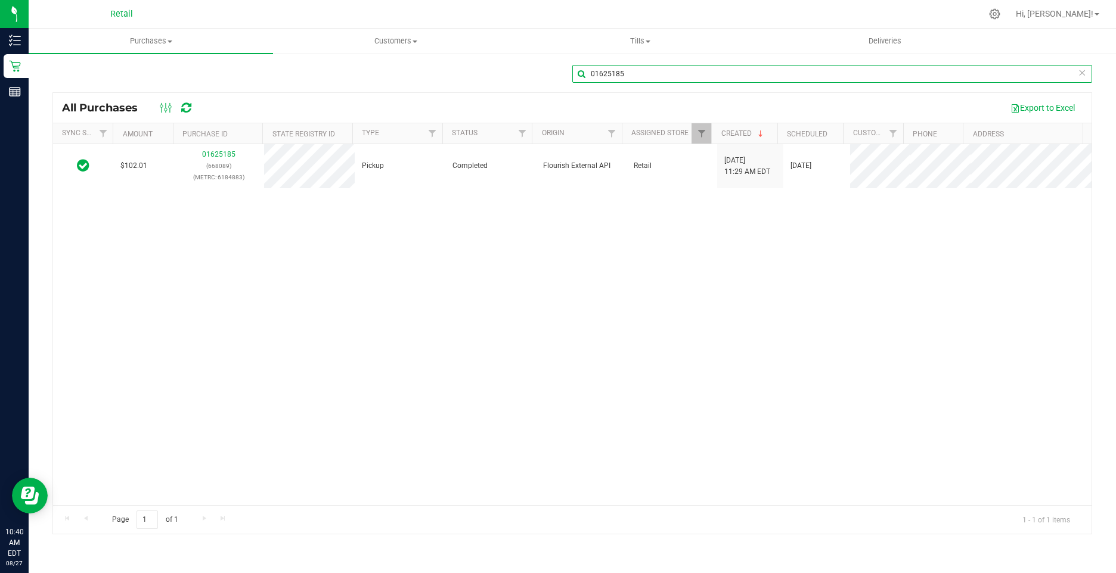
click at [540, 73] on div "01625185" at bounding box center [572, 78] width 1040 height 27
paste input "01625818"
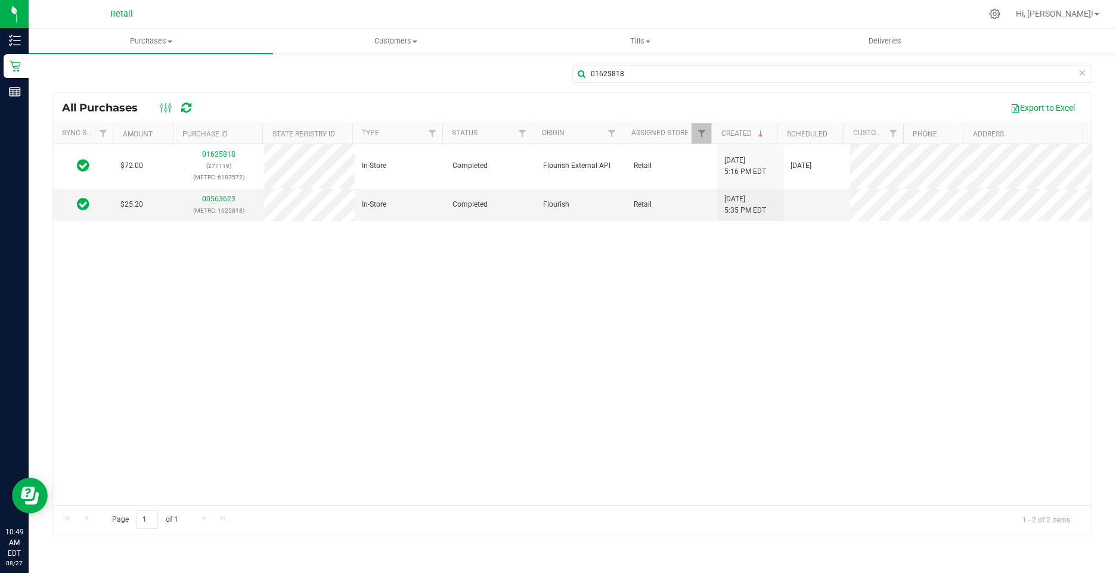
drag, startPoint x: 206, startPoint y: 150, endPoint x: 147, endPoint y: 380, distance: 237.4
click at [147, 380] on div "$72.00 01625818 (277119) (METRC: 6187572) In-Store Completed Flourish External …" at bounding box center [572, 324] width 1038 height 361
drag, startPoint x: 632, startPoint y: 73, endPoint x: 578, endPoint y: 72, distance: 53.7
click at [578, 72] on input "01625818" at bounding box center [832, 74] width 520 height 18
paste input "4991"
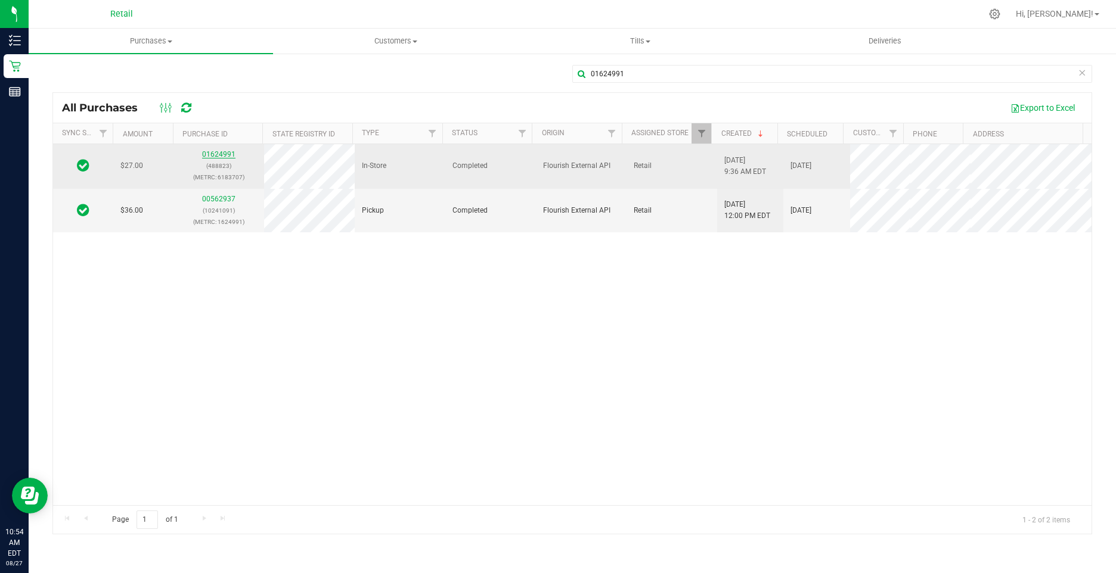
drag, startPoint x: 216, startPoint y: 148, endPoint x: 204, endPoint y: 153, distance: 13.4
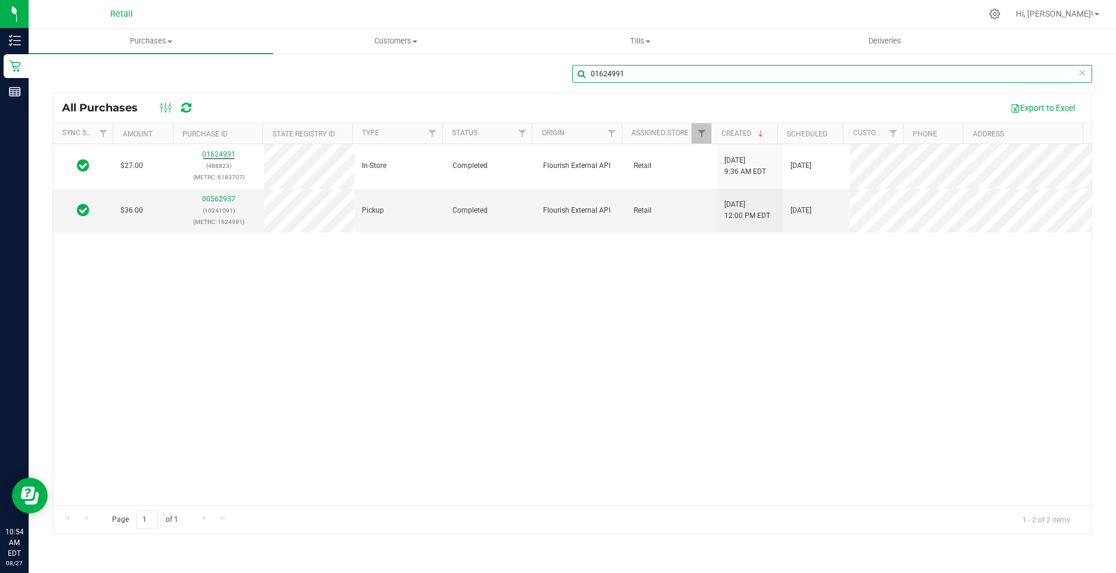
drag, startPoint x: 628, startPoint y: 79, endPoint x: 581, endPoint y: 67, distance: 49.2
click at [581, 67] on input "01624991" at bounding box center [832, 74] width 520 height 18
paste input "5803"
drag, startPoint x: 589, startPoint y: 79, endPoint x: 581, endPoint y: 70, distance: 12.7
click at [563, 76] on div "01625803" at bounding box center [572, 78] width 1040 height 27
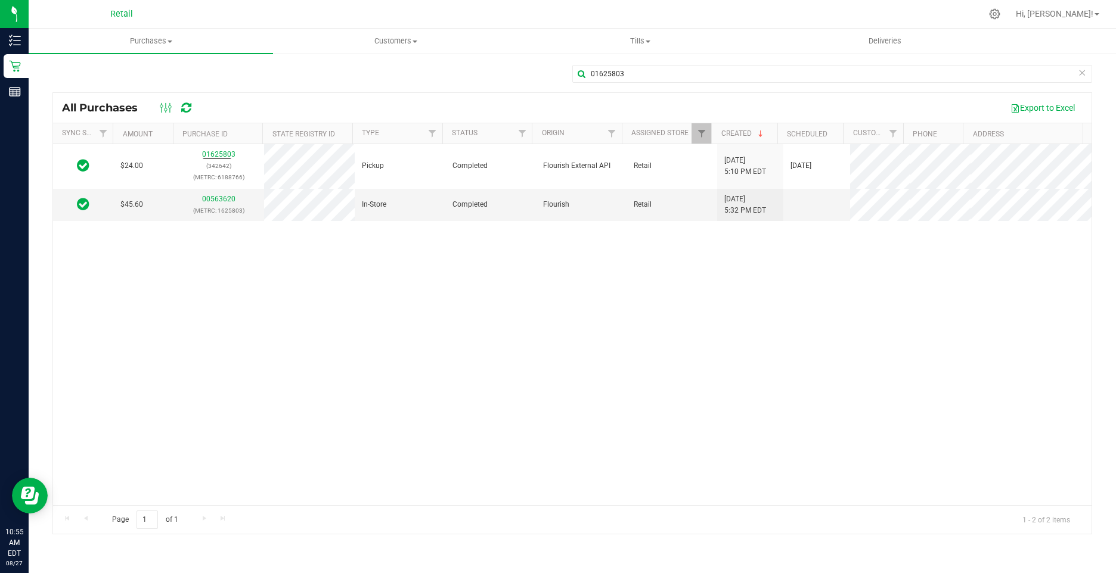
drag, startPoint x: 597, startPoint y: 72, endPoint x: 272, endPoint y: 1, distance: 331.9
click at [405, 104] on div "Export to Excel" at bounding box center [643, 108] width 878 height 20
drag, startPoint x: 595, startPoint y: 79, endPoint x: 579, endPoint y: 76, distance: 16.3
click at [579, 78] on input "01625803" at bounding box center [832, 74] width 520 height 18
paste input "785"
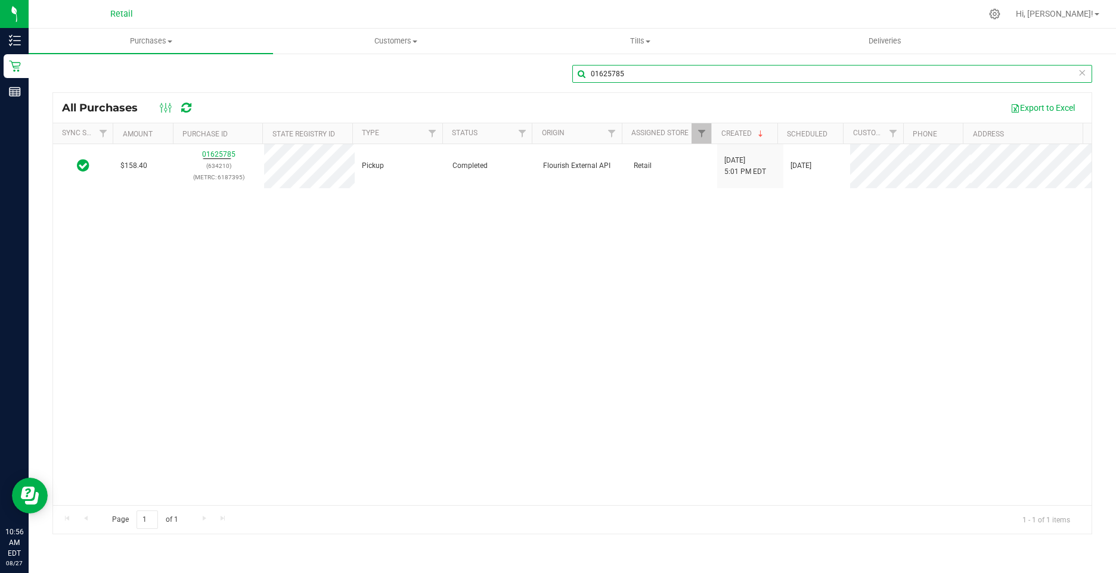
drag, startPoint x: 649, startPoint y: 71, endPoint x: 576, endPoint y: 68, distance: 72.8
click at [570, 68] on div "01625785" at bounding box center [572, 78] width 1040 height 27
paste input "184"
type input "01625184"
click at [399, 45] on span "Customers" at bounding box center [395, 41] width 243 height 11
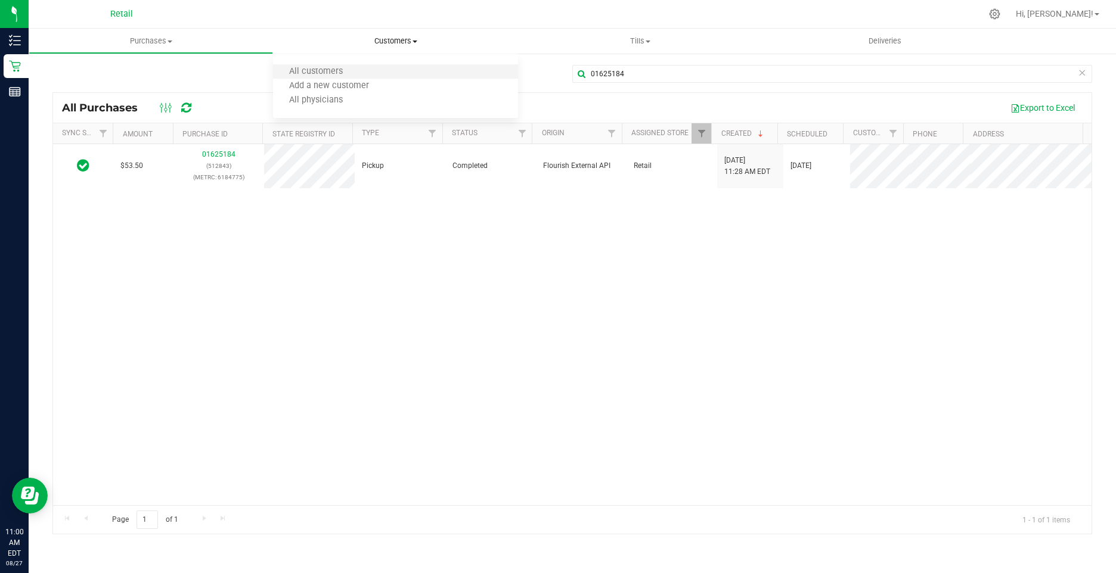
click at [362, 72] on li "All customers" at bounding box center [395, 72] width 244 height 14
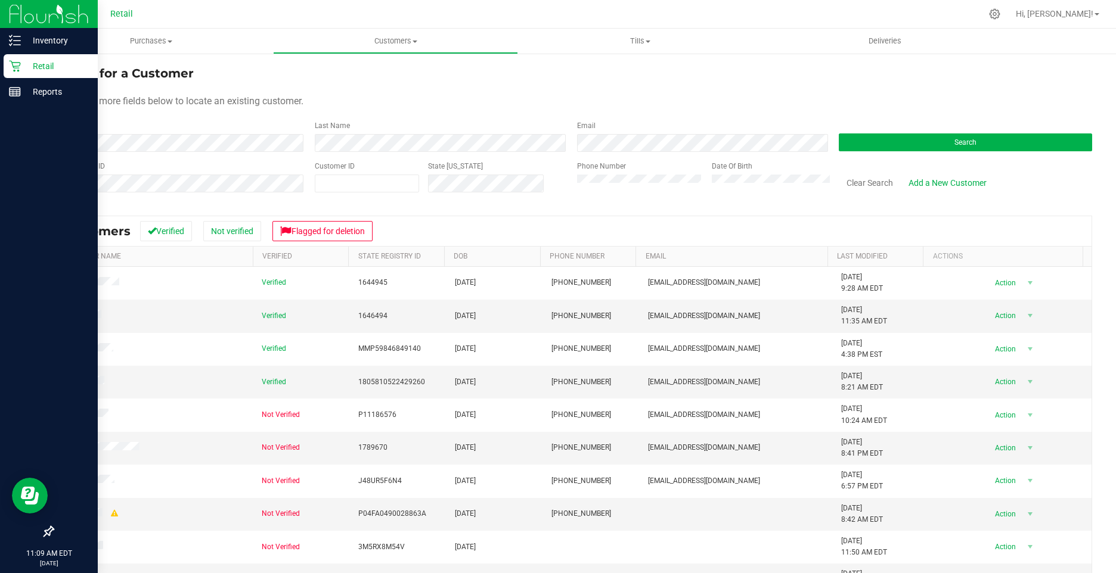
click at [89, 140] on div at bounding box center [49, 313] width 98 height 415
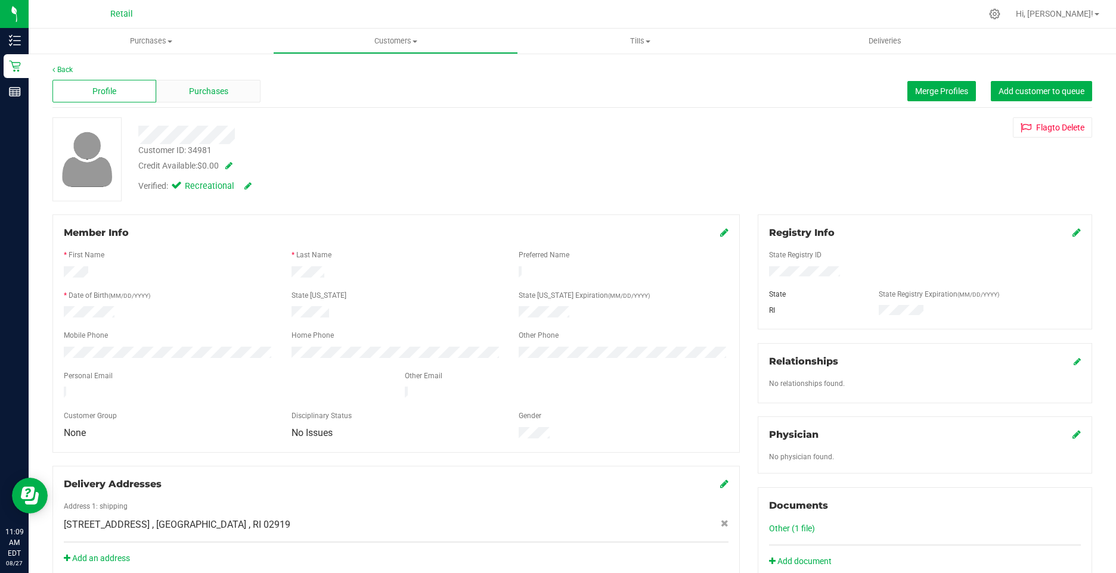
click at [196, 93] on span "Purchases" at bounding box center [208, 91] width 39 height 13
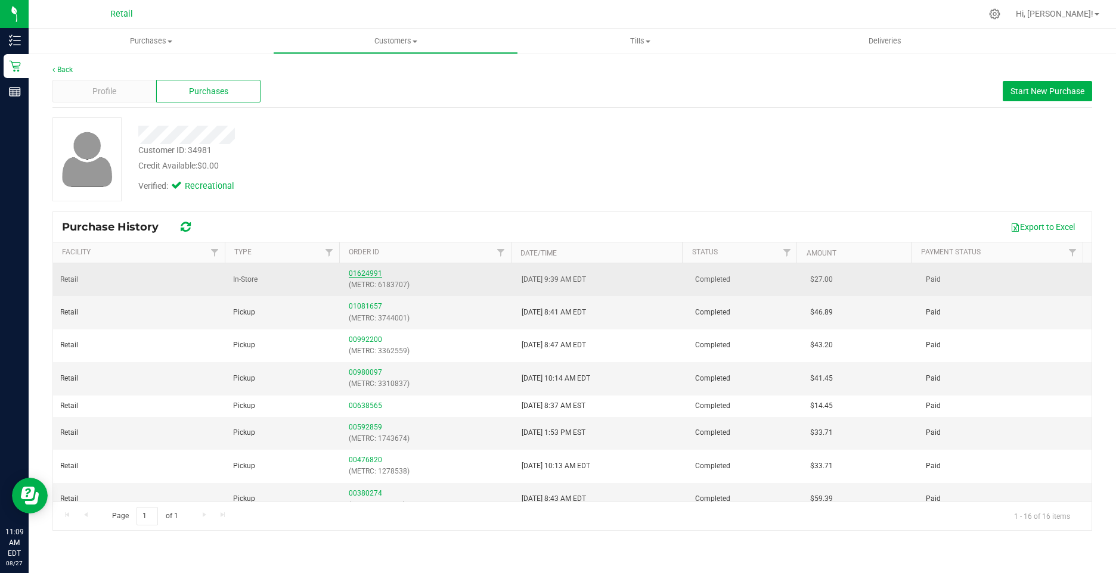
click at [353, 270] on link "01624991" at bounding box center [365, 273] width 33 height 8
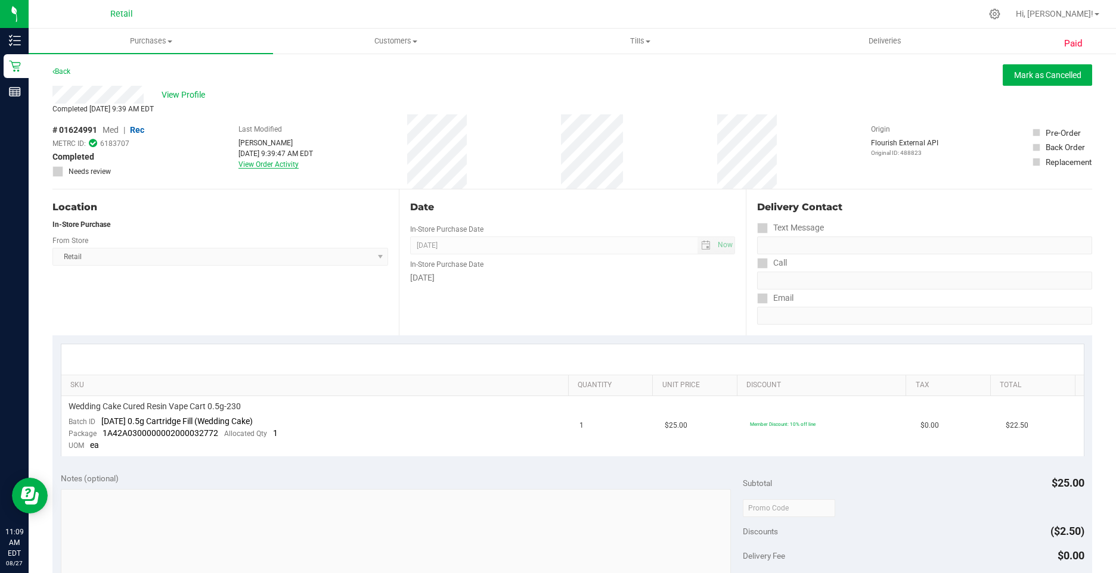
click at [268, 160] on div "Last Modified Isabella Bianchi Aug 26, 2025 9:39:47 AM EDT View Order Activity" at bounding box center [275, 151] width 75 height 75
click at [269, 165] on link "View Order Activity" at bounding box center [268, 164] width 60 height 8
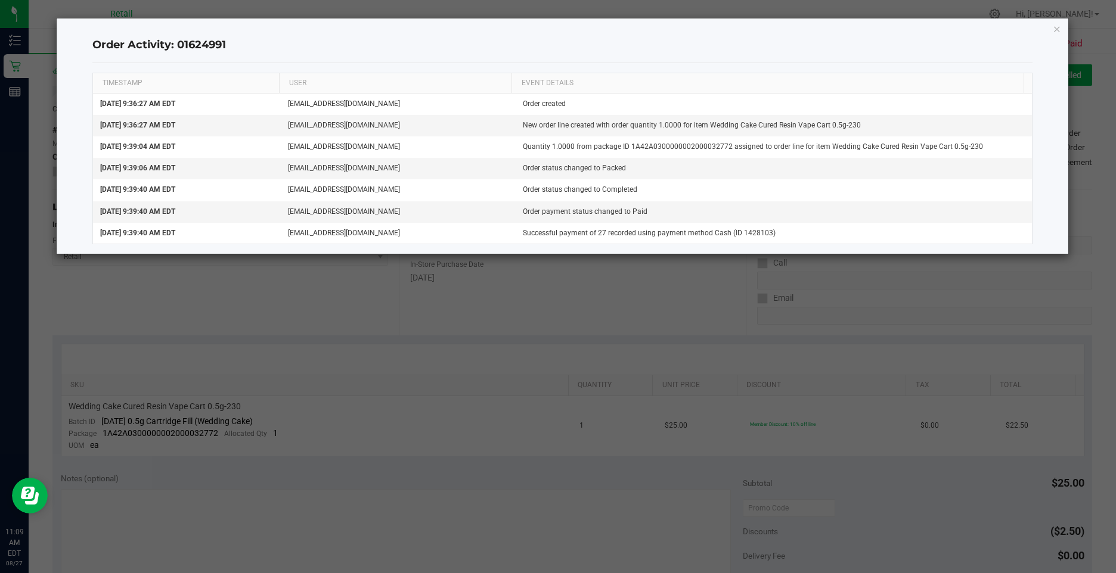
click at [1052, 29] on div "Order Activity: 01624991 TIMESTAMP USER EVENT DETAILS Aug 26, 2025 9:36:27 AM E…" at bounding box center [562, 135] width 1011 height 235
click at [1055, 29] on icon "button" at bounding box center [1057, 28] width 8 height 14
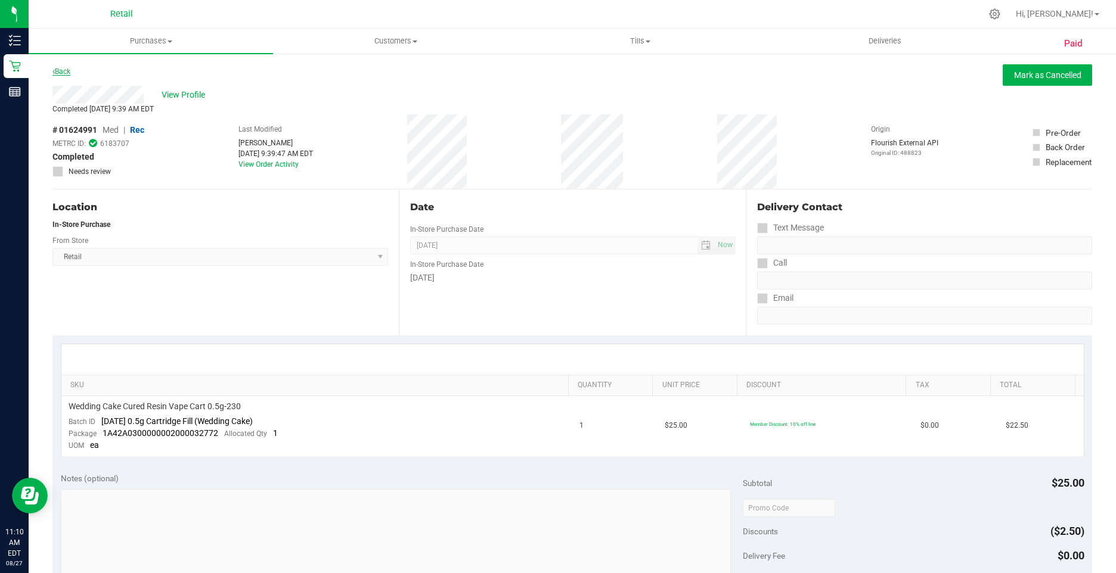
click at [67, 70] on link "Back" at bounding box center [61, 71] width 18 height 8
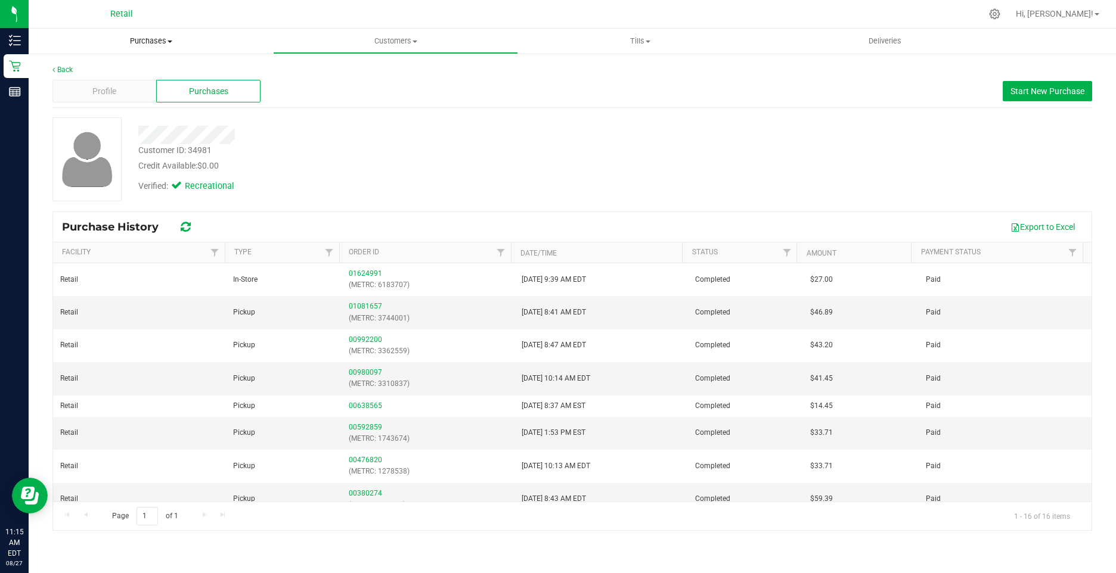
click at [148, 39] on span "Purchases" at bounding box center [151, 41] width 244 height 11
click at [90, 86] on span "Fulfillment" at bounding box center [66, 86] width 74 height 10
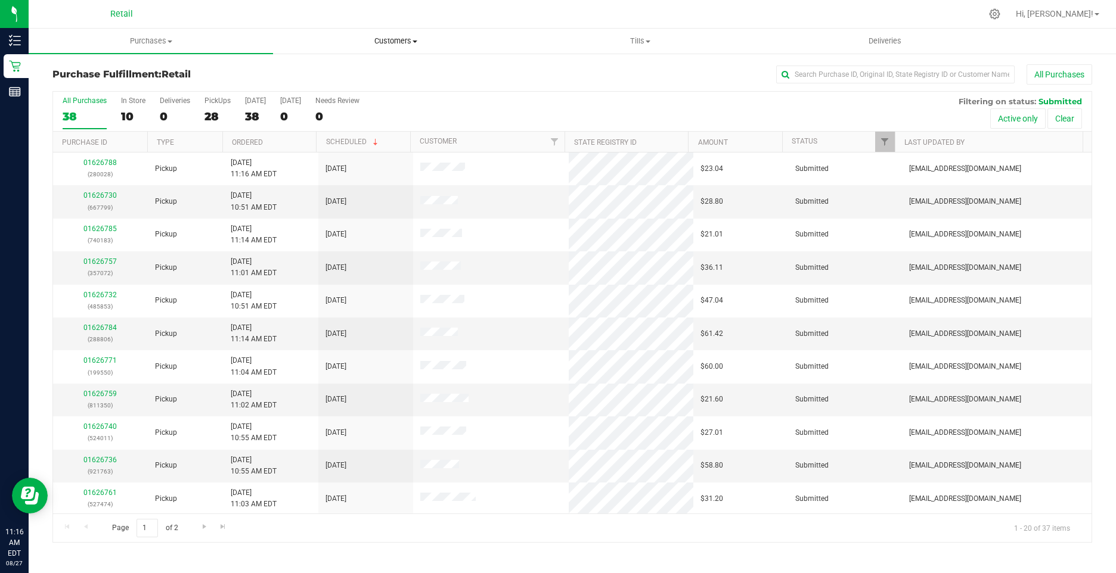
click at [403, 46] on uib-tab-heading "Customers All customers Add a new customer All physicians" at bounding box center [395, 41] width 243 height 24
click at [319, 67] on span "All customers" at bounding box center [316, 72] width 86 height 10
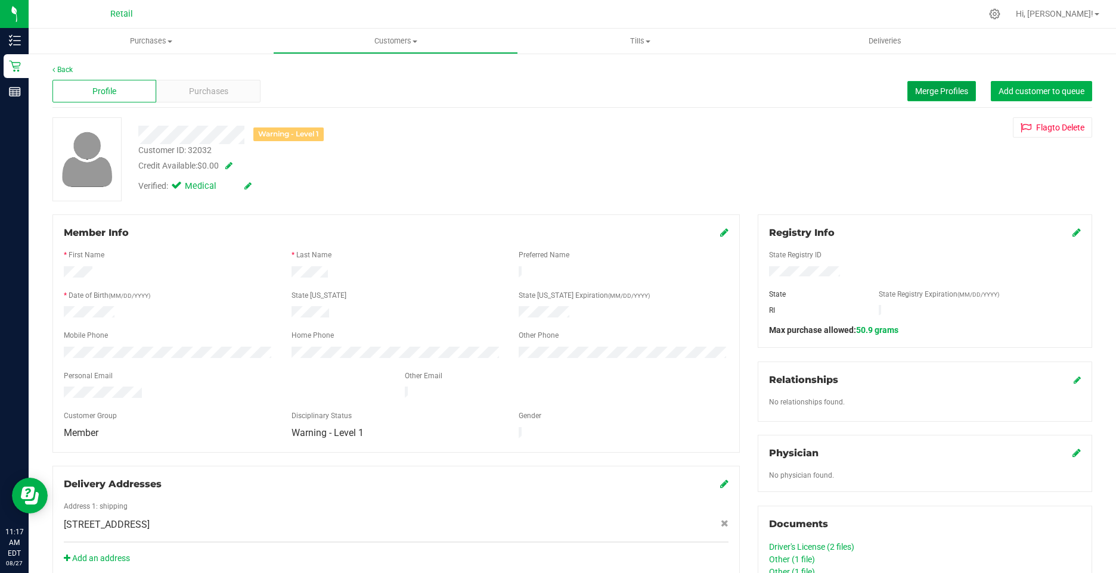
click at [933, 90] on span "Merge Profiles" at bounding box center [941, 91] width 53 height 10
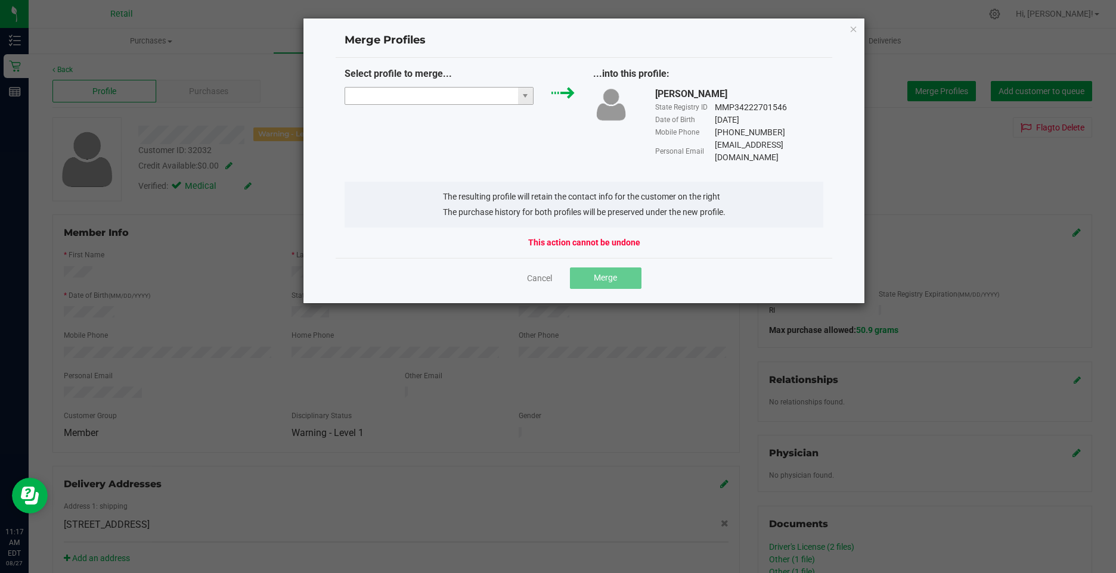
click at [438, 103] on input "NO DATA FOUND" at bounding box center [431, 96] width 173 height 17
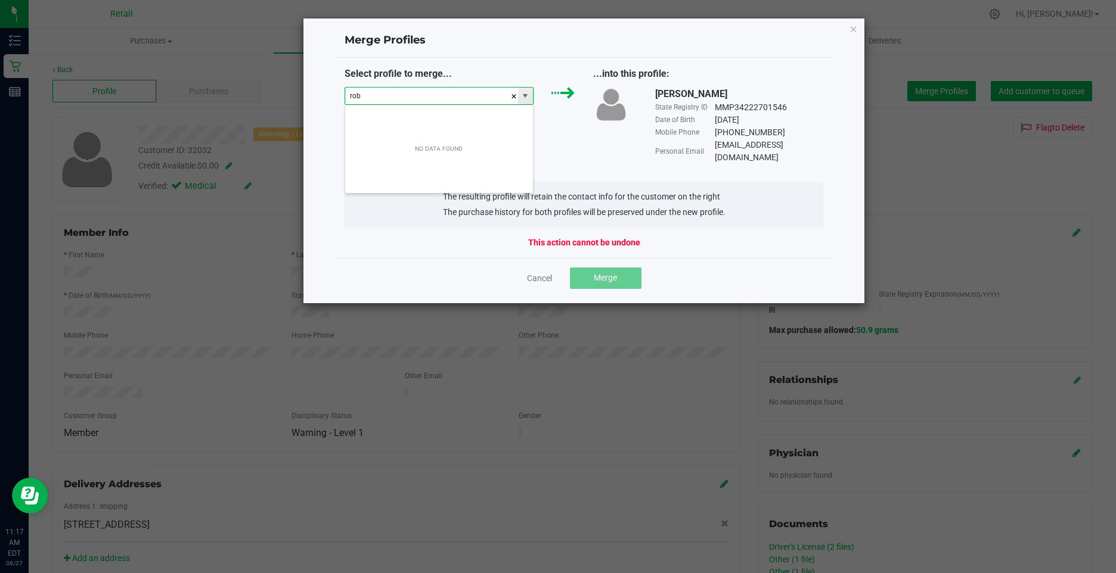
scroll to position [18, 190]
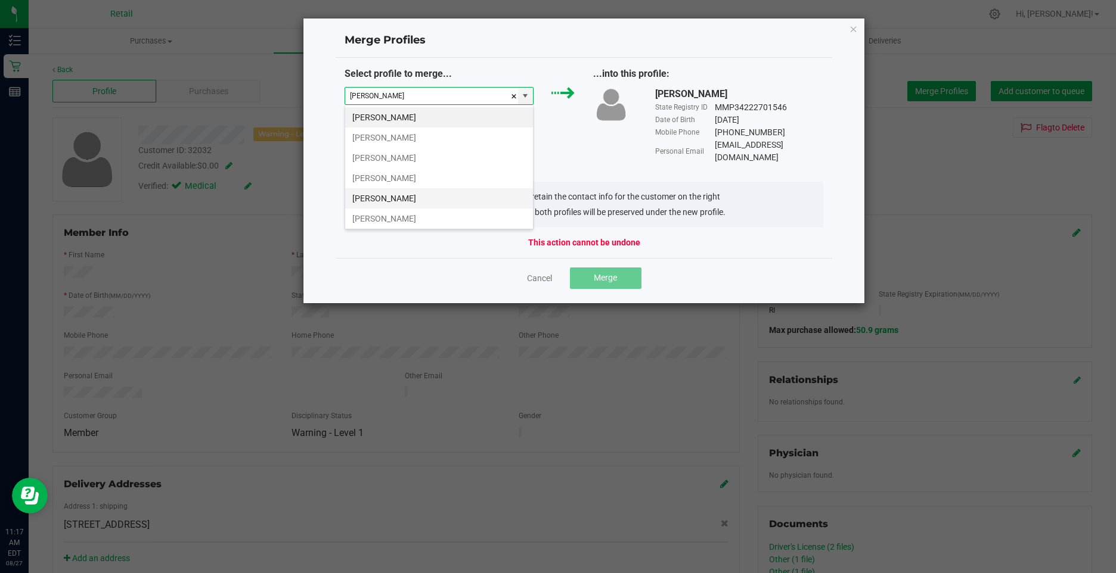
click at [411, 194] on li "Robert Johnson" at bounding box center [439, 198] width 188 height 20
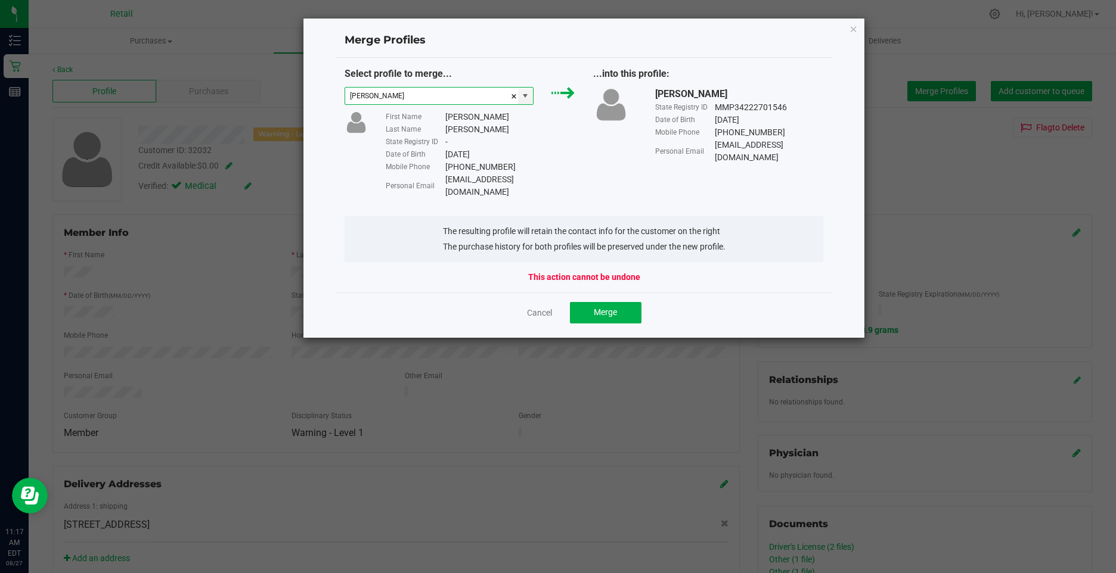
type input "Robert Johnson"
drag, startPoint x: 523, startPoint y: 175, endPoint x: 445, endPoint y: 176, distance: 78.7
click at [442, 176] on div "Personal Email Robwj4@gmail.com" at bounding box center [480, 185] width 189 height 25
drag, startPoint x: 445, startPoint y: 176, endPoint x: 457, endPoint y: 179, distance: 12.2
copy div "Robwj4@gmail.com"
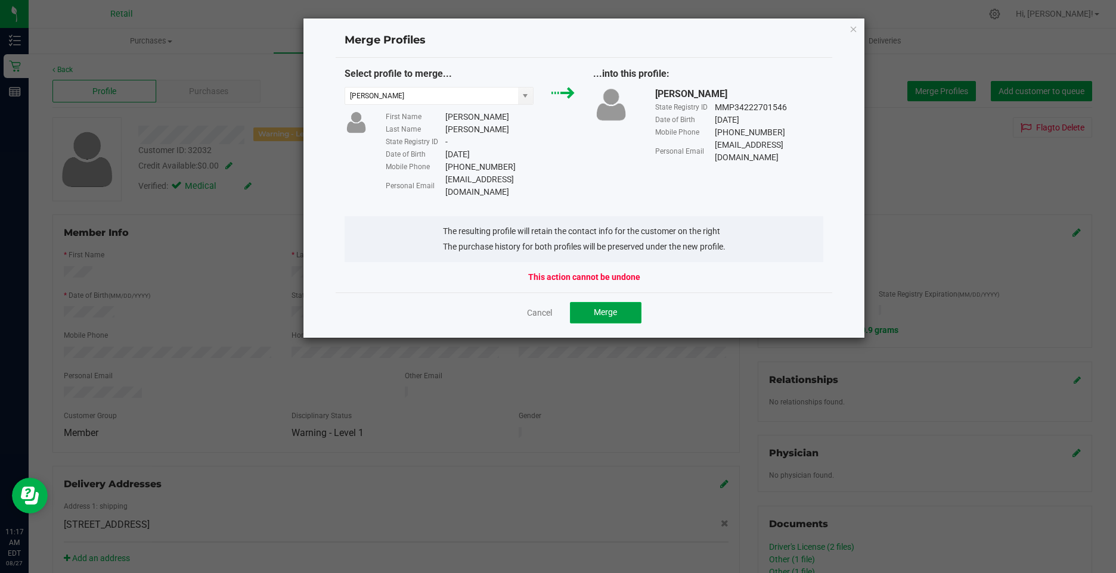
click at [596, 306] on button "Merge" at bounding box center [606, 312] width 72 height 21
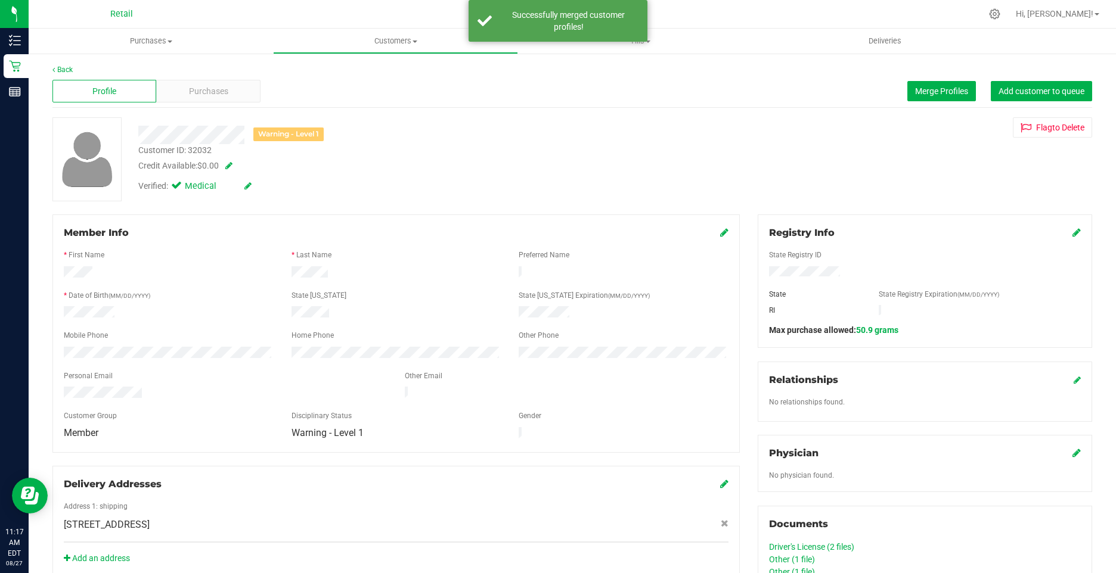
click at [720, 233] on icon at bounding box center [724, 233] width 8 height 10
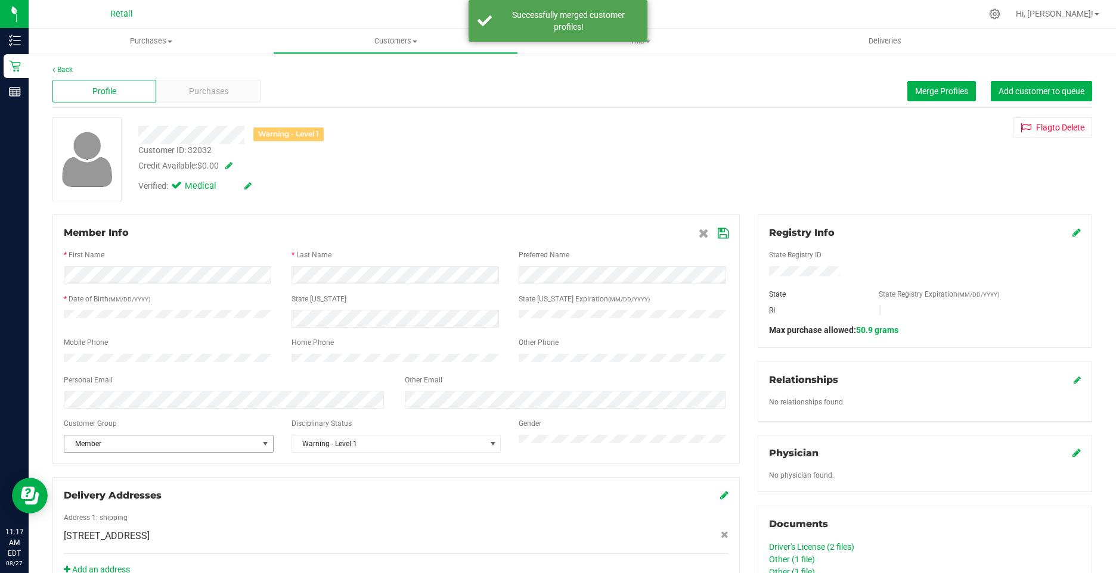
click at [116, 451] on span "Member" at bounding box center [161, 444] width 194 height 17
click at [383, 206] on div "Back Profile Purchases Merge Profiles Add customer to queue Warning - Level 1 C…" at bounding box center [572, 485] width 1040 height 842
click at [721, 229] on icon at bounding box center [723, 234] width 11 height 10
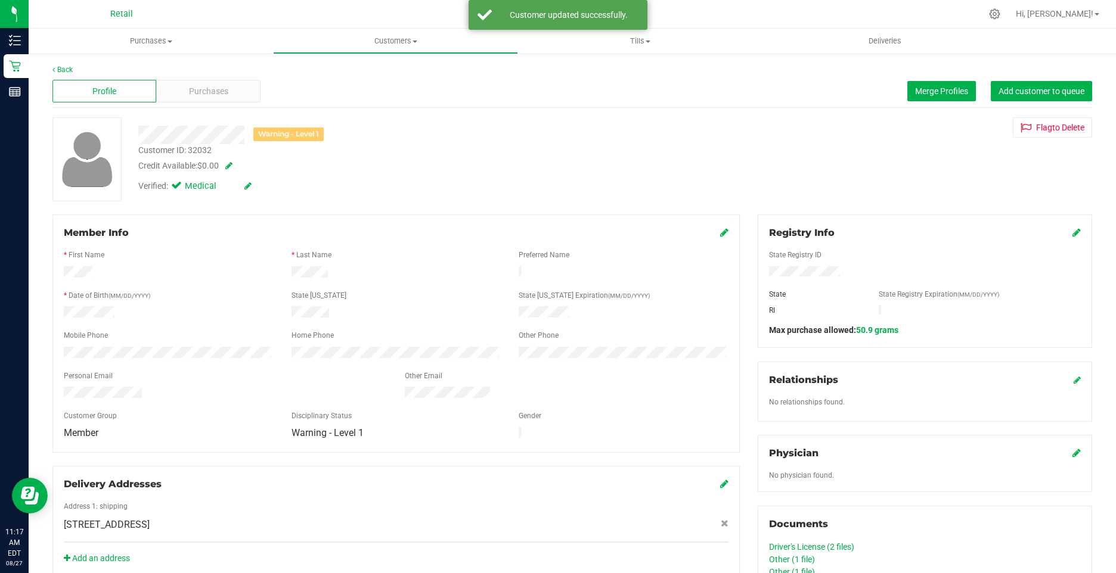
click at [73, 71] on div "Back" at bounding box center [572, 69] width 1040 height 11
click at [66, 68] on link "Back" at bounding box center [62, 70] width 20 height 8
click at [227, 78] on div "Profile Purchases Merge Profiles Add customer to queue" at bounding box center [572, 91] width 1040 height 33
click at [213, 94] on span "Purchases" at bounding box center [208, 91] width 39 height 13
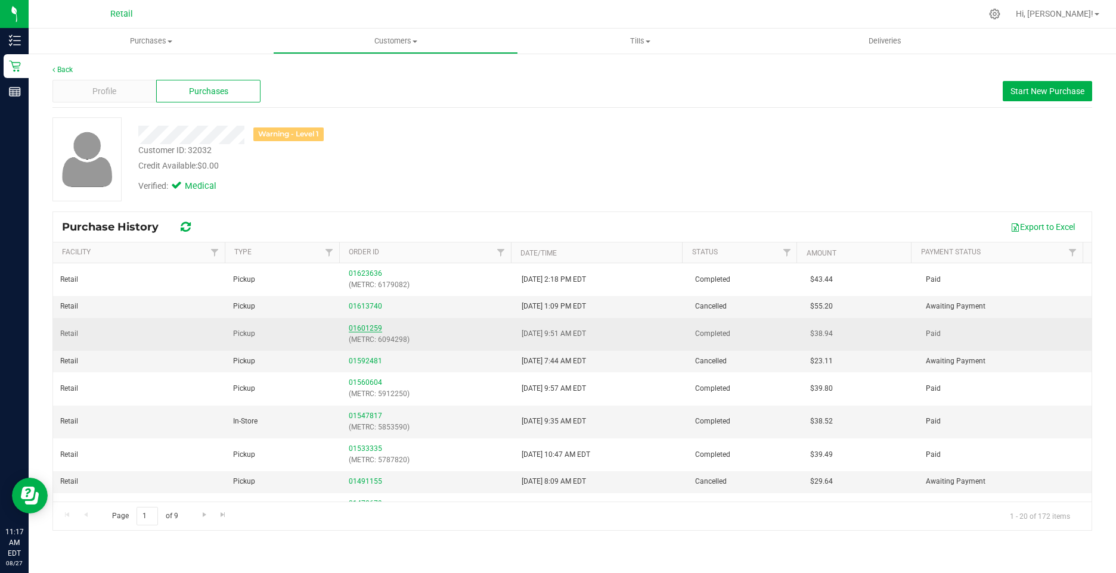
click at [365, 329] on link "01601259" at bounding box center [365, 328] width 33 height 8
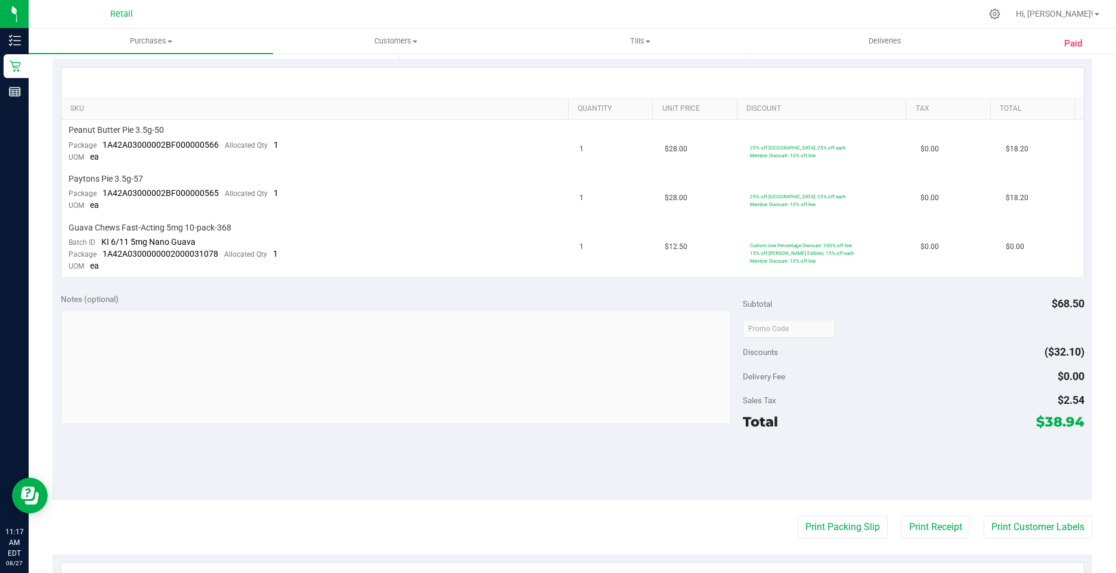
scroll to position [298, 0]
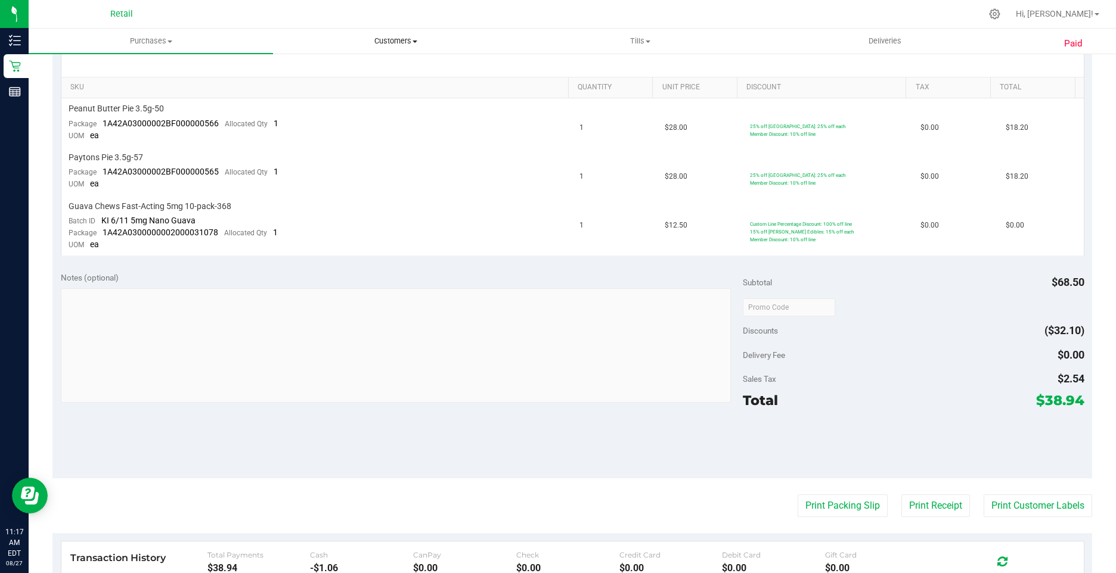
click at [387, 39] on span "Customers" at bounding box center [395, 41] width 243 height 11
click at [305, 76] on span "All customers" at bounding box center [316, 72] width 86 height 10
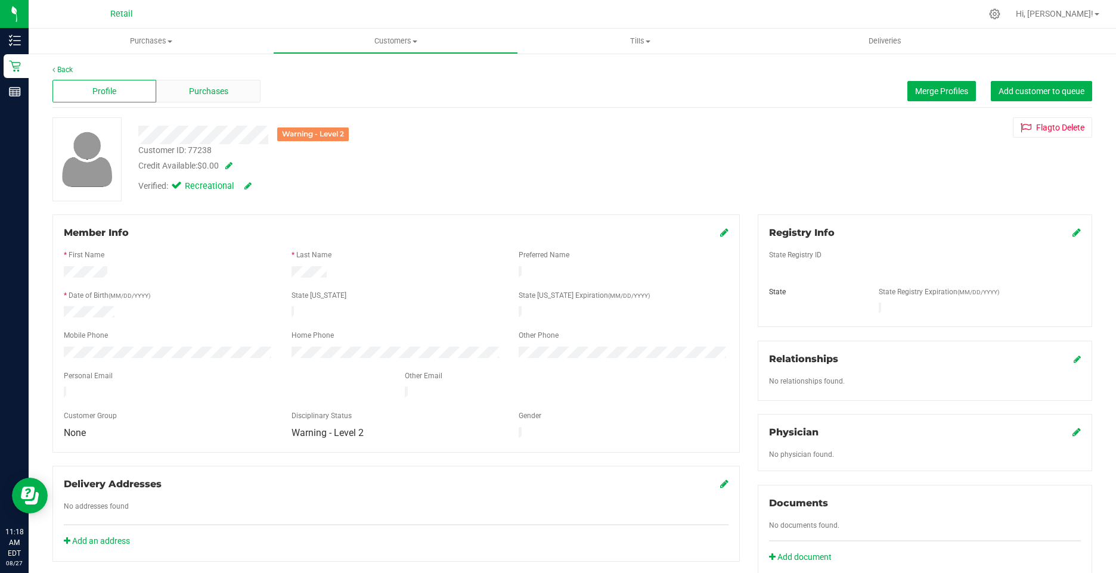
click at [206, 85] on span "Purchases" at bounding box center [208, 91] width 39 height 13
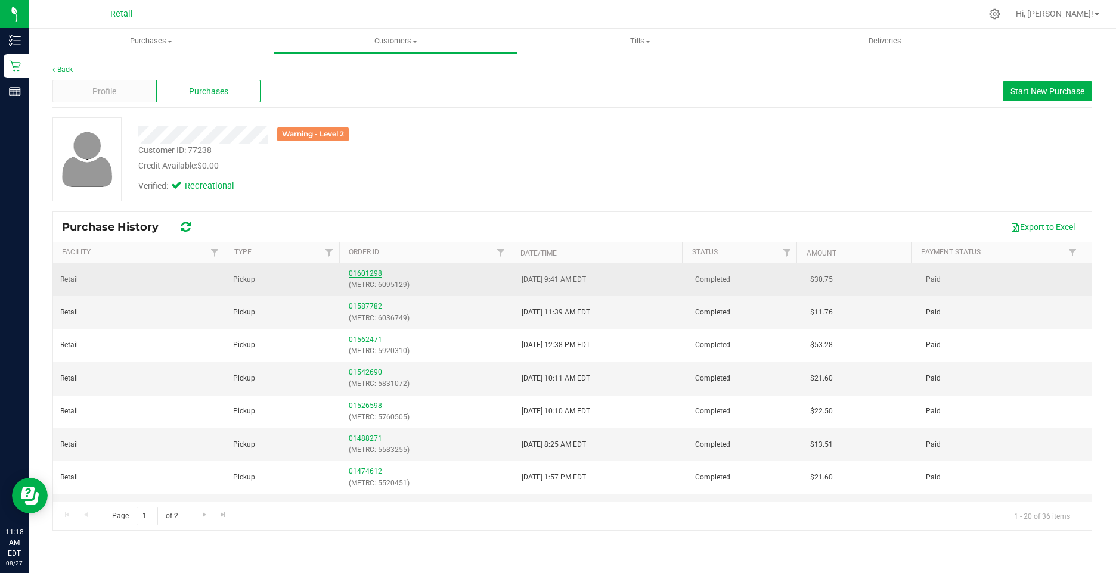
click at [370, 270] on link "01601298" at bounding box center [365, 273] width 33 height 8
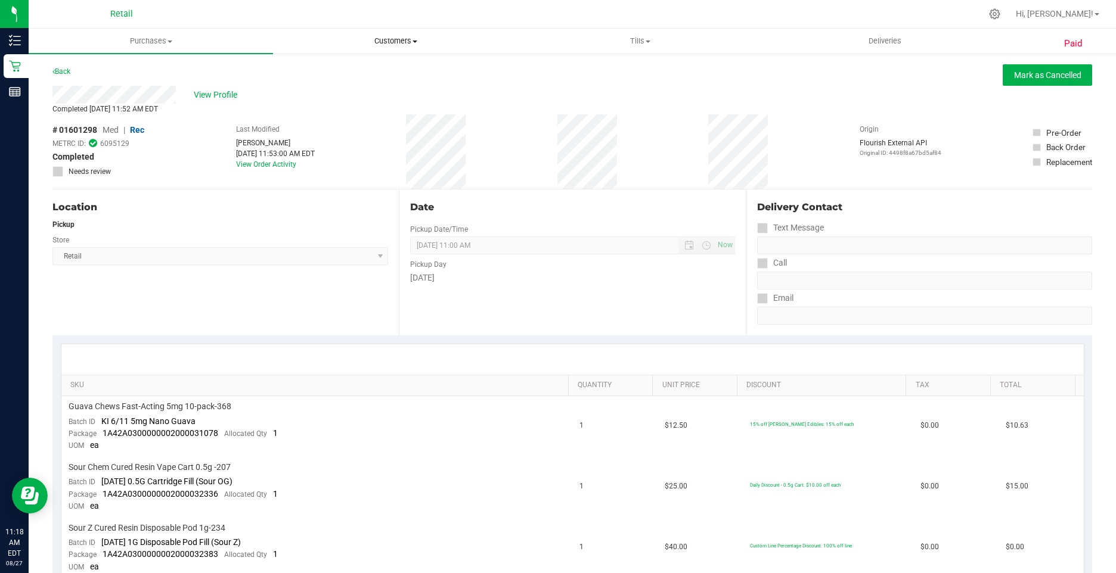
click at [386, 38] on span "Customers" at bounding box center [395, 41] width 243 height 11
click at [359, 71] on li "All customers" at bounding box center [395, 72] width 244 height 14
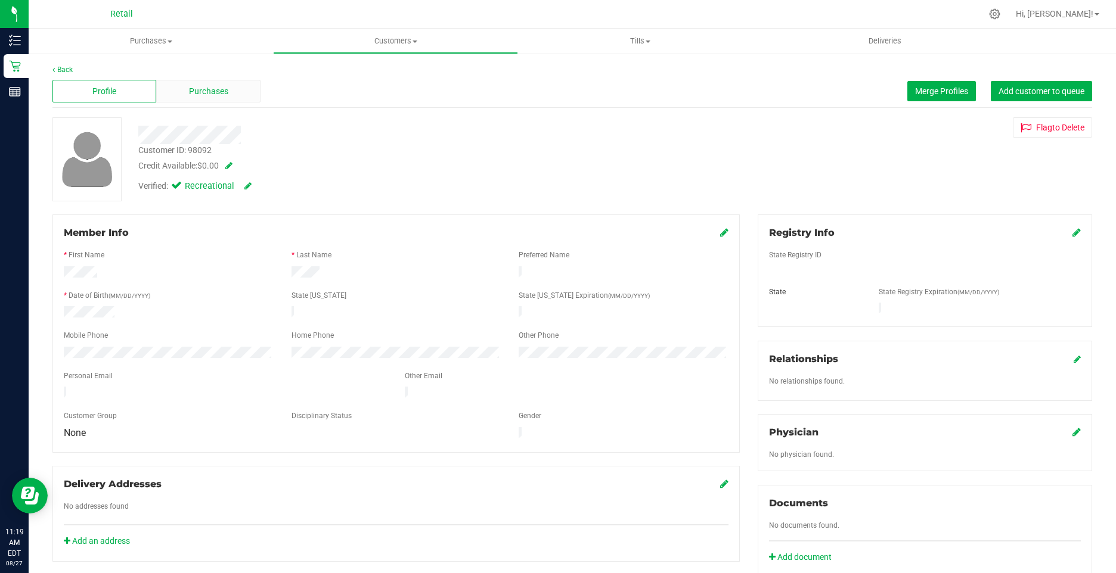
click at [204, 95] on span "Purchases" at bounding box center [208, 91] width 39 height 13
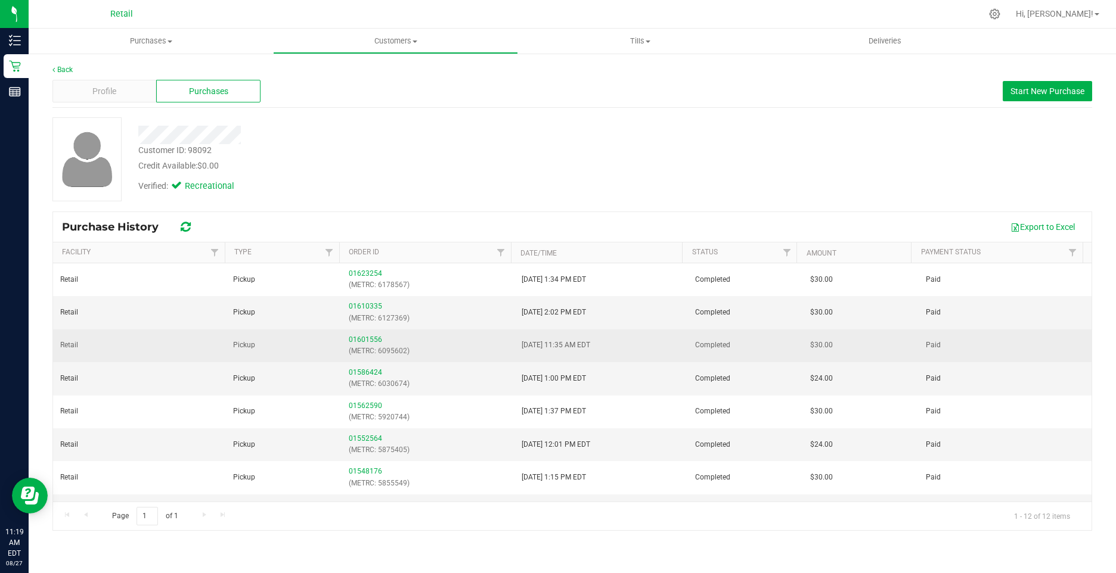
click at [366, 346] on p "(METRC: 6095602)" at bounding box center [428, 351] width 159 height 11
click at [364, 340] on link "01601556" at bounding box center [365, 340] width 33 height 8
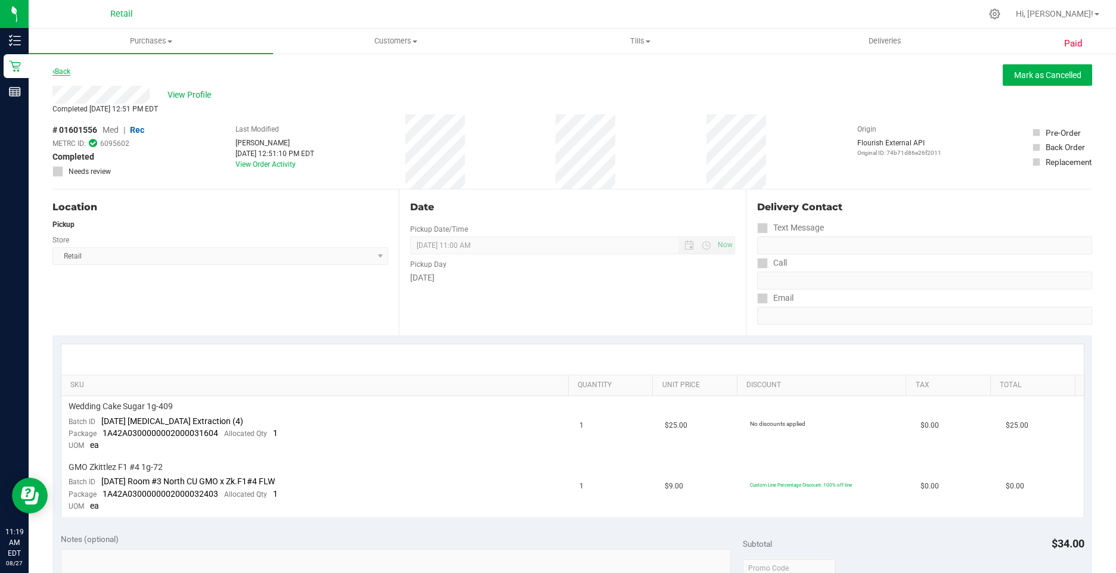
click at [63, 68] on link "Back" at bounding box center [61, 71] width 18 height 8
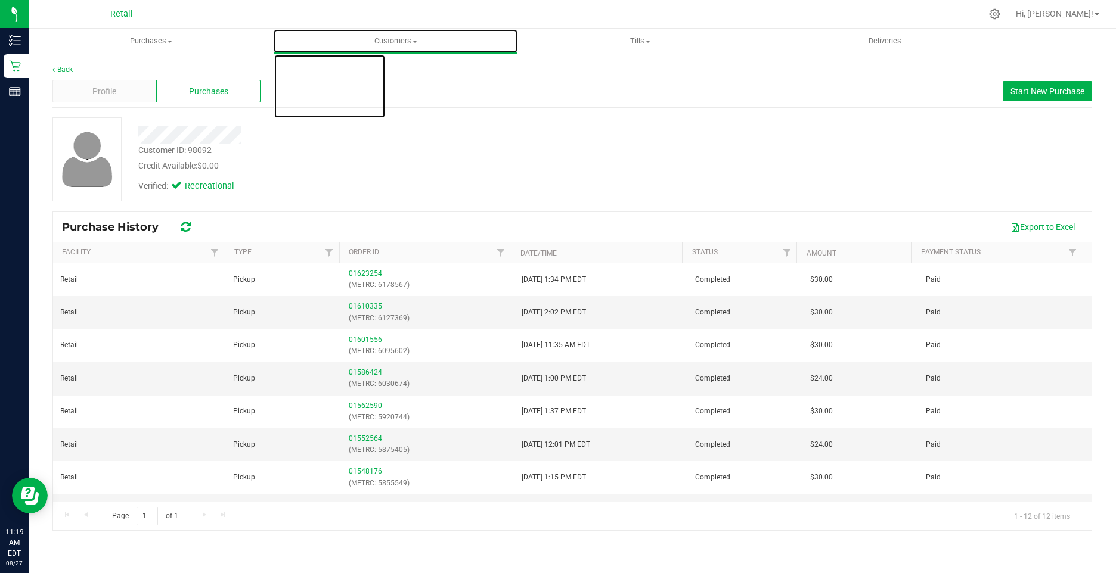
click at [396, 39] on span "Customers" at bounding box center [395, 41] width 243 height 11
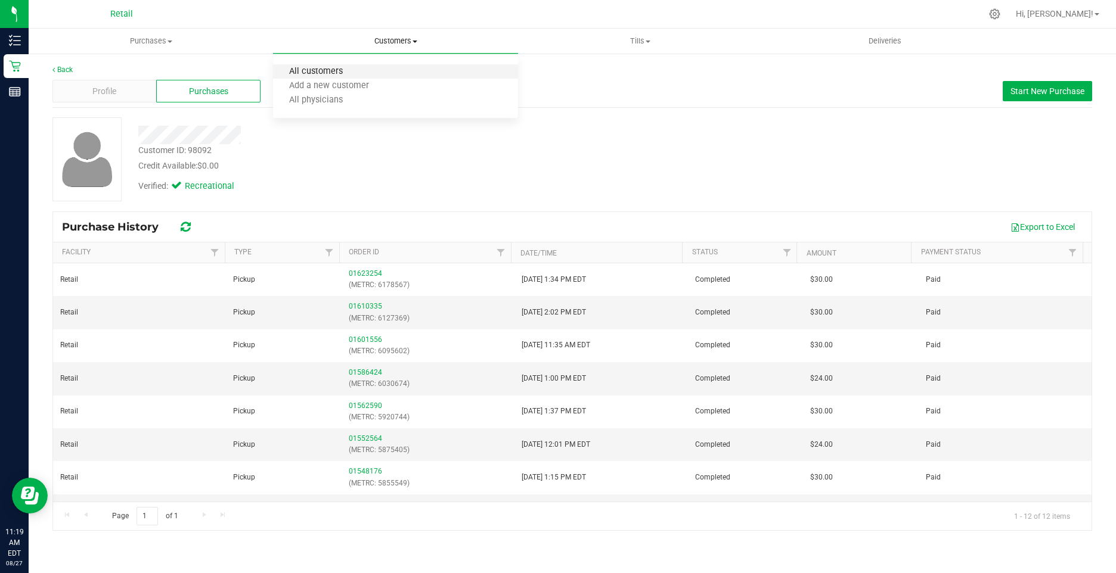
click at [287, 70] on span "All customers" at bounding box center [316, 72] width 86 height 10
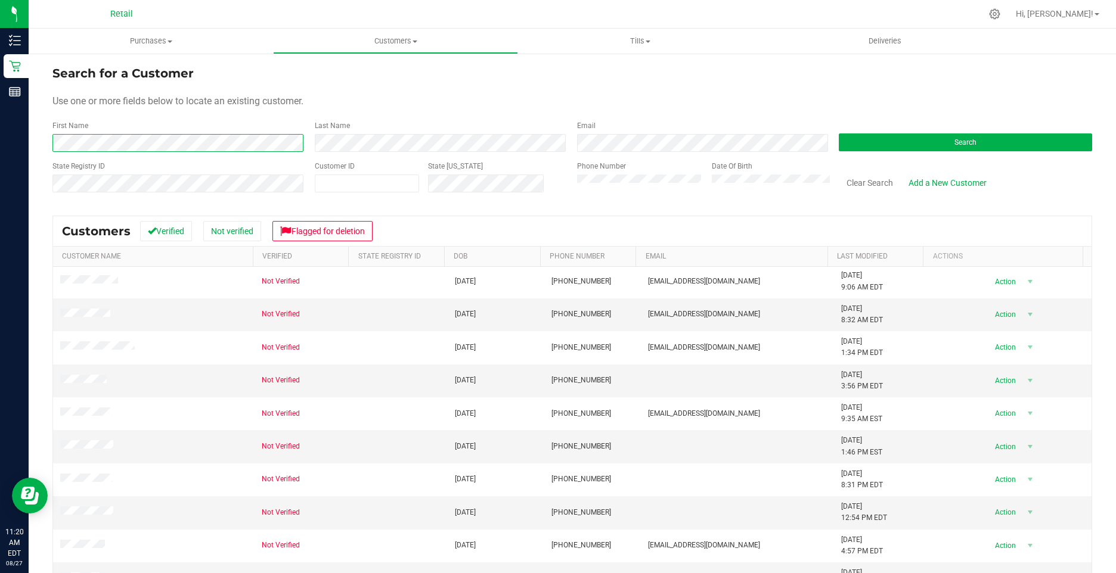
click at [36, 139] on div "Search for a Customer Use one or more fields below to locate an existing custom…" at bounding box center [572, 360] width 1087 height 617
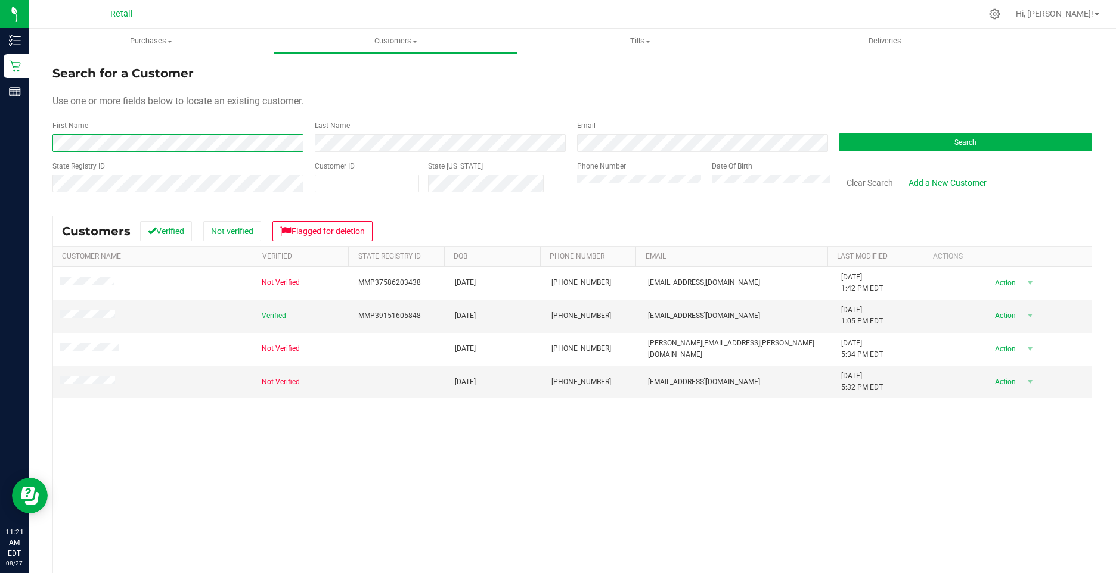
click at [41, 141] on div "Search for a Customer Use one or more fields below to locate an existing custom…" at bounding box center [572, 360] width 1087 height 617
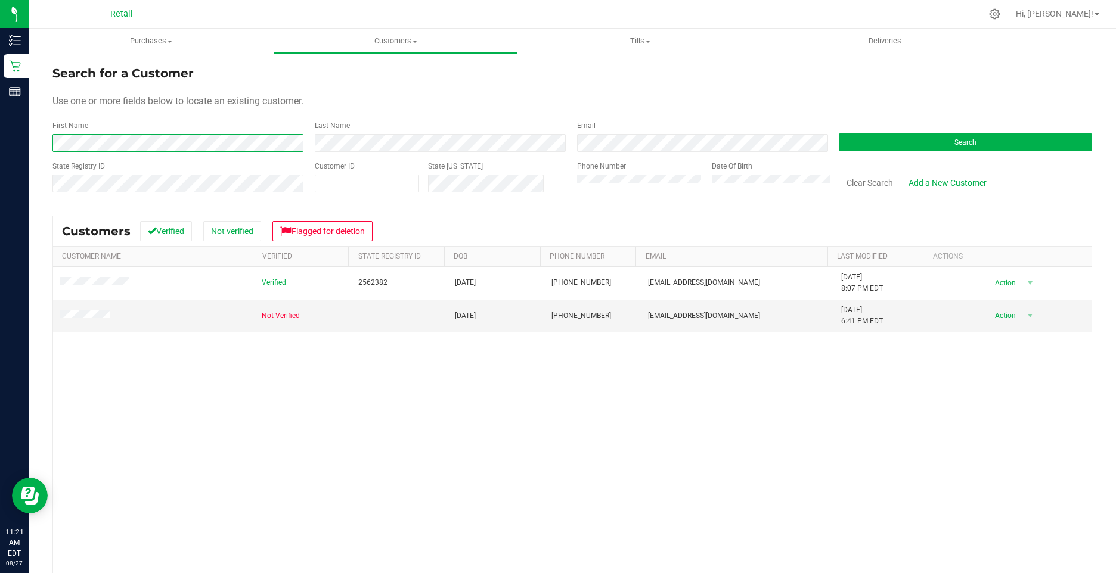
click at [0, 141] on html "Inventory Retail Reports 11:21 AM EDT 08/27/2025 08/27 Retail Hi, Christa! Purc…" at bounding box center [558, 286] width 1116 height 573
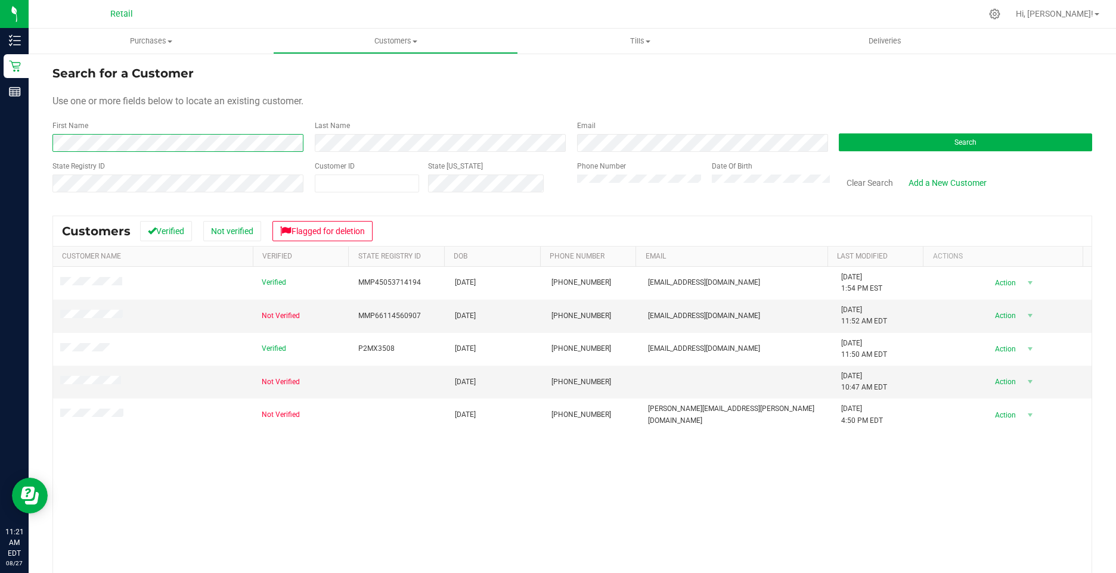
click at [42, 142] on div "Search for a Customer Use one or more fields below to locate an existing custom…" at bounding box center [572, 360] width 1087 height 617
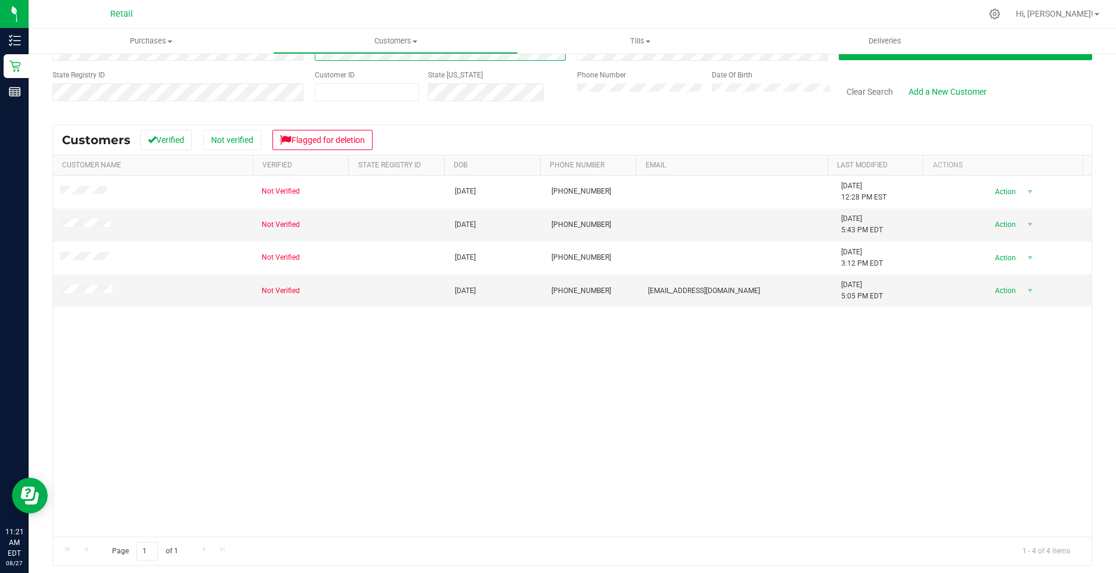
scroll to position [96, 0]
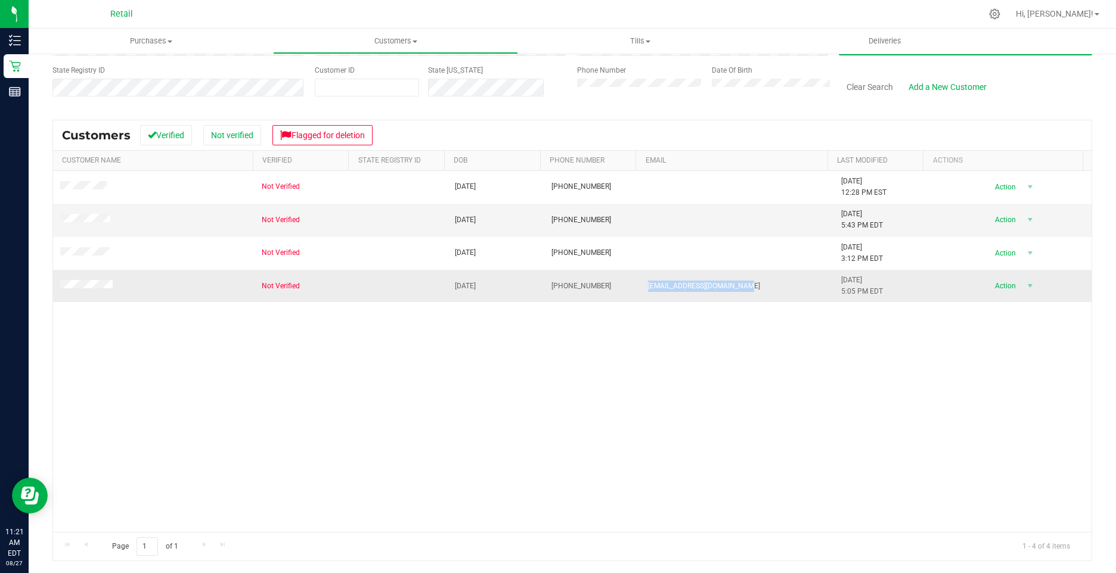
drag, startPoint x: 761, startPoint y: 289, endPoint x: 638, endPoint y: 286, distance: 122.8
click at [641, 286] on td "Antonettirobyn72@Gmail.com" at bounding box center [737, 286] width 193 height 32
drag, startPoint x: 637, startPoint y: 286, endPoint x: 625, endPoint y: 283, distance: 12.7
drag, startPoint x: 625, startPoint y: 283, endPoint x: 706, endPoint y: 274, distance: 81.6
click at [700, 271] on tr "Not Verified 08/14/1972 (401) 545-3491 Antonettirobyn72@Gmail.com 8/14/2025 5:0…" at bounding box center [572, 286] width 1038 height 32
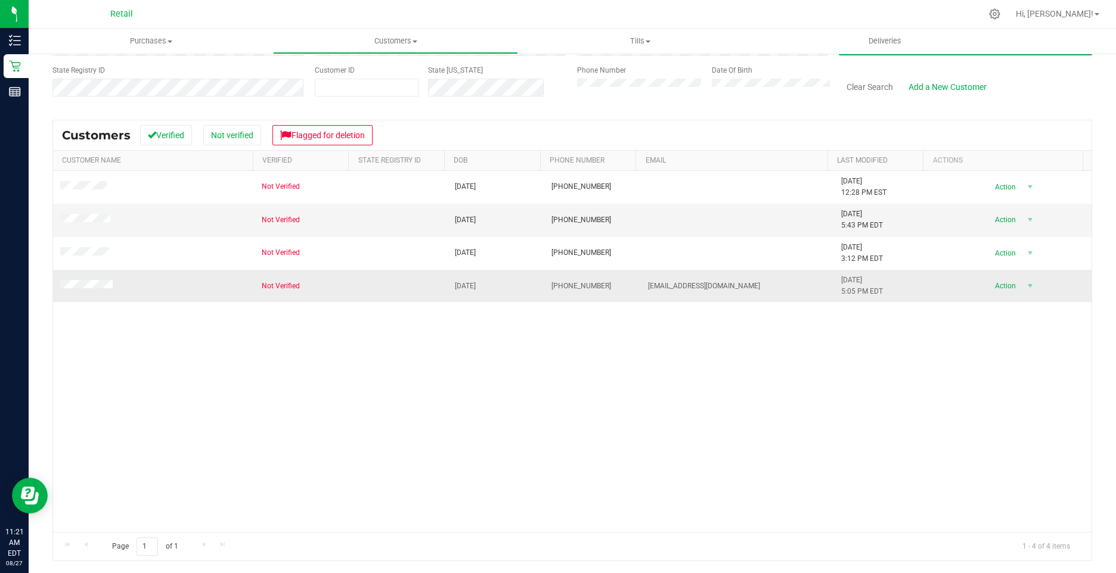
drag, startPoint x: 706, startPoint y: 274, endPoint x: 762, endPoint y: 289, distance: 58.4
click at [762, 289] on td "Antonettirobyn72@Gmail.com" at bounding box center [737, 286] width 193 height 32
drag, startPoint x: 739, startPoint y: 282, endPoint x: 636, endPoint y: 286, distance: 102.6
click at [641, 286] on td "Antonettirobyn72@Gmail.com" at bounding box center [737, 286] width 193 height 32
copy span "Antonettirobyn72@Gmail.com"
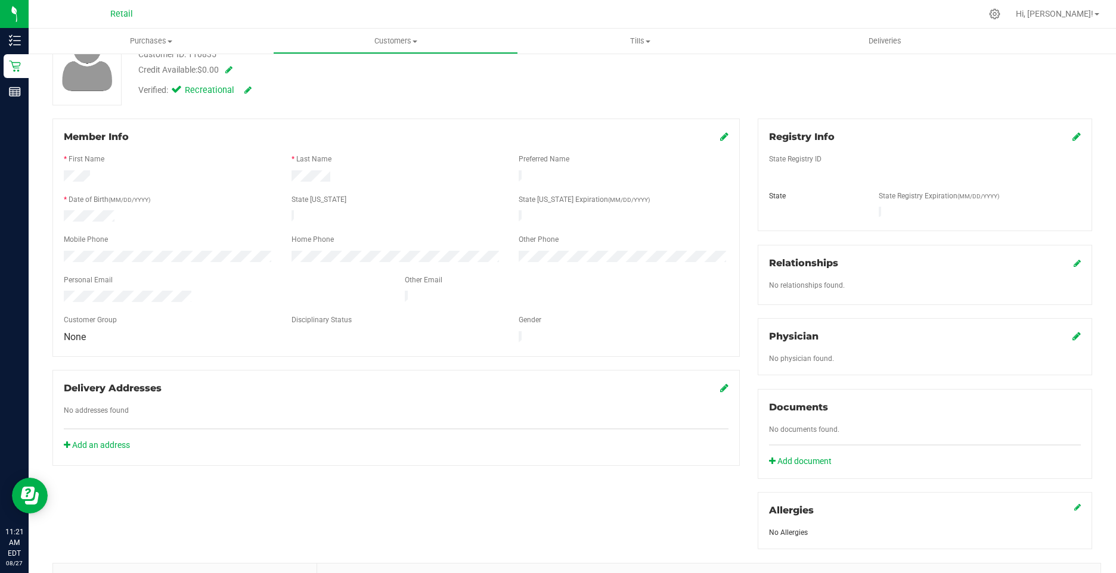
click at [720, 137] on icon at bounding box center [724, 137] width 8 height 10
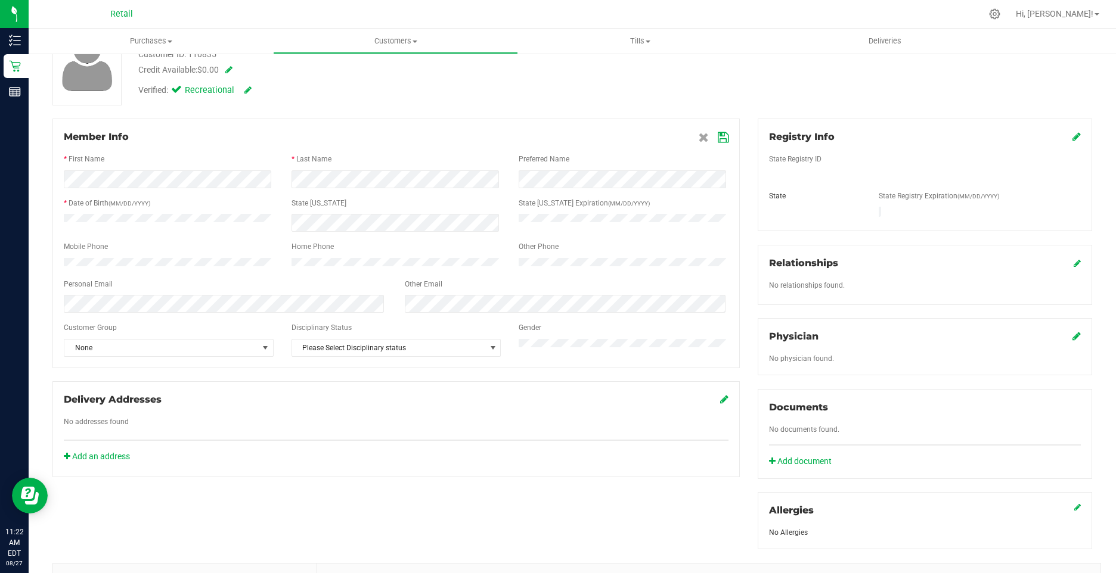
click at [718, 134] on icon at bounding box center [723, 138] width 11 height 10
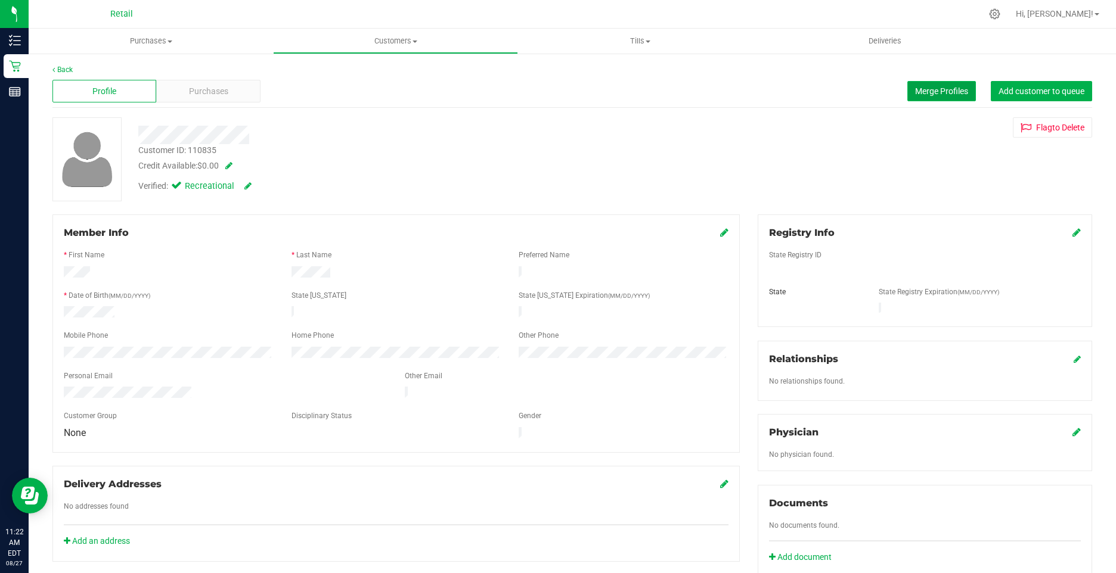
click at [930, 96] on button "Merge Profiles" at bounding box center [941, 91] width 69 height 20
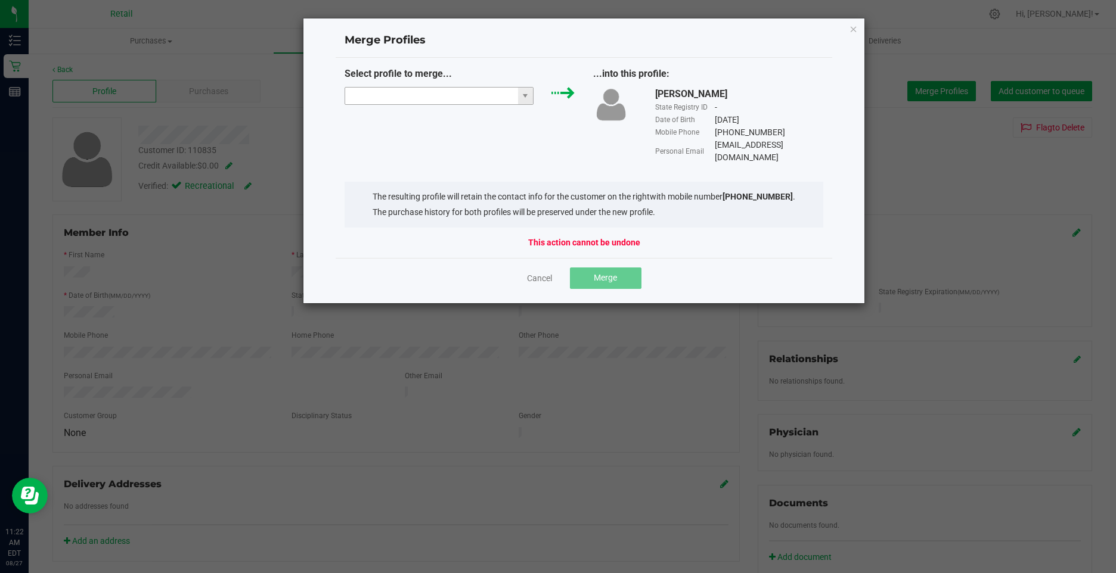
click at [394, 94] on input "NO DATA FOUND" at bounding box center [431, 96] width 173 height 17
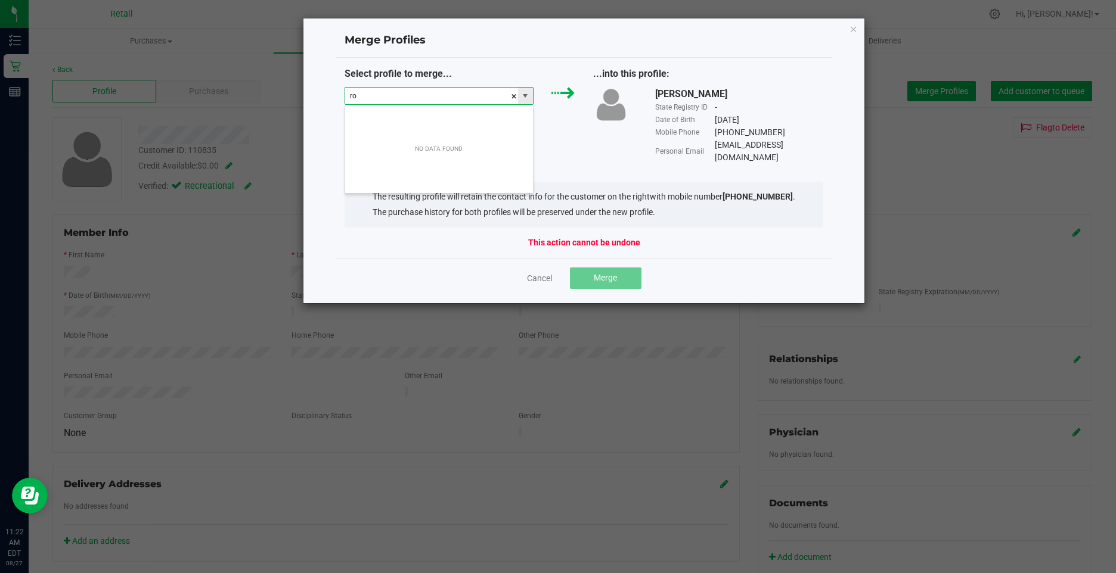
scroll to position [18, 190]
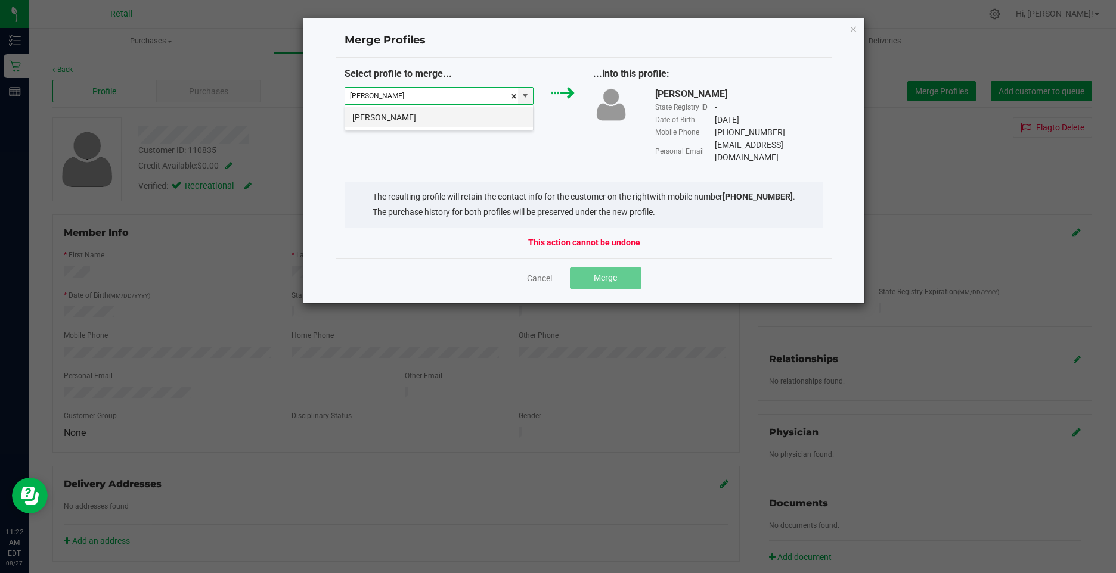
click at [399, 111] on li "robyn antonetti" at bounding box center [439, 117] width 188 height 20
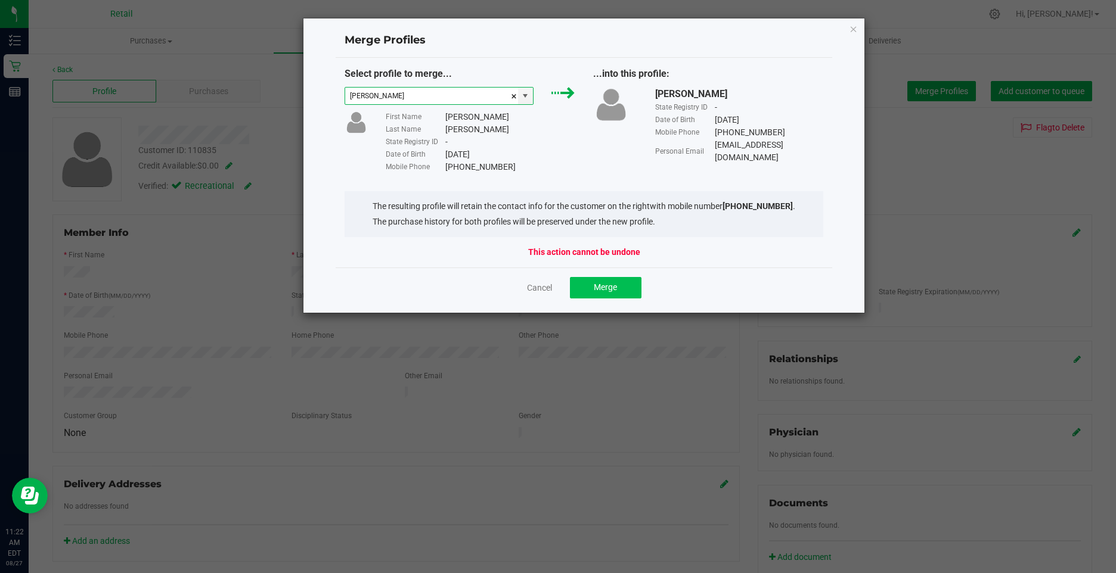
type input "robyn antonetti"
click at [605, 285] on span "Merge" at bounding box center [605, 288] width 23 height 10
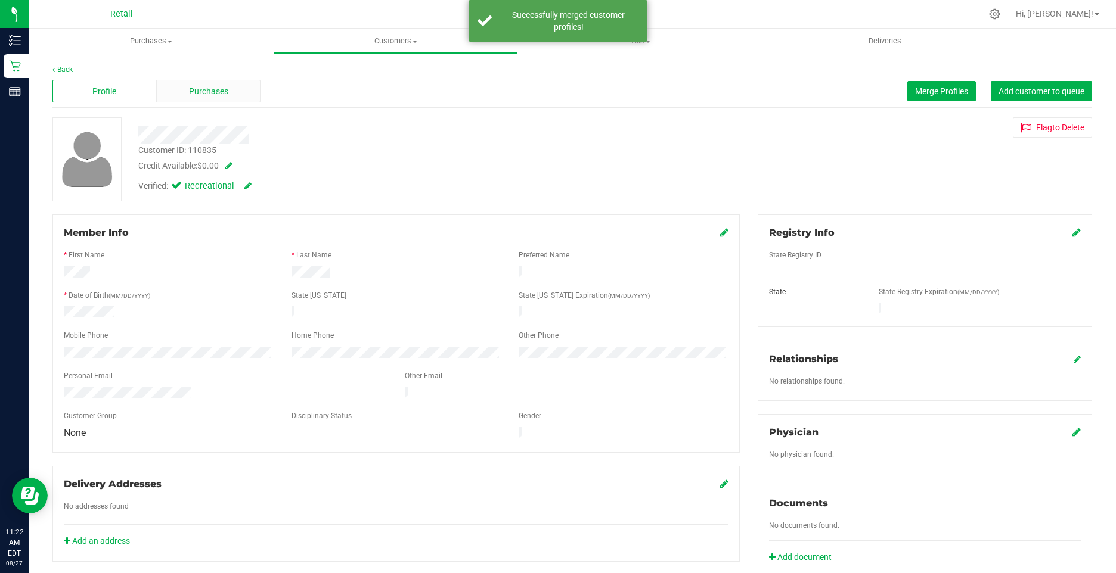
click at [207, 90] on span "Purchases" at bounding box center [208, 91] width 39 height 13
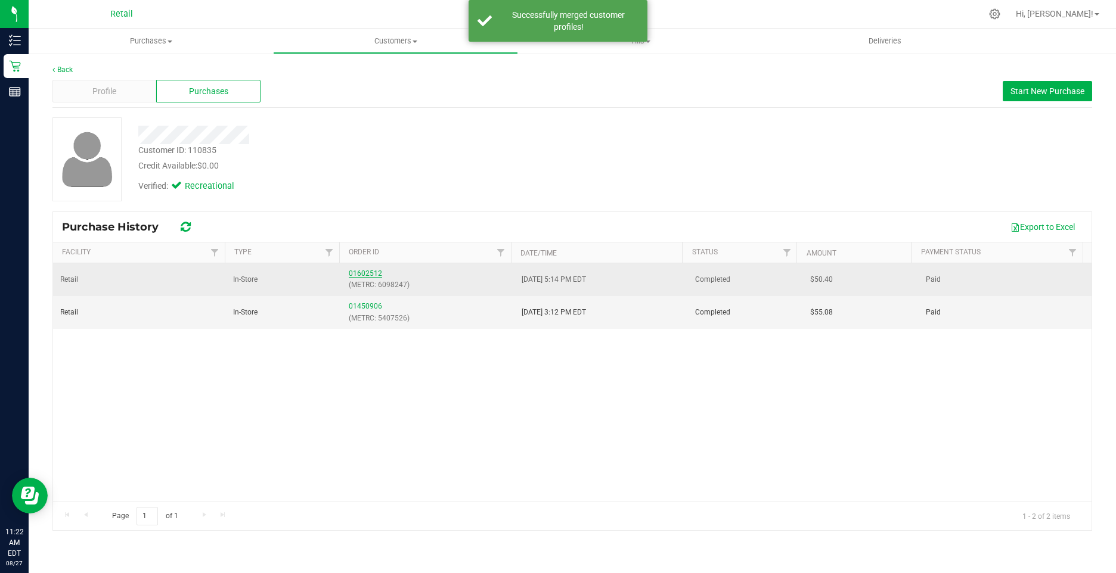
click at [352, 272] on link "01602512" at bounding box center [365, 273] width 33 height 8
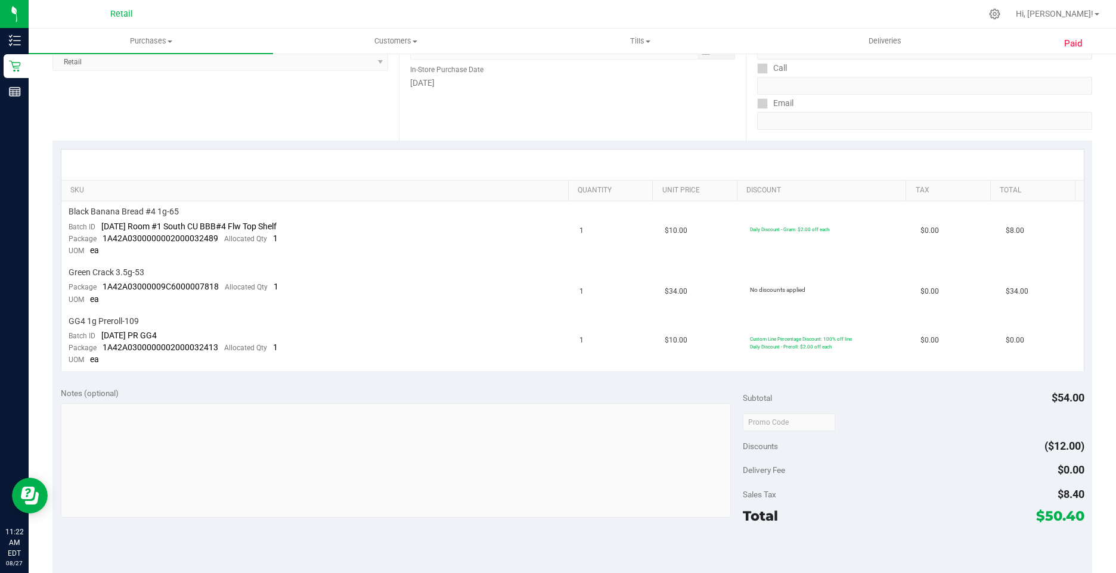
scroll to position [298, 0]
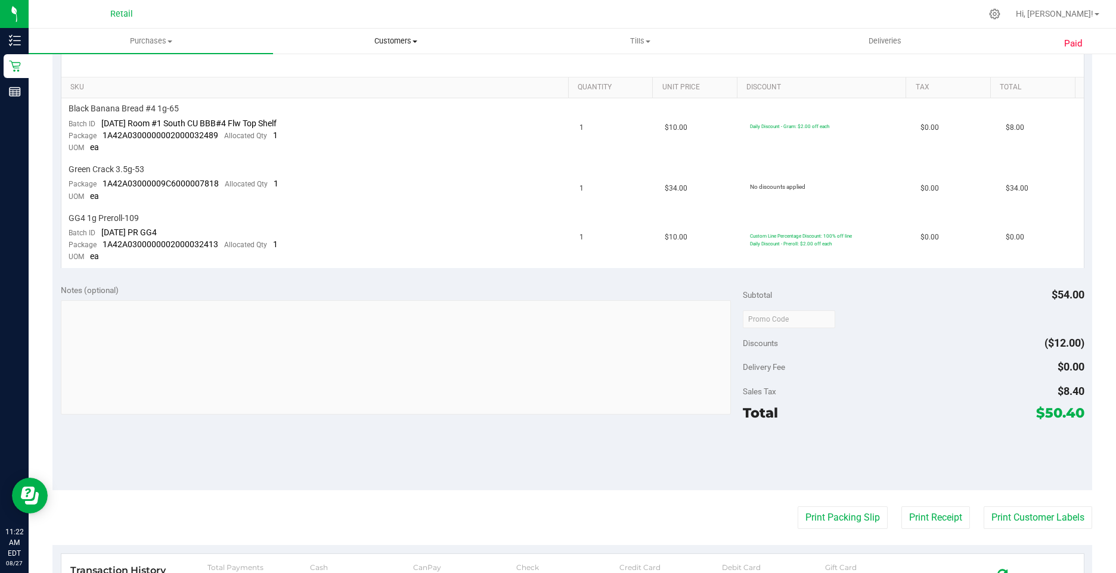
drag, startPoint x: 389, startPoint y: 40, endPoint x: 358, endPoint y: 59, distance: 36.4
click at [389, 40] on span "Customers" at bounding box center [395, 41] width 243 height 11
click at [350, 67] on span "All customers" at bounding box center [316, 72] width 86 height 10
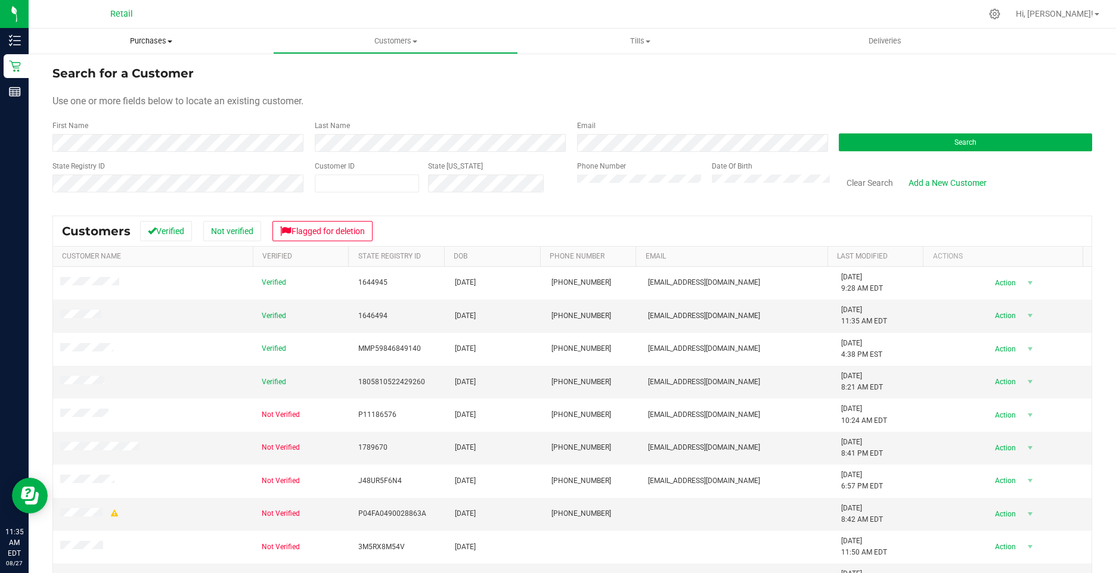
drag, startPoint x: 152, startPoint y: 41, endPoint x: 146, endPoint y: 45, distance: 7.3
click at [152, 41] on span "Purchases" at bounding box center [151, 41] width 244 height 11
click at [98, 94] on li "All purchases" at bounding box center [151, 101] width 244 height 14
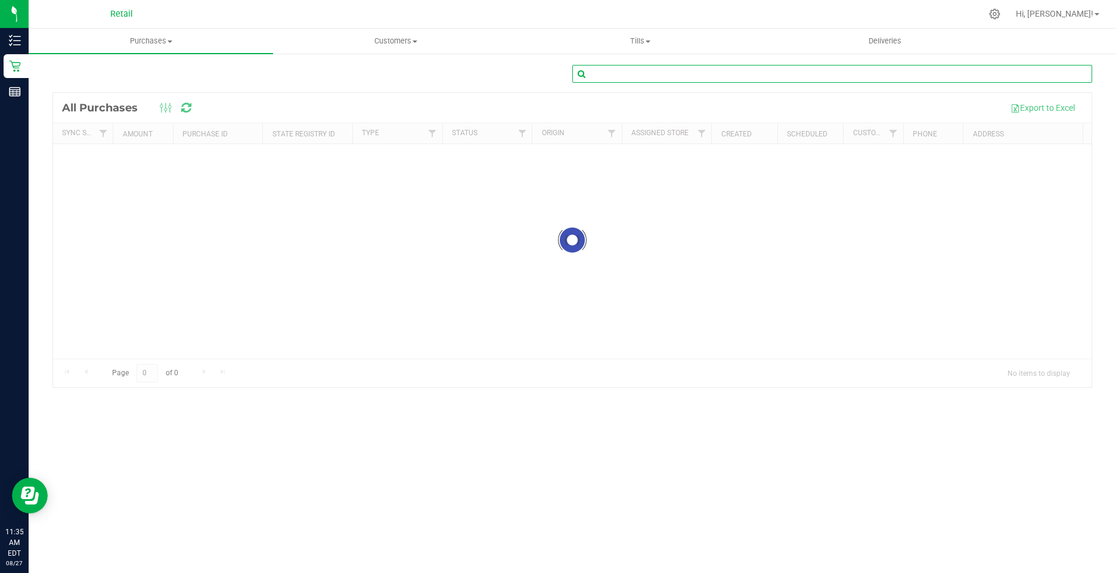
paste input "01602536"
type input "01602536"
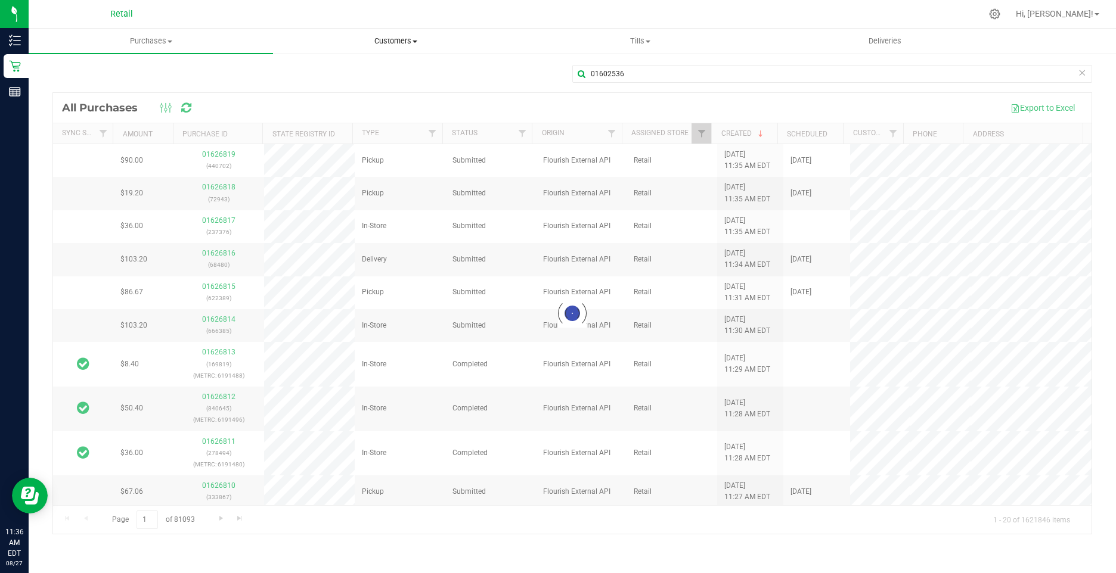
click at [383, 46] on span "Customers" at bounding box center [395, 41] width 243 height 11
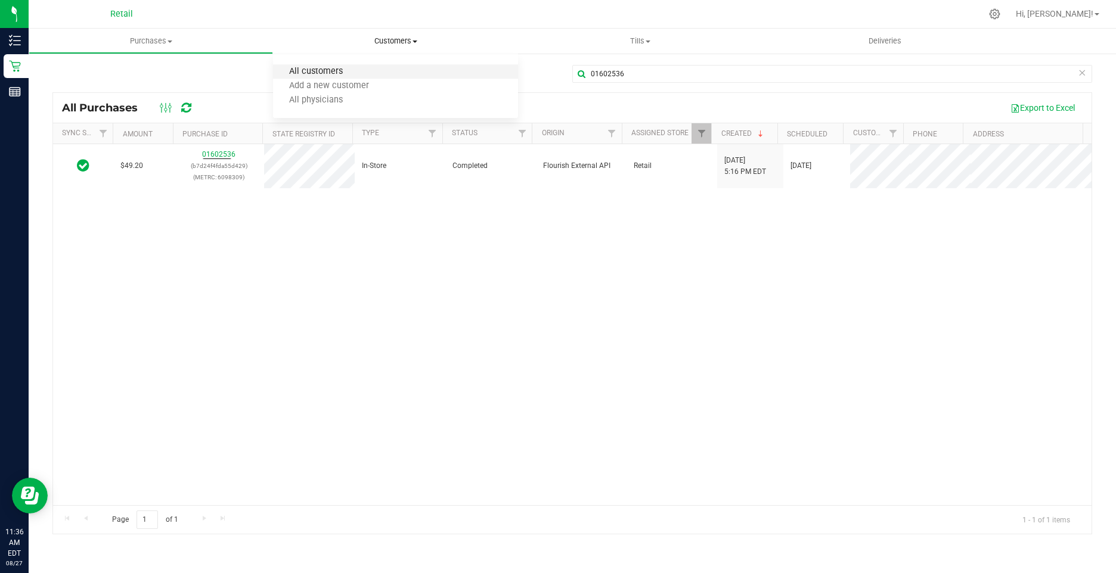
click at [309, 70] on span "All customers" at bounding box center [316, 72] width 86 height 10
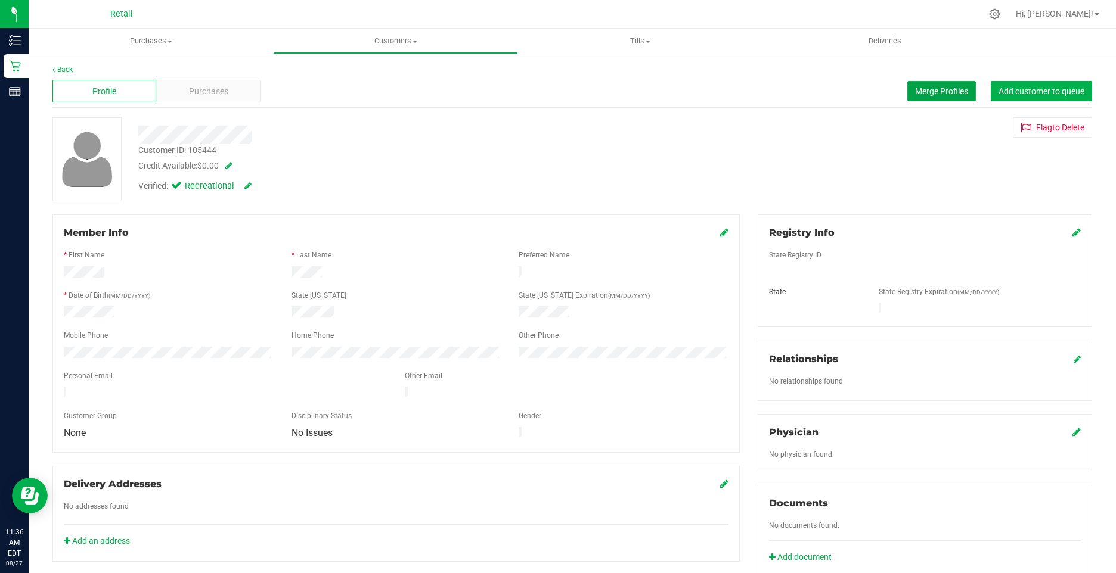
click at [931, 85] on button "Merge Profiles" at bounding box center [941, 91] width 69 height 20
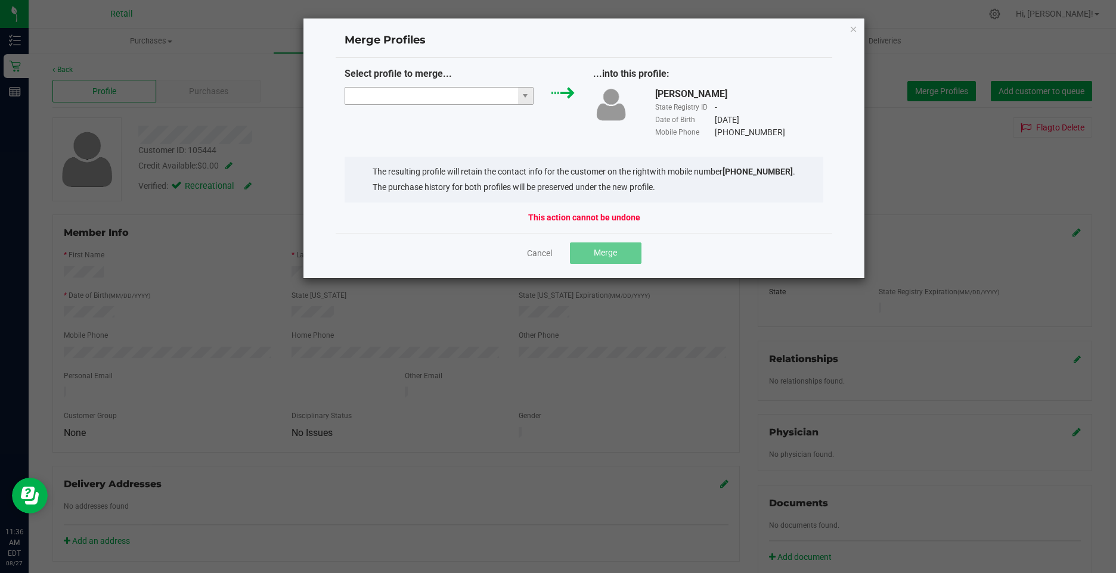
click at [404, 95] on input "NO DATA FOUND" at bounding box center [431, 96] width 173 height 17
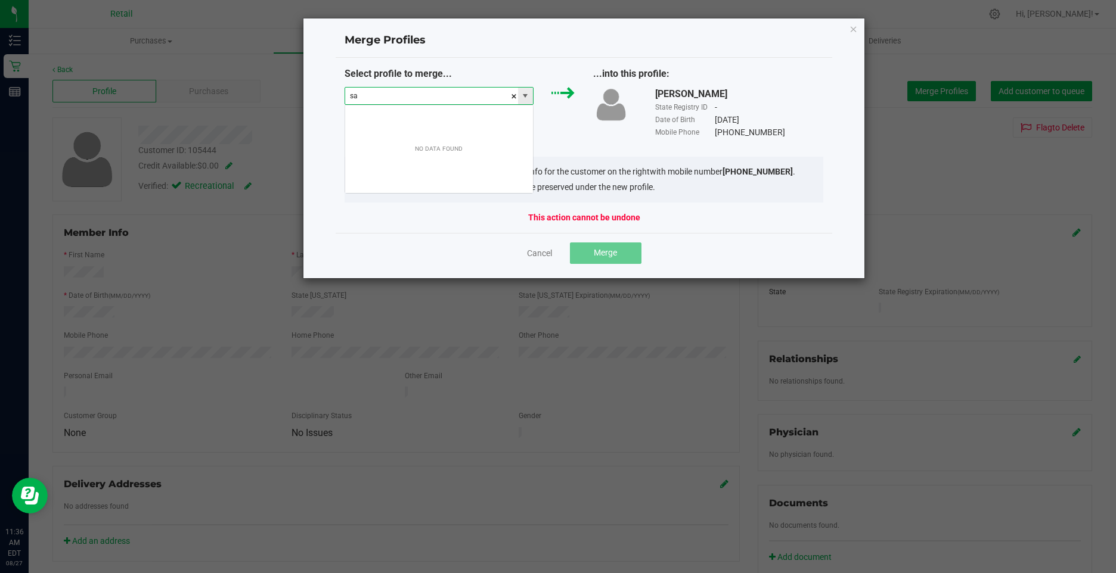
scroll to position [18, 190]
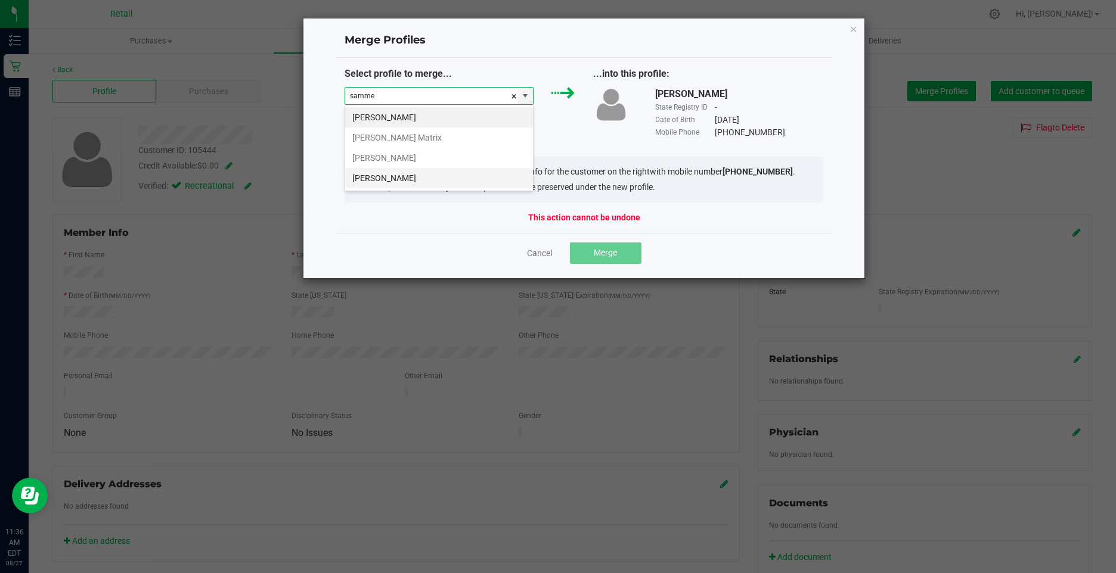
click at [399, 175] on li "Sammel Reeves" at bounding box center [439, 178] width 188 height 20
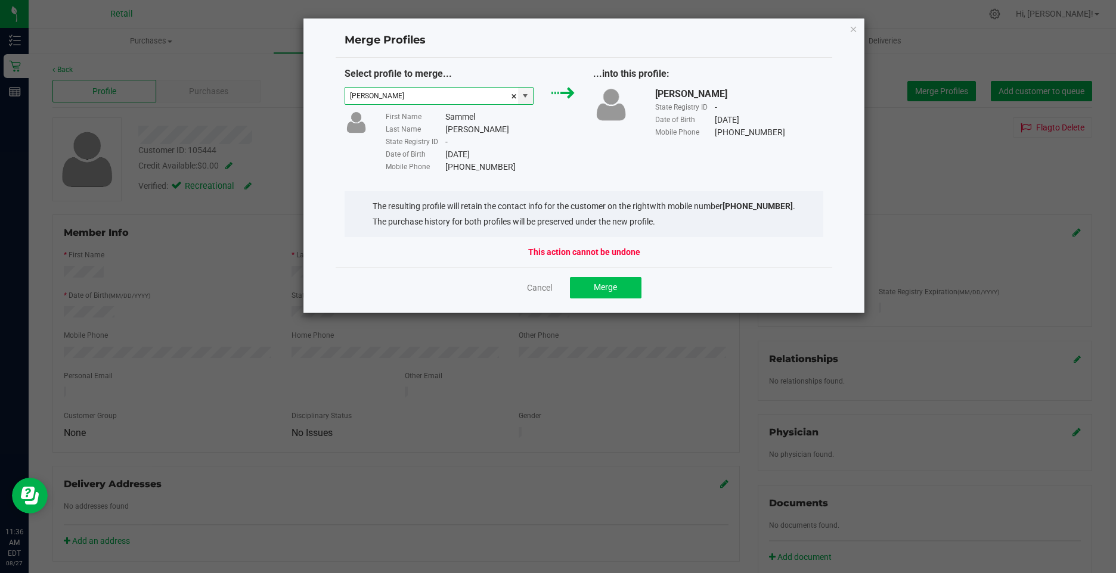
type input "Sammel Reeves"
click at [610, 283] on span "Merge" at bounding box center [605, 288] width 23 height 10
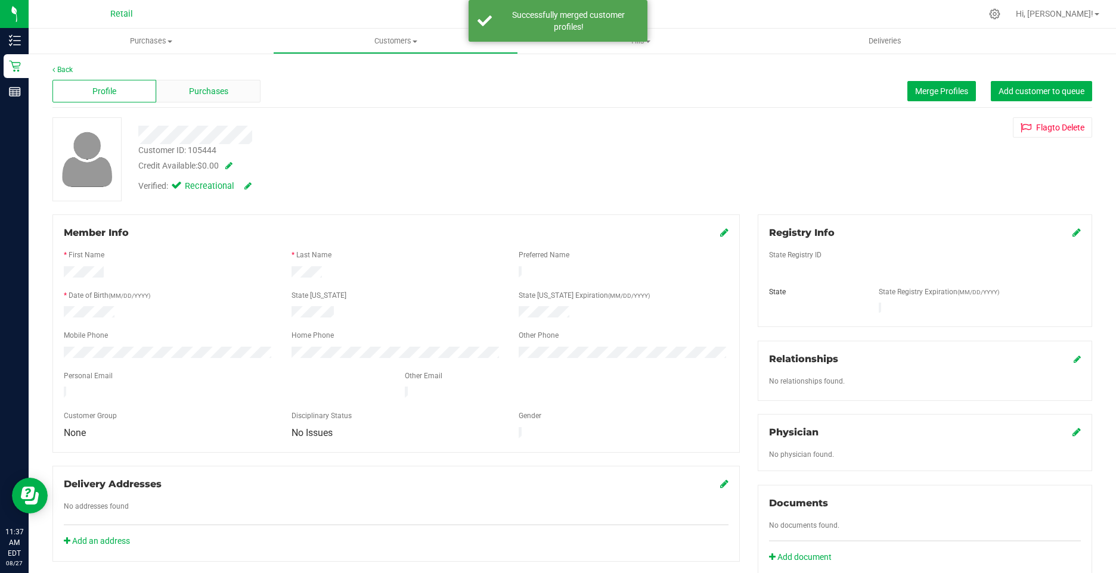
click at [208, 91] on span "Purchases" at bounding box center [208, 91] width 39 height 13
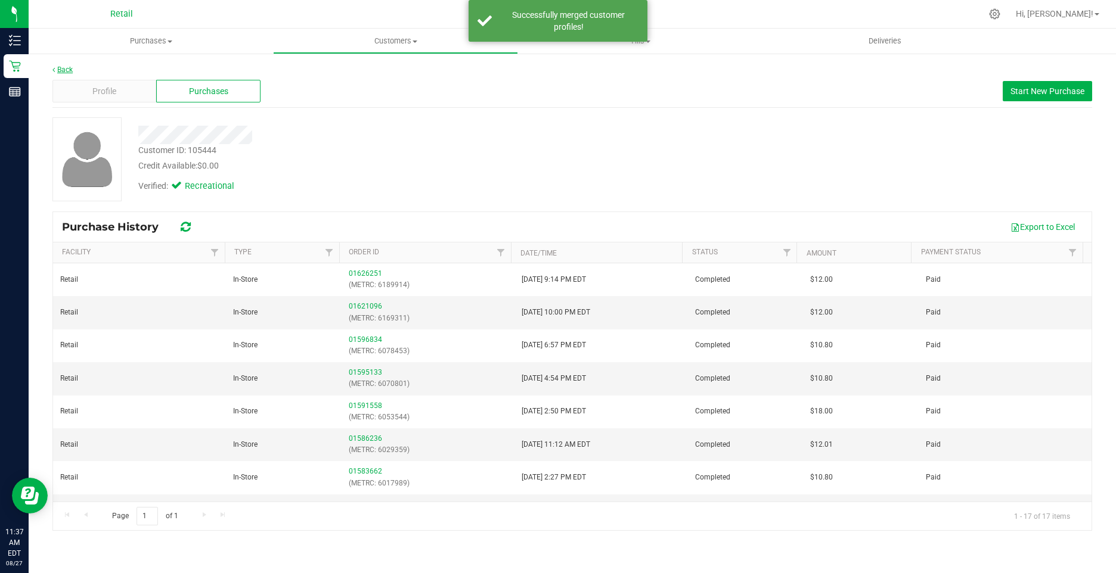
click at [72, 69] on div "Back" at bounding box center [572, 69] width 1040 height 11
click at [67, 69] on link "Back" at bounding box center [62, 70] width 20 height 8
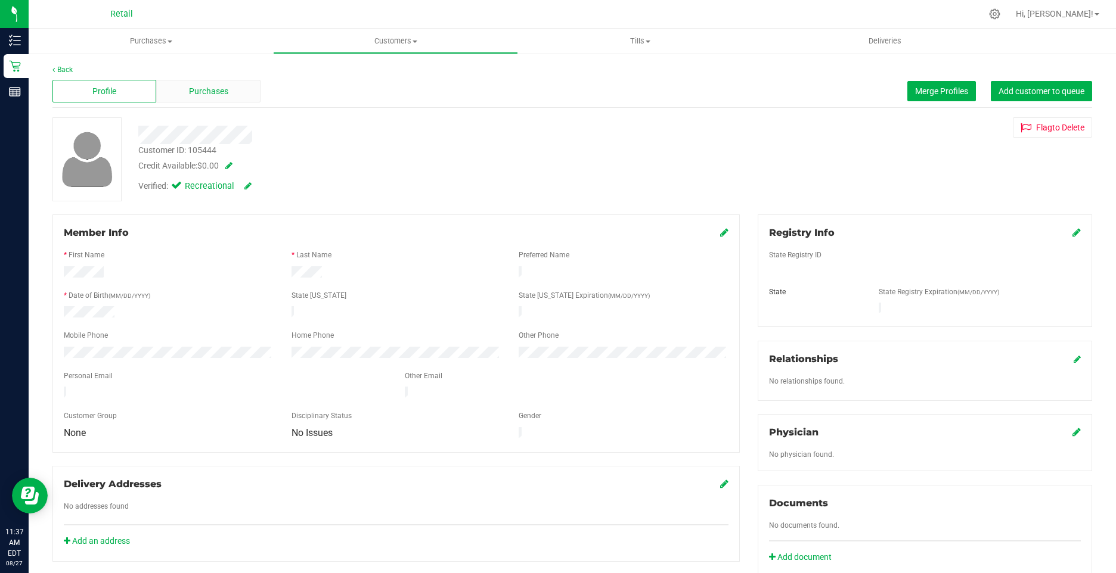
click at [196, 89] on span "Purchases" at bounding box center [208, 91] width 39 height 13
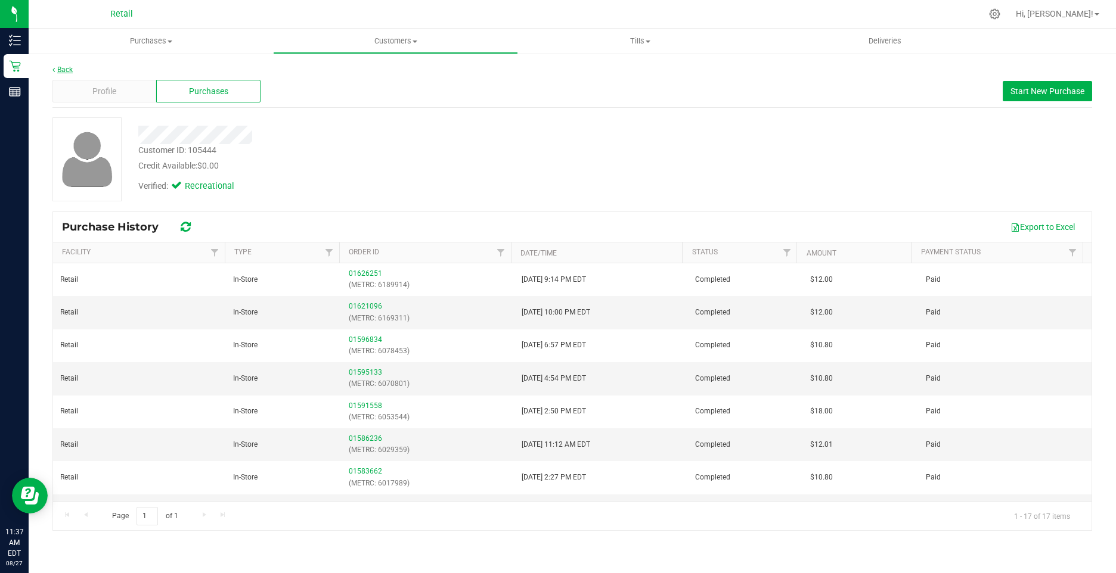
click at [66, 68] on link "Back" at bounding box center [62, 70] width 20 height 8
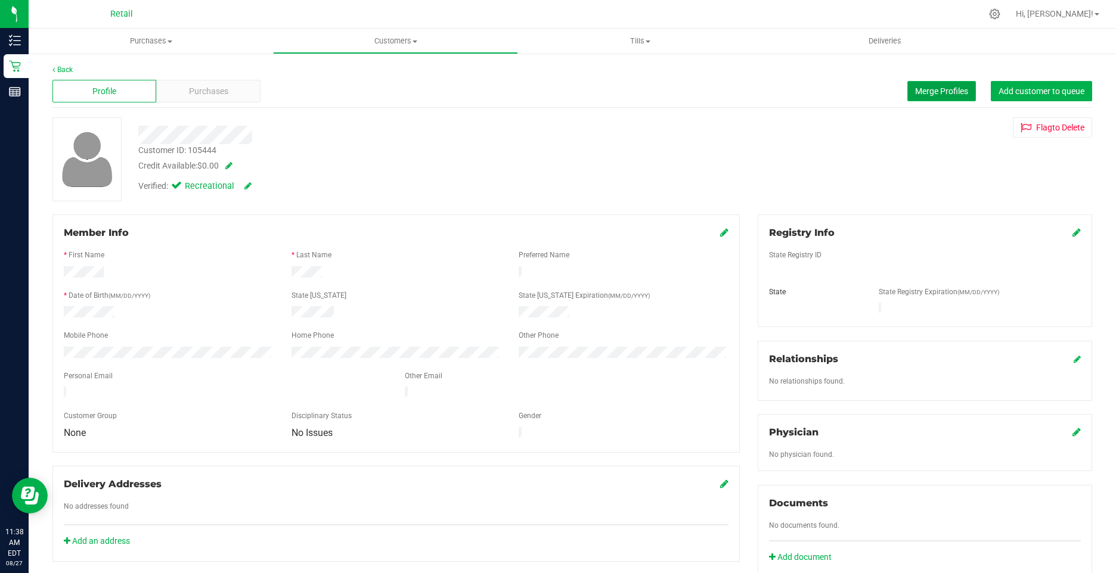
click at [919, 88] on span "Merge Profiles" at bounding box center [941, 91] width 53 height 10
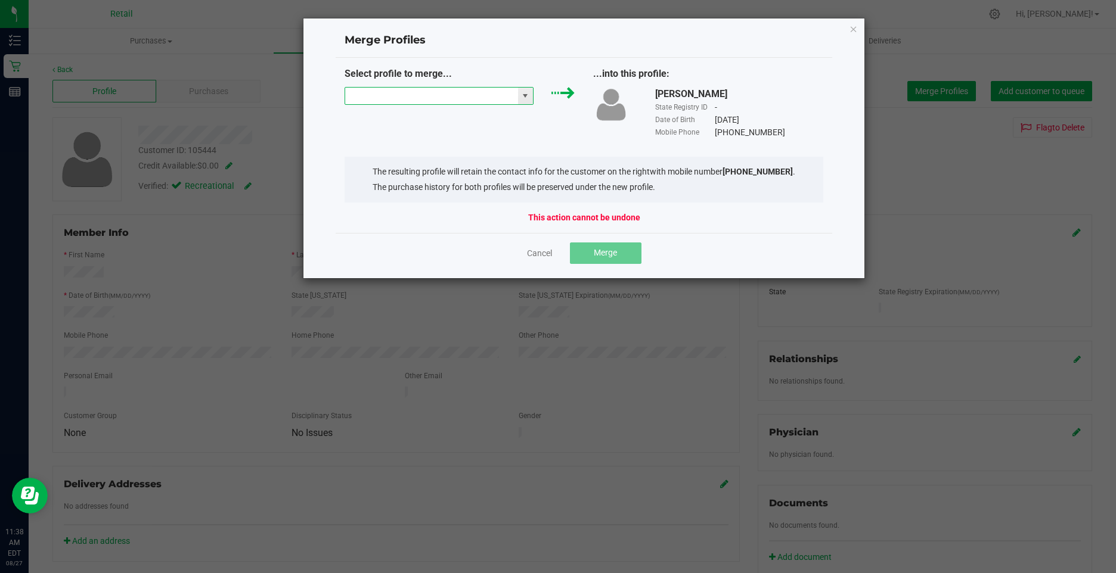
click at [436, 91] on input "NO DATA FOUND" at bounding box center [431, 96] width 173 height 17
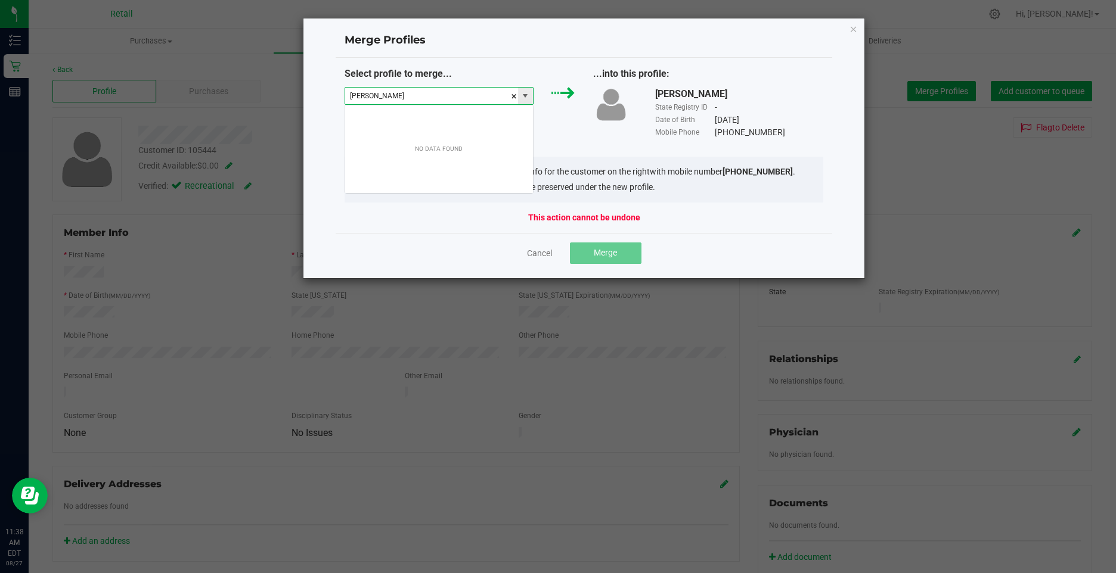
scroll to position [18, 190]
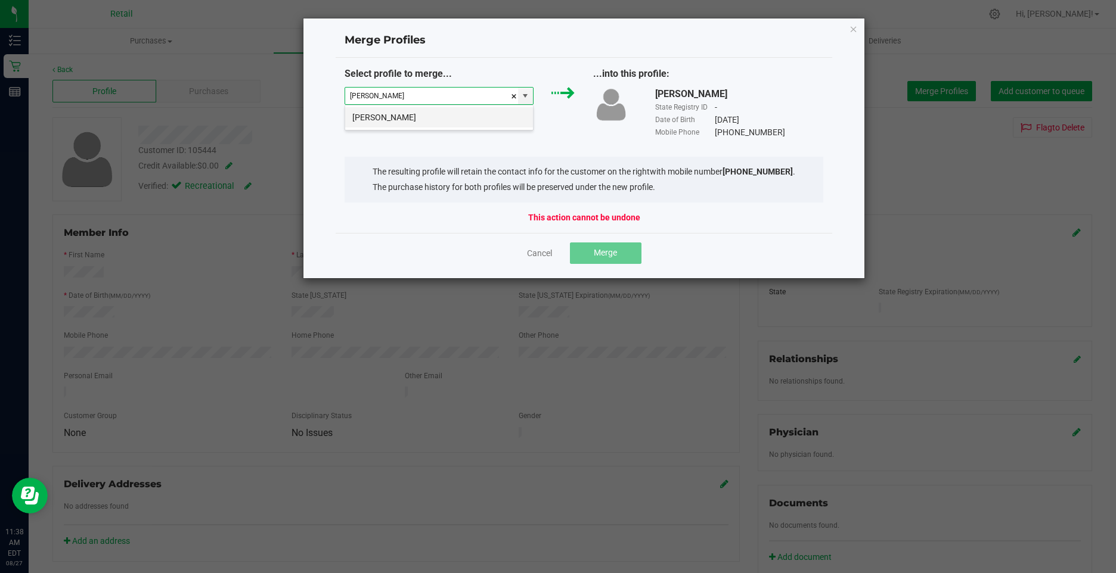
click at [408, 115] on li "Sam Reeves" at bounding box center [439, 117] width 188 height 20
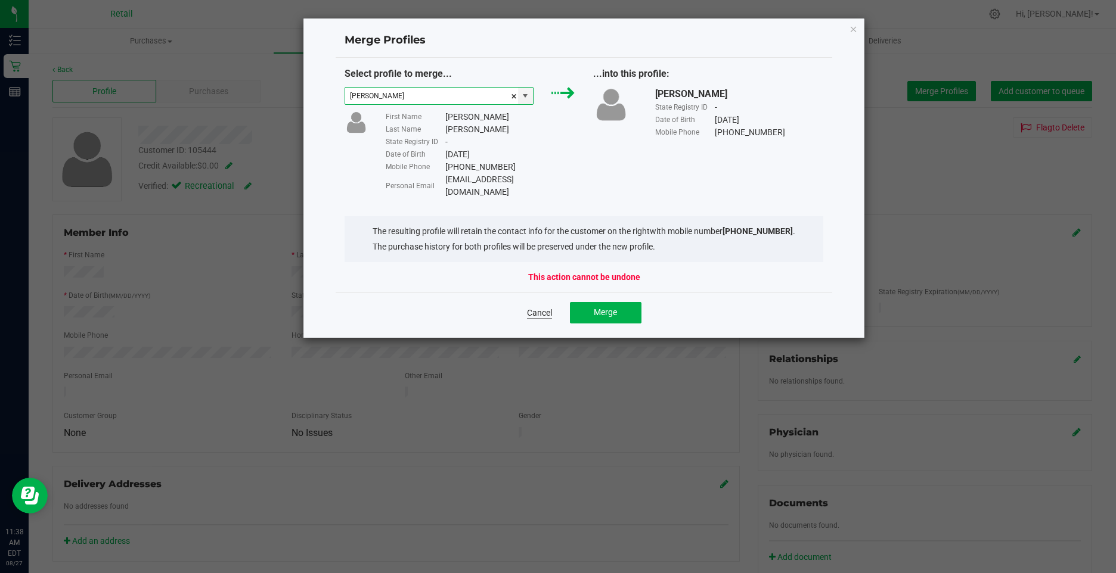
type input "Sam Reeves"
click at [542, 307] on link "Cancel" at bounding box center [539, 313] width 25 height 12
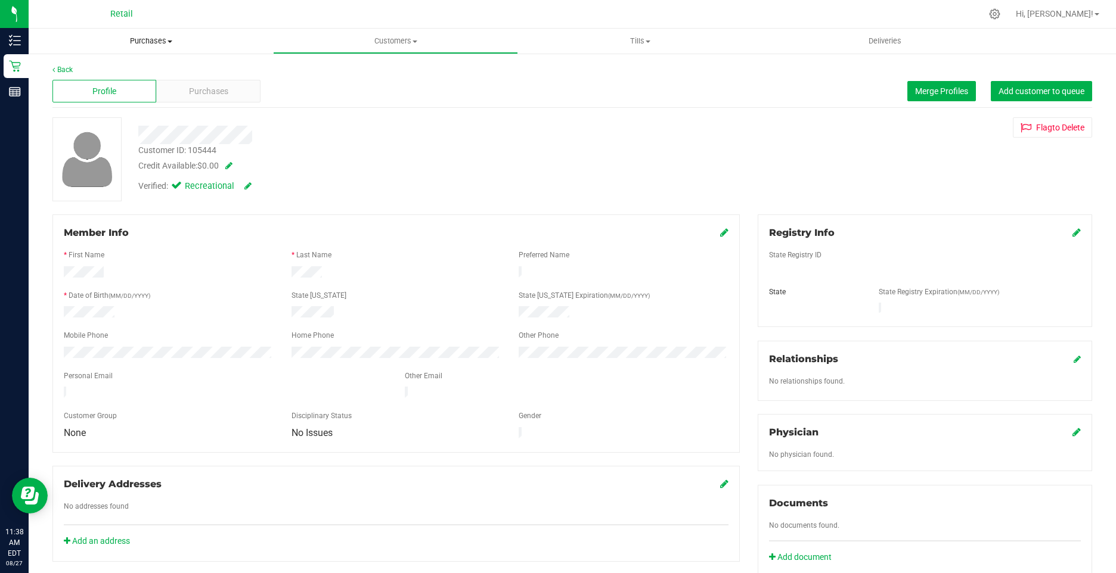
click at [117, 46] on span "Purchases" at bounding box center [151, 41] width 244 height 11
click at [97, 103] on span "All purchases" at bounding box center [71, 100] width 85 height 10
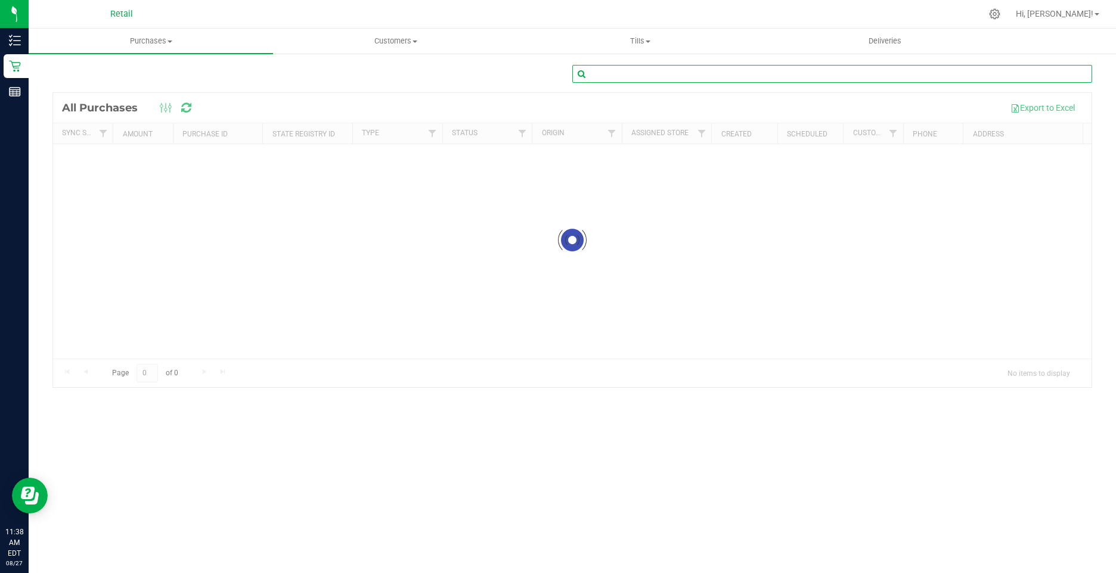
paste input "01602722"
type input "01602722"
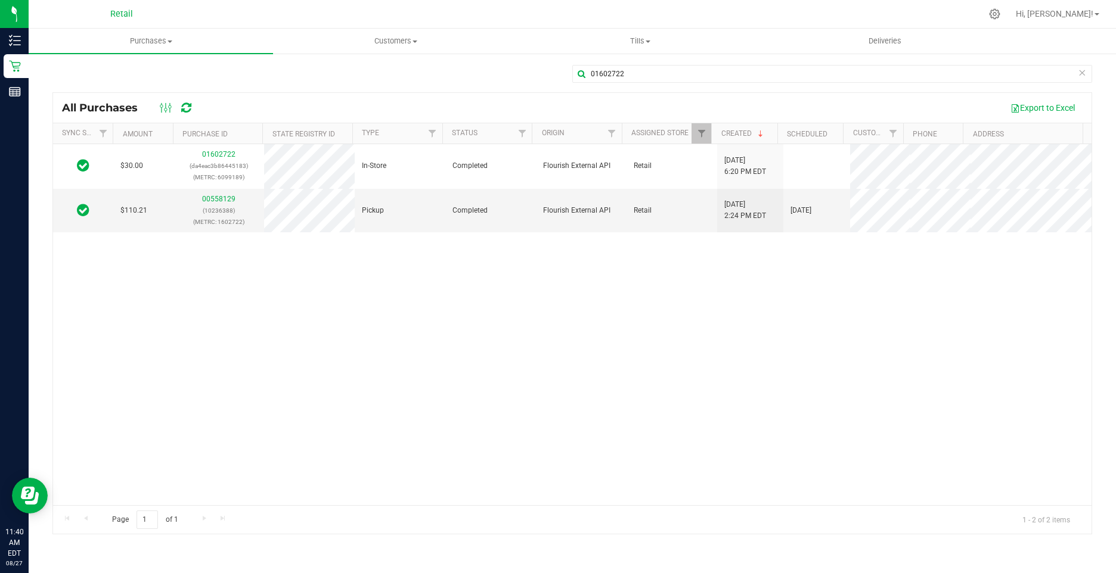
click at [517, 491] on div "$30.00 01602722 (da4eac3b86445183) (METRC: 6099189) In-Store Completed Flourish…" at bounding box center [572, 324] width 1038 height 361
drag, startPoint x: 588, startPoint y: 88, endPoint x: 463, endPoint y: 79, distance: 125.5
click at [482, 87] on div "01602722" at bounding box center [572, 78] width 1040 height 27
click at [450, 457] on div "$30.00 01602722 (da4eac3b86445183) (METRC: 6099189) In-Store Completed Flourish…" at bounding box center [572, 324] width 1038 height 361
drag, startPoint x: 406, startPoint y: 431, endPoint x: 368, endPoint y: 405, distance: 46.3
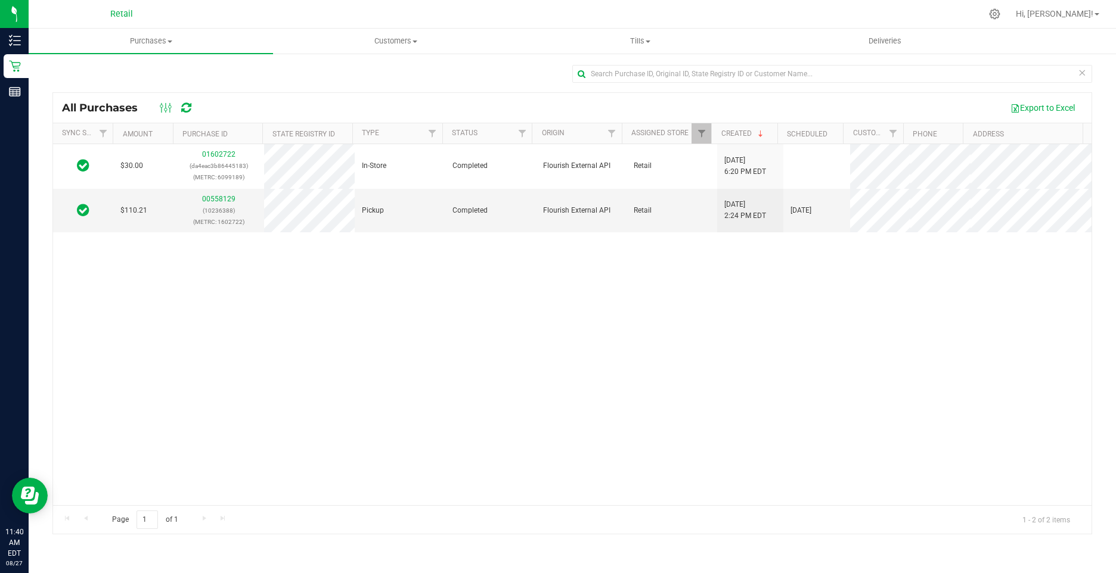
click at [368, 405] on div "$30.00 01602722 (da4eac3b86445183) (METRC: 6099189) In-Store Completed Flourish…" at bounding box center [572, 324] width 1038 height 361
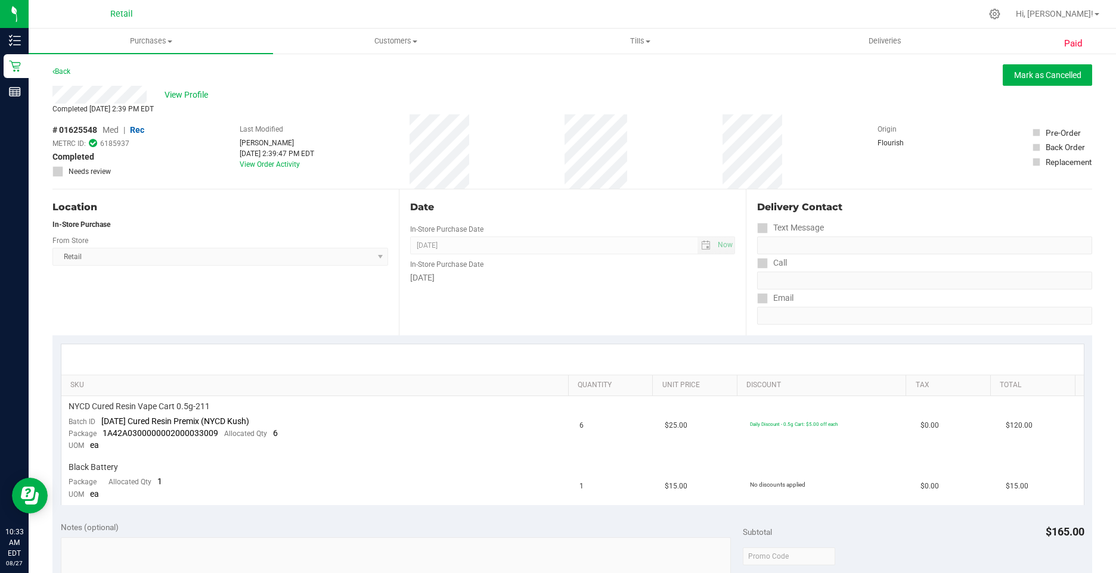
click at [185, 87] on div "View Profile" at bounding box center [572, 95] width 1040 height 18
click at [190, 91] on span "View Profile" at bounding box center [189, 95] width 48 height 13
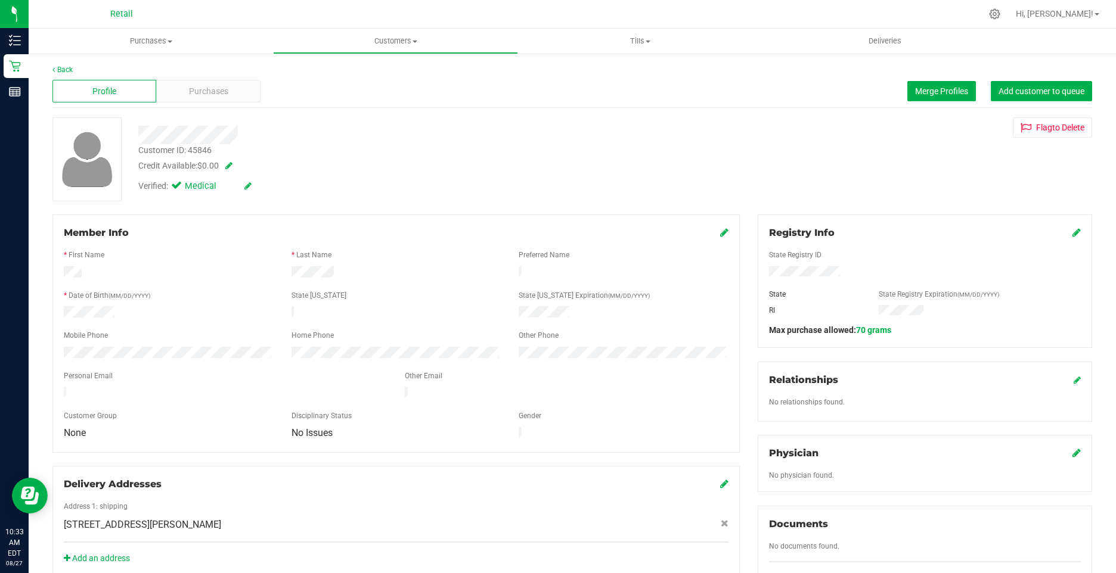
click at [247, 181] on link at bounding box center [247, 186] width 7 height 10
click at [179, 188] on icon at bounding box center [179, 188] width 8 height 0
click at [0, 0] on input "Medical" at bounding box center [0, 0] width 0 height 0
click at [253, 188] on span at bounding box center [250, 186] width 31 height 13
click at [262, 188] on icon at bounding box center [262, 186] width 10 height 8
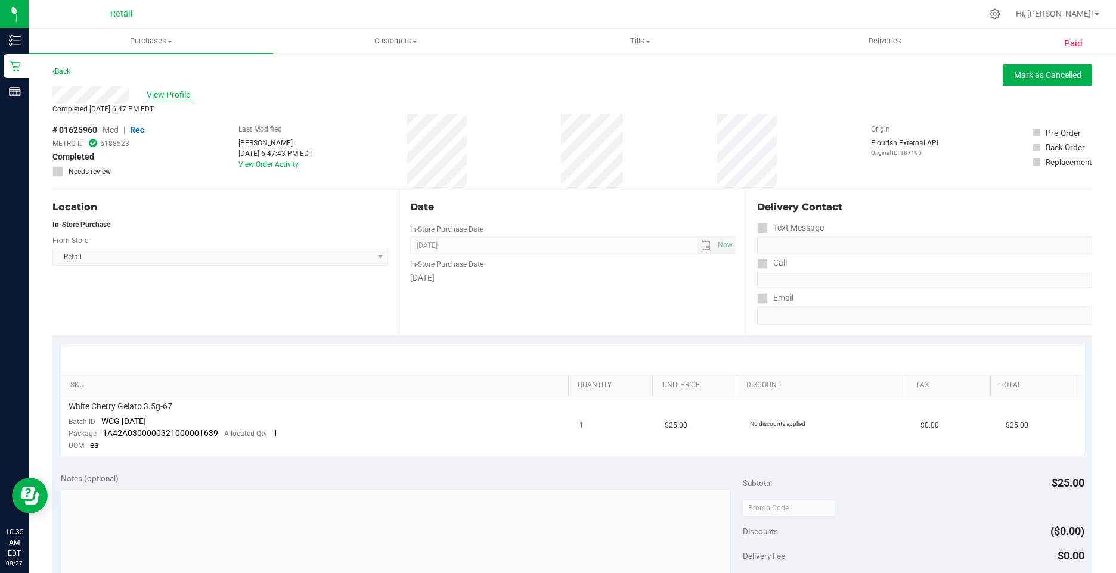
click at [175, 97] on span "View Profile" at bounding box center [171, 95] width 48 height 13
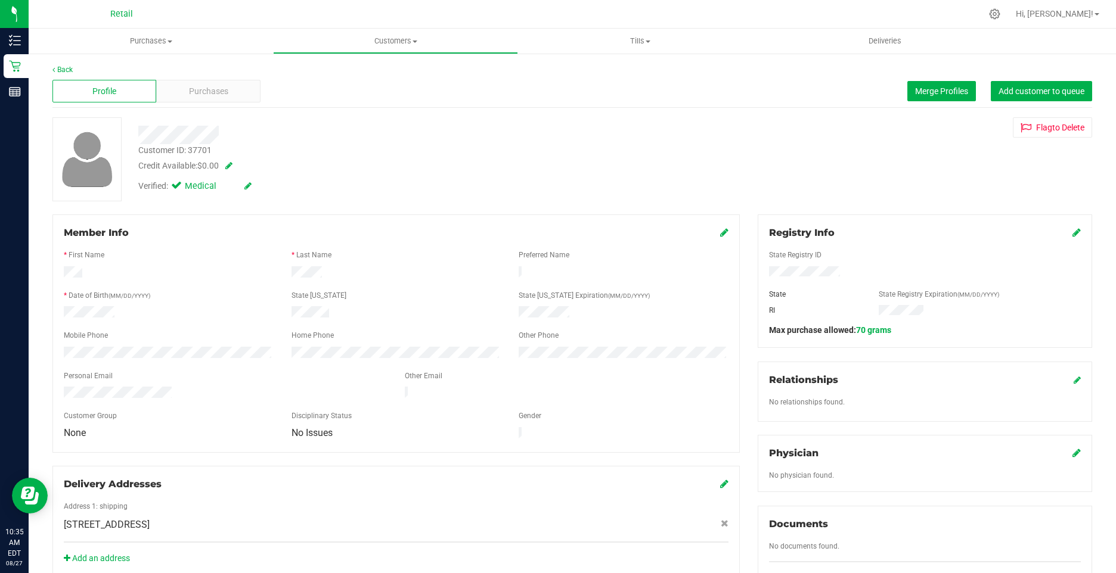
click at [252, 187] on icon at bounding box center [247, 186] width 7 height 8
click at [180, 188] on icon at bounding box center [179, 188] width 8 height 0
click at [0, 0] on input "Medical" at bounding box center [0, 0] width 0 height 0
click at [263, 188] on icon at bounding box center [262, 186] width 10 height 8
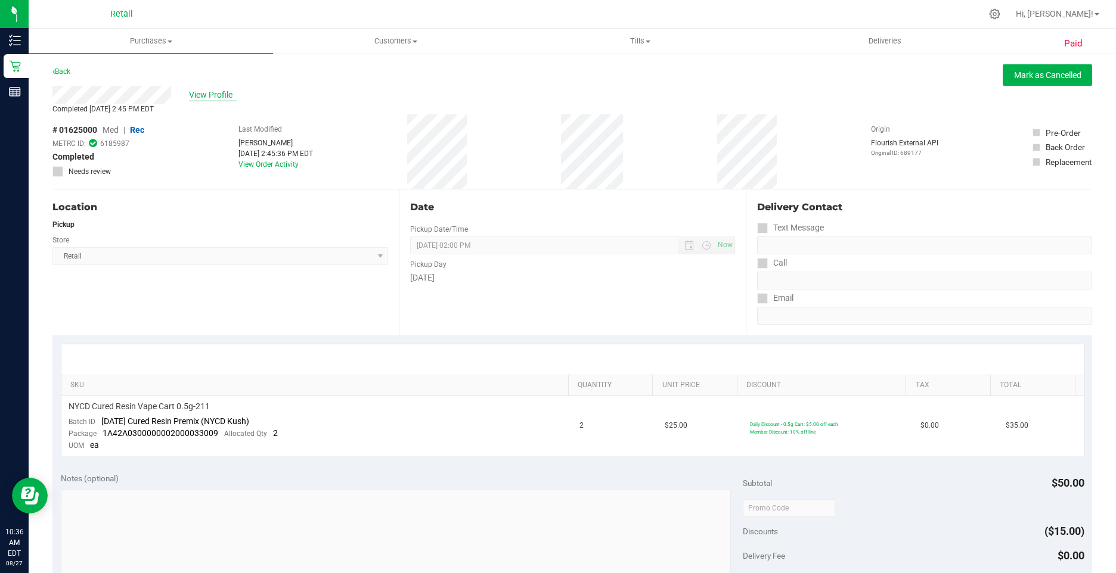
click at [204, 96] on span "View Profile" at bounding box center [213, 95] width 48 height 13
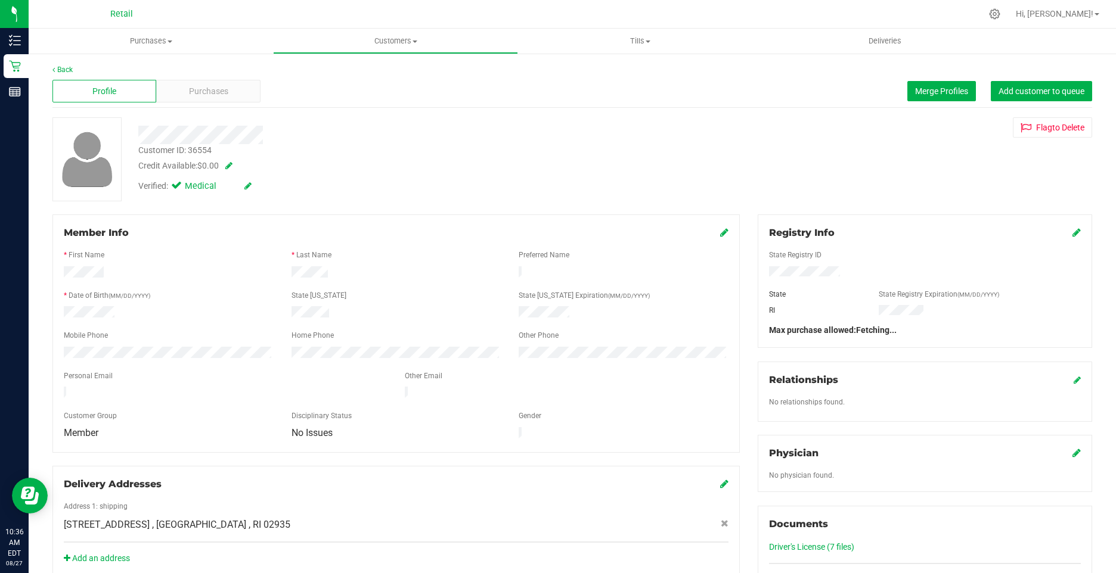
click at [252, 182] on icon at bounding box center [247, 186] width 7 height 8
click at [178, 188] on icon at bounding box center [179, 188] width 8 height 0
click at [0, 0] on input "Medical" at bounding box center [0, 0] width 0 height 0
click at [262, 185] on icon at bounding box center [262, 186] width 10 height 8
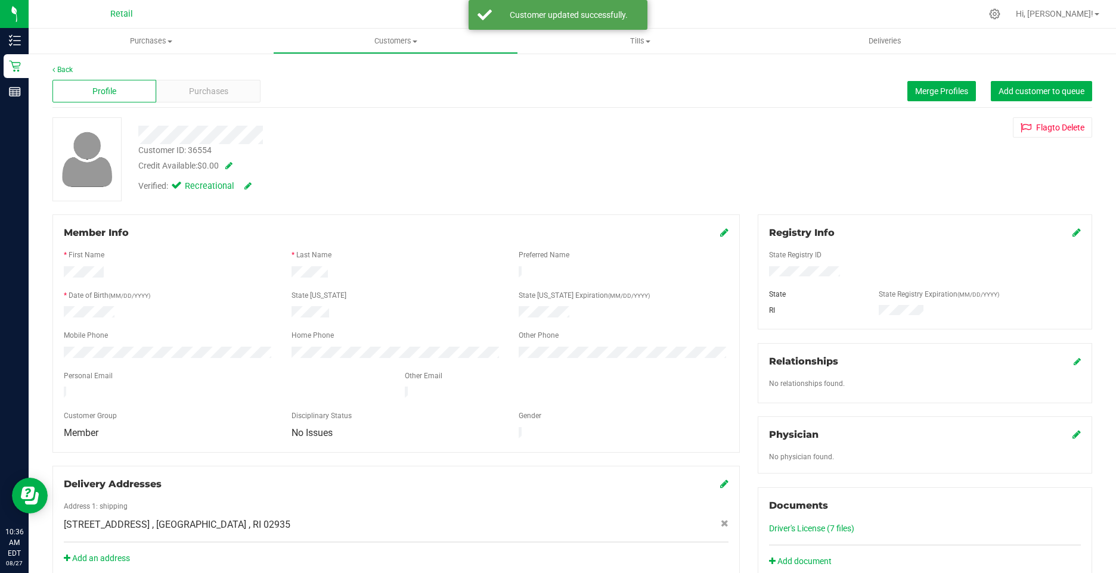
click at [720, 232] on icon at bounding box center [724, 233] width 8 height 10
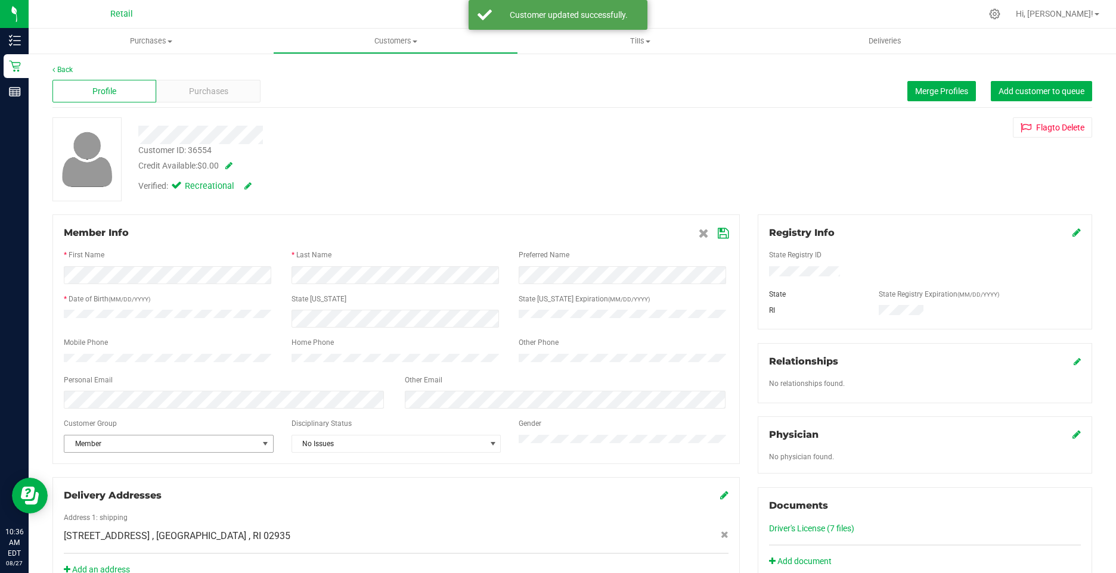
click at [127, 452] on span "Member" at bounding box center [161, 444] width 194 height 17
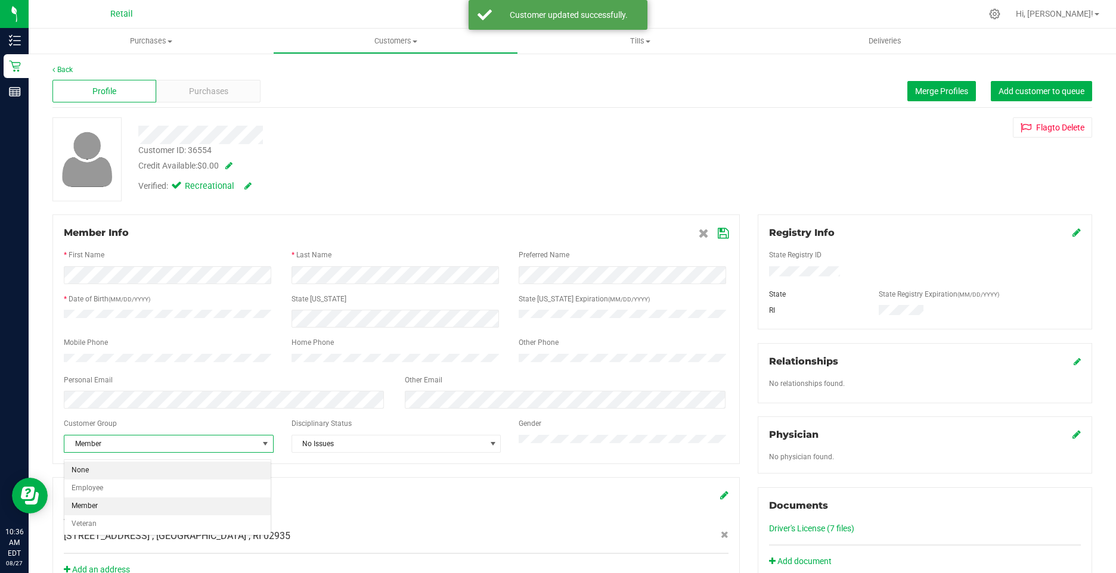
drag, startPoint x: 104, startPoint y: 468, endPoint x: 132, endPoint y: 451, distance: 32.6
click at [105, 468] on li "None" at bounding box center [167, 471] width 206 height 18
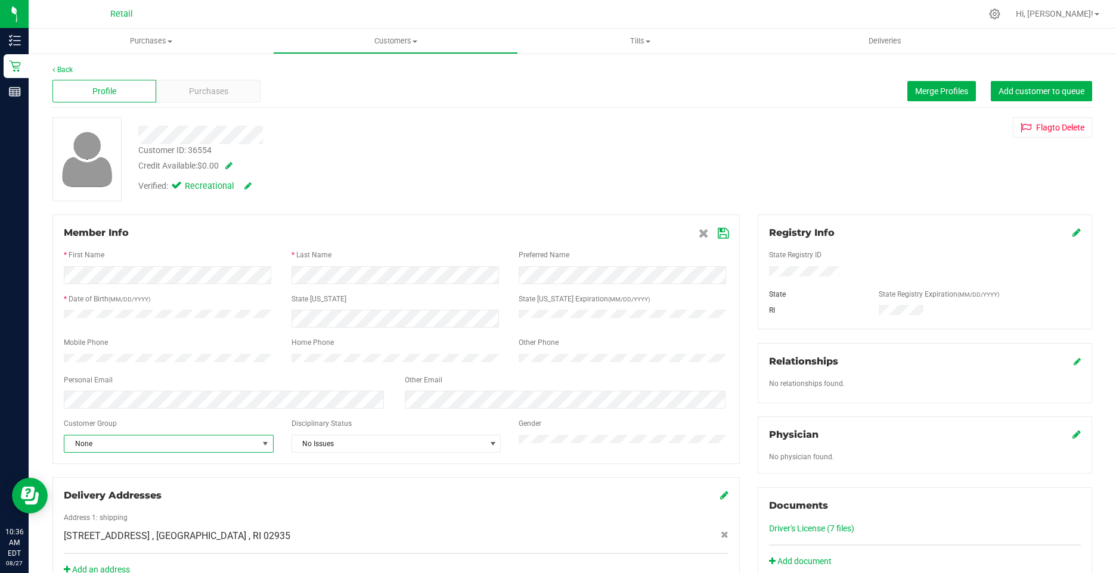
click at [718, 233] on icon at bounding box center [723, 234] width 11 height 10
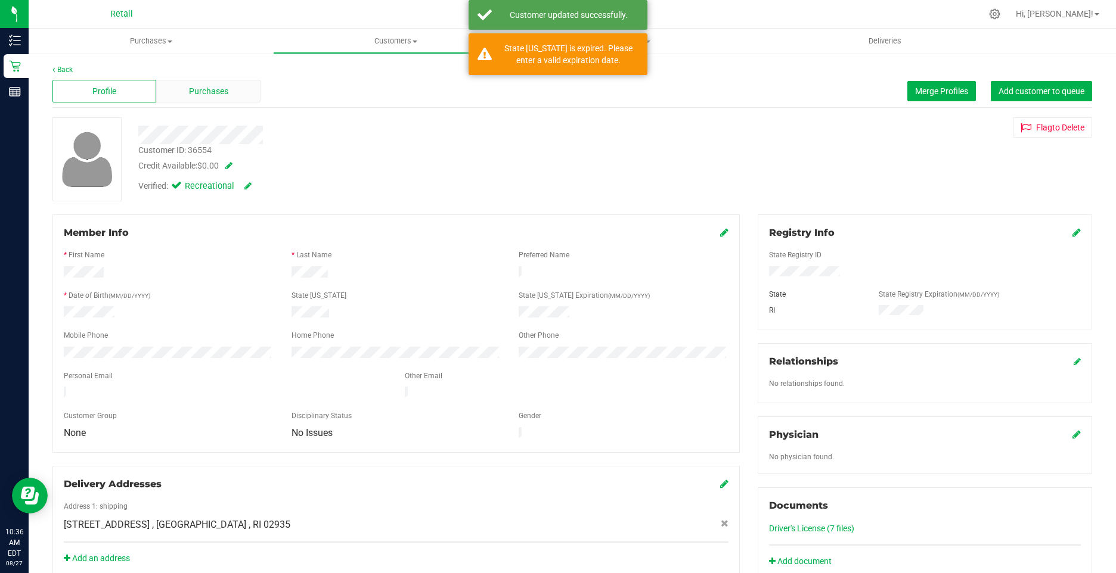
click at [211, 94] on span "Purchases" at bounding box center [208, 91] width 39 height 13
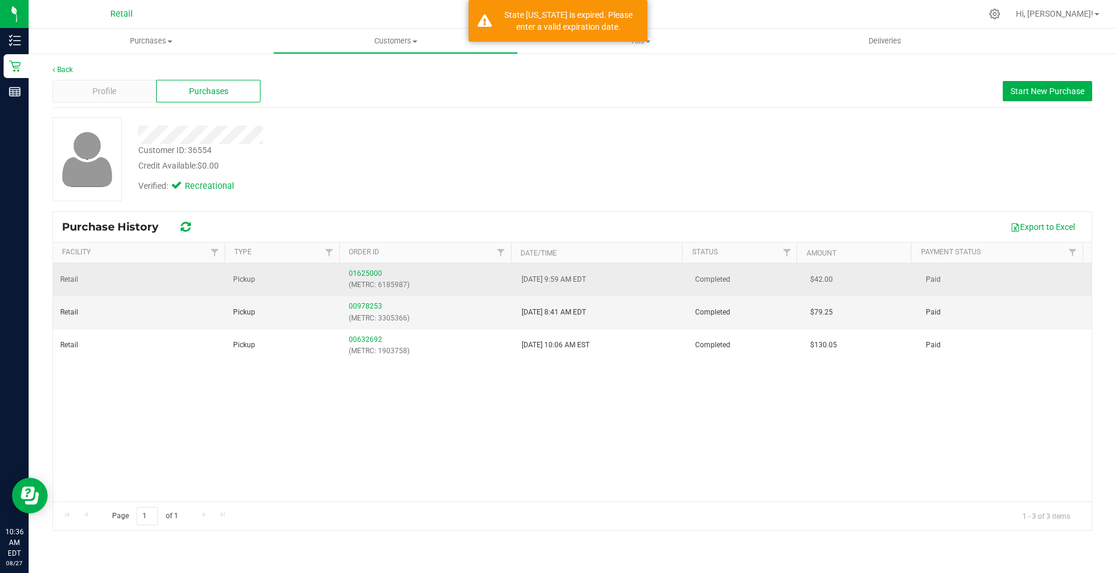
click at [363, 278] on div "01625000 (METRC: 6185987)" at bounding box center [428, 279] width 159 height 23
click at [361, 275] on link "01625000" at bounding box center [365, 273] width 33 height 8
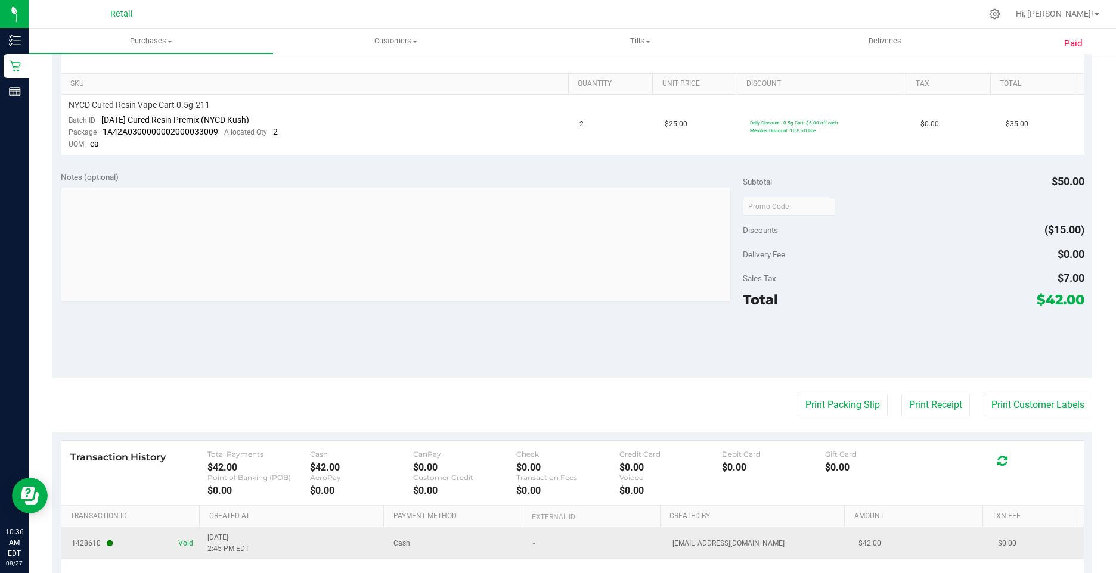
scroll to position [408, 0]
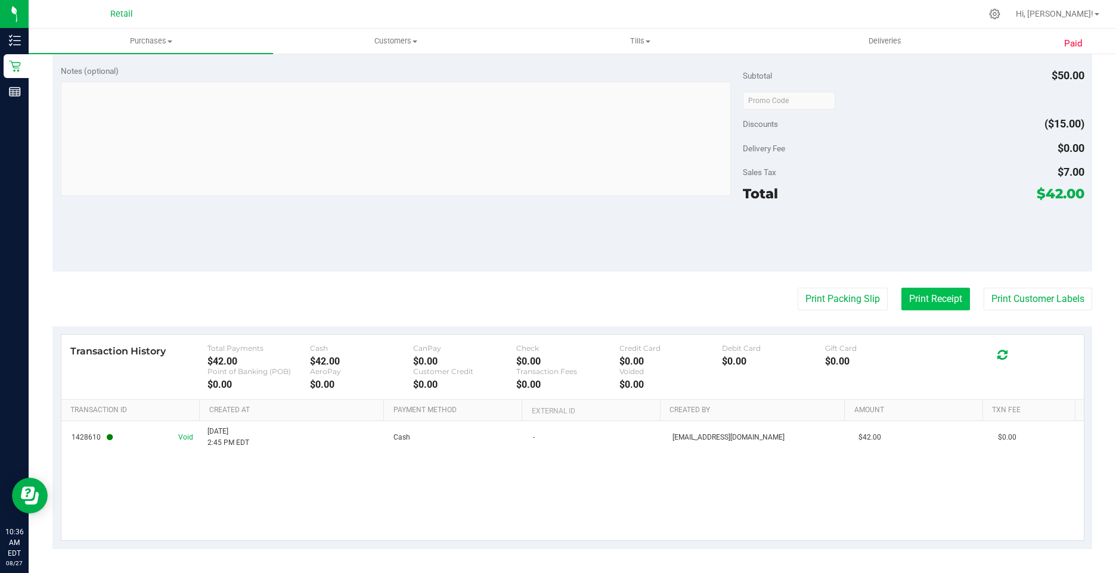
click at [901, 304] on button "Print Receipt" at bounding box center [935, 299] width 69 height 23
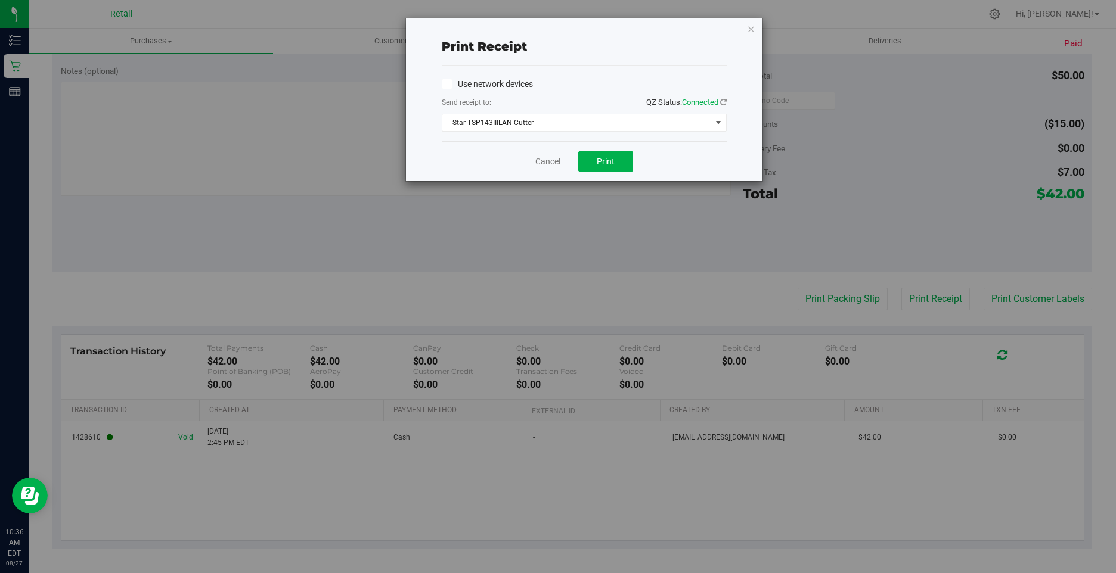
click at [612, 145] on div "Cancel Print" at bounding box center [584, 161] width 285 height 40
click at [606, 163] on span "Print" at bounding box center [606, 162] width 18 height 10
click at [752, 25] on icon "button" at bounding box center [751, 28] width 8 height 14
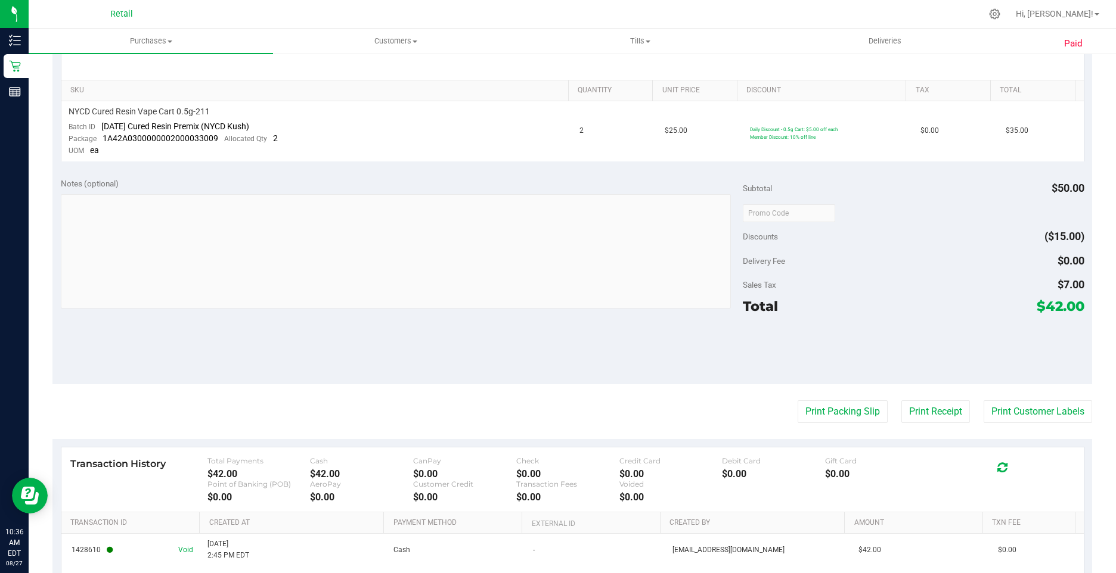
scroll to position [0, 0]
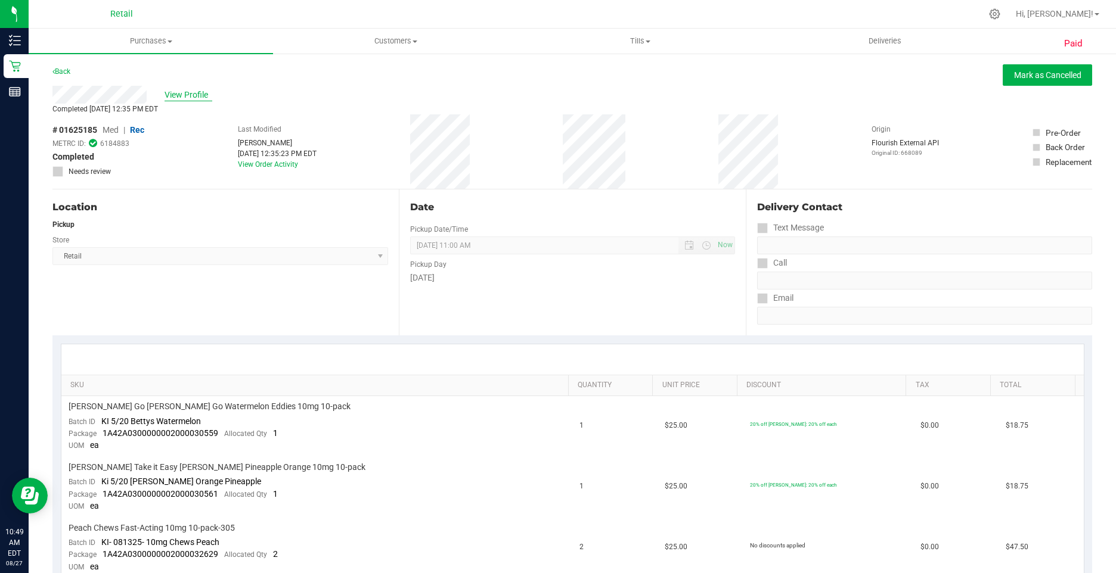
click at [198, 89] on span "View Profile" at bounding box center [189, 95] width 48 height 13
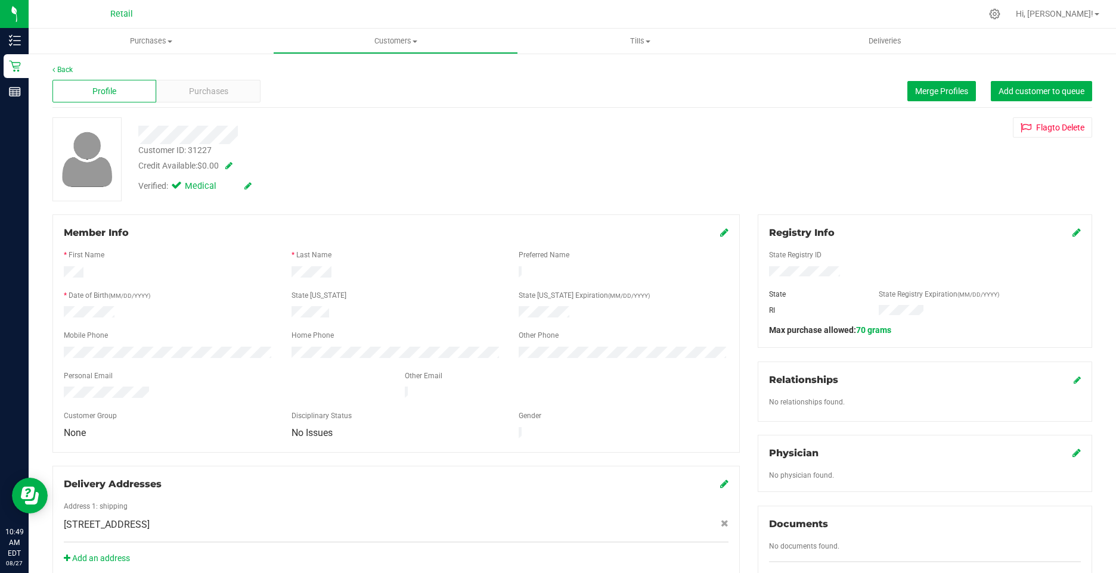
click at [250, 185] on icon at bounding box center [247, 186] width 7 height 8
click at [176, 188] on icon at bounding box center [179, 188] width 8 height 0
click at [0, 0] on input "Medical" at bounding box center [0, 0] width 0 height 0
click at [265, 188] on icon at bounding box center [262, 186] width 10 height 8
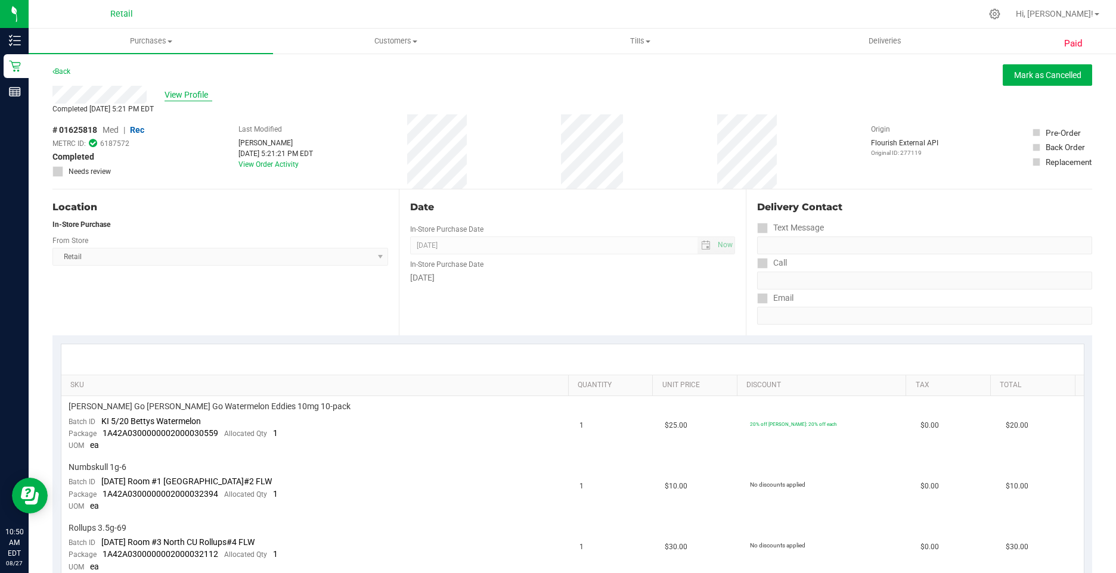
click at [182, 91] on span "View Profile" at bounding box center [189, 95] width 48 height 13
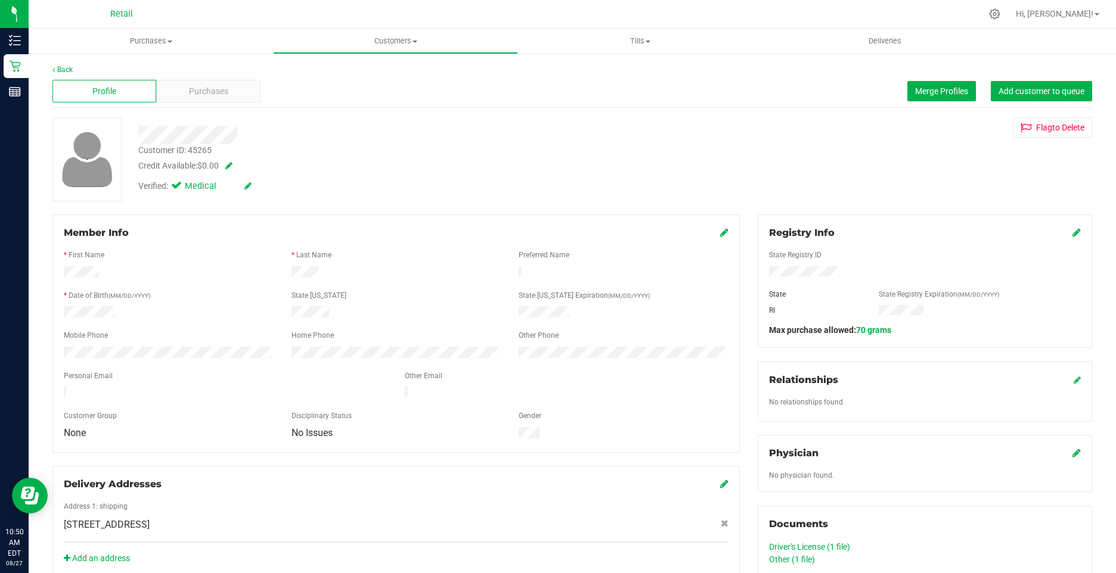
click at [246, 188] on icon at bounding box center [247, 186] width 7 height 8
click at [178, 188] on icon at bounding box center [179, 188] width 8 height 0
click at [0, 0] on input "Medical" at bounding box center [0, 0] width 0 height 0
click at [261, 187] on icon at bounding box center [262, 186] width 10 height 8
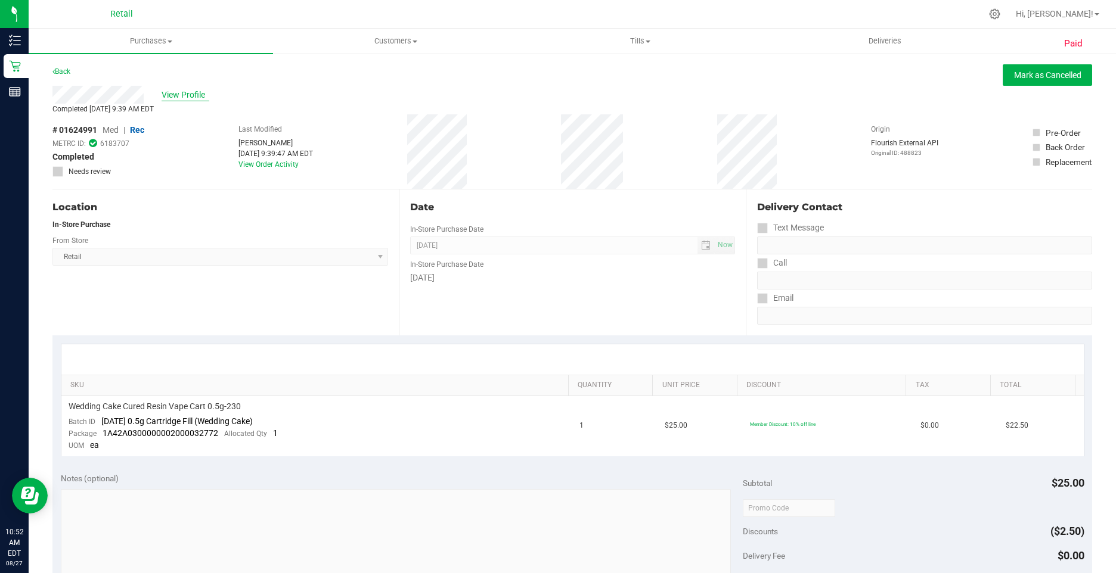
click at [190, 96] on span "View Profile" at bounding box center [186, 95] width 48 height 13
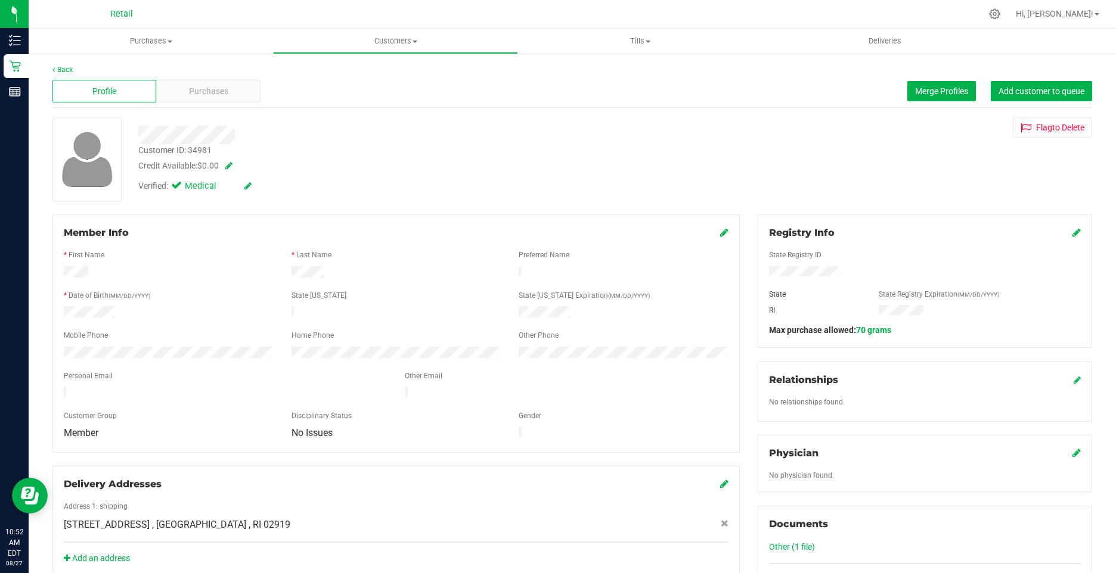
click at [246, 182] on icon at bounding box center [247, 186] width 7 height 8
click at [179, 188] on icon at bounding box center [179, 188] width 8 height 0
click at [0, 0] on input "Medical" at bounding box center [0, 0] width 0 height 0
click at [262, 191] on icon at bounding box center [262, 186] width 10 height 8
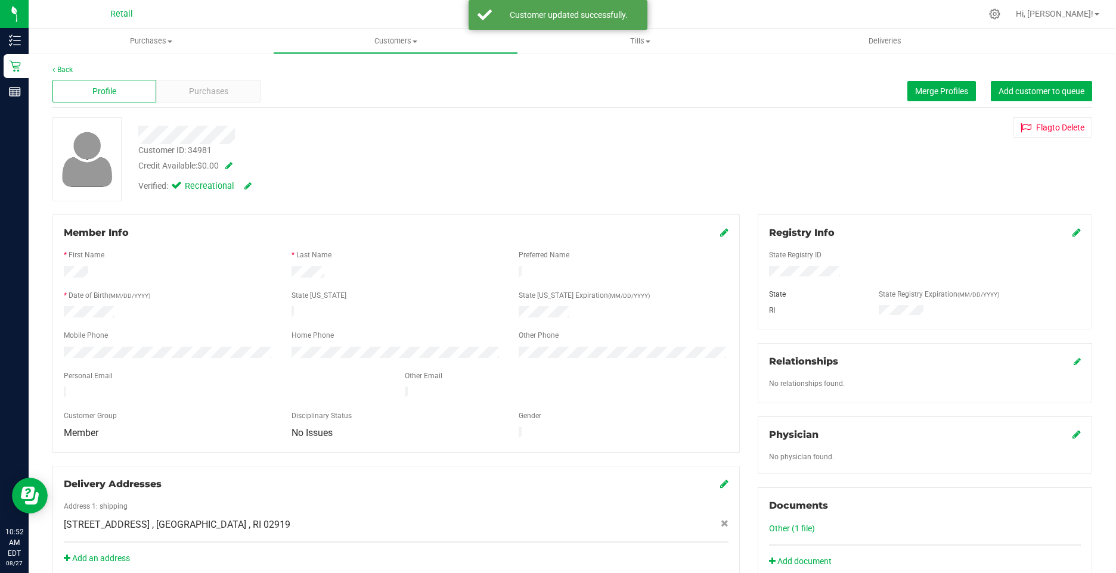
click at [720, 234] on icon at bounding box center [724, 233] width 8 height 10
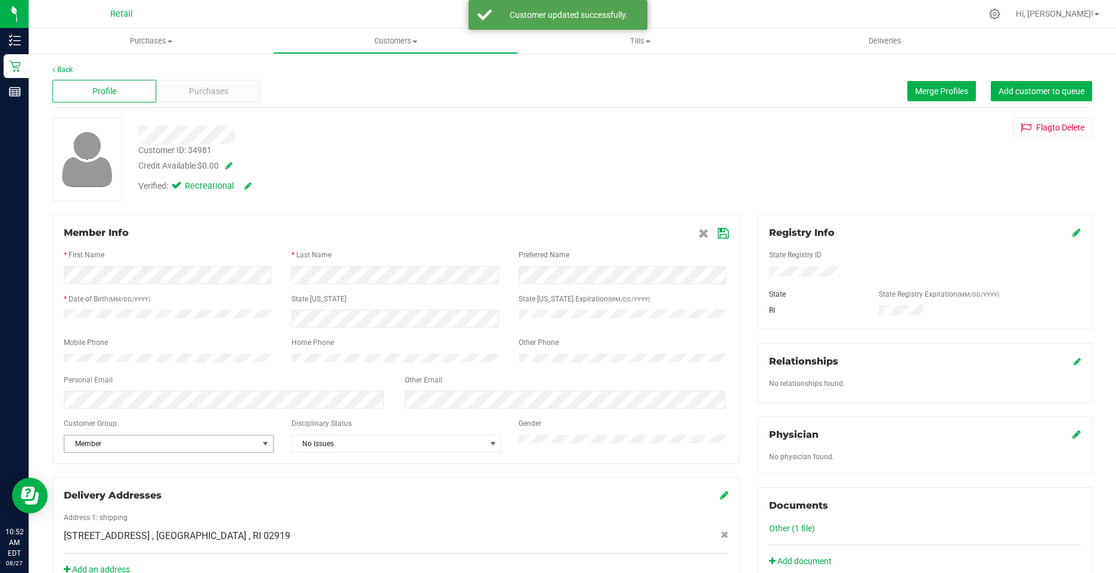
click at [152, 453] on span "Member" at bounding box center [169, 444] width 210 height 18
click at [104, 452] on span "Member" at bounding box center [161, 444] width 194 height 17
click at [93, 452] on span "Member" at bounding box center [161, 444] width 194 height 17
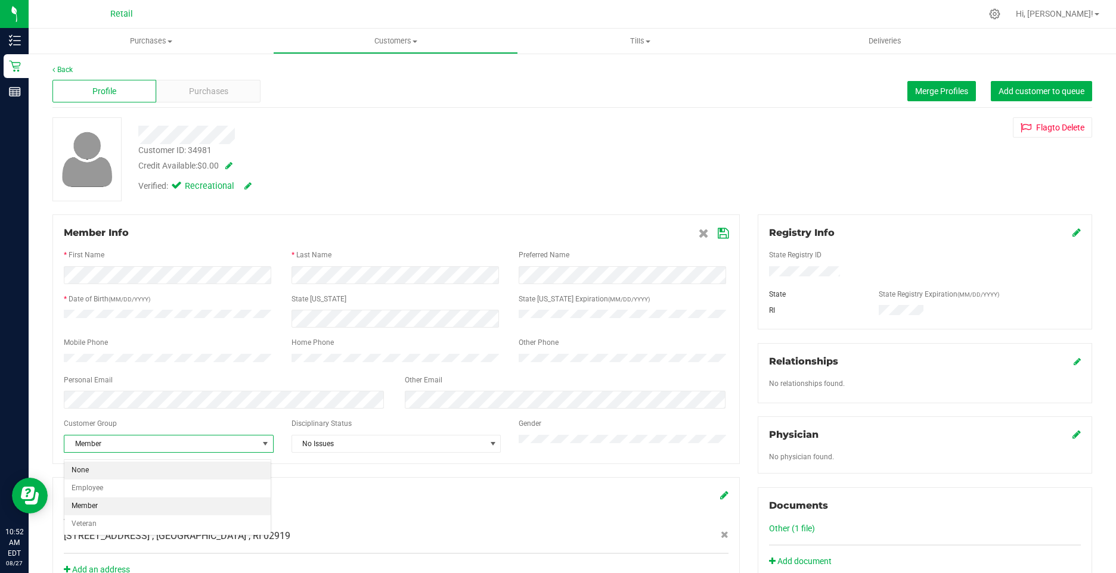
click at [89, 476] on li "None" at bounding box center [167, 471] width 206 height 18
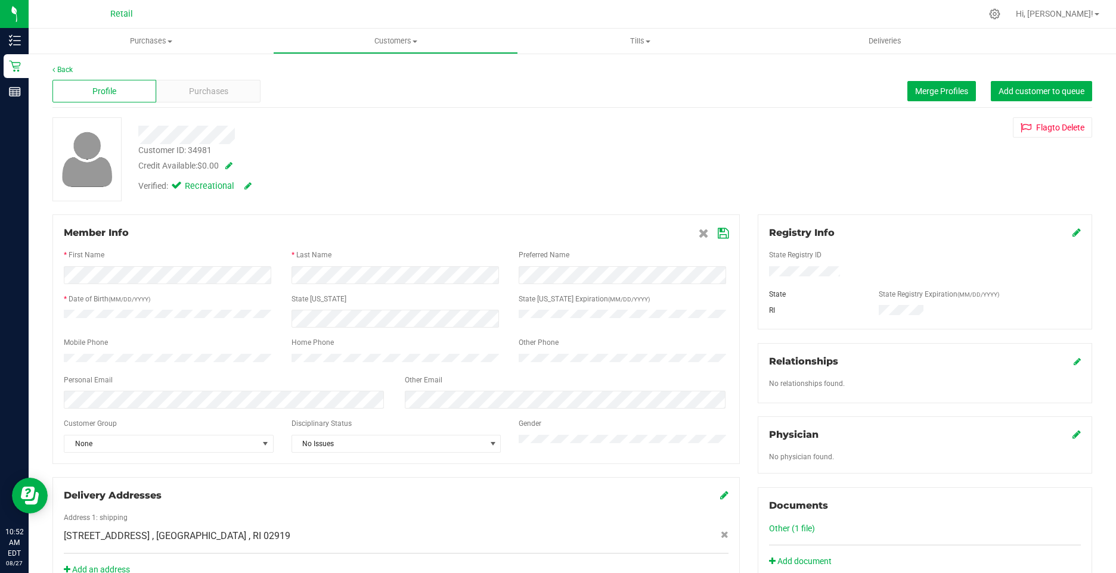
click at [721, 232] on icon at bounding box center [723, 234] width 11 height 10
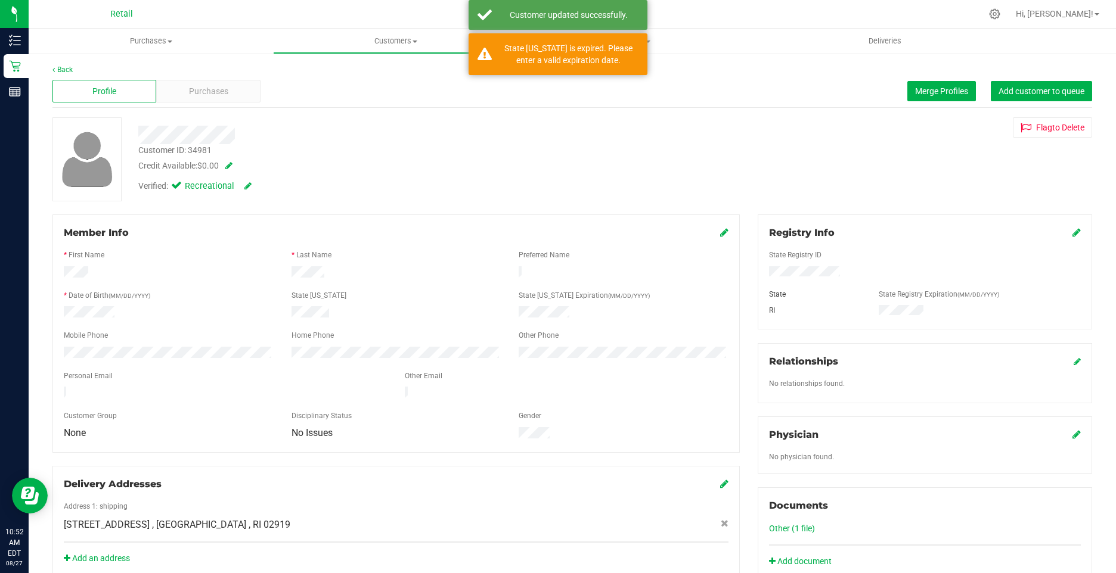
click at [569, 181] on div "Verified: Recreational" at bounding box center [393, 185] width 529 height 26
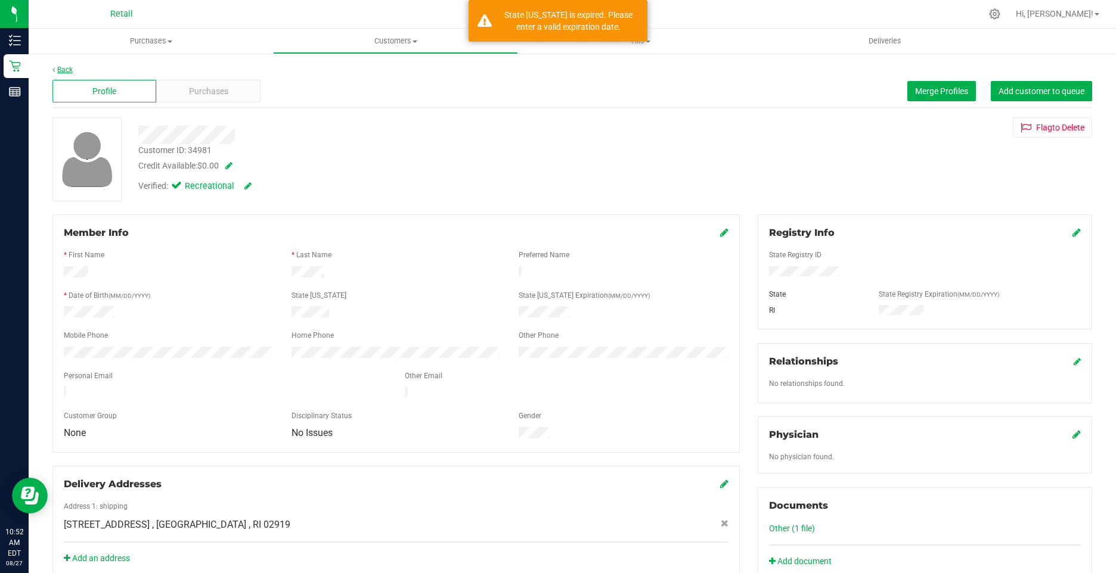
click at [64, 72] on link "Back" at bounding box center [62, 70] width 20 height 8
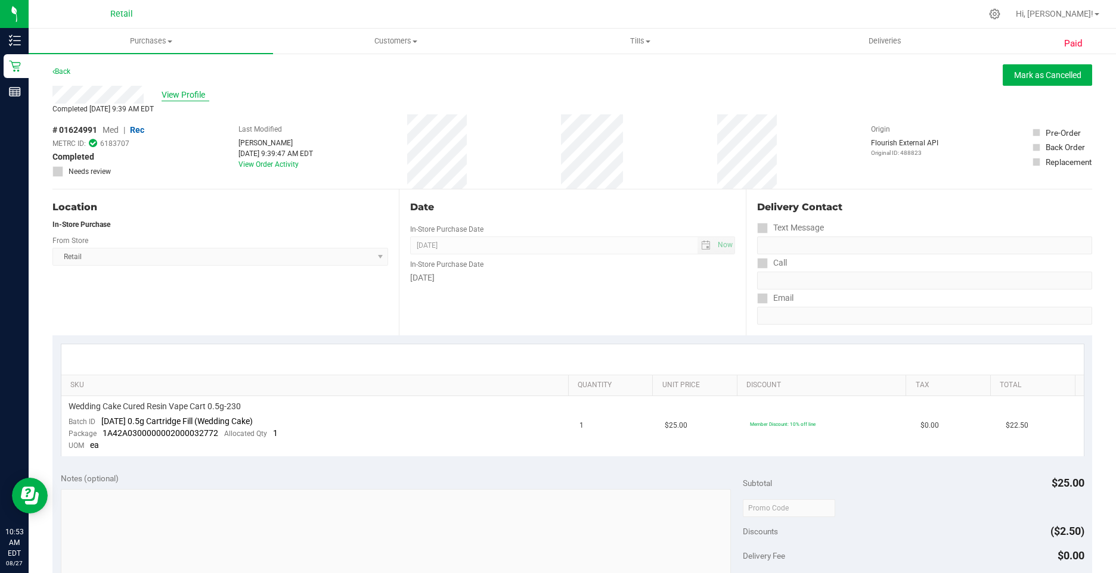
click at [190, 92] on span "View Profile" at bounding box center [186, 95] width 48 height 13
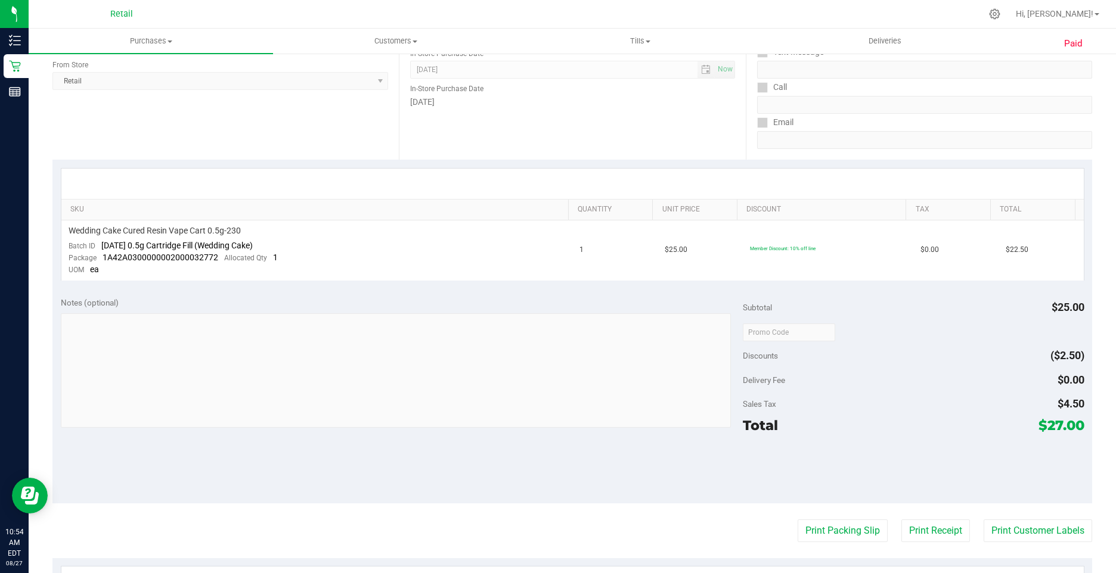
scroll to position [358, 0]
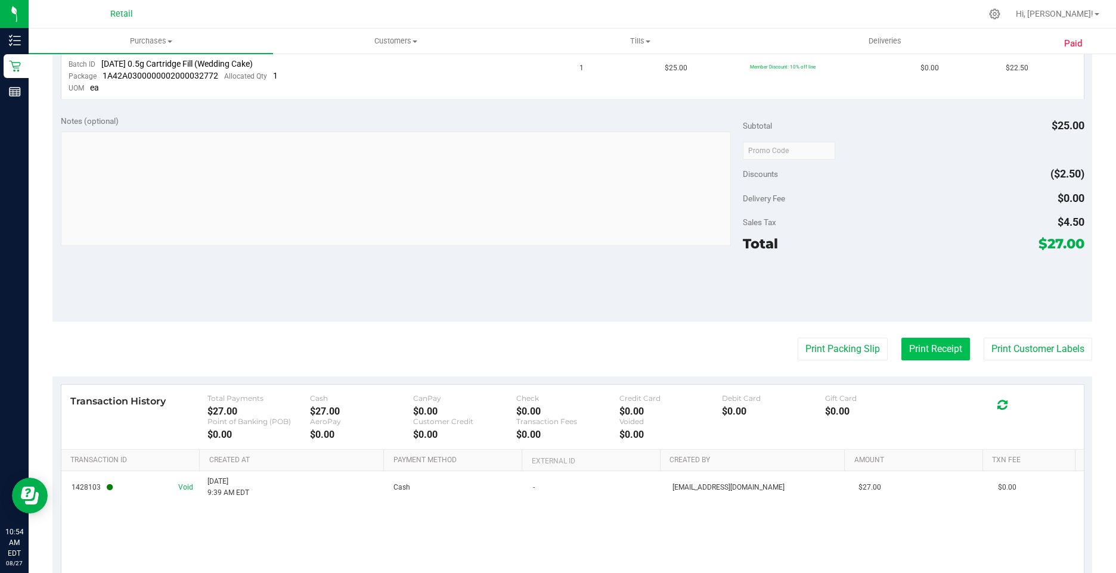
click at [917, 351] on button "Print Receipt" at bounding box center [935, 349] width 69 height 23
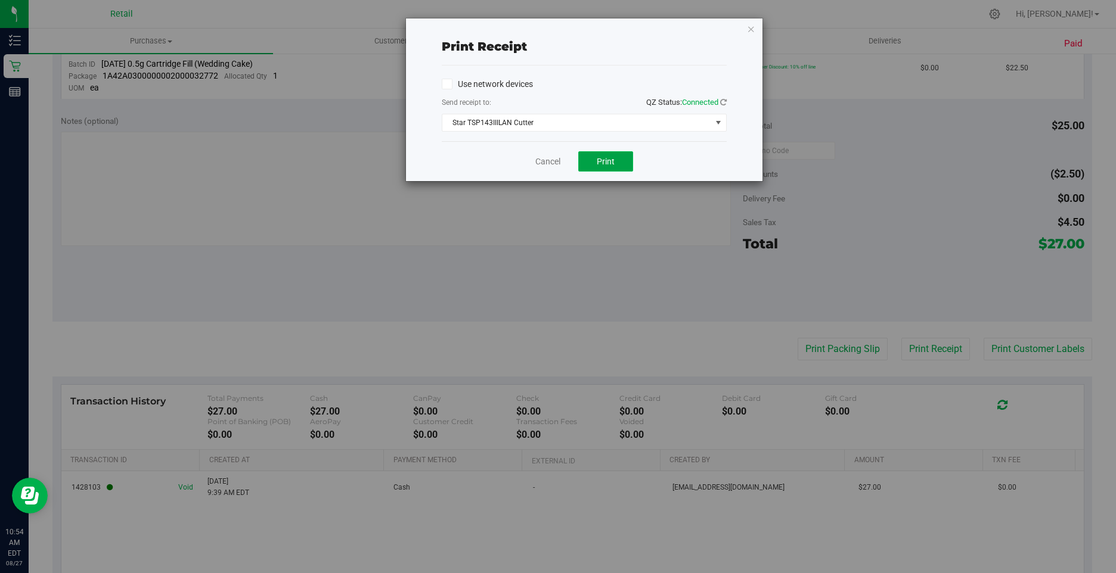
click at [616, 168] on button "Print" at bounding box center [605, 161] width 55 height 20
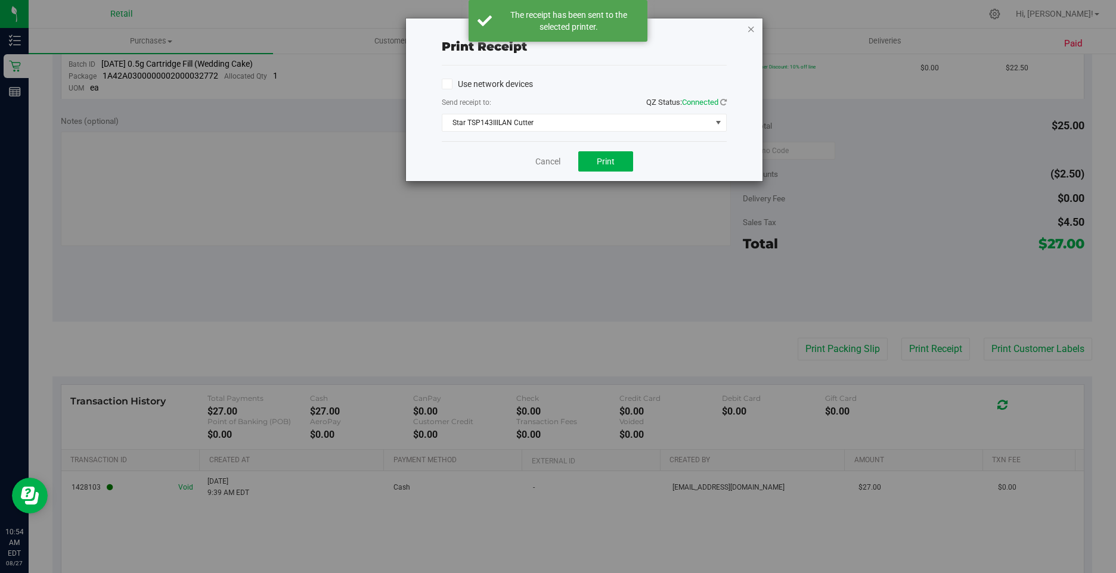
click at [747, 28] on icon "button" at bounding box center [751, 28] width 8 height 14
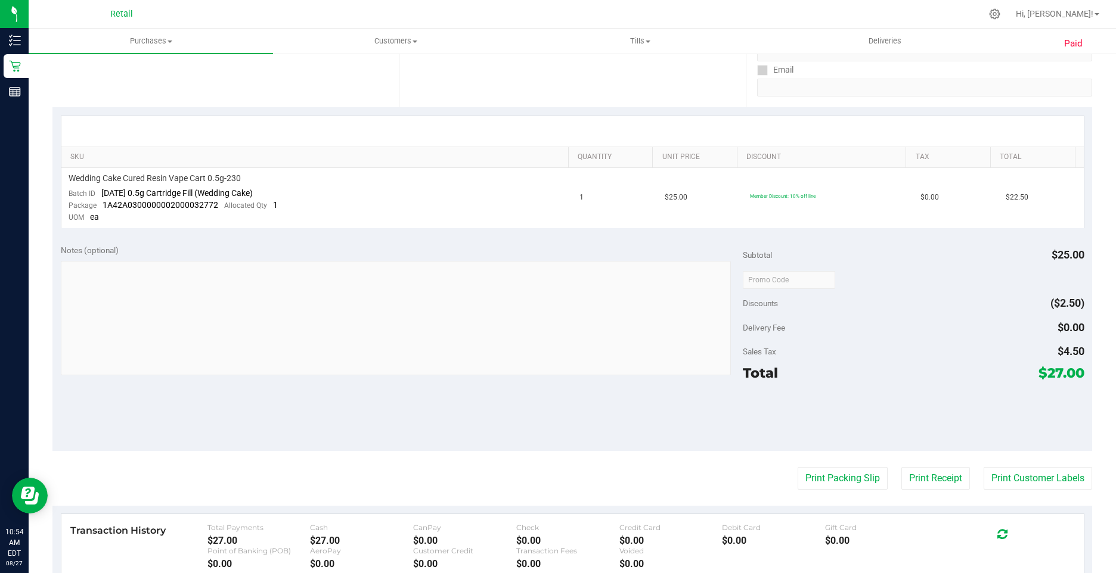
scroll to position [0, 0]
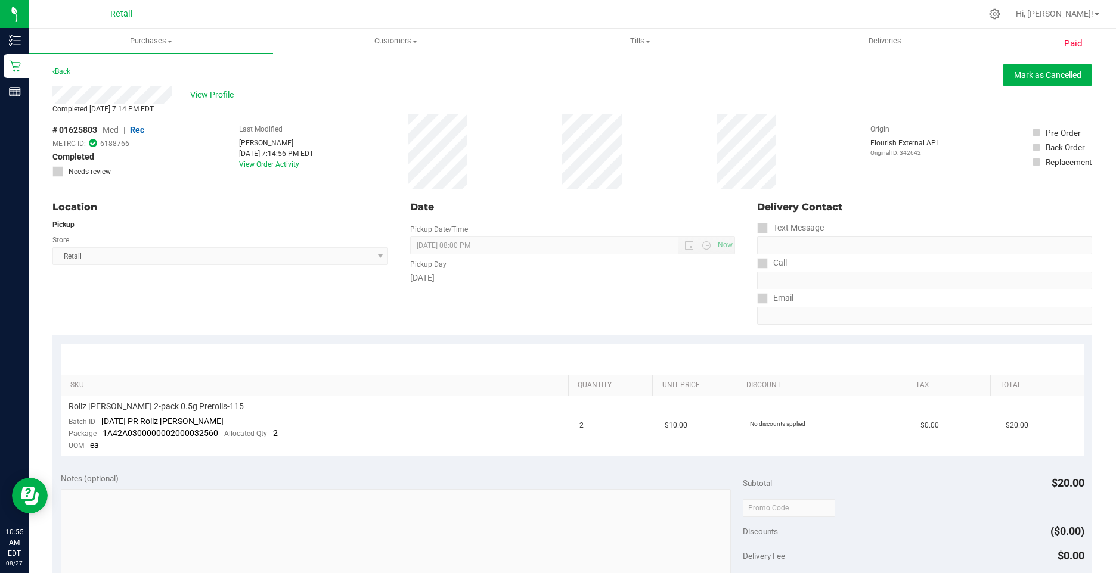
click at [221, 92] on span "View Profile" at bounding box center [214, 95] width 48 height 13
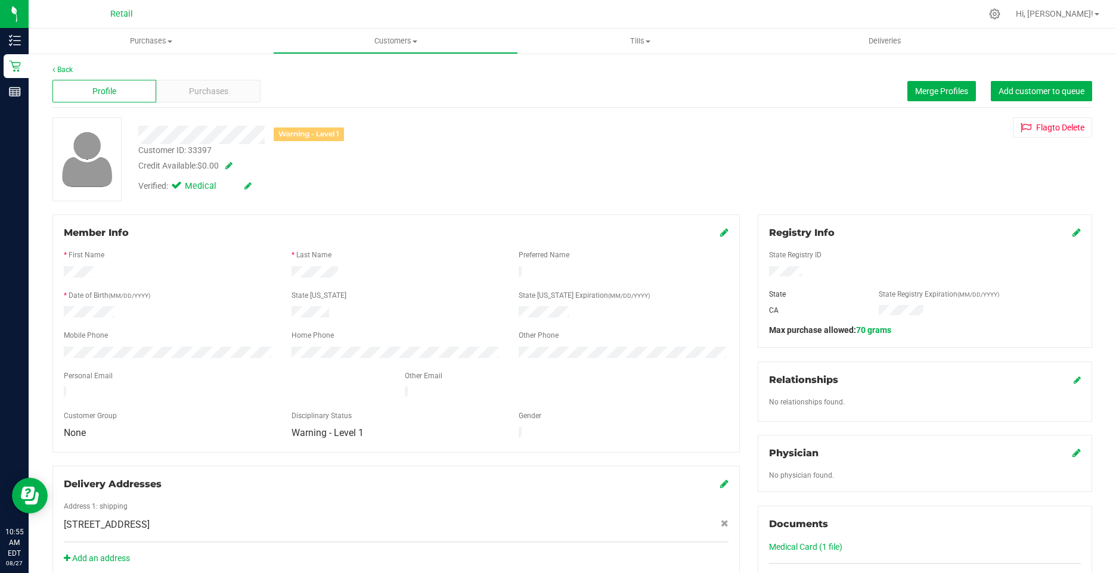
drag, startPoint x: 221, startPoint y: 93, endPoint x: 254, endPoint y: 186, distance: 98.8
click at [254, 186] on div "Verified: Medical" at bounding box center [217, 186] width 159 height 13
click at [247, 184] on icon at bounding box center [247, 186] width 7 height 8
drag, startPoint x: 182, startPoint y: 187, endPoint x: 247, endPoint y: 192, distance: 65.2
click at [181, 188] on icon at bounding box center [179, 188] width 8 height 0
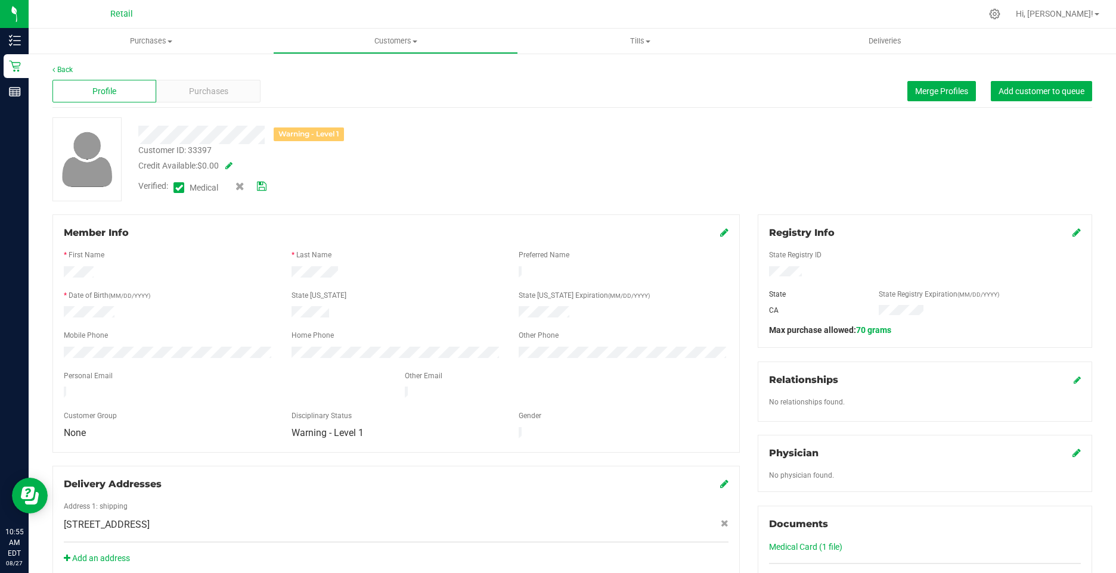
click at [0, 0] on input "Medical" at bounding box center [0, 0] width 0 height 0
click at [263, 192] on link at bounding box center [262, 186] width 10 height 13
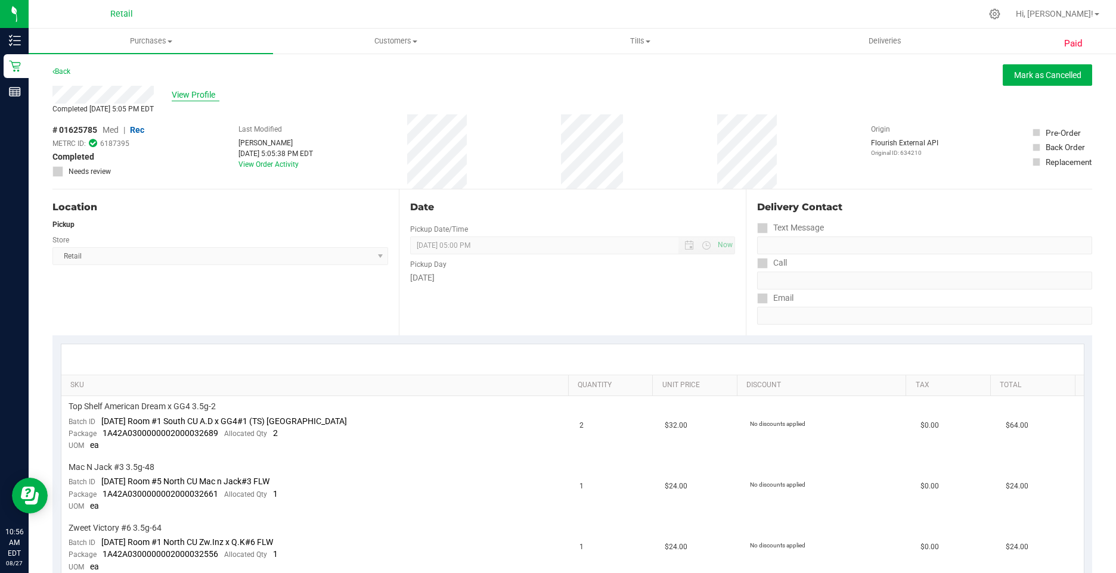
click at [205, 95] on span "View Profile" at bounding box center [196, 95] width 48 height 13
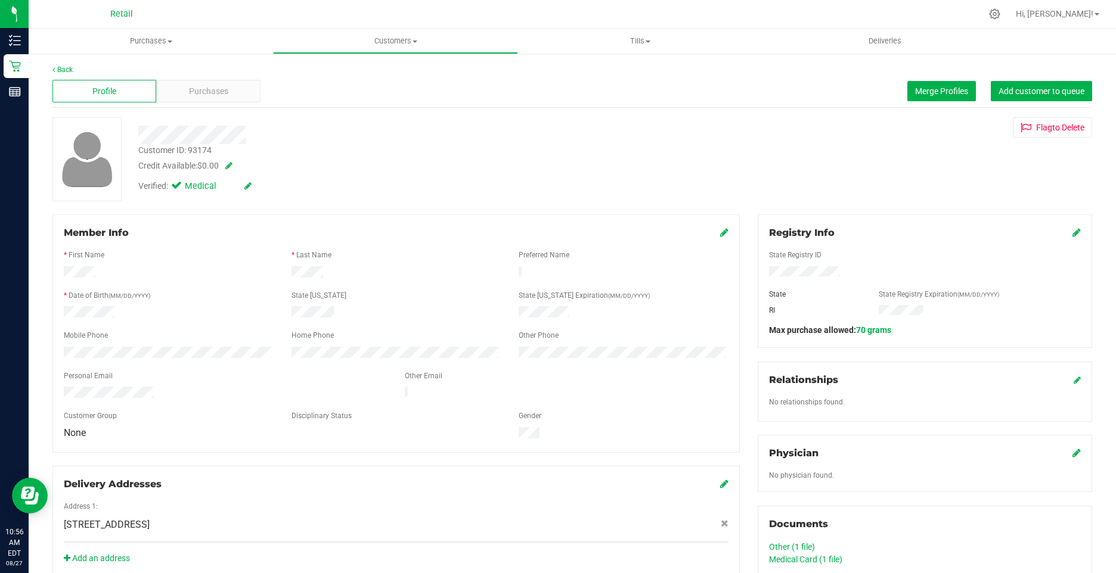
click at [250, 185] on icon at bounding box center [247, 186] width 7 height 8
click at [178, 188] on icon at bounding box center [179, 188] width 8 height 0
click at [0, 0] on input "Medical" at bounding box center [0, 0] width 0 height 0
click at [260, 187] on icon at bounding box center [262, 186] width 10 height 8
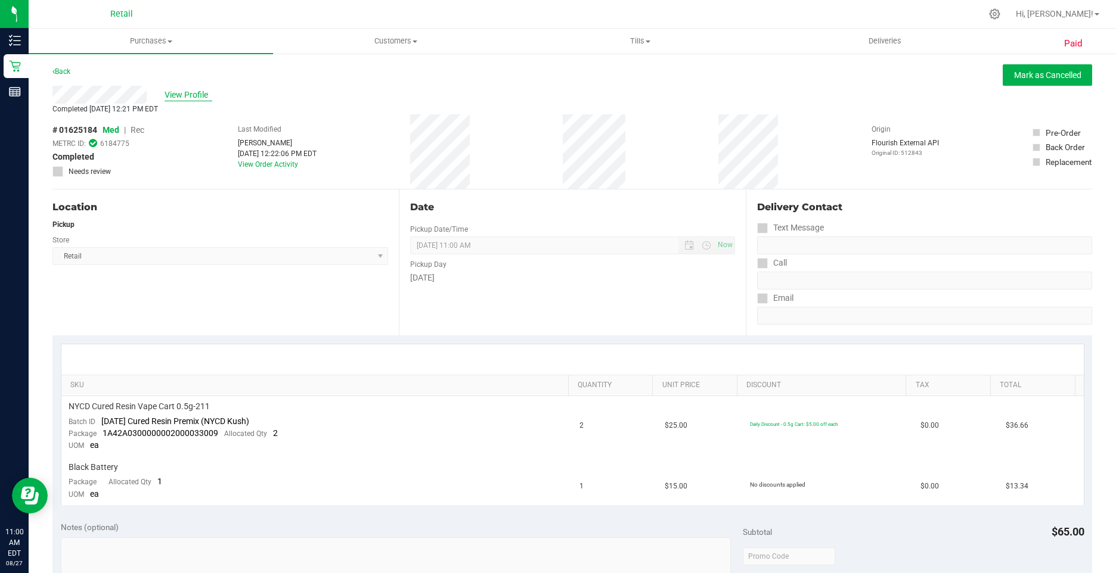
click at [196, 97] on span "View Profile" at bounding box center [189, 95] width 48 height 13
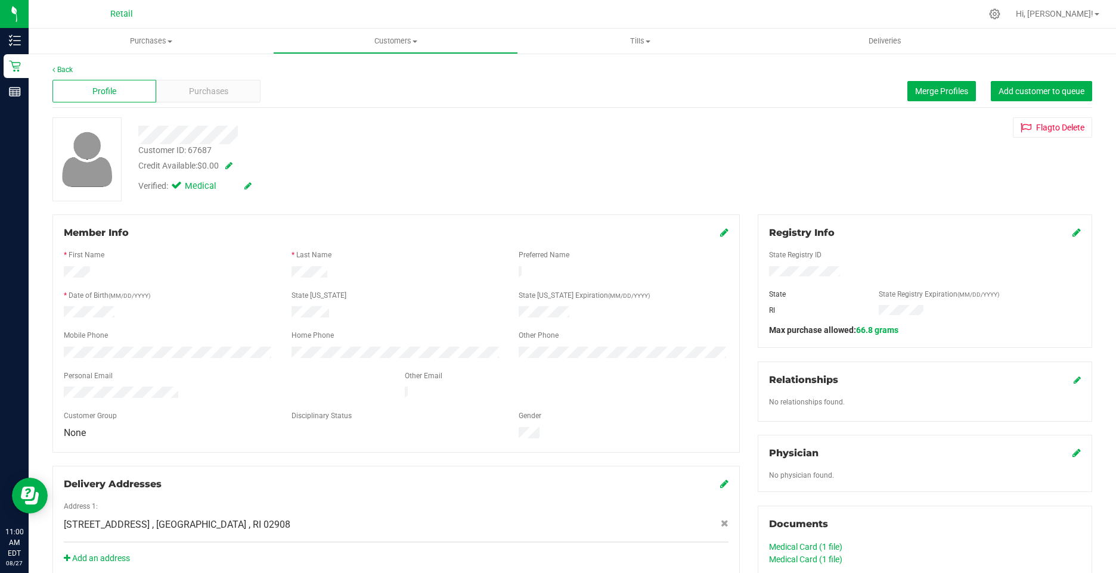
click at [247, 187] on icon at bounding box center [247, 186] width 7 height 8
click at [177, 188] on icon at bounding box center [179, 188] width 8 height 0
click at [0, 0] on input "Medical" at bounding box center [0, 0] width 0 height 0
click at [263, 185] on icon at bounding box center [262, 186] width 10 height 8
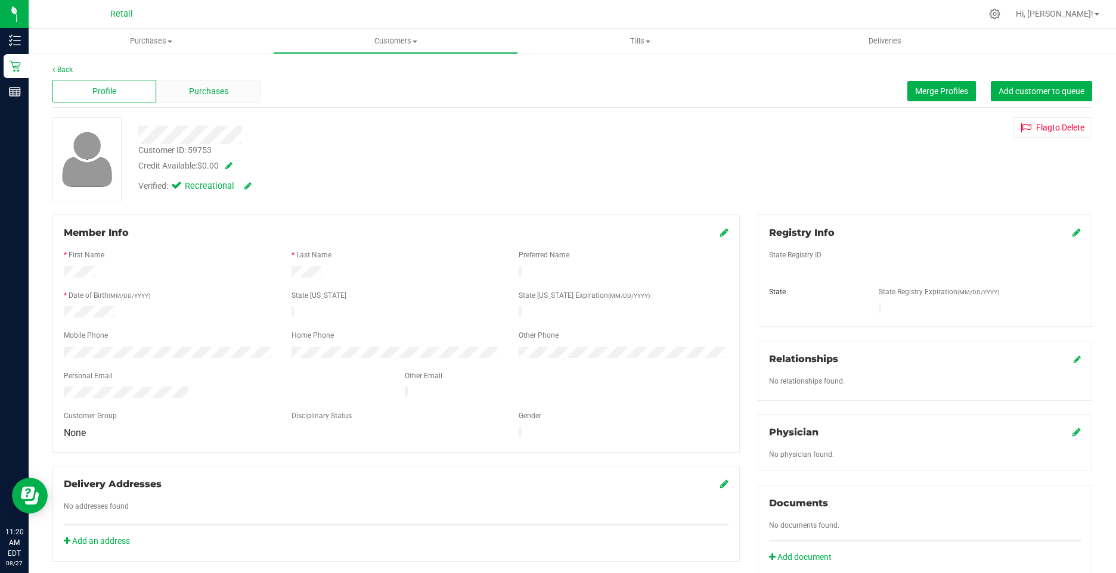
click at [206, 89] on span "Purchases" at bounding box center [208, 91] width 39 height 13
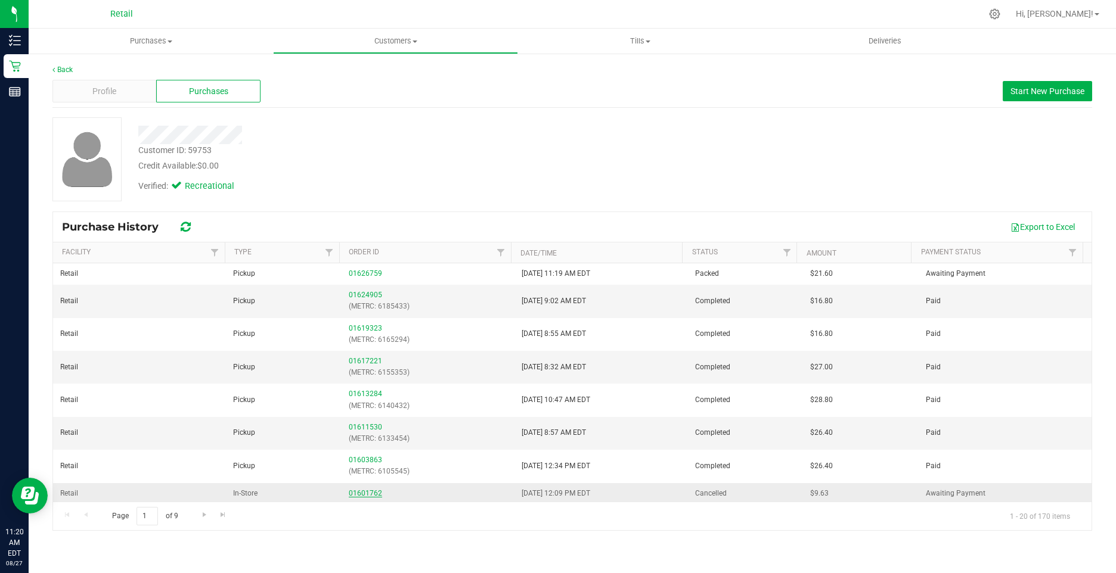
click at [361, 494] on link "01601762" at bounding box center [365, 493] width 33 height 8
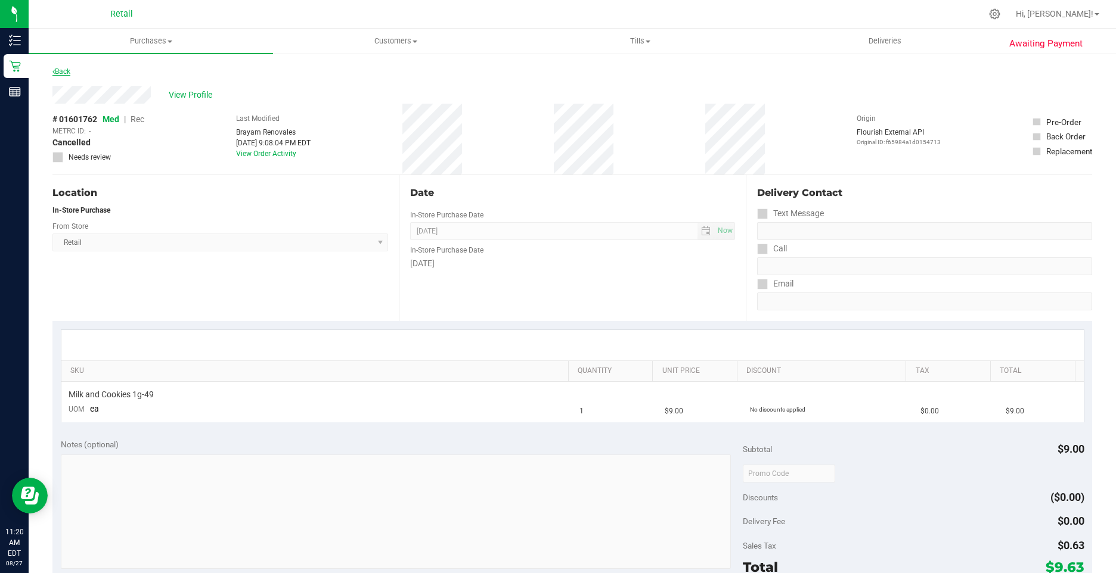
click at [64, 72] on link "Back" at bounding box center [61, 71] width 18 height 8
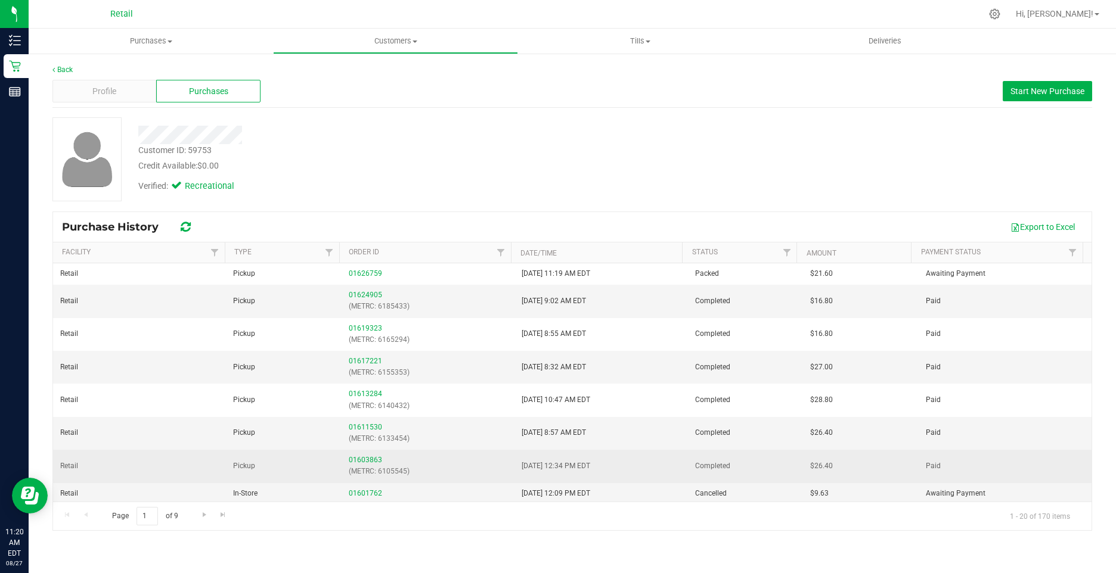
scroll to position [60, 0]
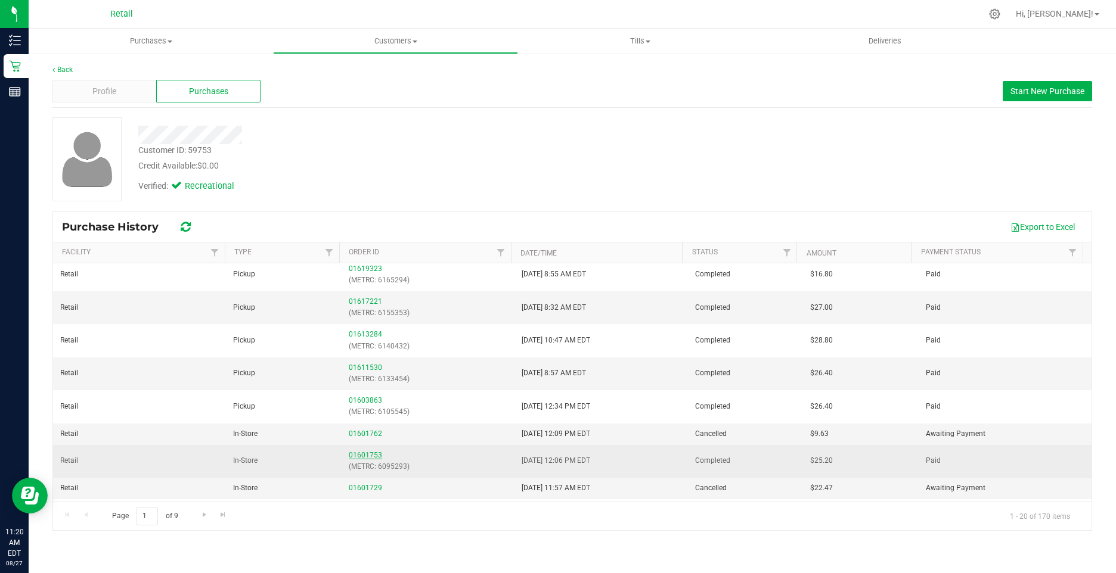
click at [359, 452] on link "01601753" at bounding box center [365, 455] width 33 height 8
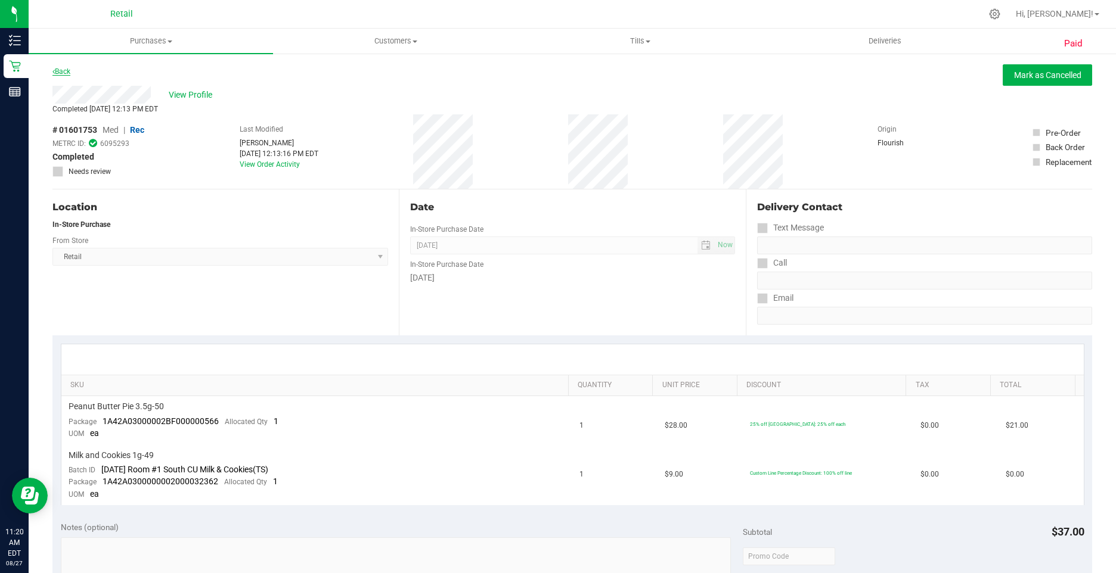
click at [64, 72] on link "Back" at bounding box center [61, 71] width 18 height 8
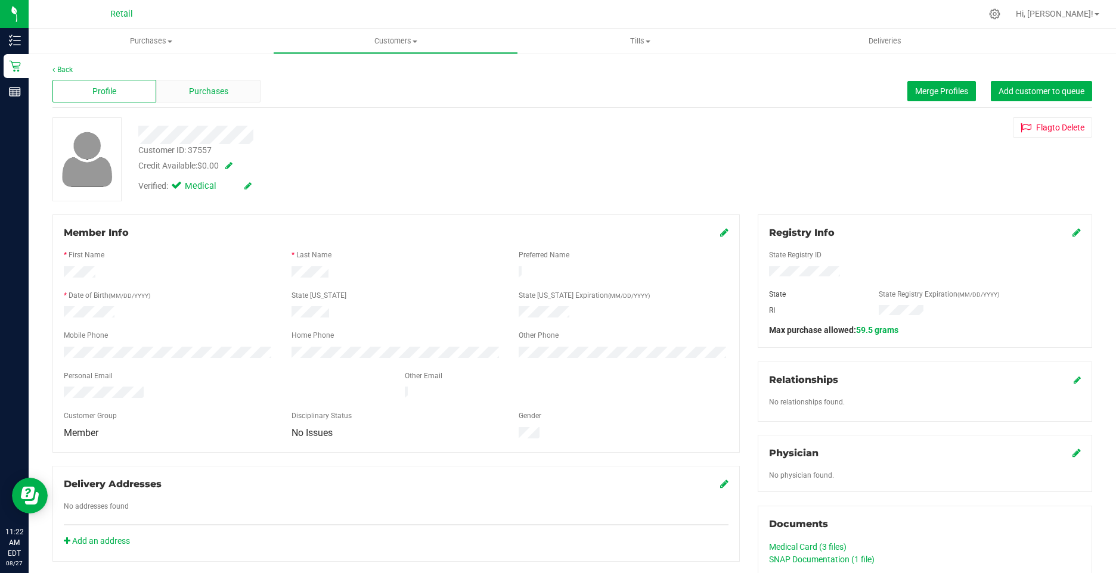
click at [195, 91] on span "Purchases" at bounding box center [208, 91] width 39 height 13
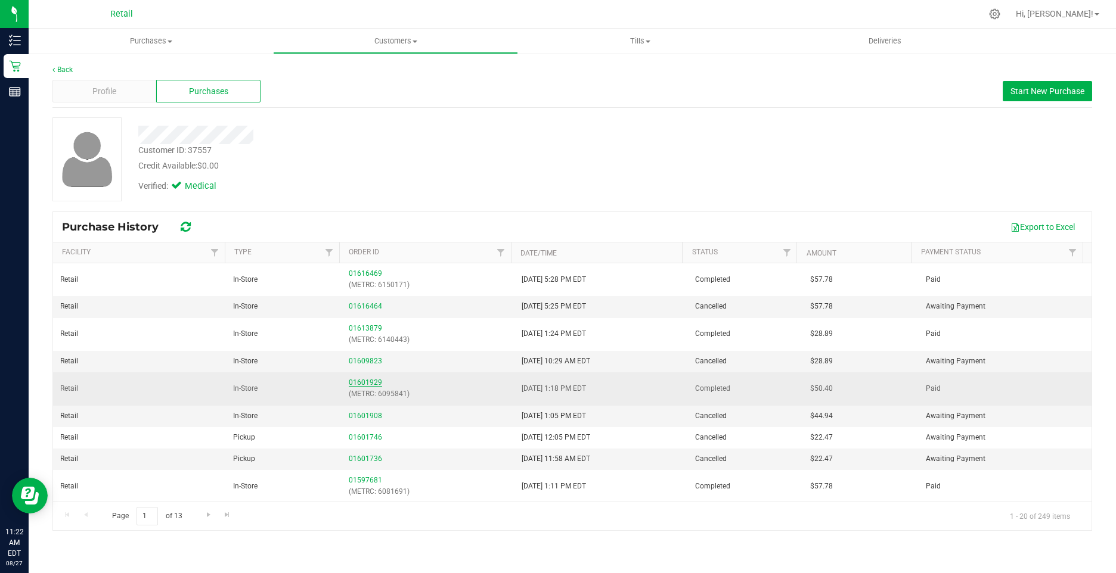
click at [356, 383] on link "01601929" at bounding box center [365, 383] width 33 height 8
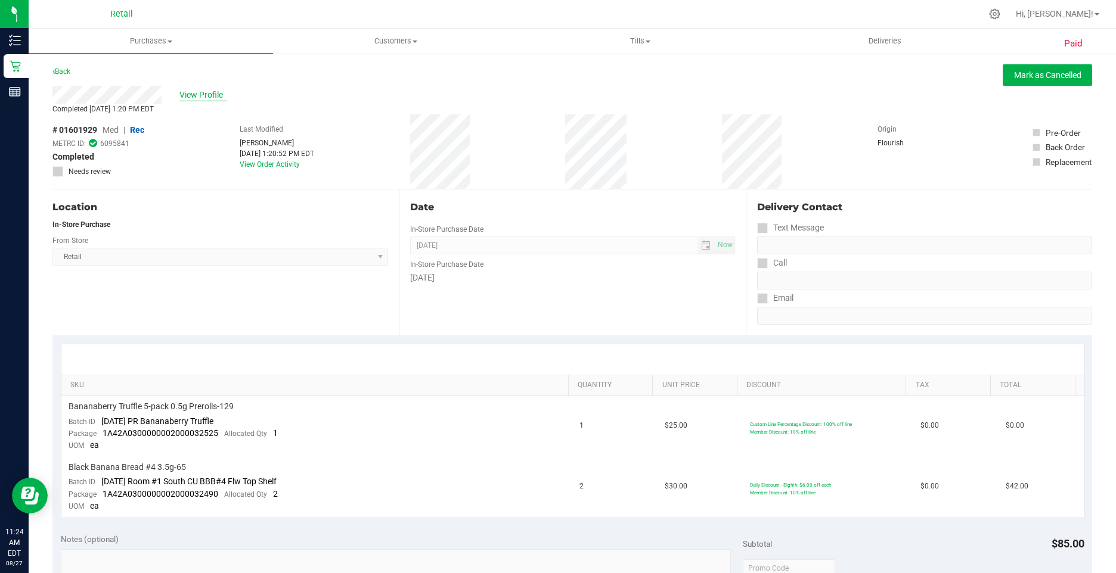
click at [184, 100] on span "View Profile" at bounding box center [203, 95] width 48 height 13
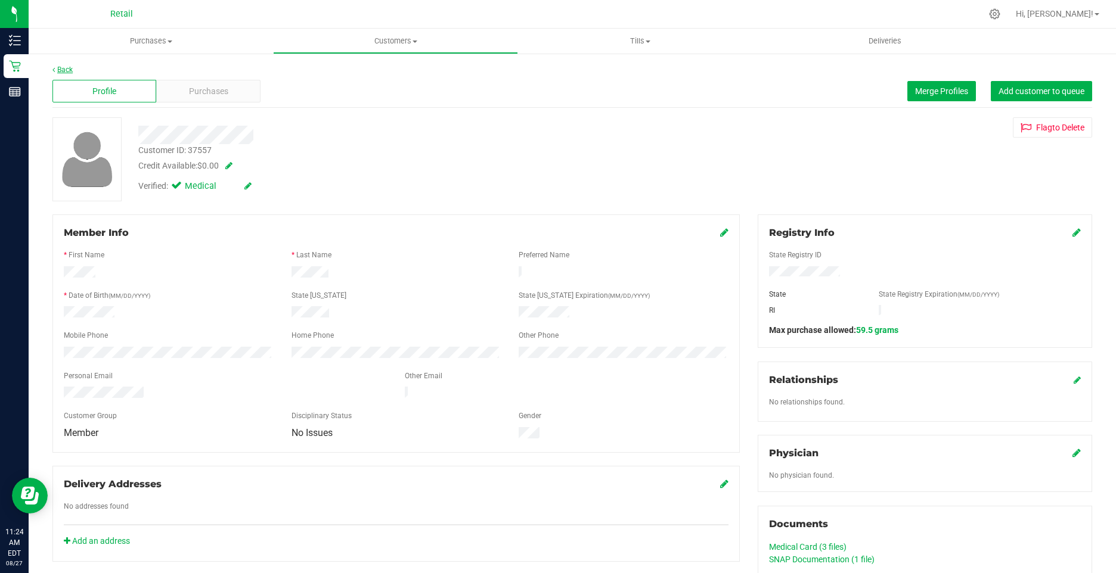
click at [61, 69] on link "Back" at bounding box center [62, 70] width 20 height 8
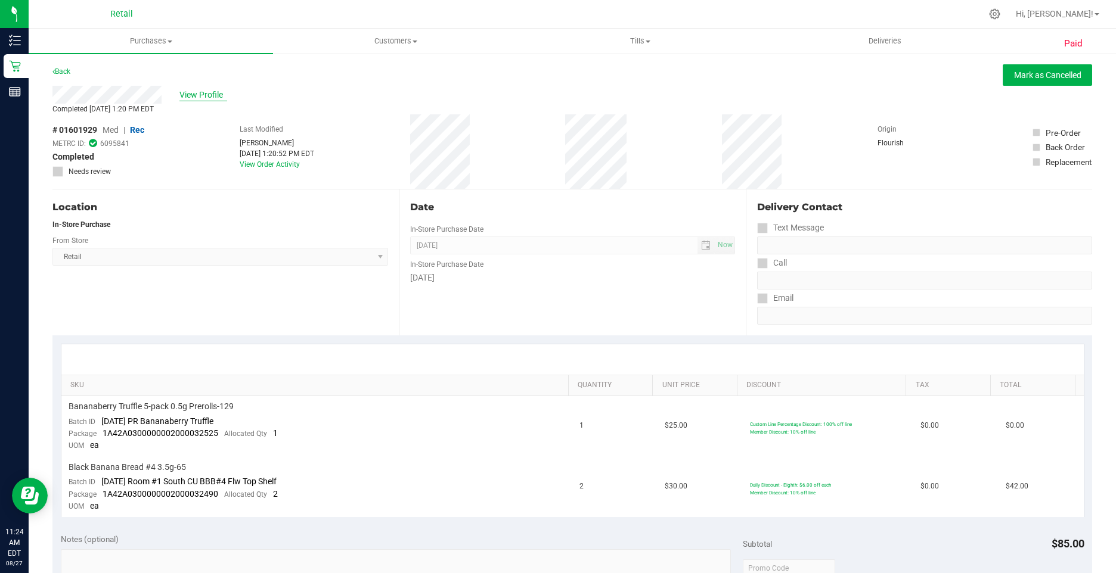
click at [197, 95] on span "View Profile" at bounding box center [203, 95] width 48 height 13
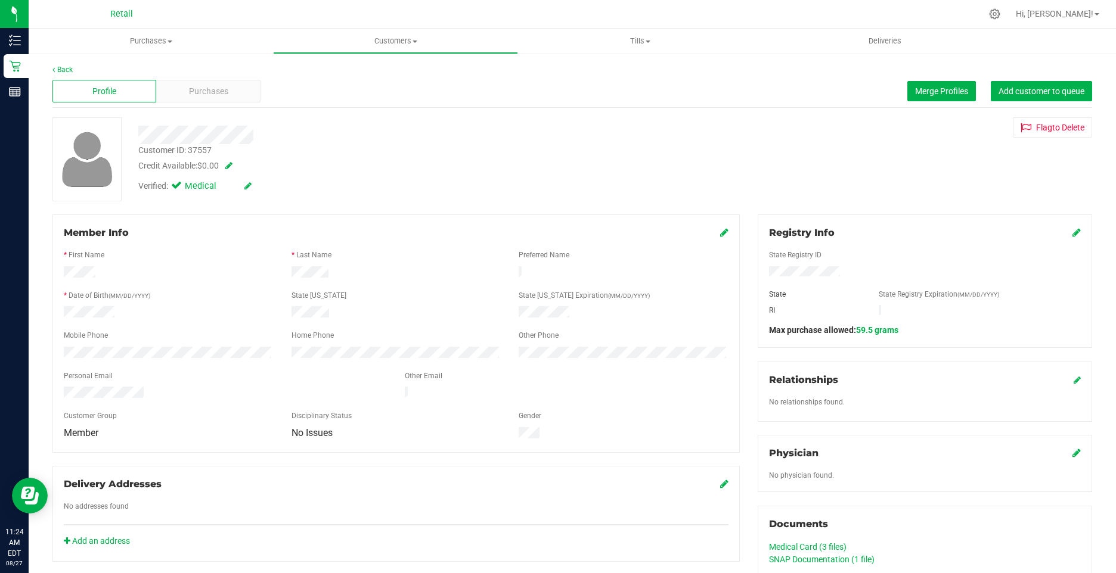
click at [197, 95] on span "Purchases" at bounding box center [208, 91] width 39 height 13
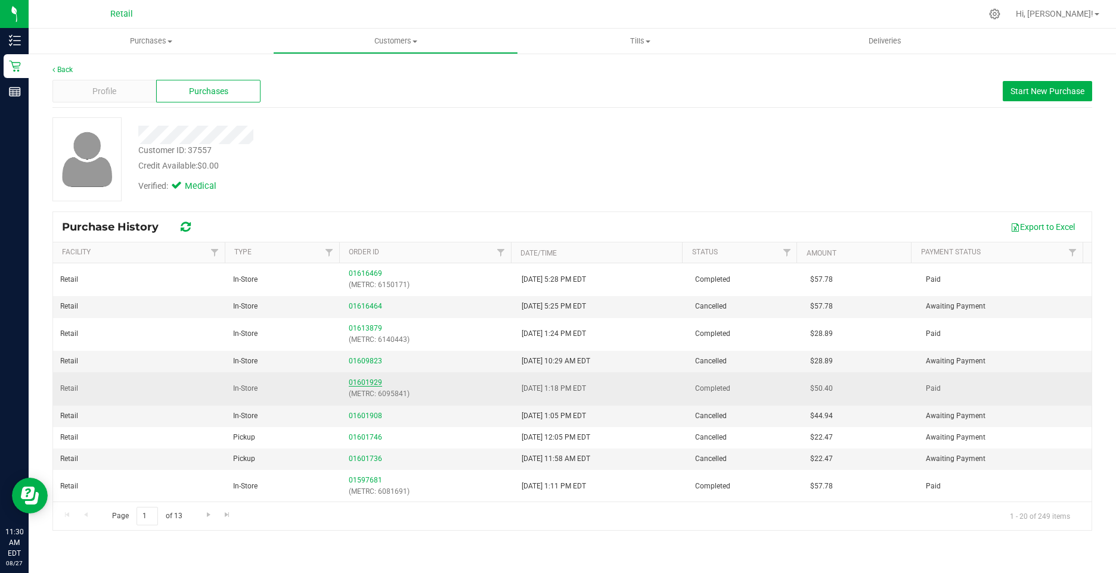
click at [353, 382] on link "01601929" at bounding box center [365, 383] width 33 height 8
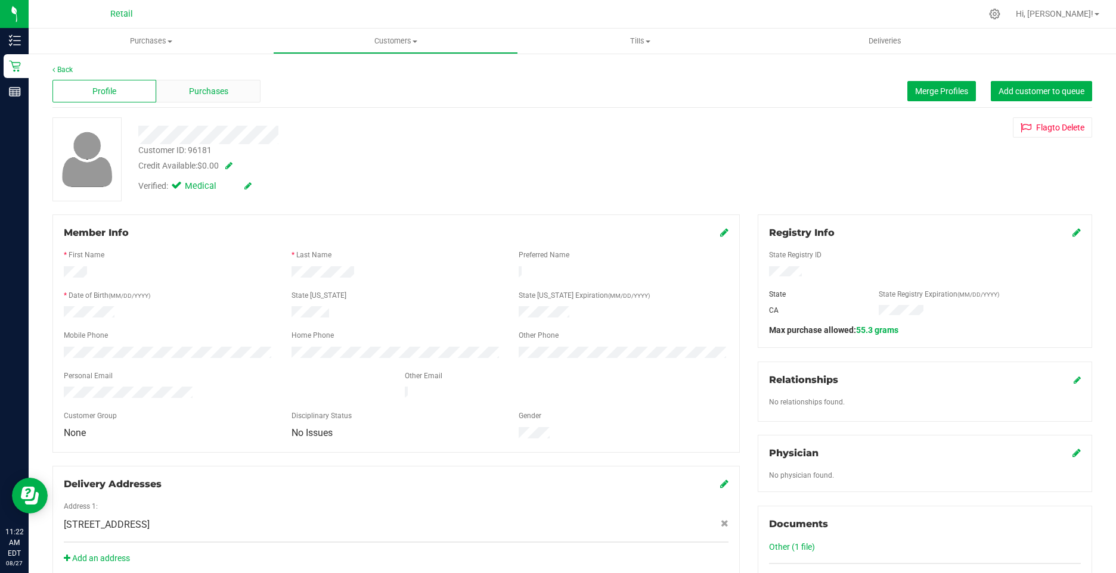
click at [211, 90] on span "Purchases" at bounding box center [208, 91] width 39 height 13
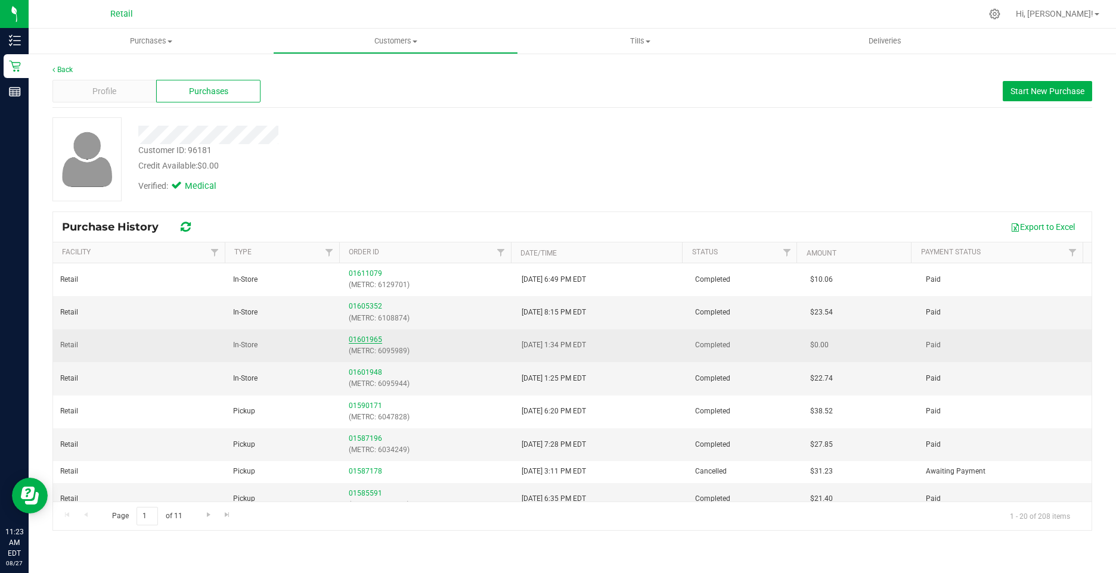
click at [365, 338] on link "01601965" at bounding box center [365, 340] width 33 height 8
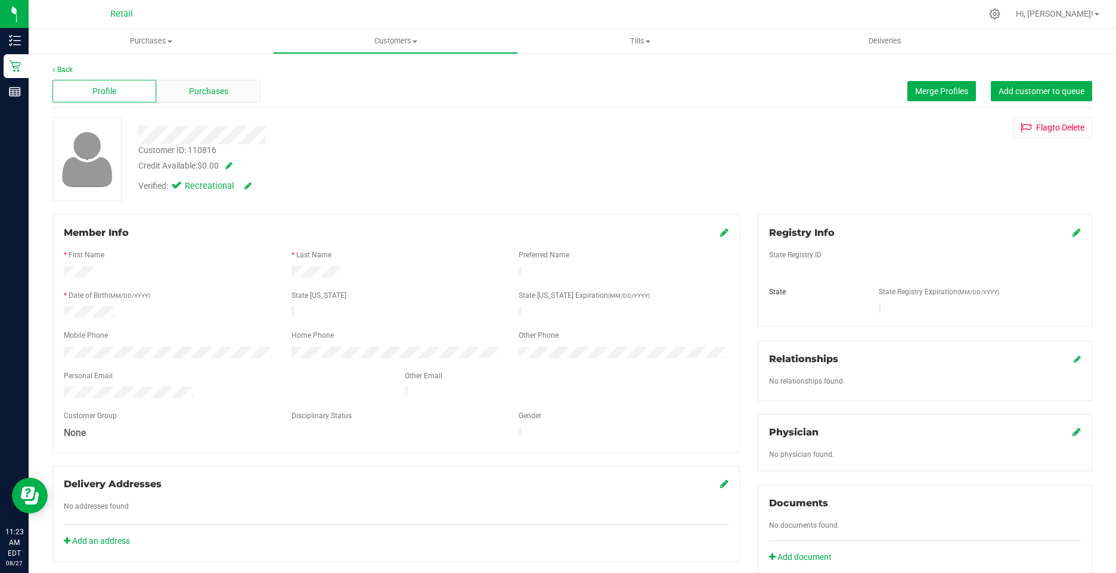
click at [218, 98] on div "Purchases" at bounding box center [208, 91] width 104 height 23
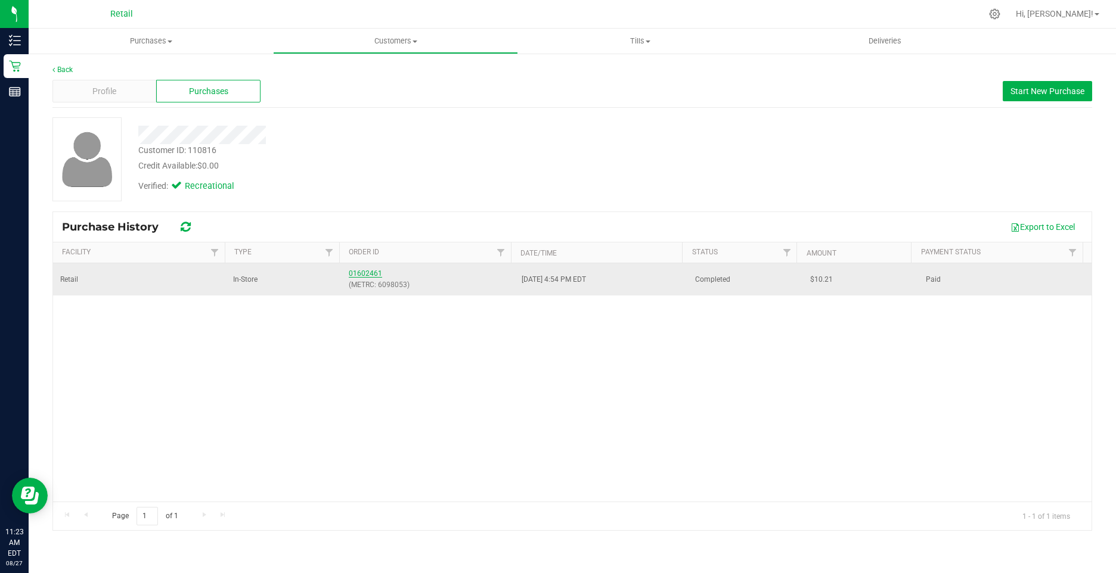
click at [357, 272] on link "01602461" at bounding box center [365, 273] width 33 height 8
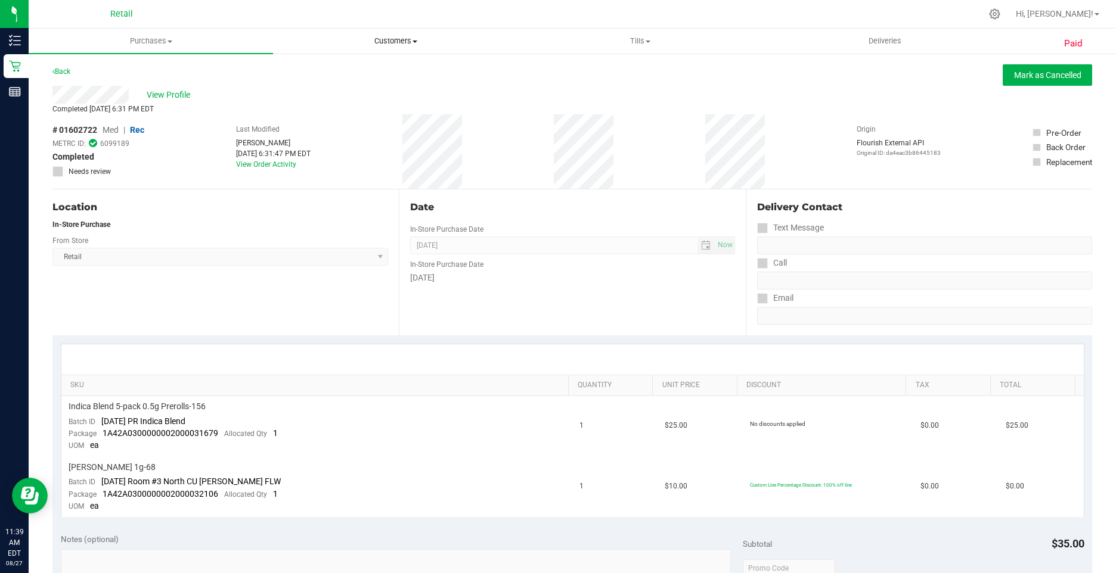
click at [387, 45] on span "Customers" at bounding box center [395, 41] width 243 height 11
click at [365, 75] on li "All customers" at bounding box center [395, 72] width 244 height 14
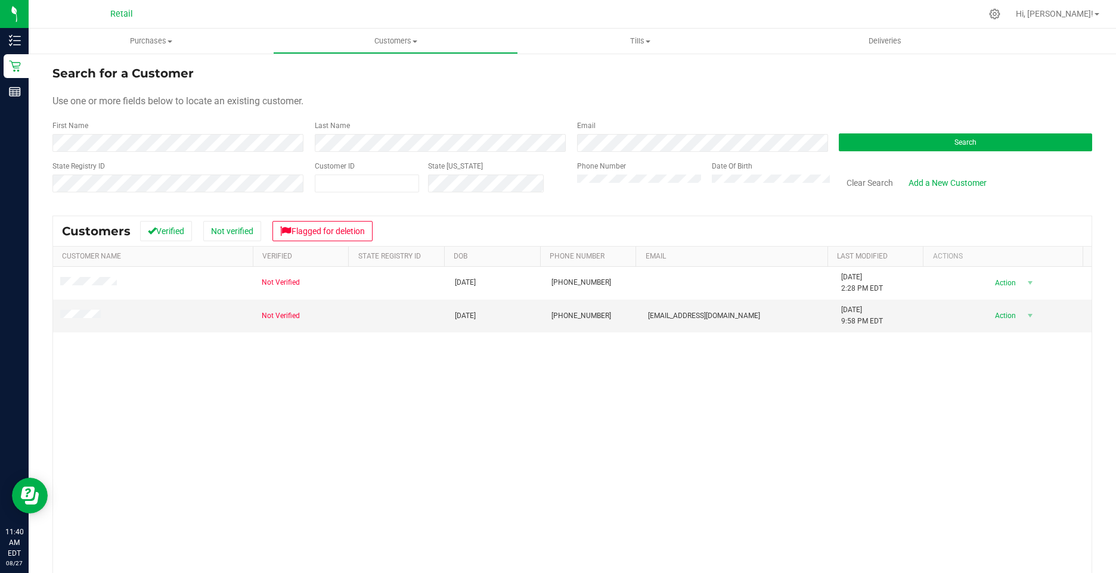
drag, startPoint x: 119, startPoint y: 230, endPoint x: 444, endPoint y: 402, distance: 368.0
click at [444, 402] on div "Not Verified [DATE] (401) 402-4203 [DATE] 2:28 PM EDT Delete Profile Action Act…" at bounding box center [572, 447] width 1038 height 361
drag, startPoint x: 350, startPoint y: 496, endPoint x: 957, endPoint y: 418, distance: 611.8
click at [376, 493] on div "Not Verified [DATE] (401) 402-4203 [DATE] 2:28 PM EDT Delete Profile Action Act…" at bounding box center [572, 447] width 1038 height 361
click at [144, 42] on span "Purchases" at bounding box center [151, 41] width 244 height 11
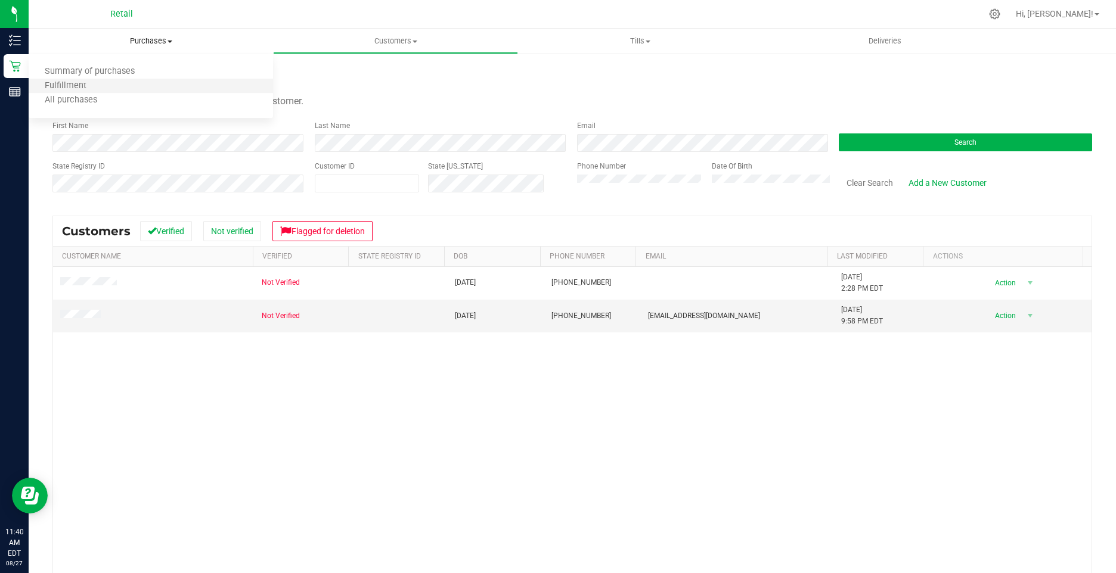
click at [97, 79] on li "Fulfillment" at bounding box center [151, 86] width 244 height 14
